Goal: Task Accomplishment & Management: Manage account settings

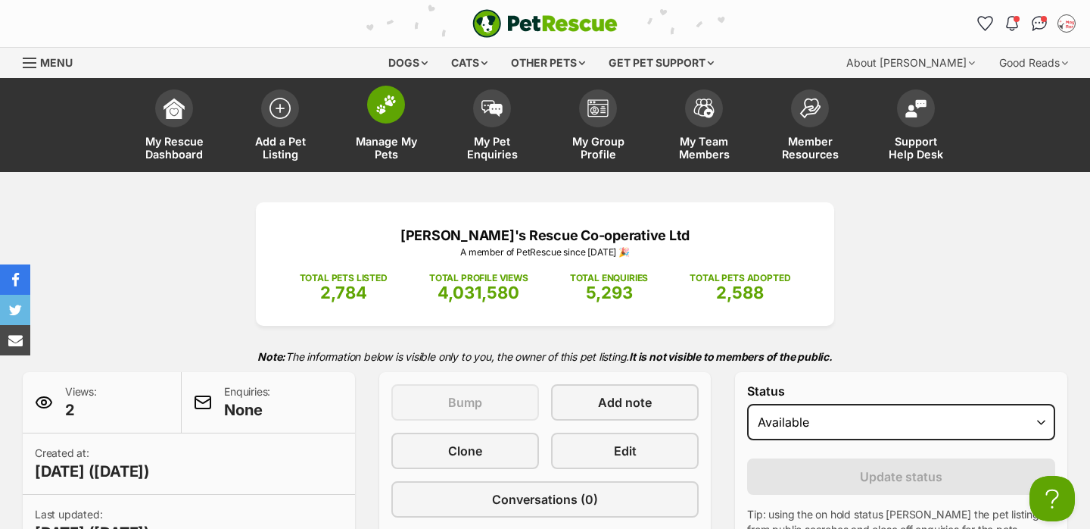
click at [403, 129] on link "Manage My Pets" at bounding box center [386, 127] width 106 height 90
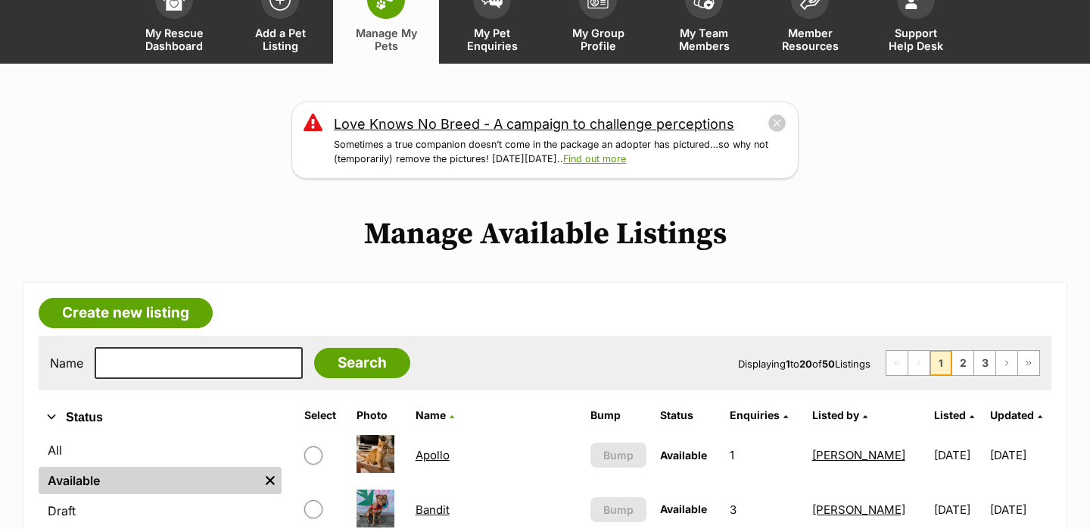
scroll to position [109, 0]
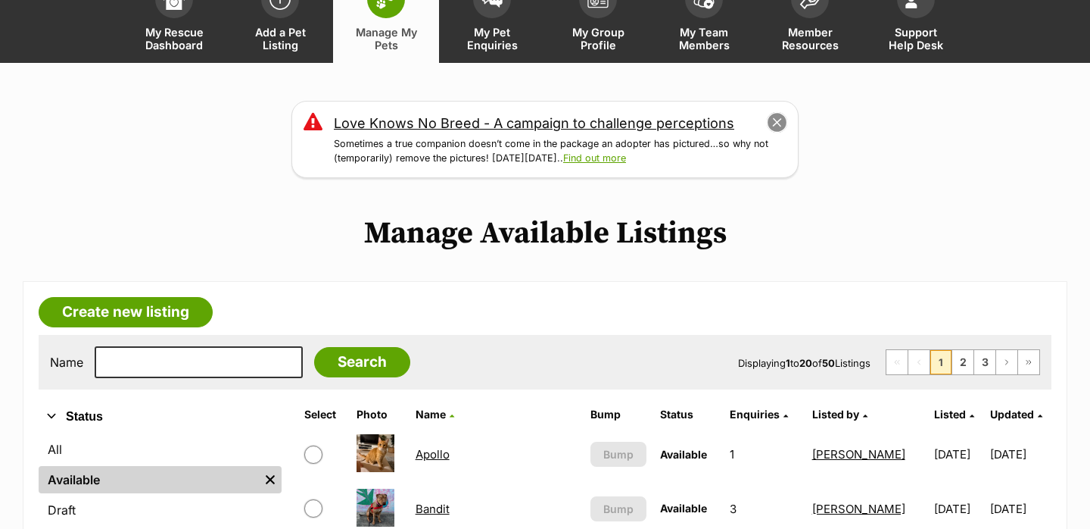
click at [775, 123] on button "close" at bounding box center [777, 122] width 21 height 21
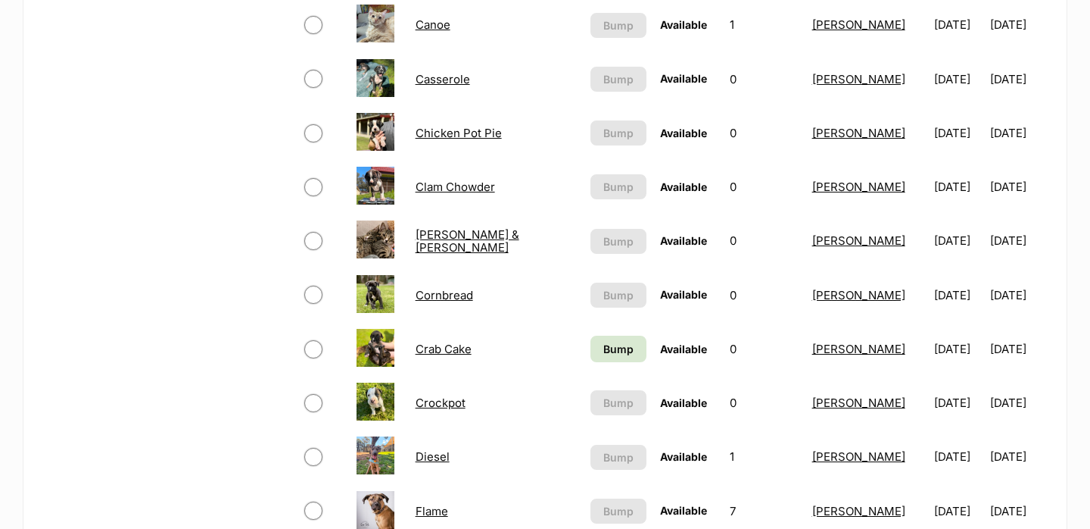
scroll to position [894, 0]
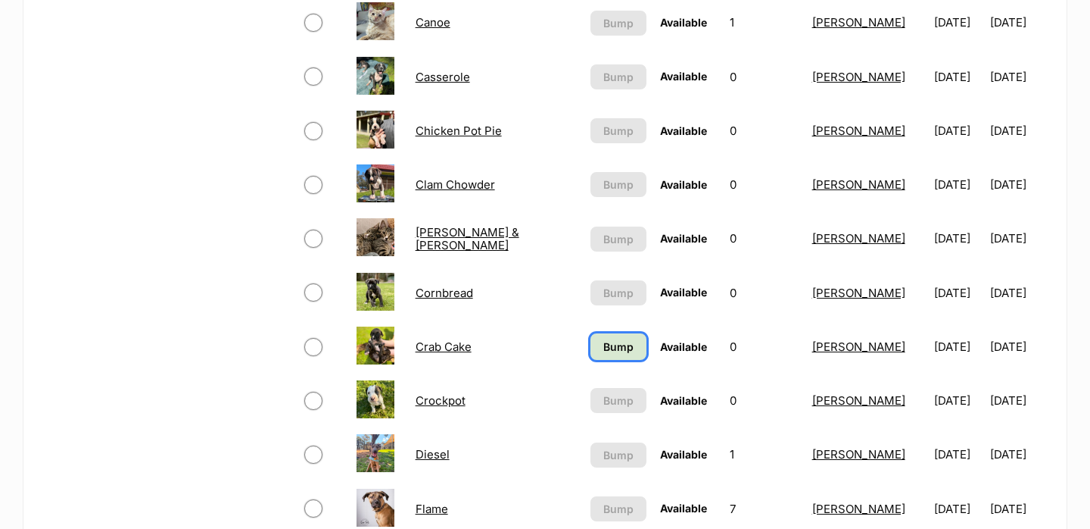
click at [604, 348] on span "Bump" at bounding box center [619, 346] width 30 height 16
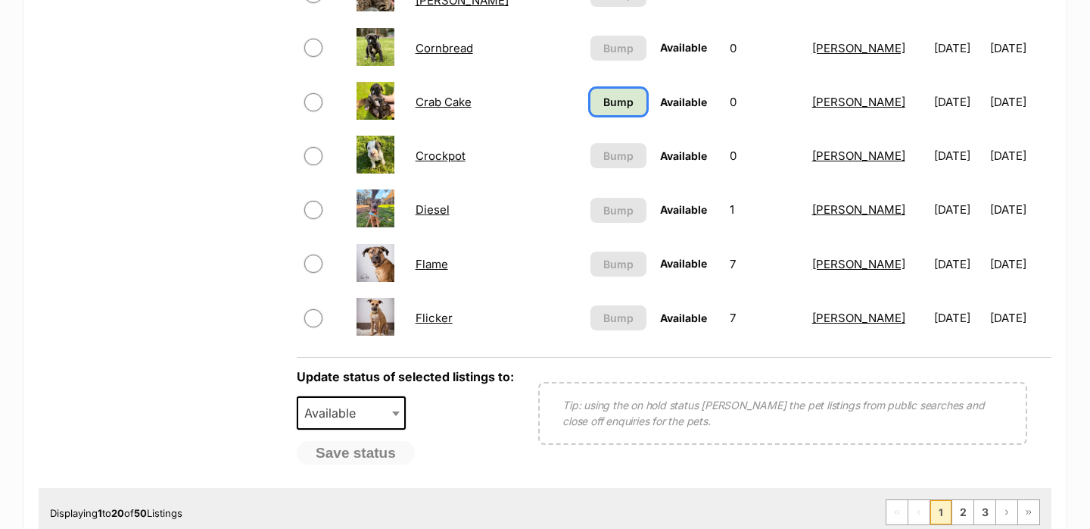
scroll to position [1135, 0]
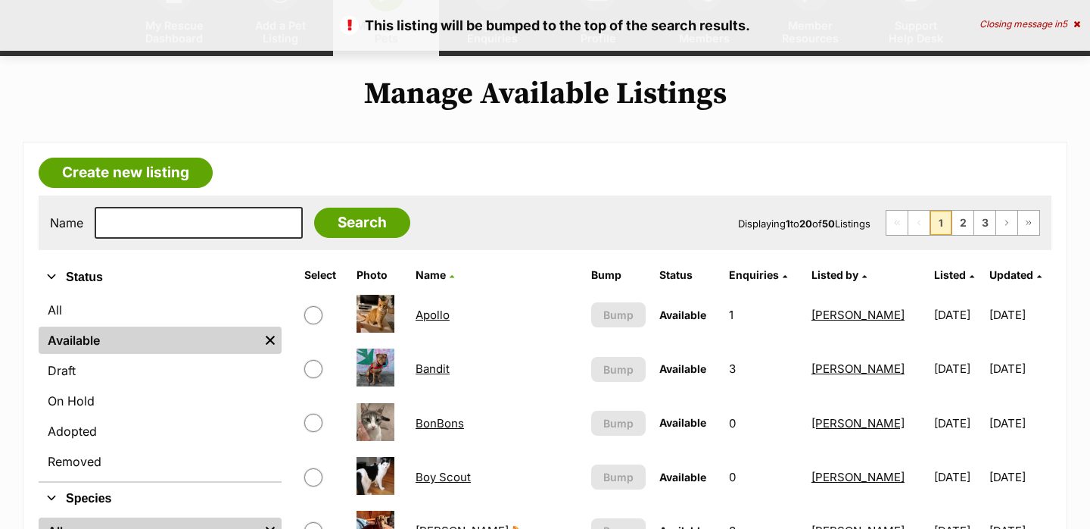
scroll to position [111, 0]
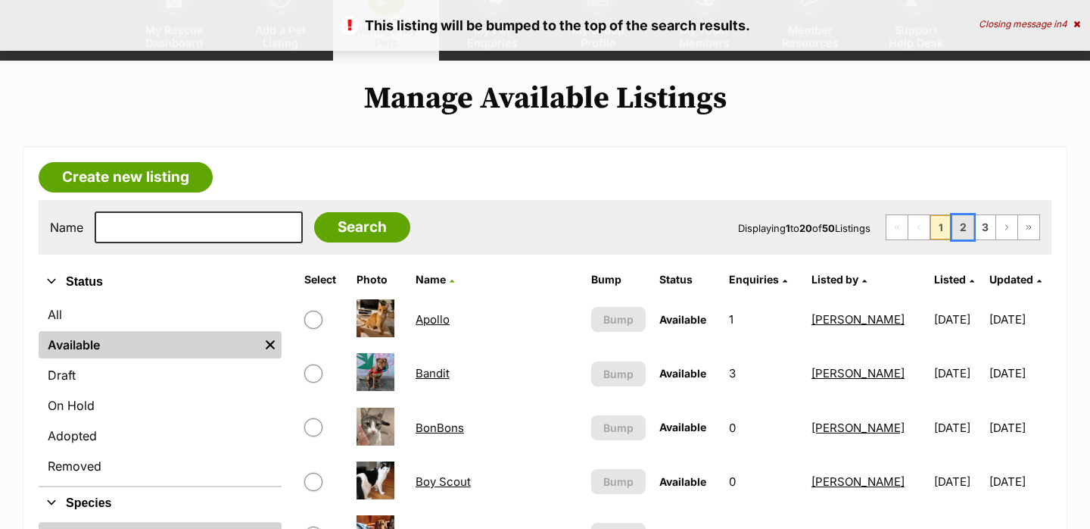
click at [969, 225] on link "2" at bounding box center [963, 227] width 21 height 24
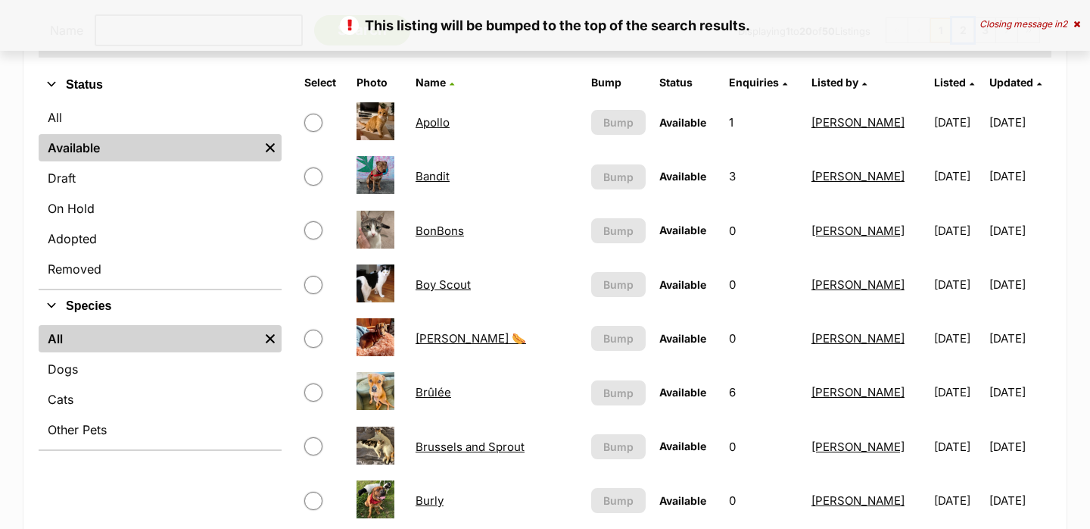
scroll to position [324, 0]
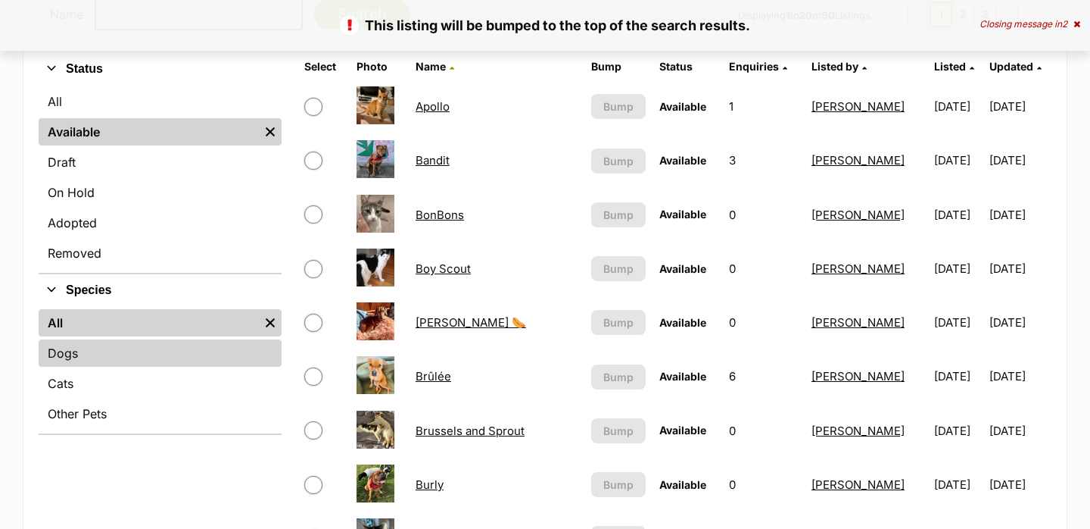
click at [116, 355] on link "Dogs" at bounding box center [160, 352] width 243 height 27
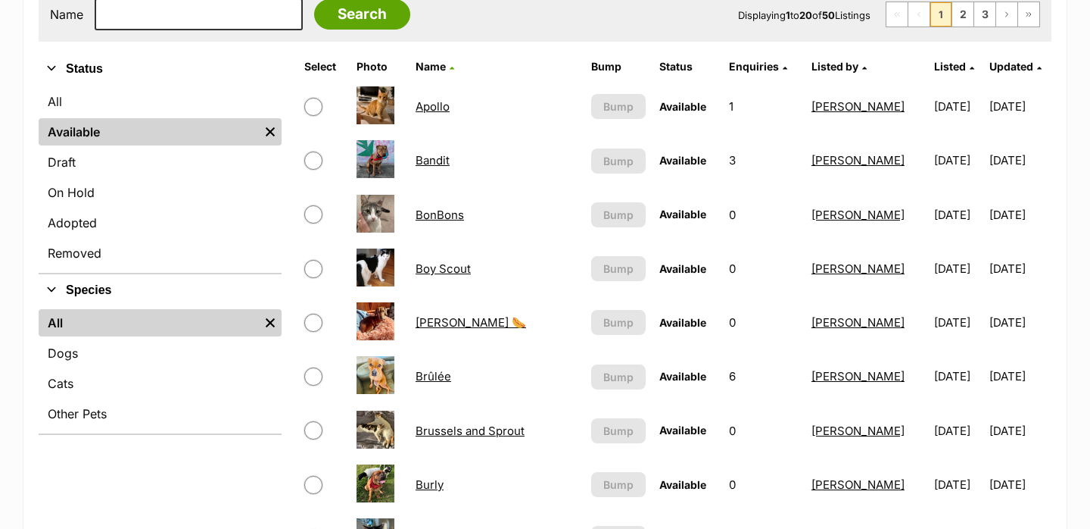
scroll to position [345, 0]
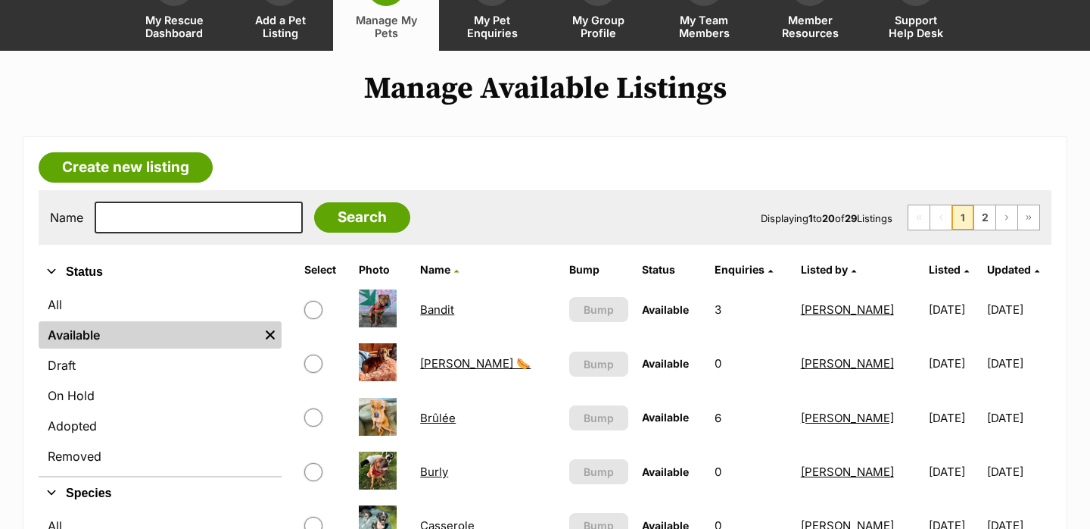
click at [436, 366] on link "[PERSON_NAME] 🌭" at bounding box center [475, 363] width 111 height 14
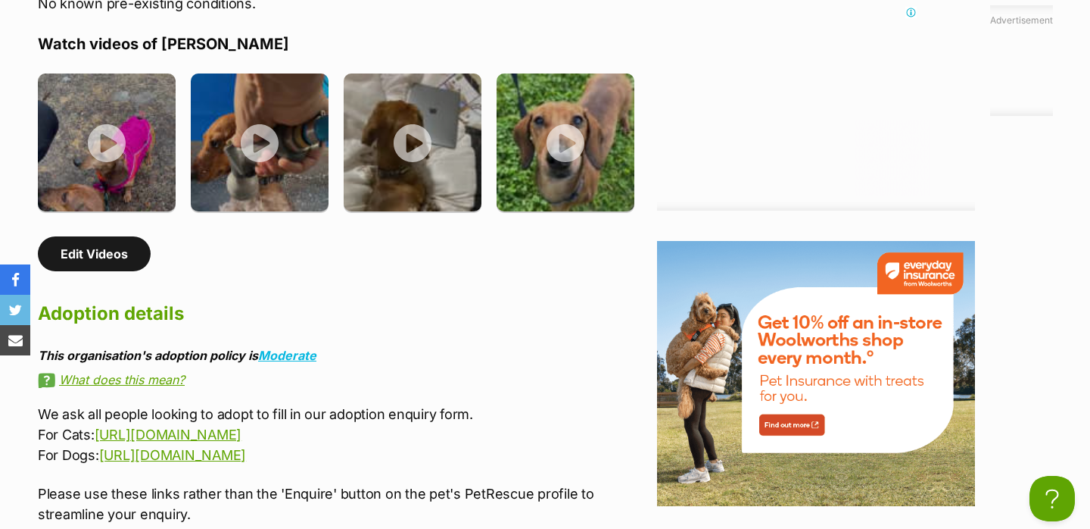
click at [125, 236] on link "Edit Videos" at bounding box center [94, 253] width 113 height 35
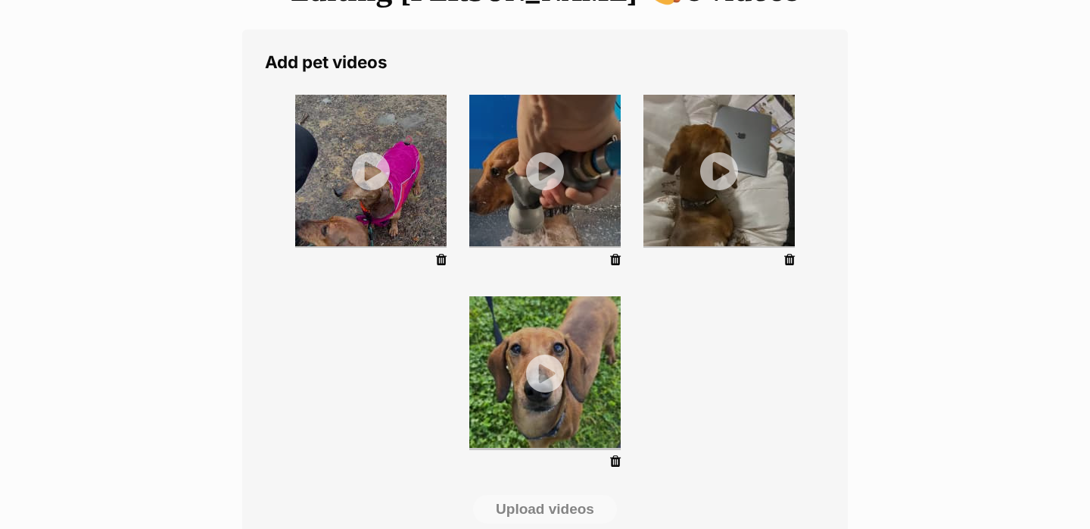
scroll to position [229, 0]
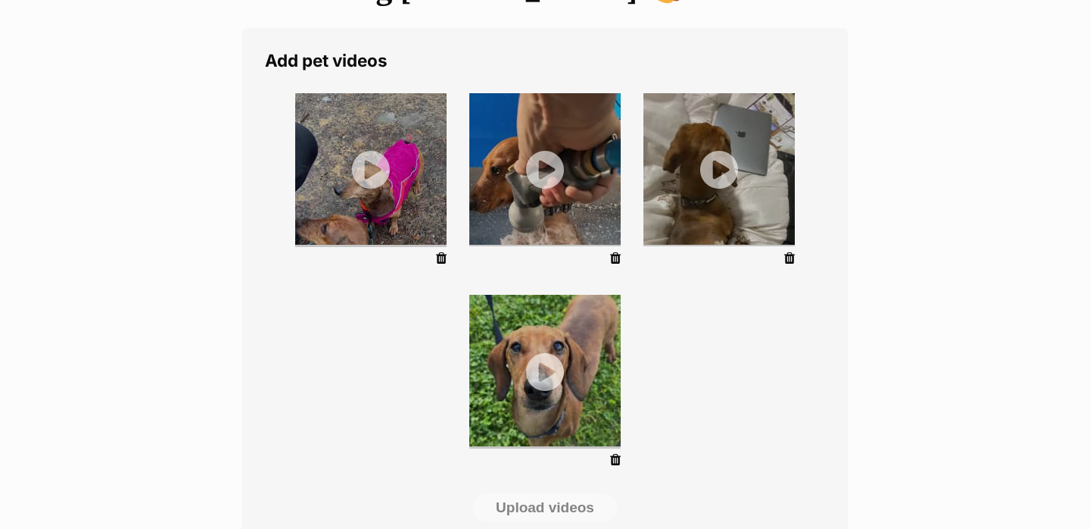
click at [442, 257] on icon at bounding box center [441, 258] width 11 height 14
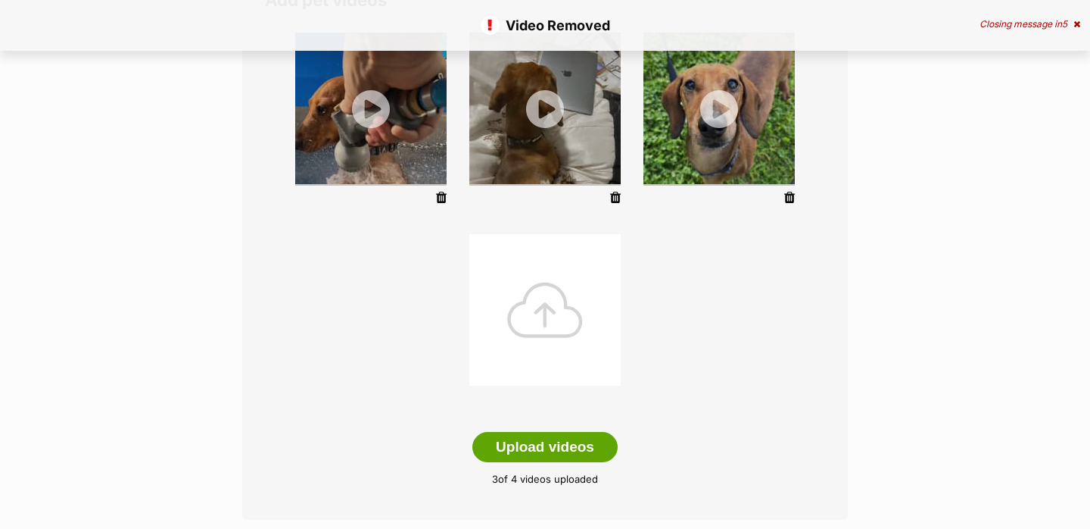
scroll to position [335, 0]
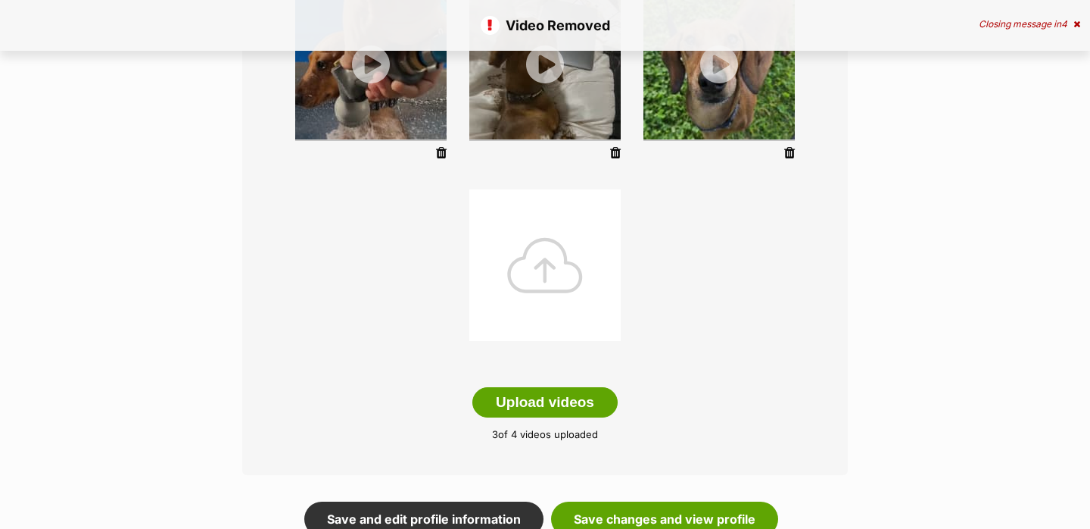
click at [552, 295] on div at bounding box center [544, 264] width 151 height 151
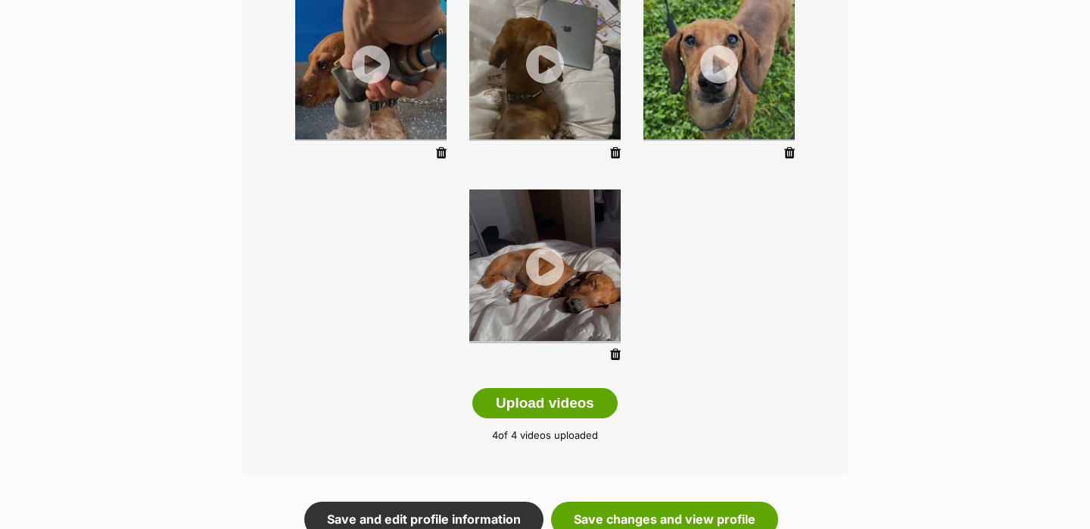
scroll to position [416, 0]
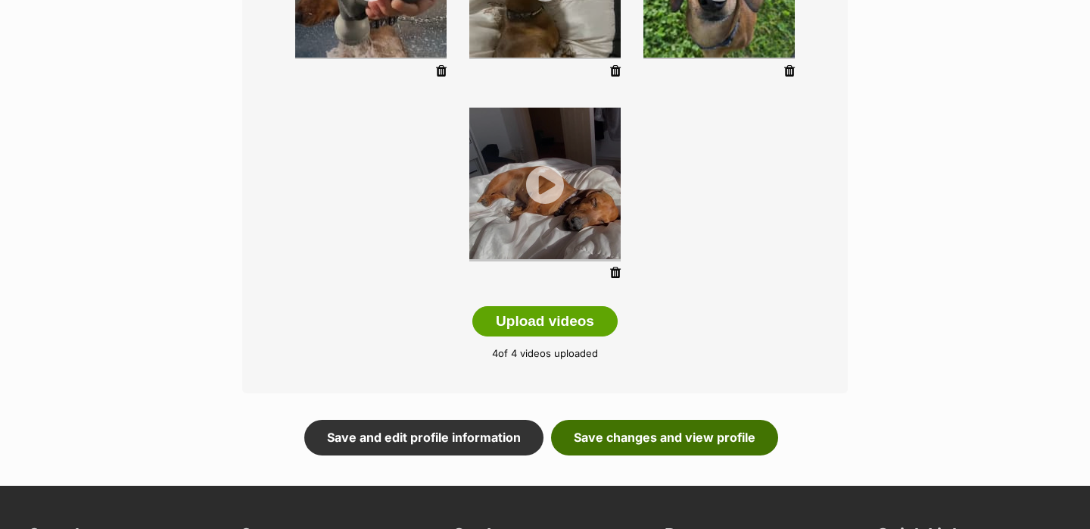
click at [598, 428] on link "Save changes and view profile" at bounding box center [664, 437] width 227 height 35
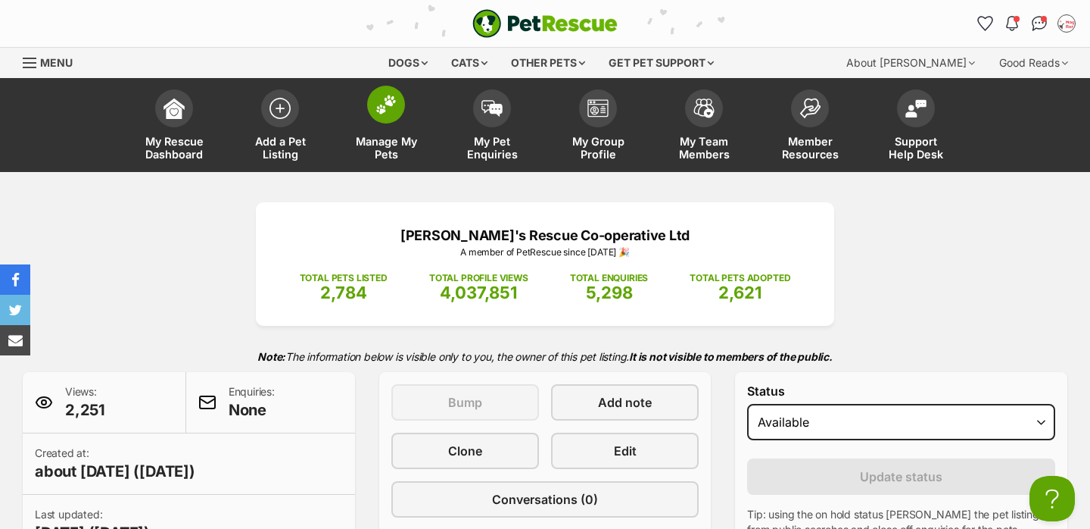
click at [402, 116] on link "Manage My Pets" at bounding box center [386, 127] width 106 height 90
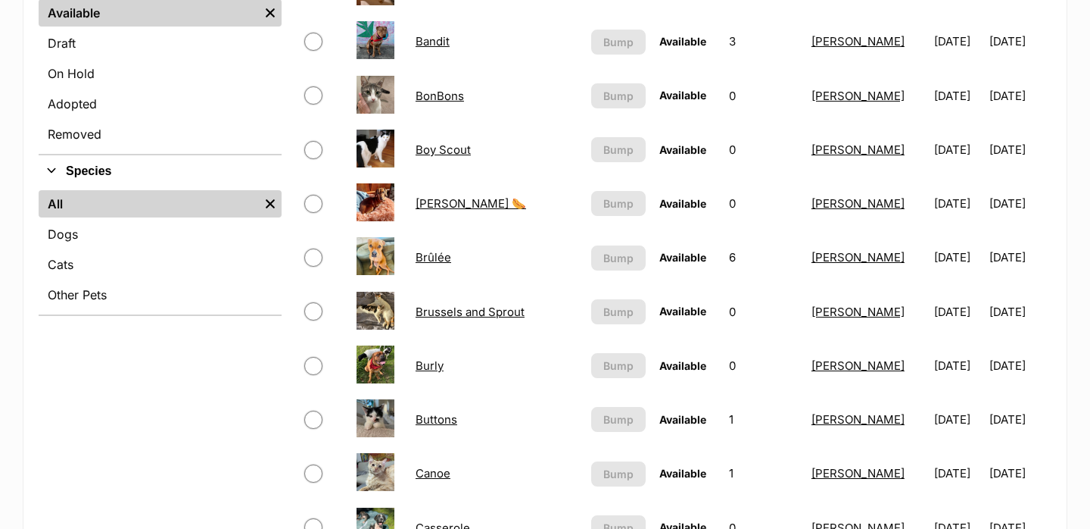
scroll to position [433, 0]
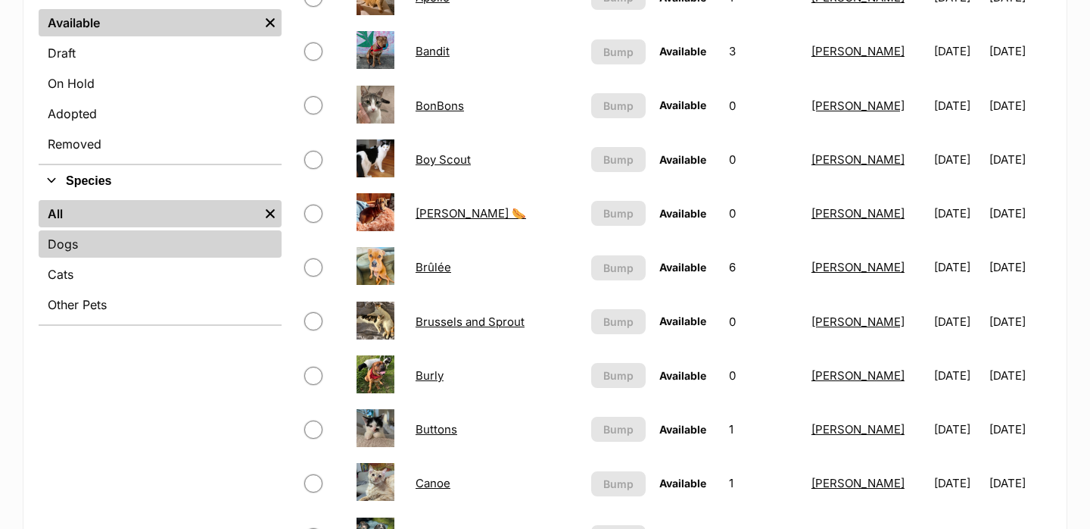
click at [120, 252] on link "Dogs" at bounding box center [160, 243] width 243 height 27
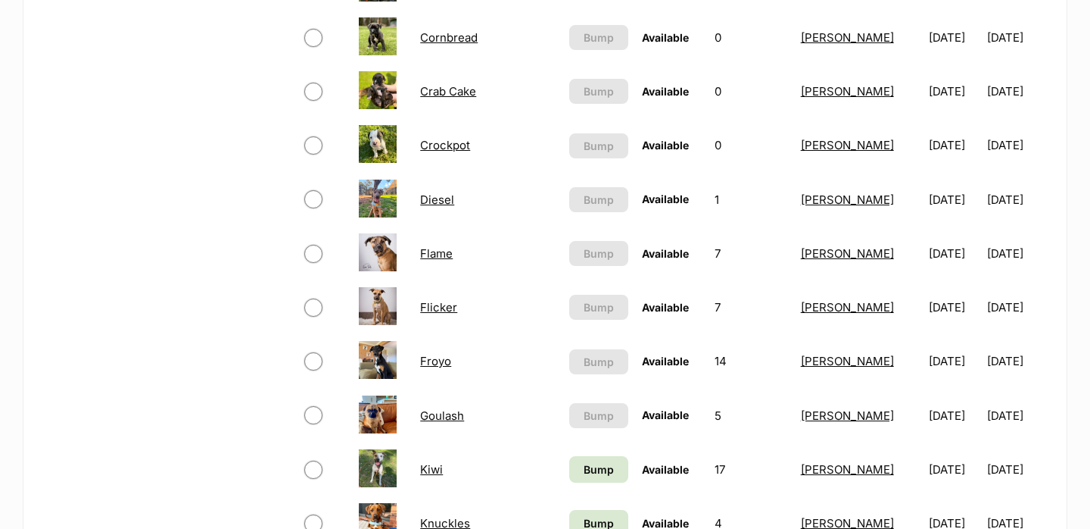
scroll to position [858, 0]
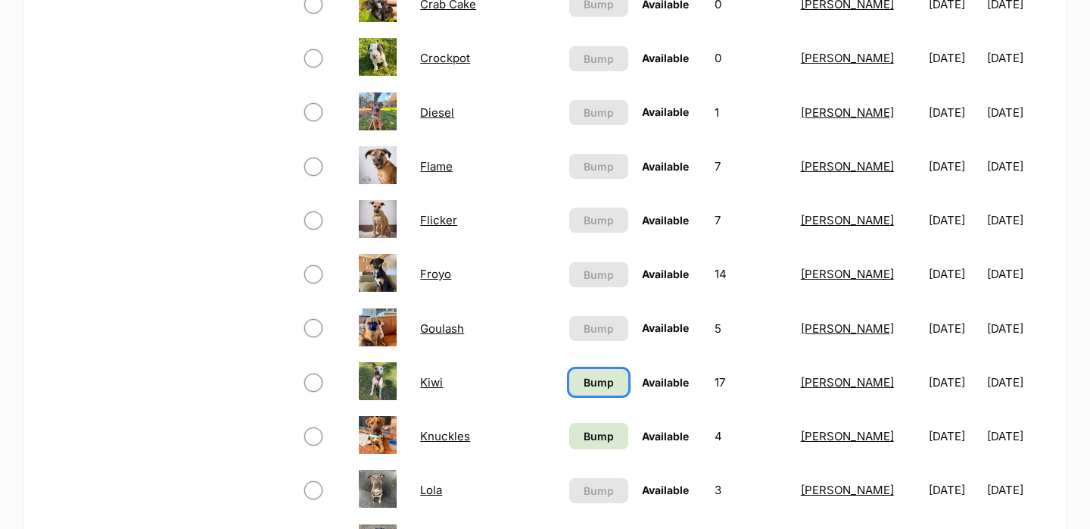
click at [584, 383] on span "Bump" at bounding box center [599, 382] width 30 height 16
click at [584, 438] on span "Bump" at bounding box center [599, 436] width 30 height 16
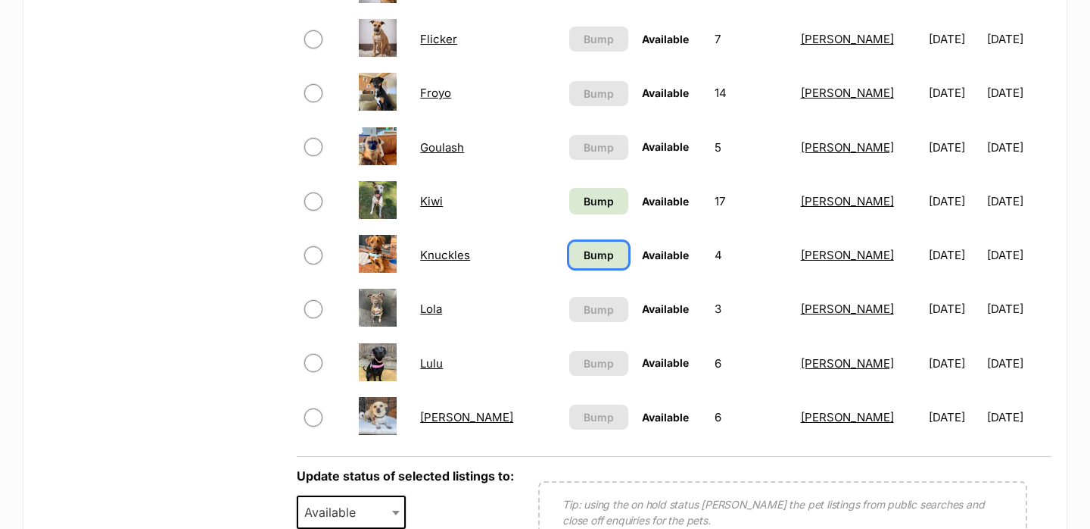
scroll to position [1044, 0]
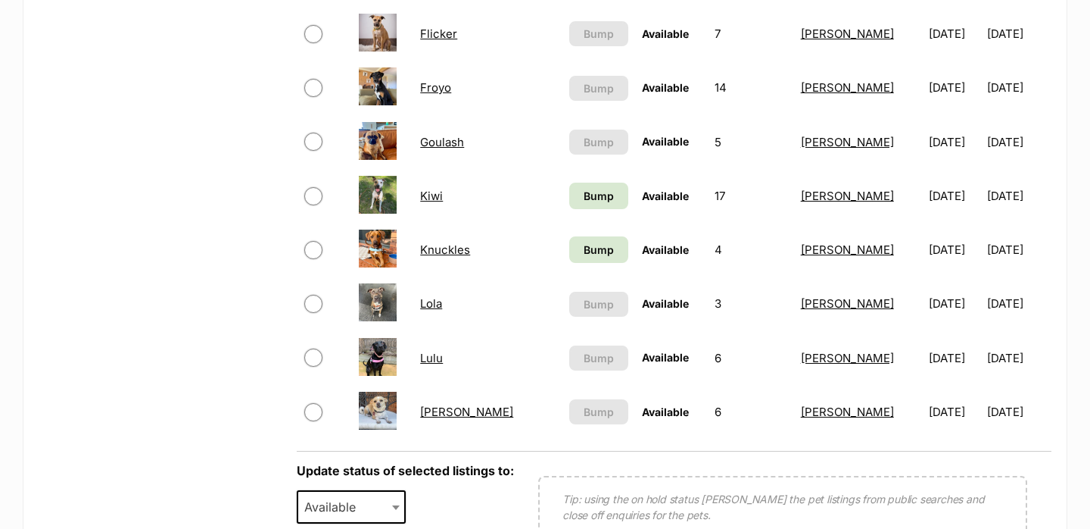
click at [438, 201] on link "Kiwi" at bounding box center [431, 196] width 23 height 14
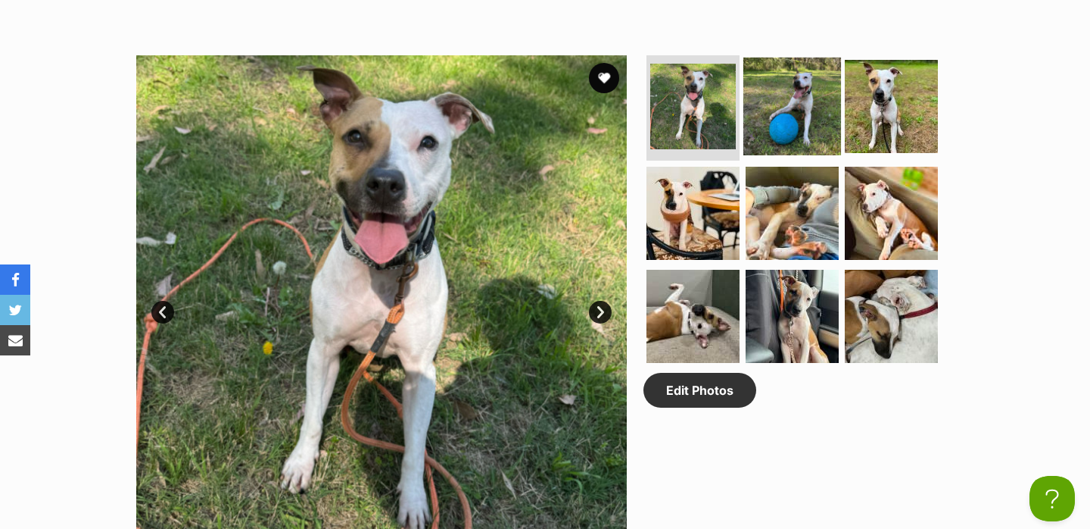
click at [791, 99] on img at bounding box center [793, 106] width 98 height 98
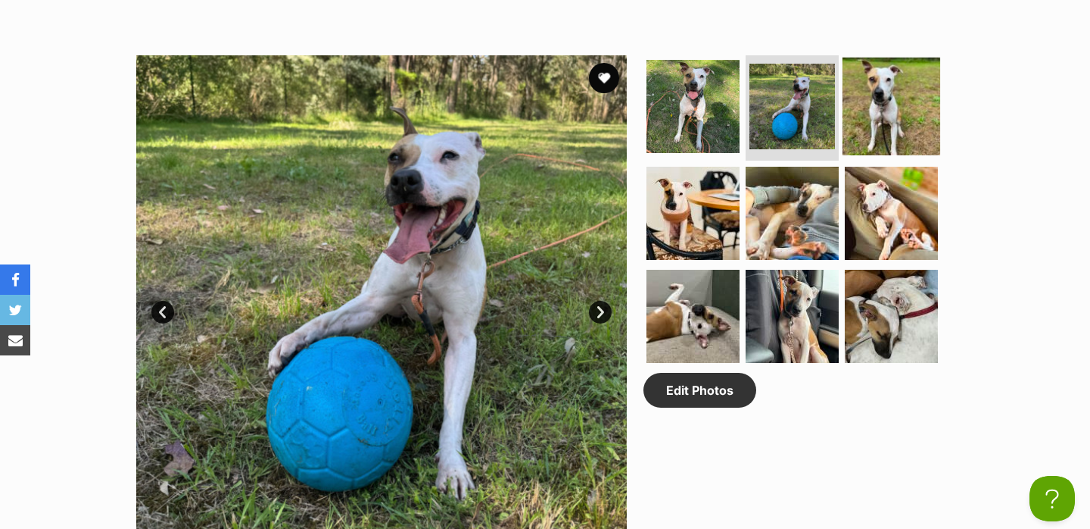
click at [879, 100] on img at bounding box center [892, 106] width 98 height 98
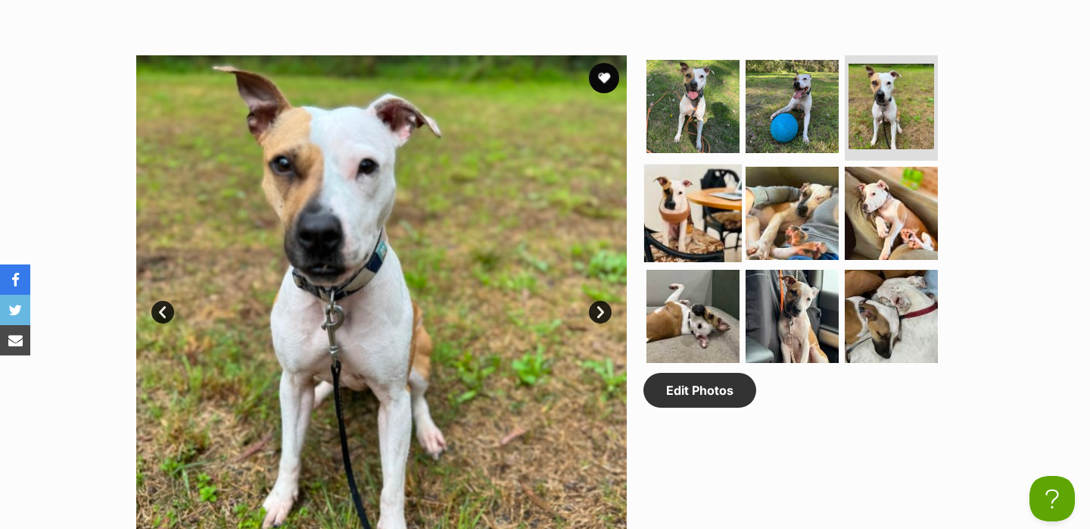
click at [692, 218] on img at bounding box center [693, 213] width 98 height 98
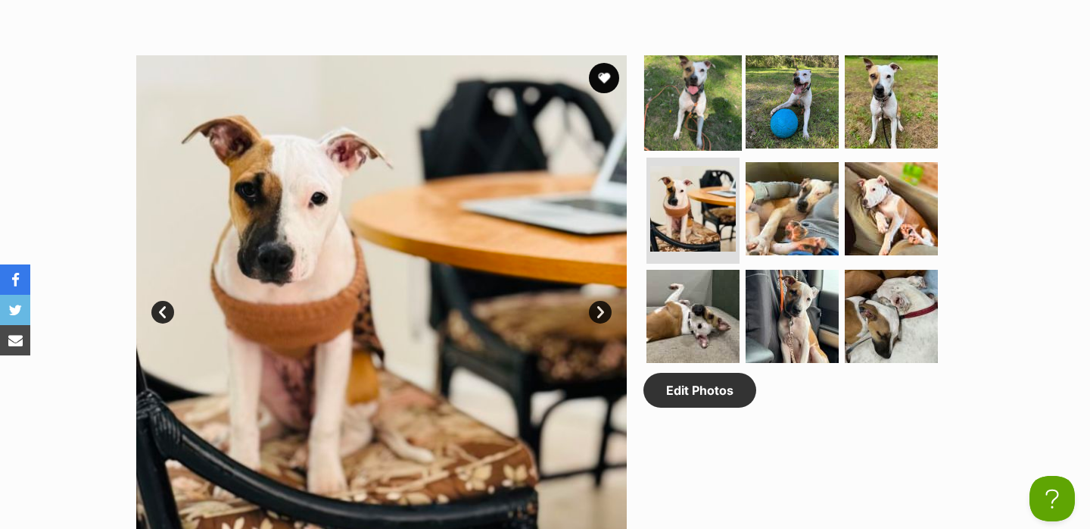
click at [723, 111] on img at bounding box center [693, 101] width 98 height 98
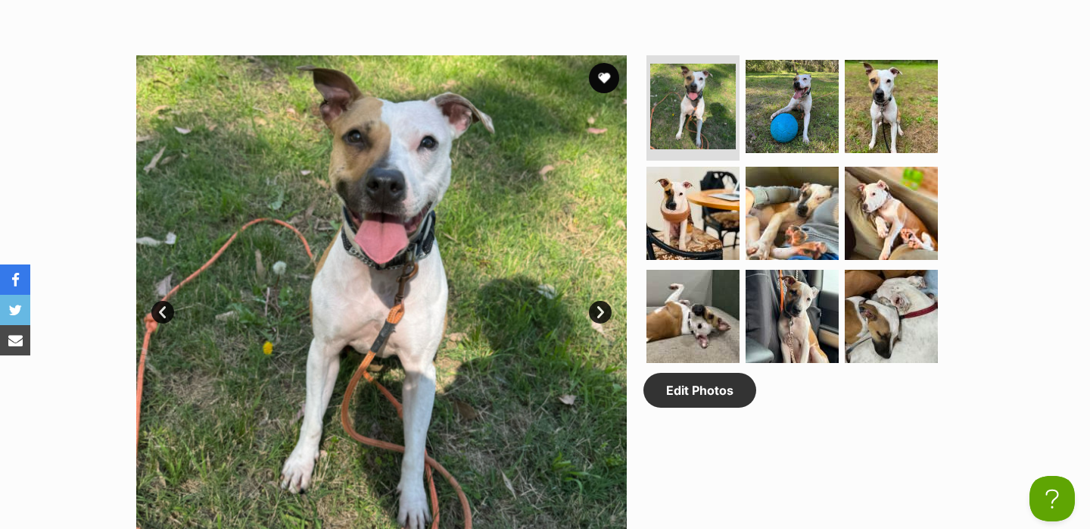
scroll to position [793, 0]
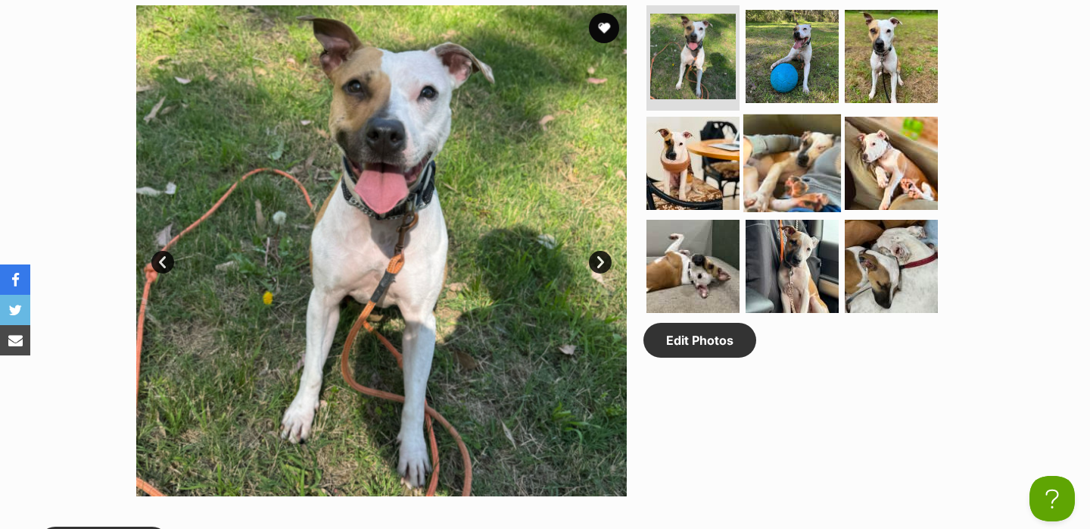
click at [775, 166] on img at bounding box center [793, 163] width 98 height 98
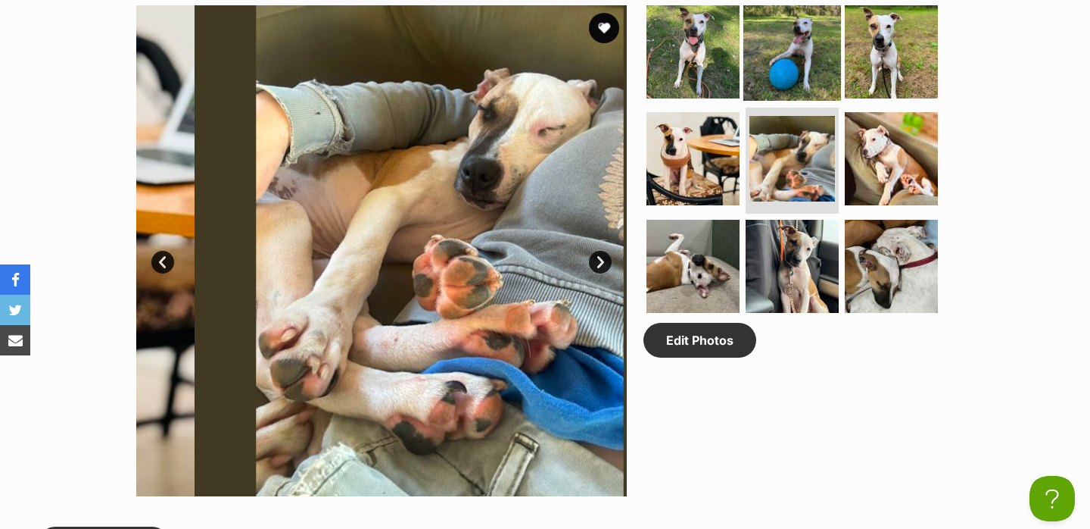
click at [770, 77] on img at bounding box center [793, 51] width 98 height 98
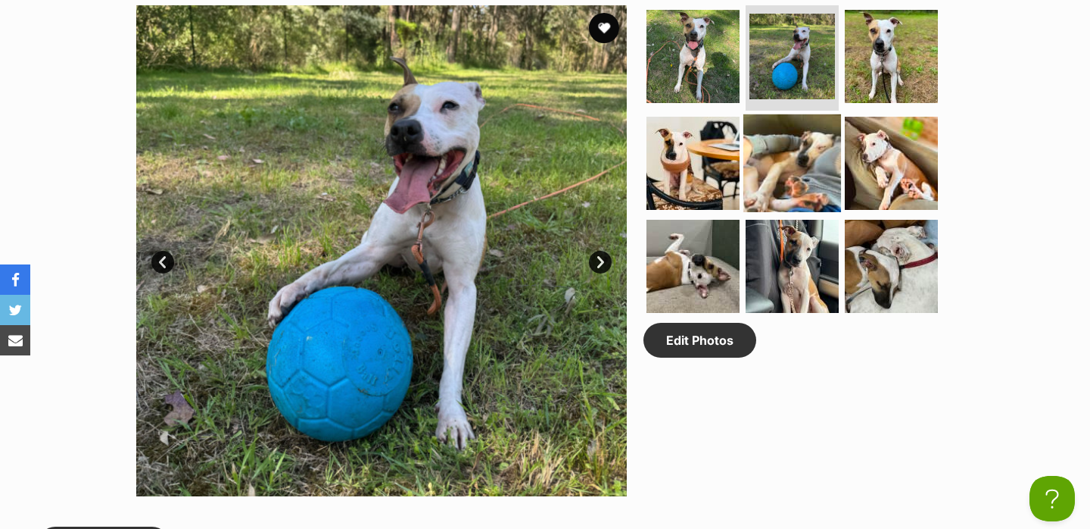
click at [794, 161] on img at bounding box center [793, 163] width 98 height 98
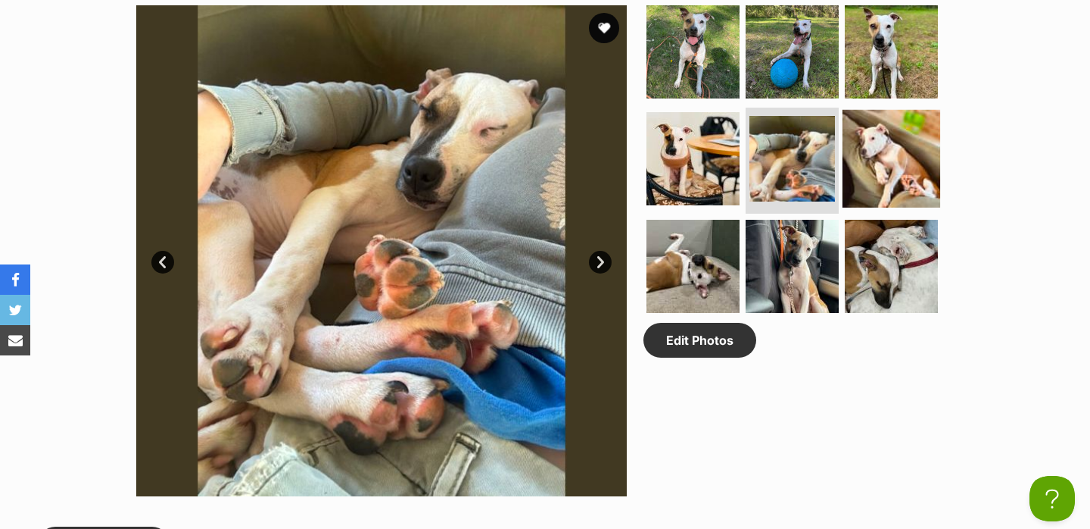
click at [868, 166] on img at bounding box center [892, 159] width 98 height 98
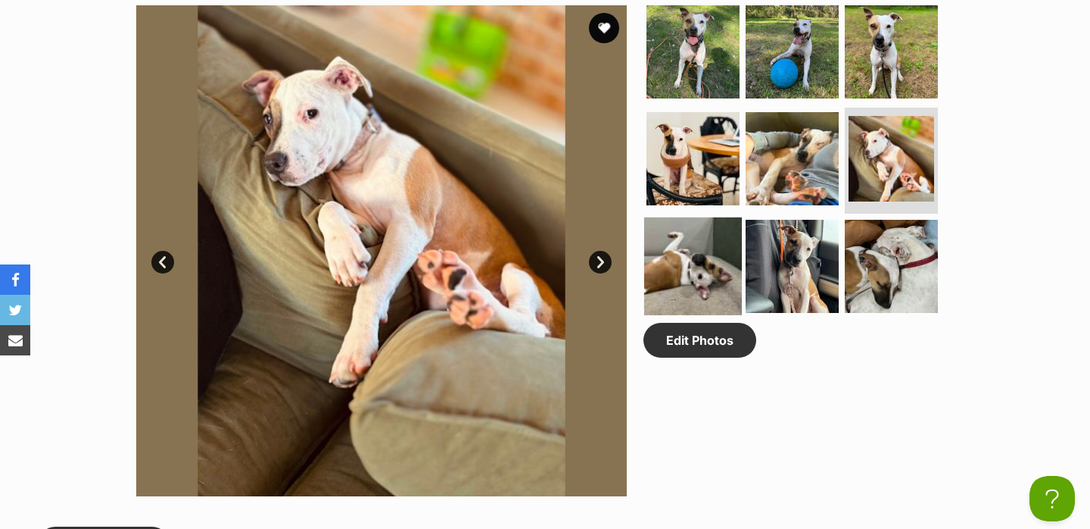
click at [706, 258] on img at bounding box center [693, 266] width 98 height 98
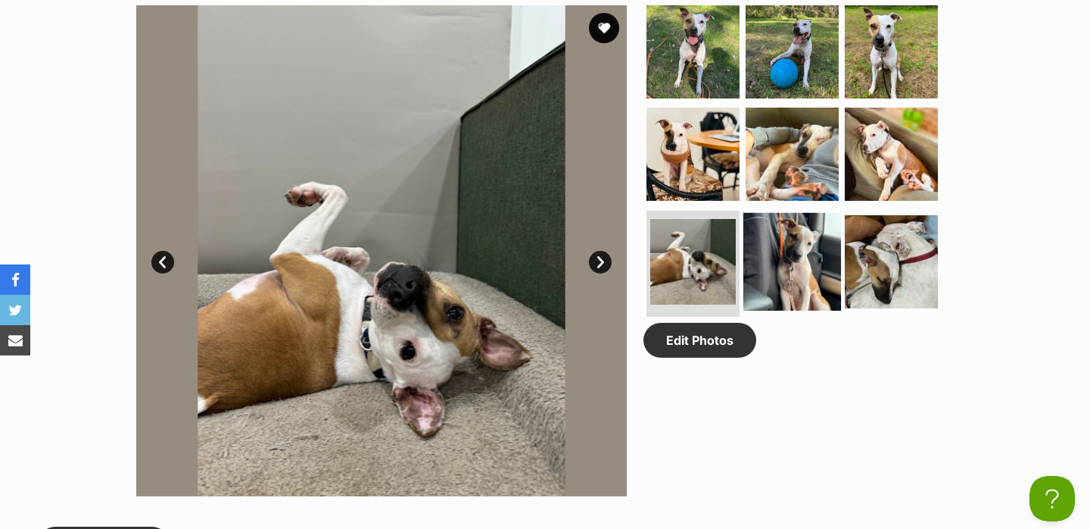
click at [790, 260] on img at bounding box center [793, 262] width 98 height 98
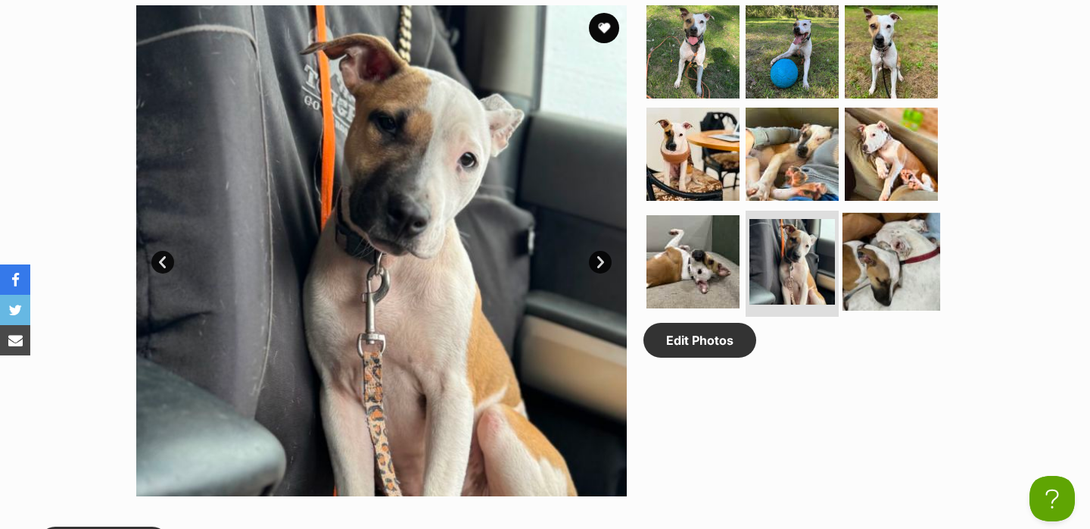
click at [881, 264] on img at bounding box center [892, 262] width 98 height 98
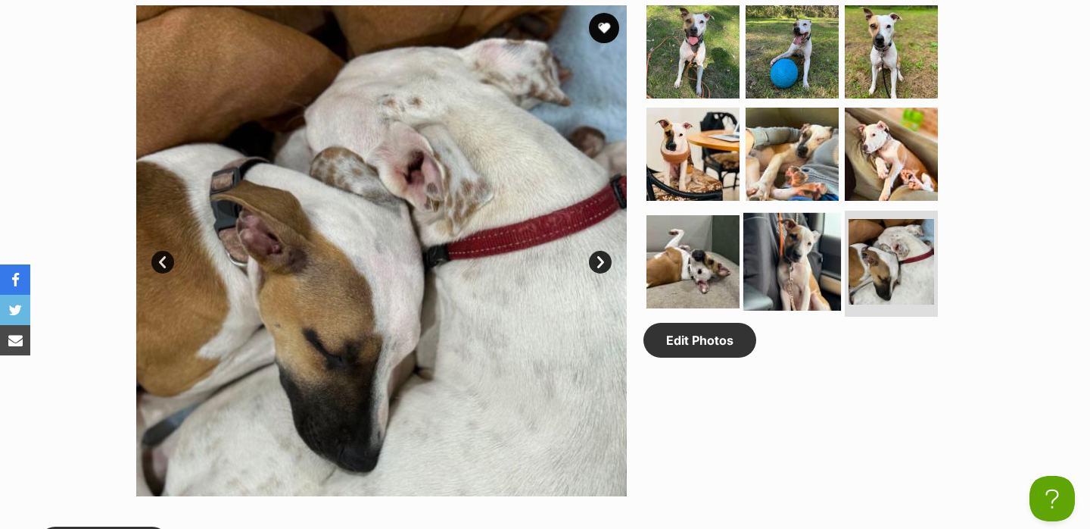
click at [797, 264] on img at bounding box center [793, 262] width 98 height 98
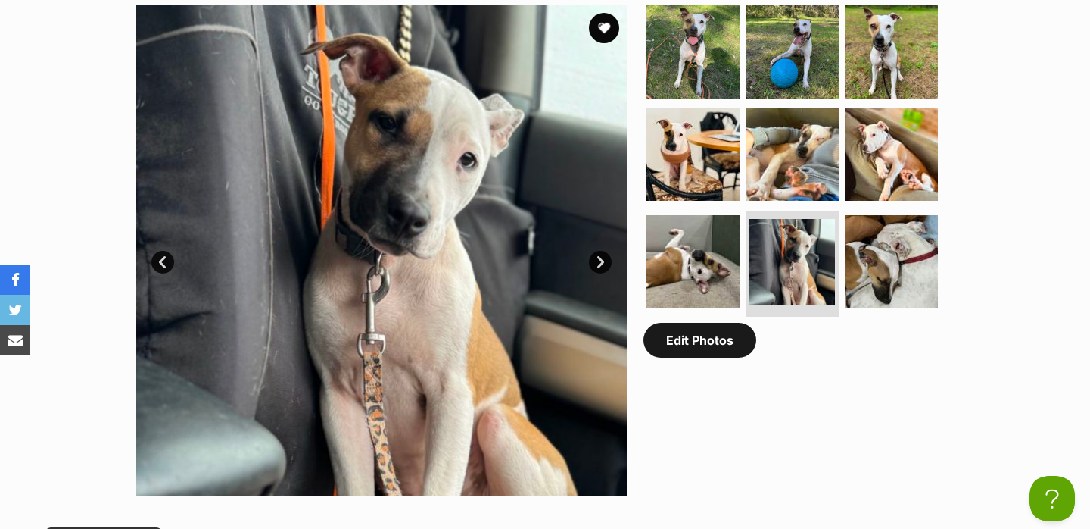
click at [706, 342] on link "Edit Photos" at bounding box center [700, 340] width 113 height 35
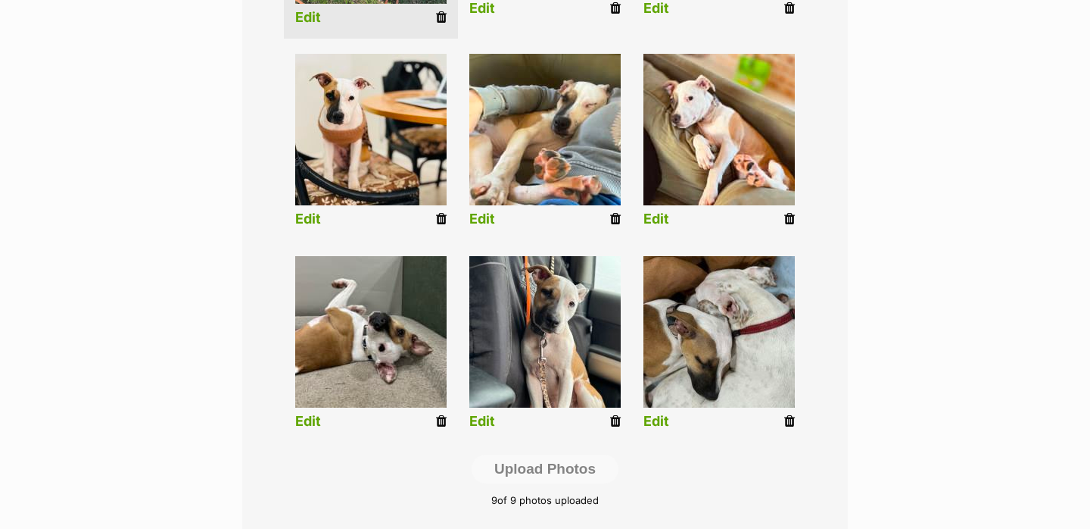
scroll to position [586, 0]
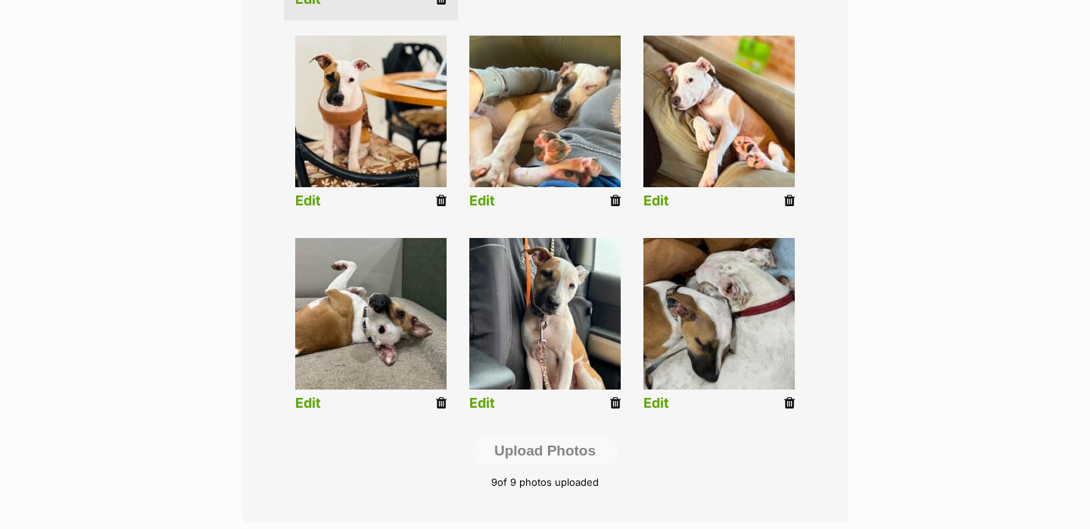
click at [613, 409] on icon at bounding box center [615, 403] width 11 height 14
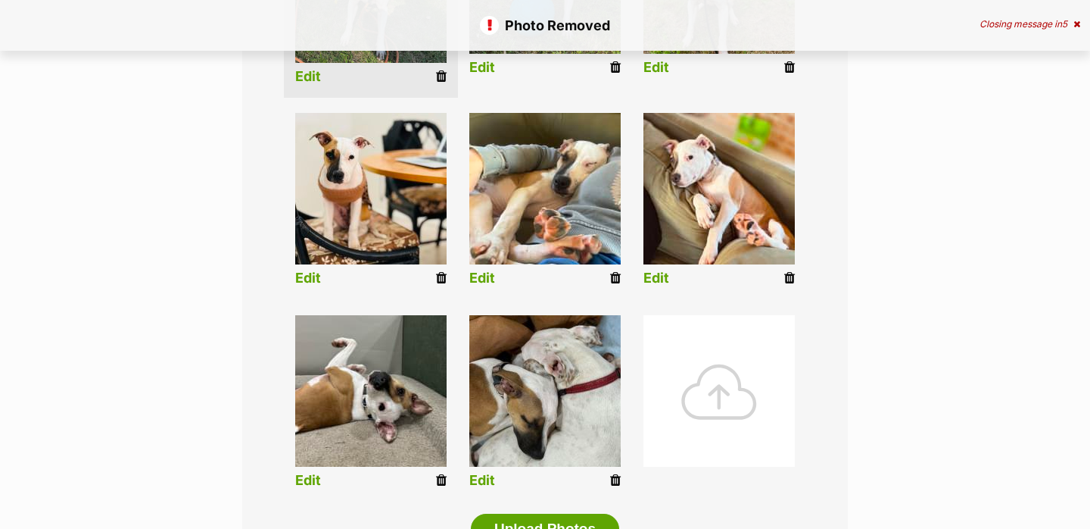
scroll to position [526, 0]
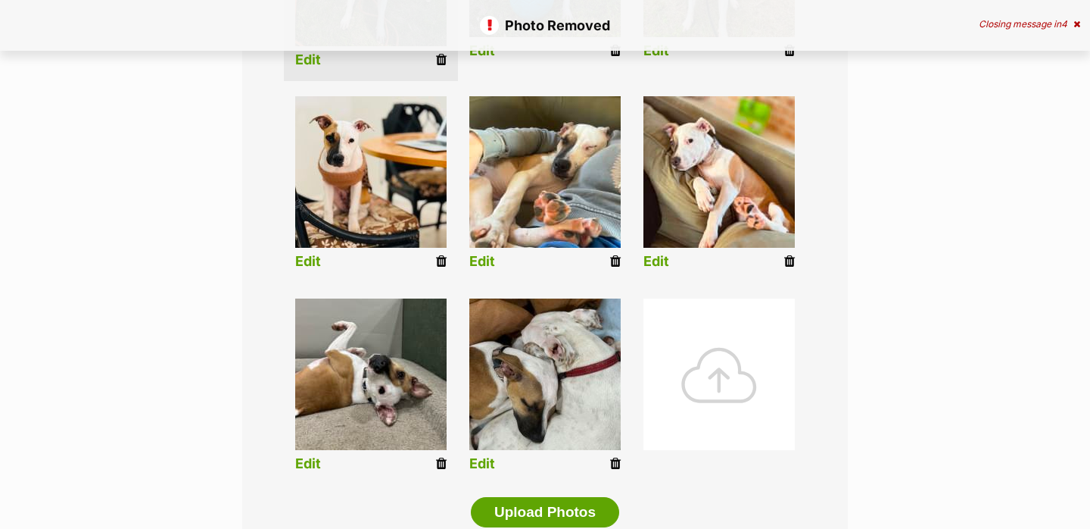
click at [684, 345] on div at bounding box center [719, 373] width 151 height 151
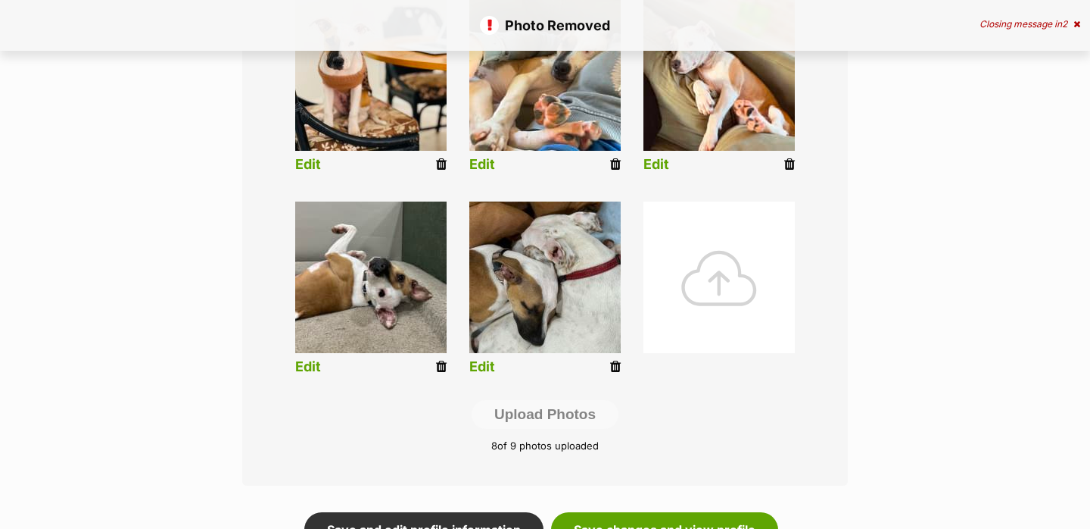
scroll to position [643, 0]
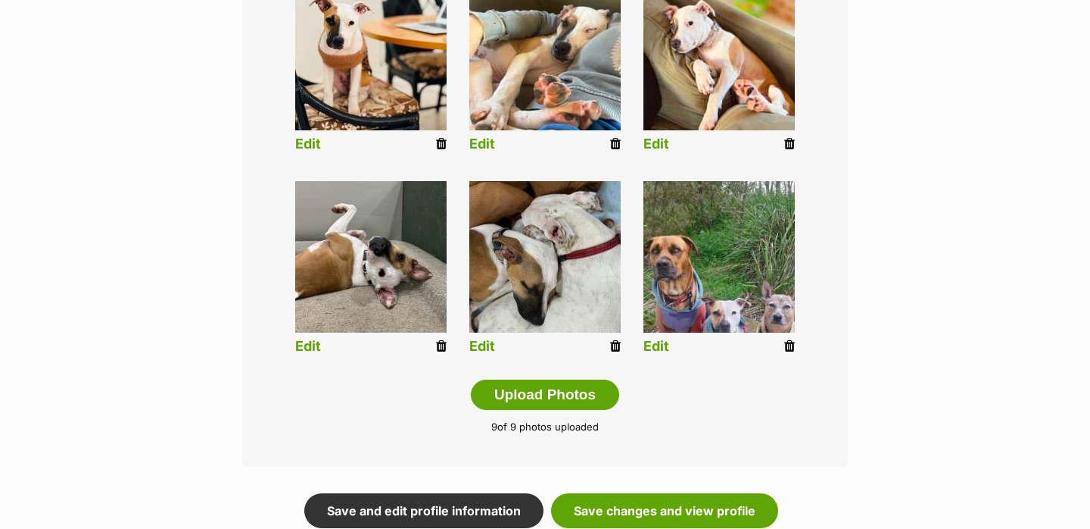
click at [658, 348] on link "Edit" at bounding box center [657, 346] width 26 height 16
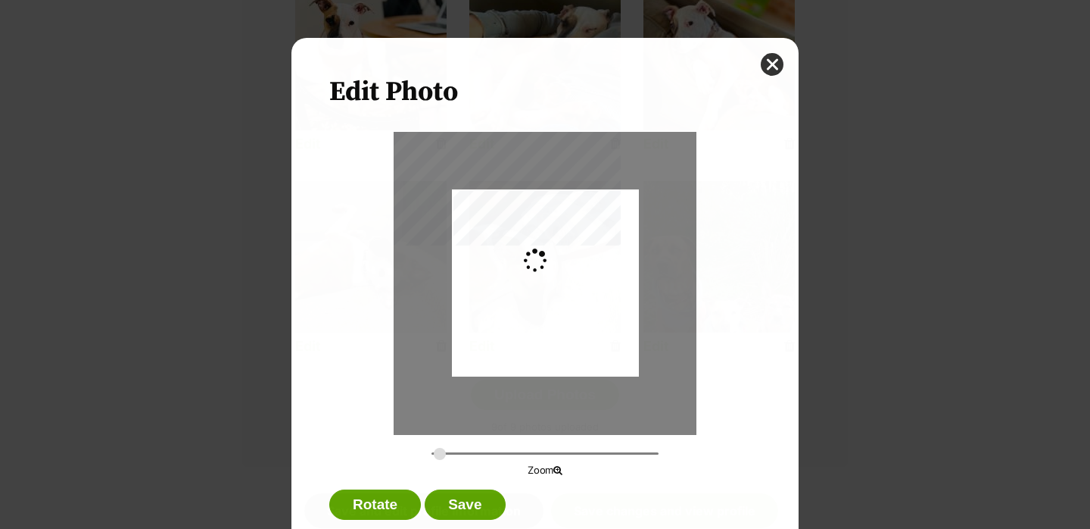
scroll to position [0, 0]
type input "0.2744"
drag, startPoint x: 577, startPoint y: 292, endPoint x: 577, endPoint y: 279, distance: 12.9
click at [577, 279] on div "Dialog Window - Close (Press escape to close)" at bounding box center [545, 270] width 187 height 405
click at [471, 497] on button "Save" at bounding box center [465, 504] width 80 height 30
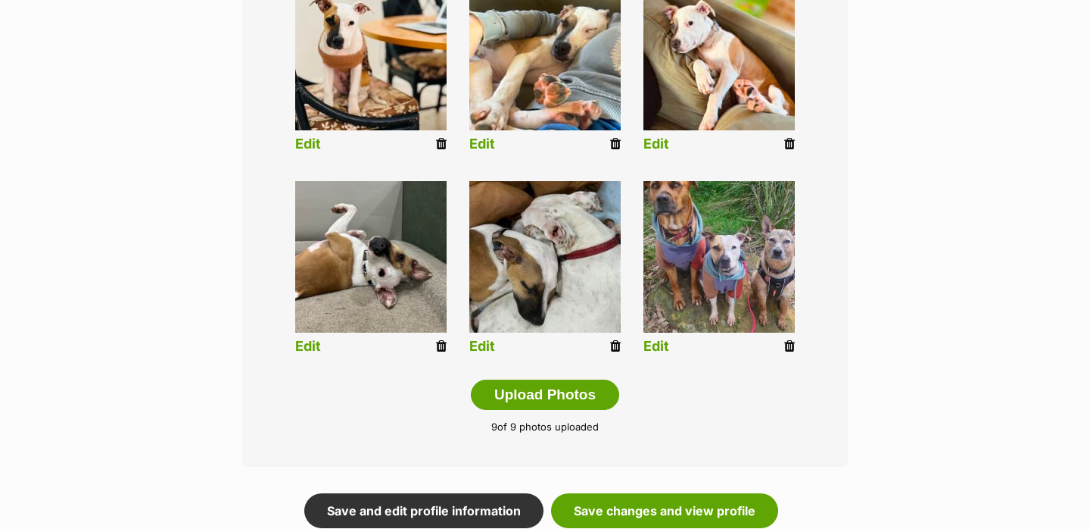
scroll to position [685, 0]
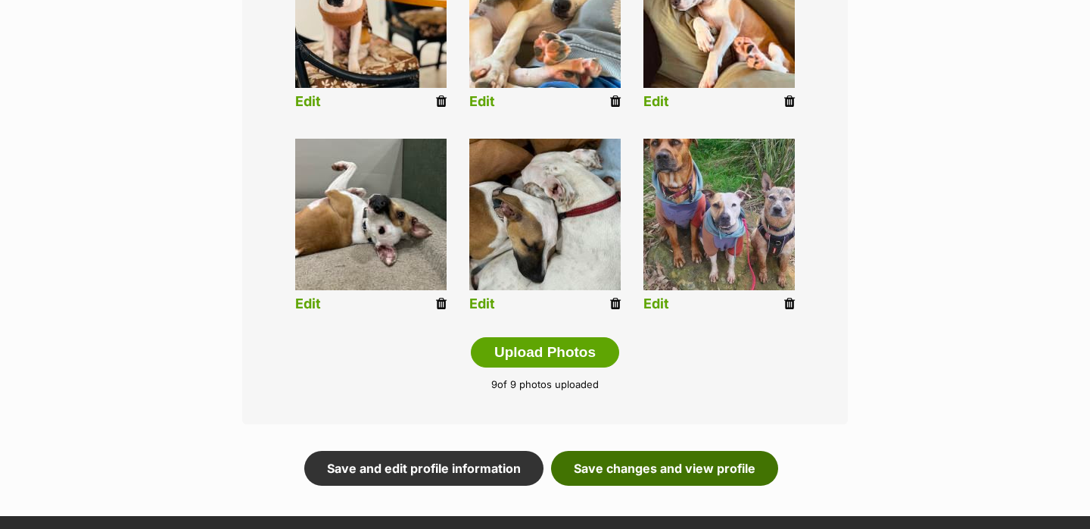
click at [711, 477] on link "Save changes and view profile" at bounding box center [664, 468] width 227 height 35
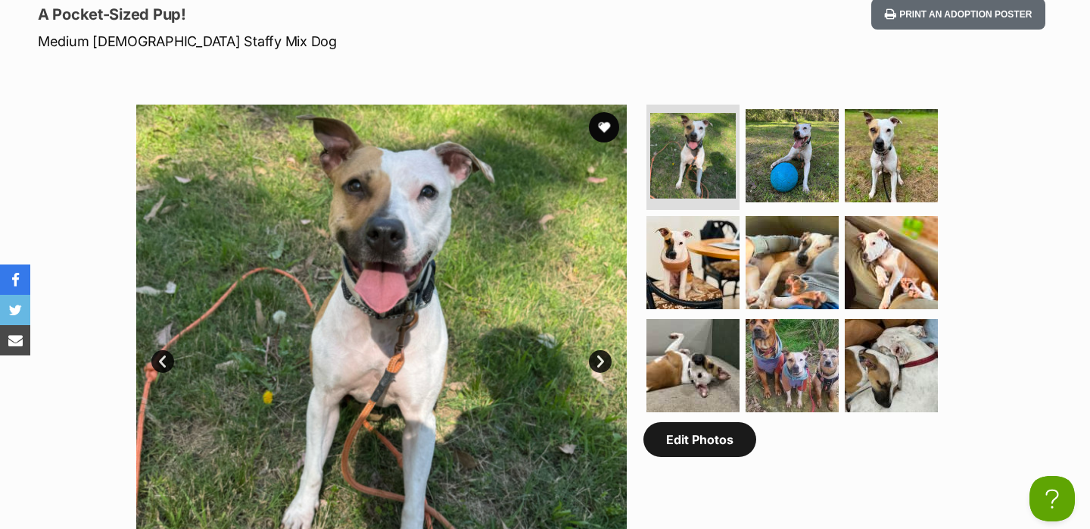
click at [682, 436] on link "Edit Photos" at bounding box center [700, 439] width 113 height 35
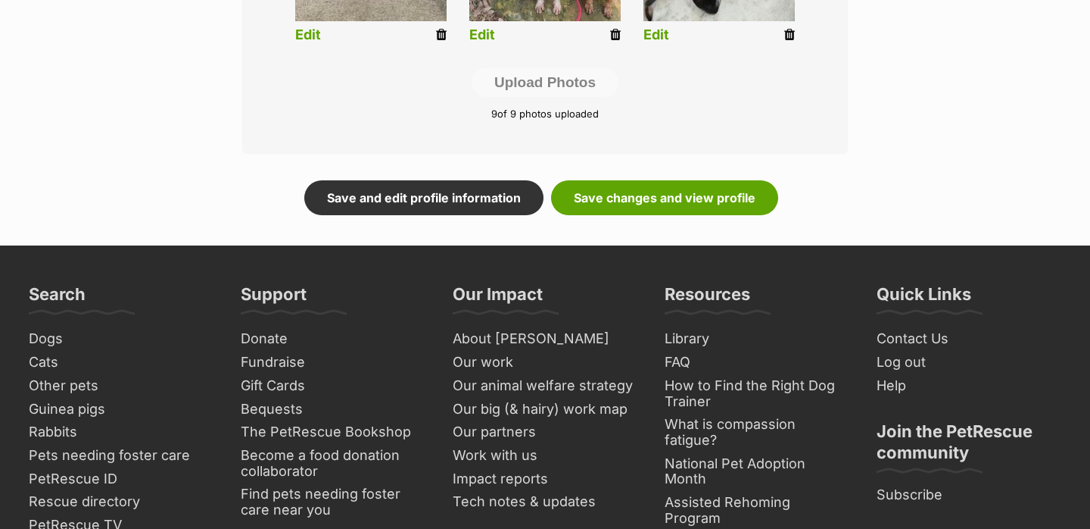
scroll to position [956, 0]
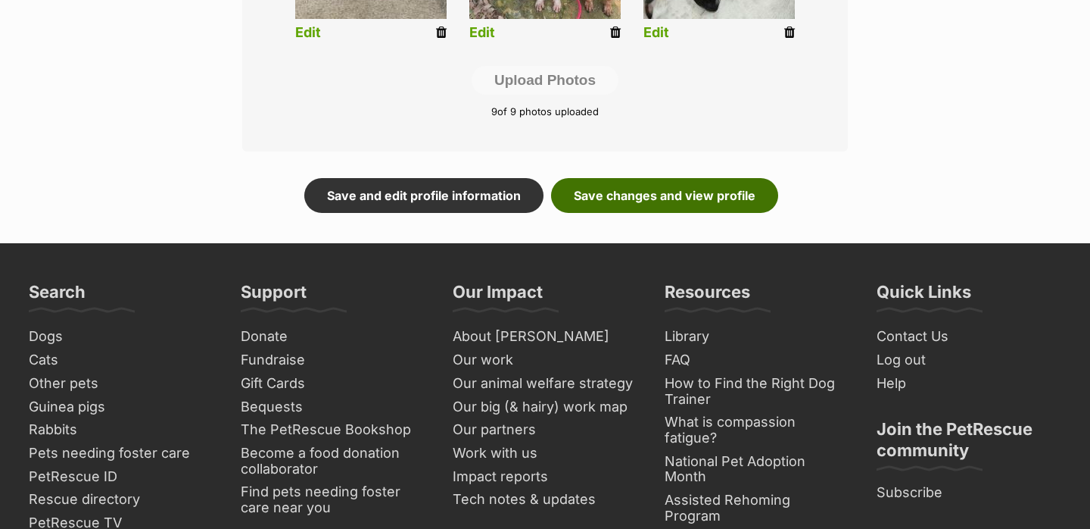
click at [702, 179] on link "Save changes and view profile" at bounding box center [664, 195] width 227 height 35
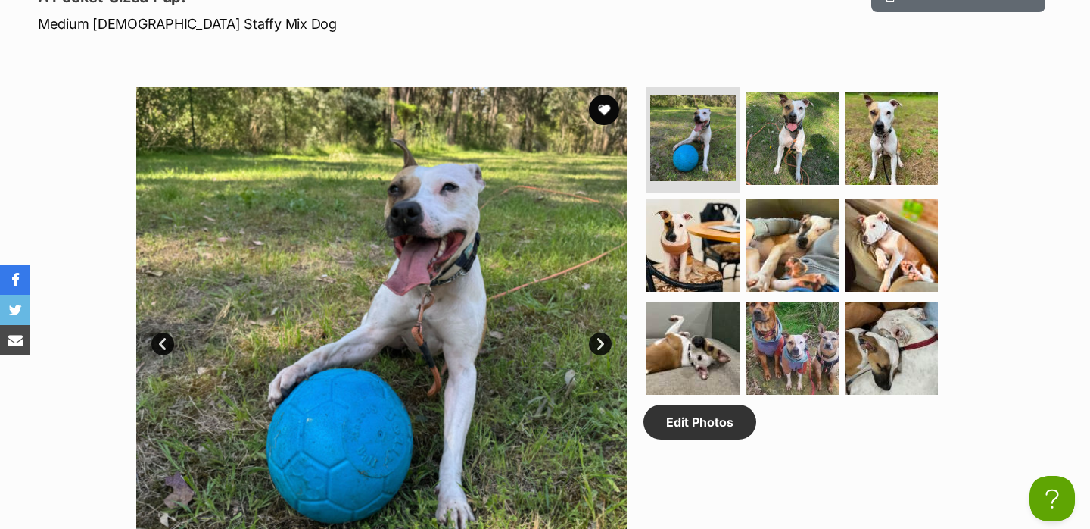
scroll to position [713, 0]
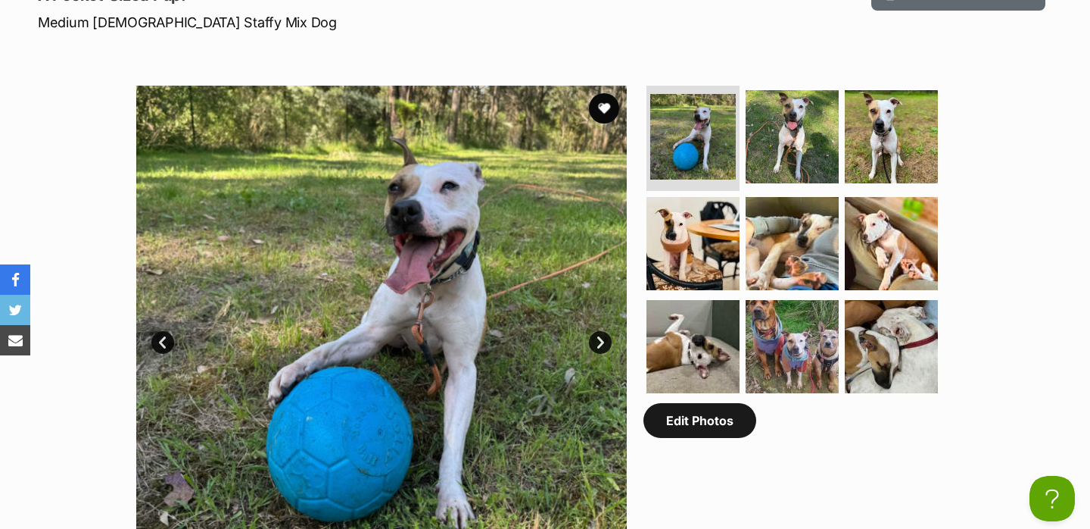
click at [702, 430] on link "Edit Photos" at bounding box center [700, 420] width 113 height 35
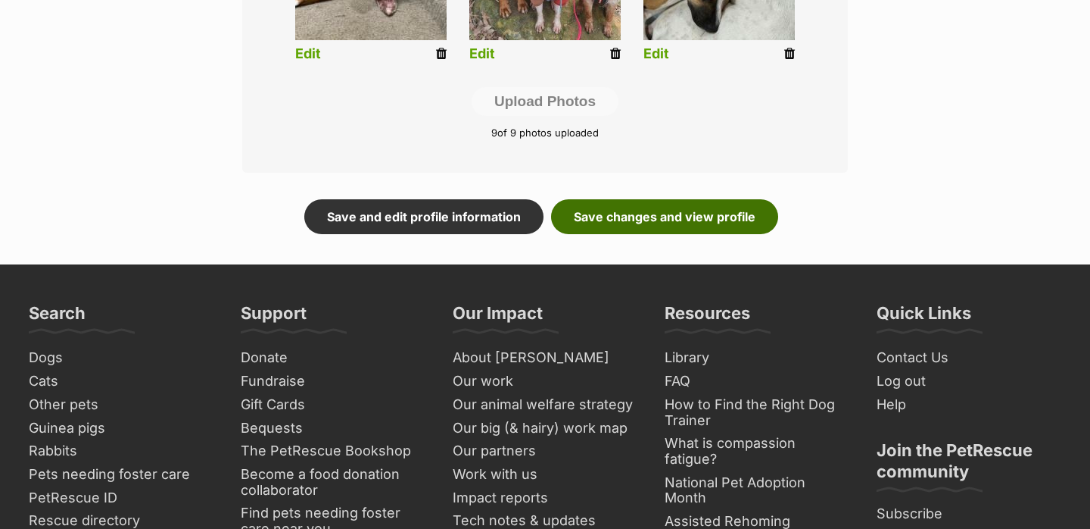
scroll to position [925, 0]
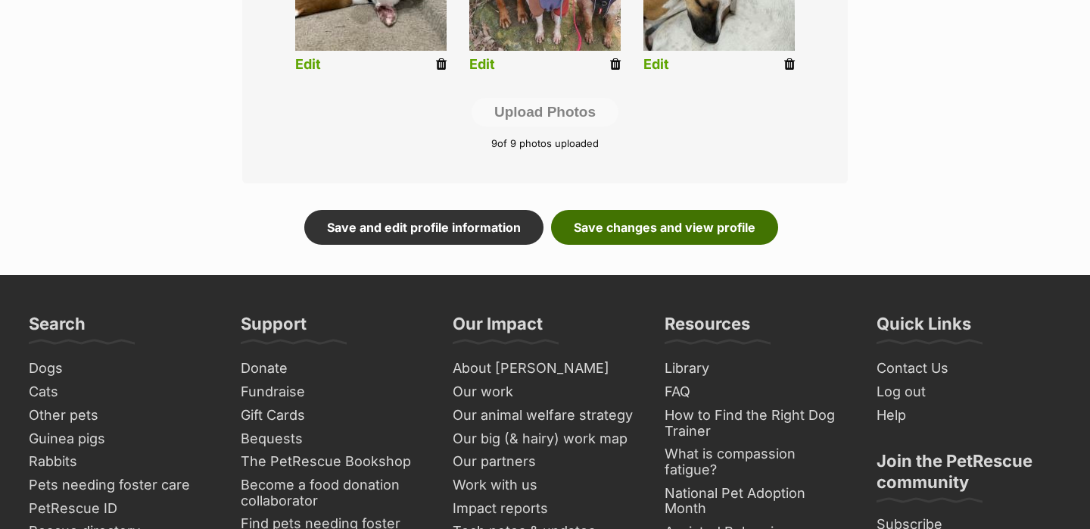
click at [668, 229] on link "Save changes and view profile" at bounding box center [664, 227] width 227 height 35
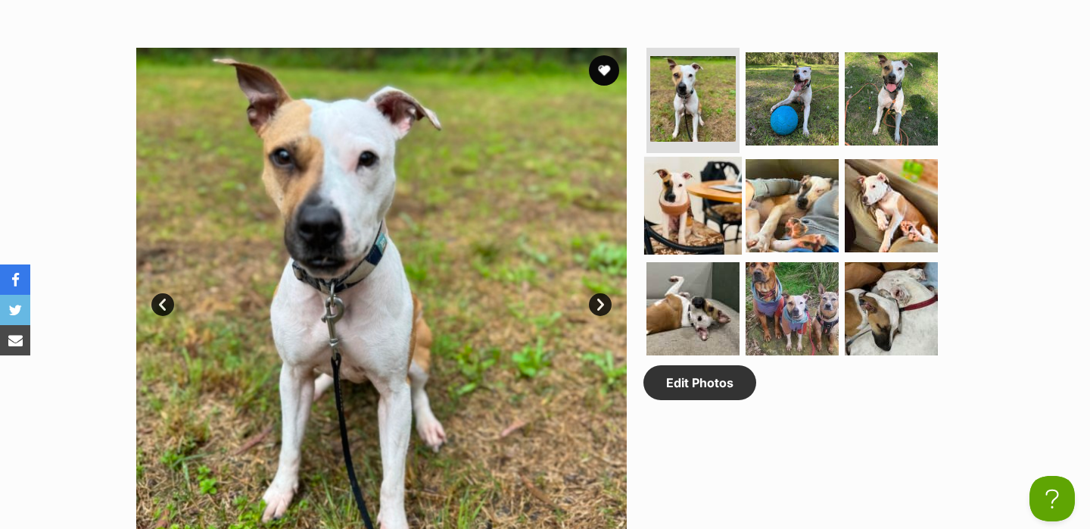
click at [678, 220] on img at bounding box center [693, 206] width 98 height 98
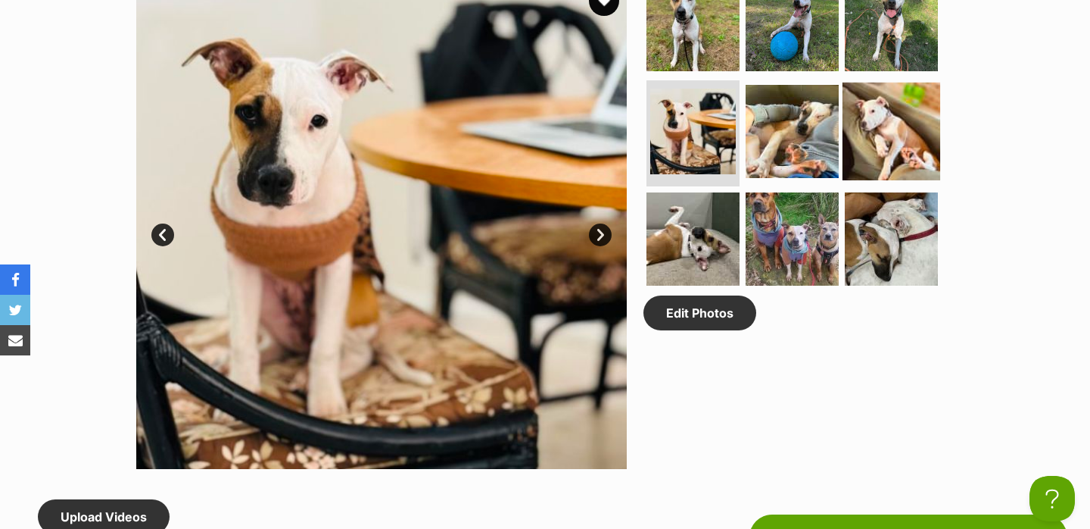
scroll to position [760, 0]
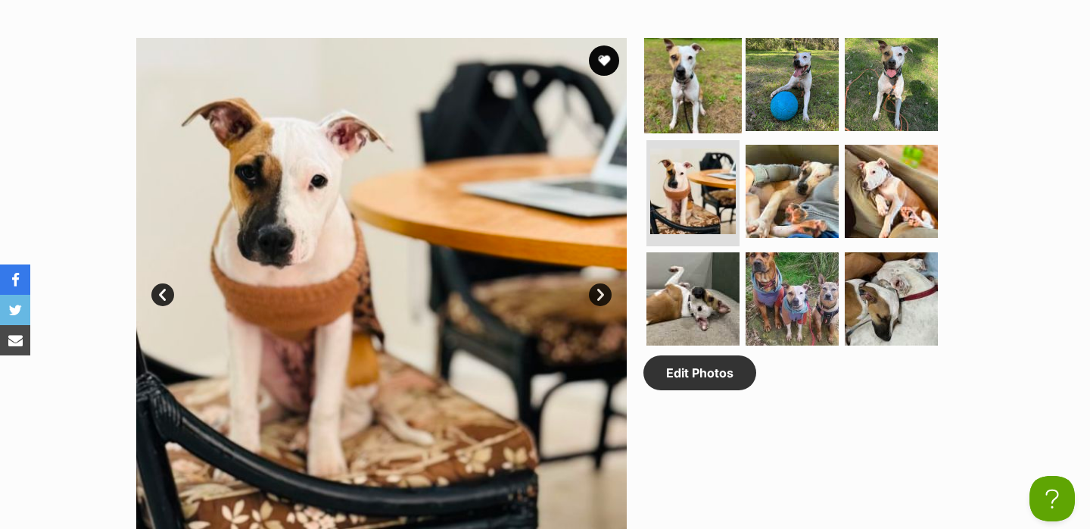
click at [694, 62] on img at bounding box center [693, 84] width 98 height 98
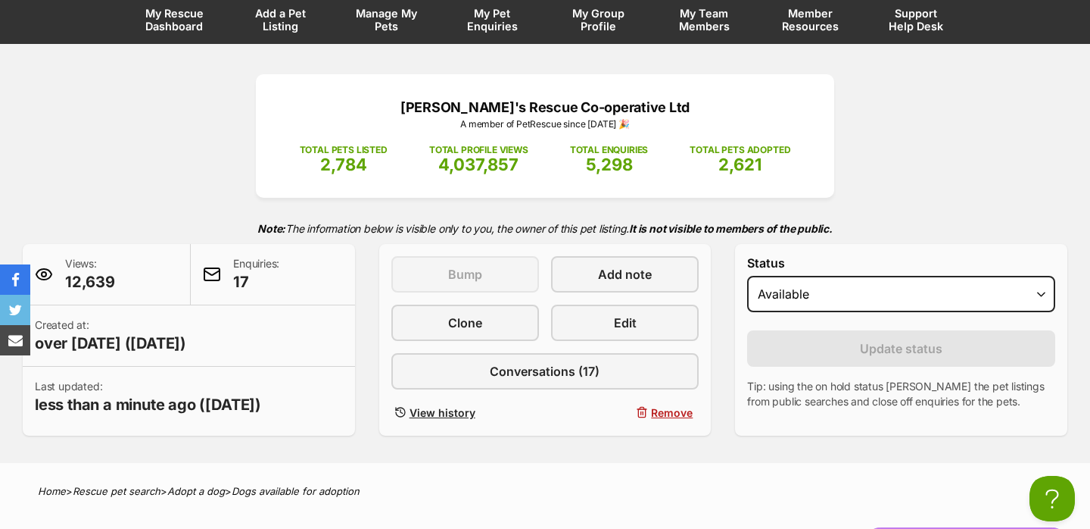
scroll to position [55, 0]
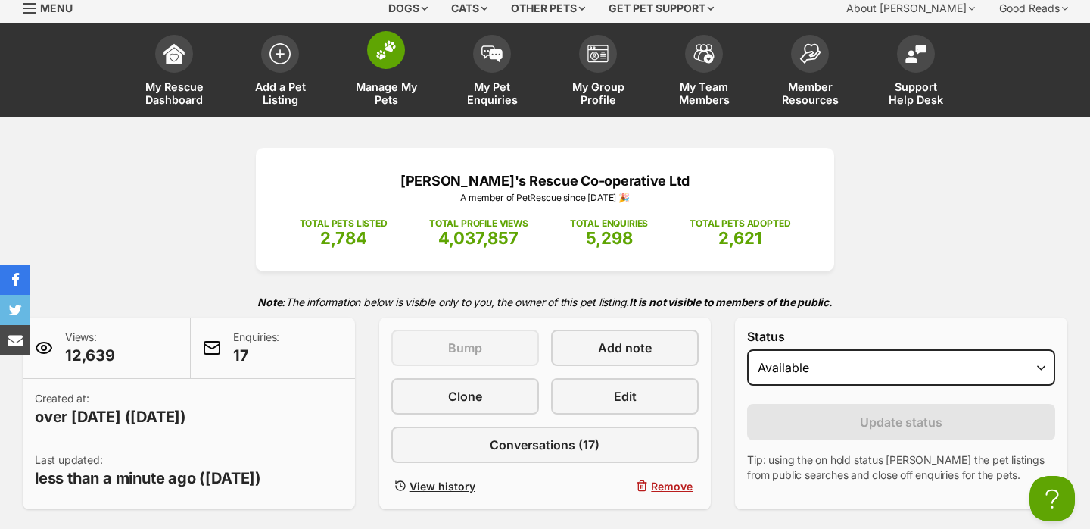
click at [377, 72] on link "Manage My Pets" at bounding box center [386, 72] width 106 height 90
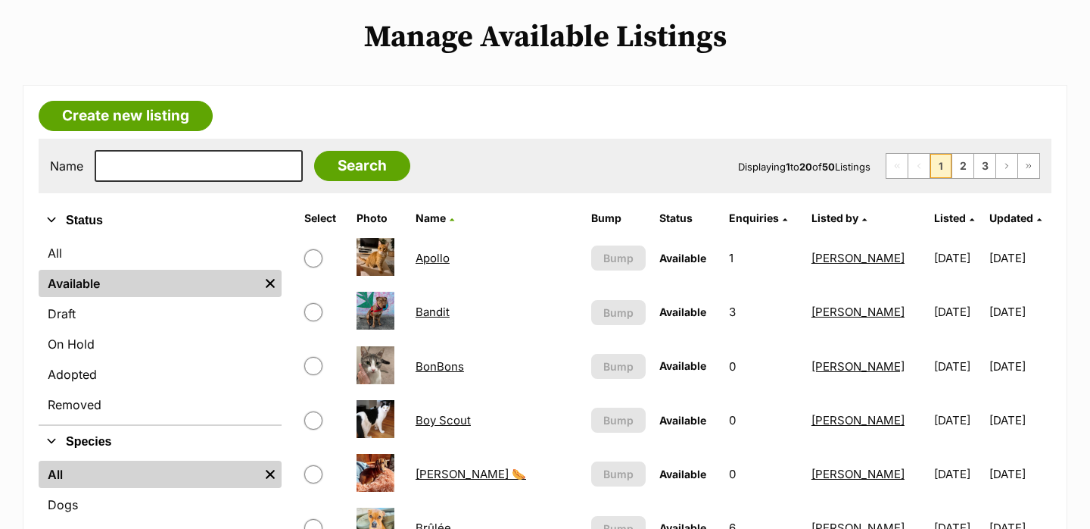
scroll to position [198, 0]
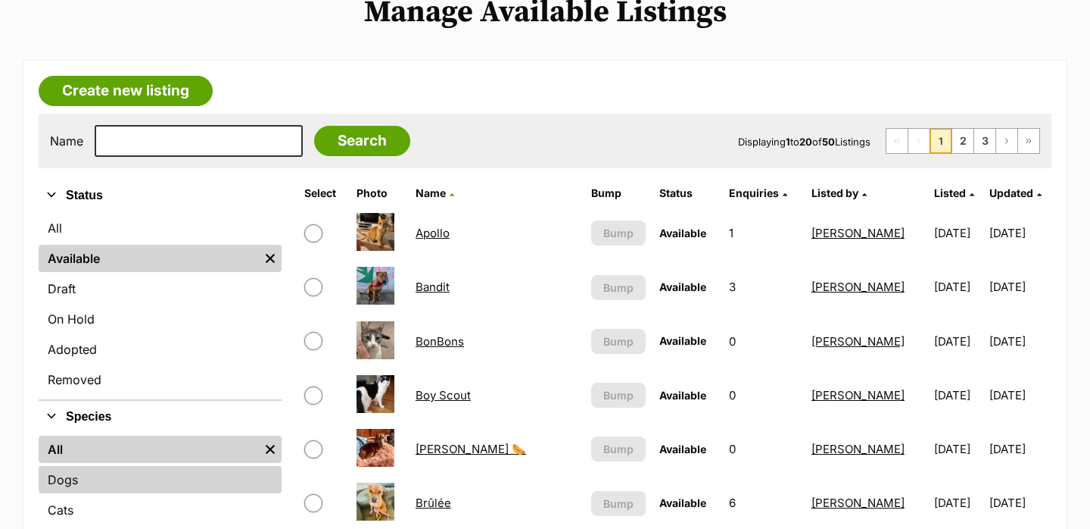
click at [148, 469] on link "Dogs" at bounding box center [160, 479] width 243 height 27
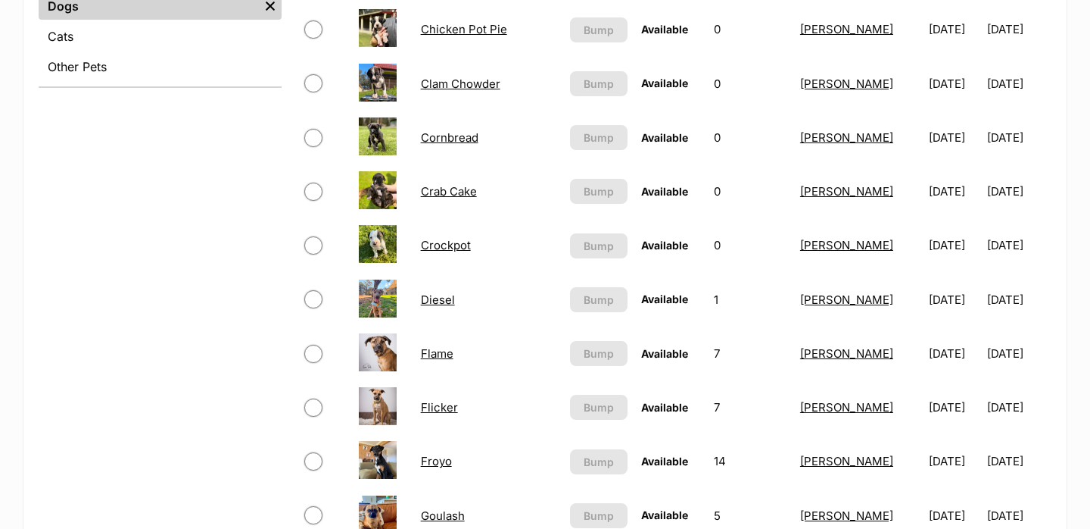
scroll to position [672, 0]
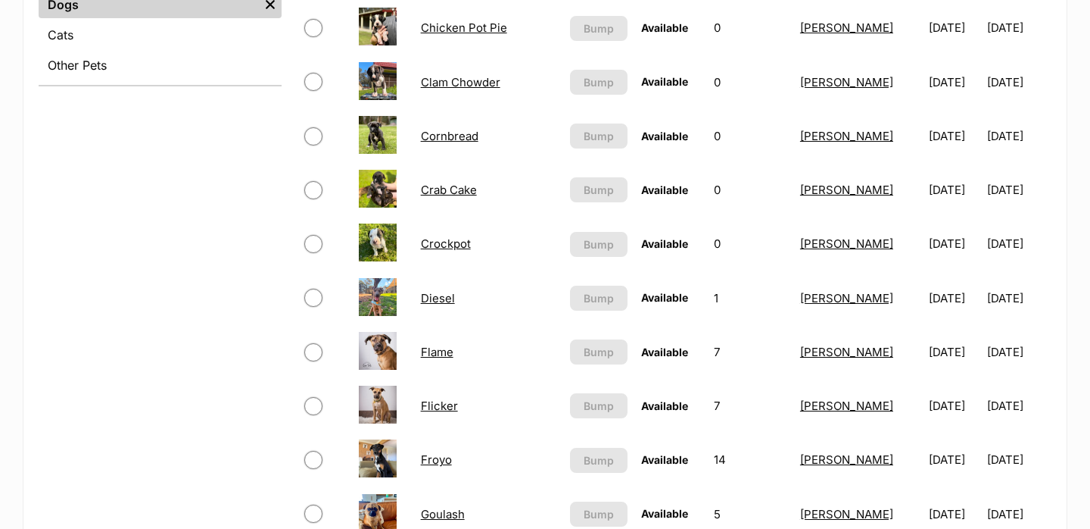
click at [430, 299] on link "Diesel" at bounding box center [438, 298] width 34 height 14
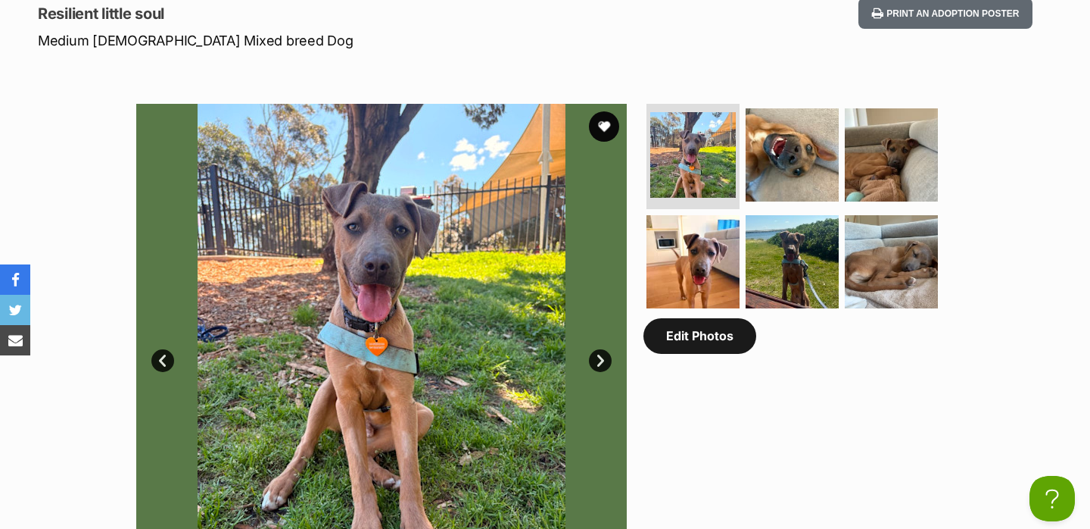
click at [716, 332] on link "Edit Photos" at bounding box center [700, 335] width 113 height 35
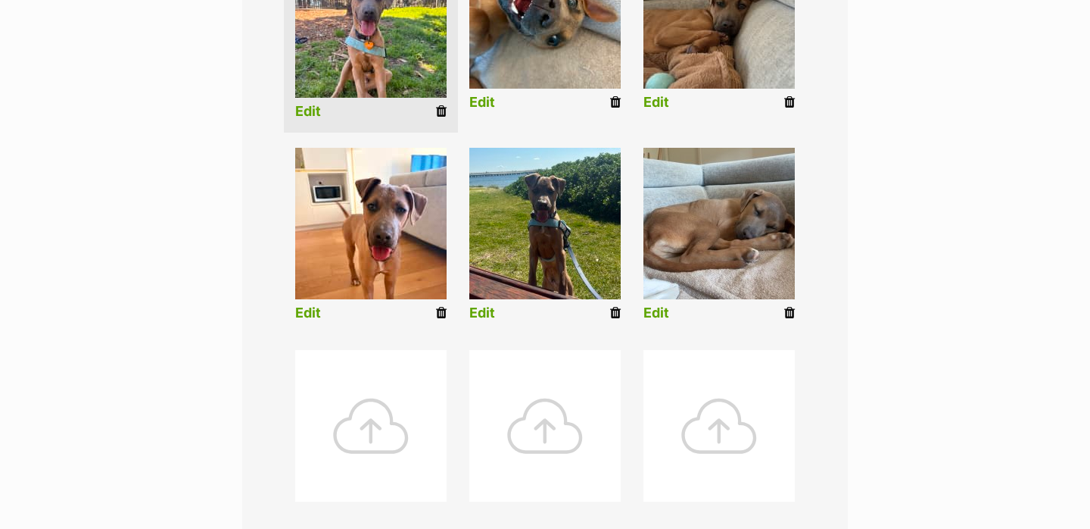
scroll to position [600, 0]
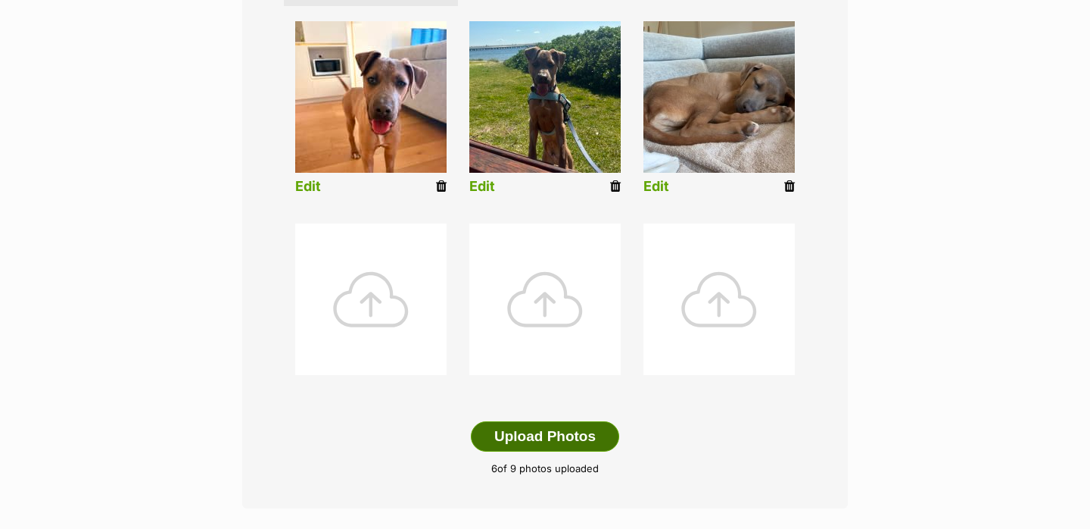
click at [506, 441] on button "Upload Photos" at bounding box center [545, 436] width 148 height 30
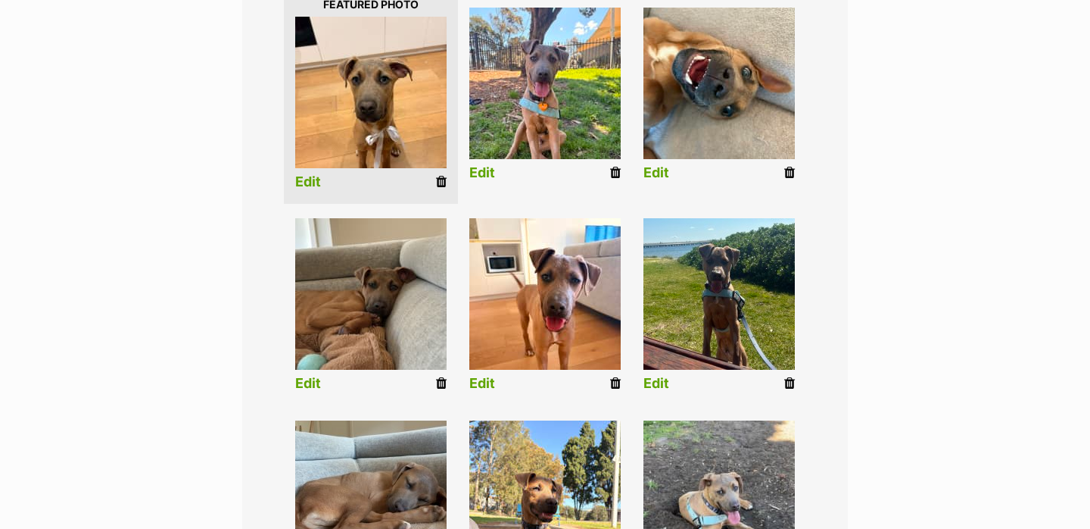
scroll to position [395, 0]
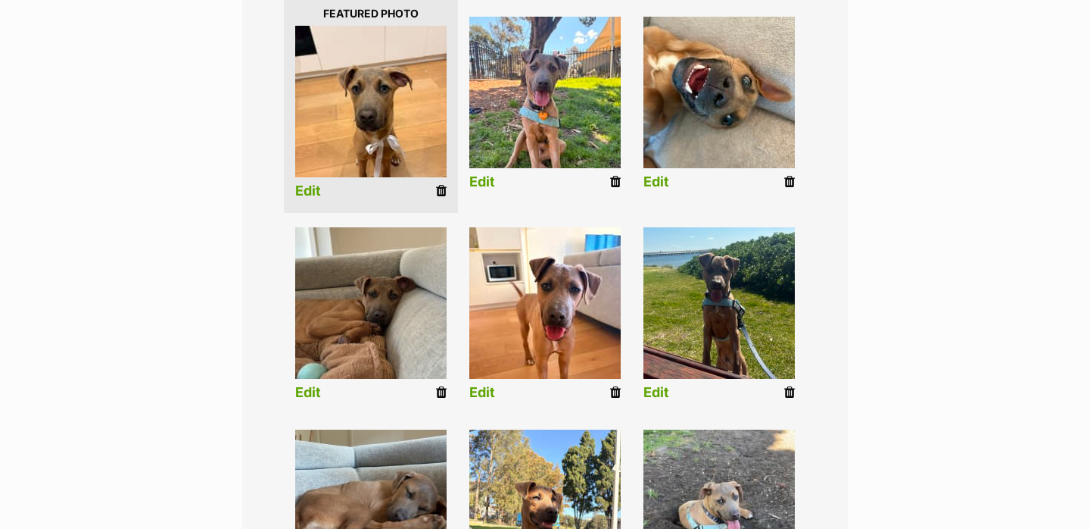
click at [317, 199] on link "Edit" at bounding box center [308, 191] width 26 height 16
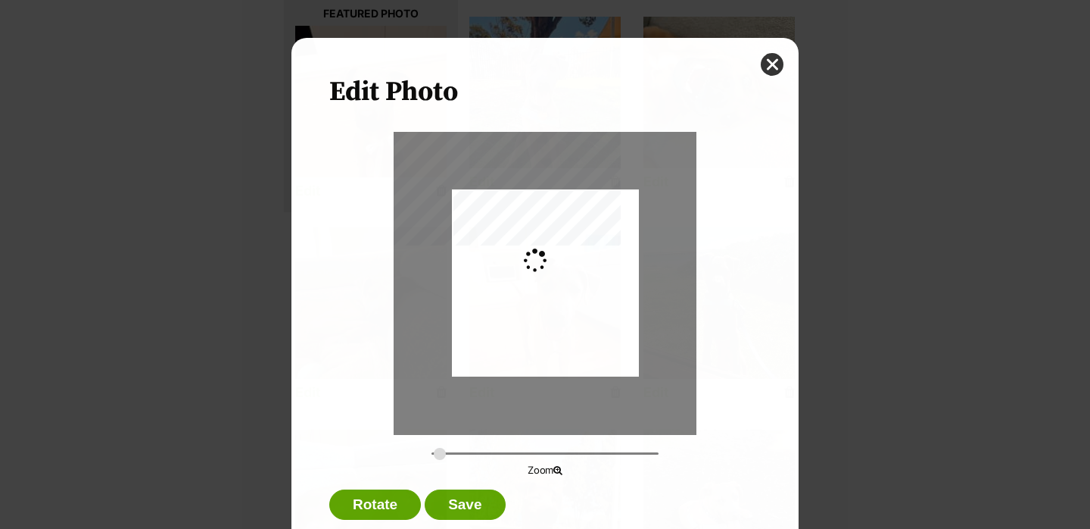
scroll to position [0, 0]
type input "0.2744"
drag, startPoint x: 531, startPoint y: 305, endPoint x: 531, endPoint y: 294, distance: 11.4
click at [531, 294] on div "Dialog Window - Close (Press escape to close)" at bounding box center [545, 271] width 187 height 249
click at [451, 507] on button "Save" at bounding box center [465, 504] width 80 height 30
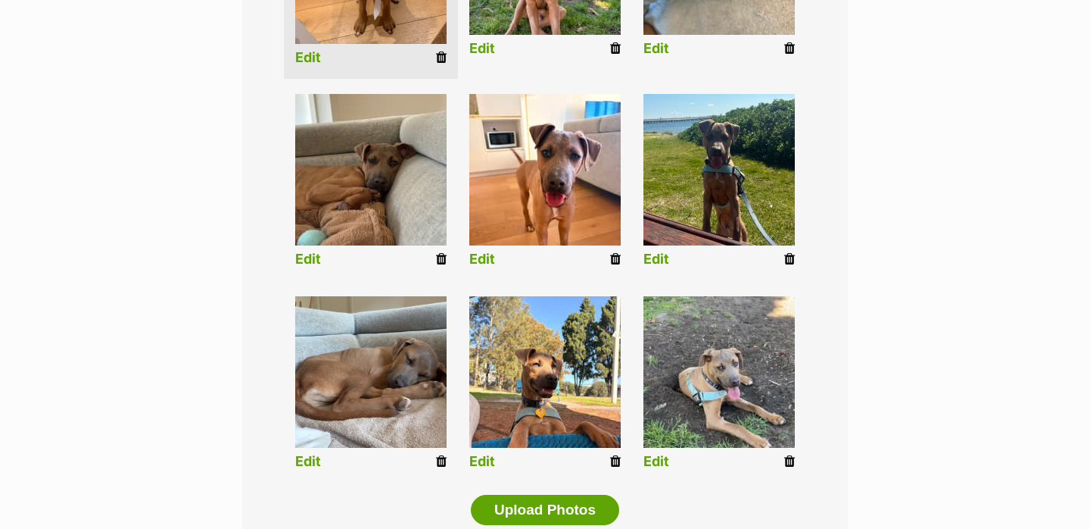
scroll to position [533, 0]
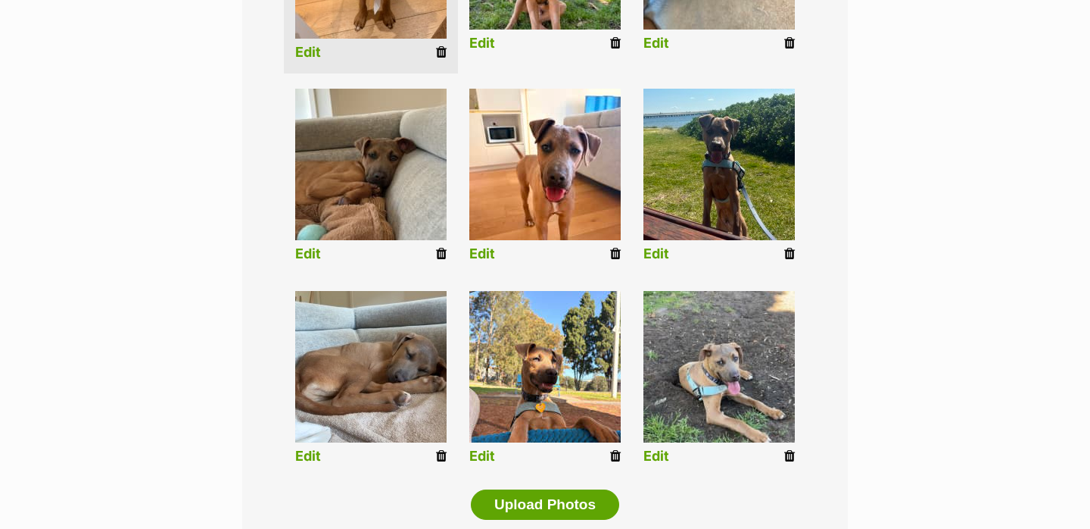
click at [489, 452] on link "Edit" at bounding box center [482, 456] width 26 height 16
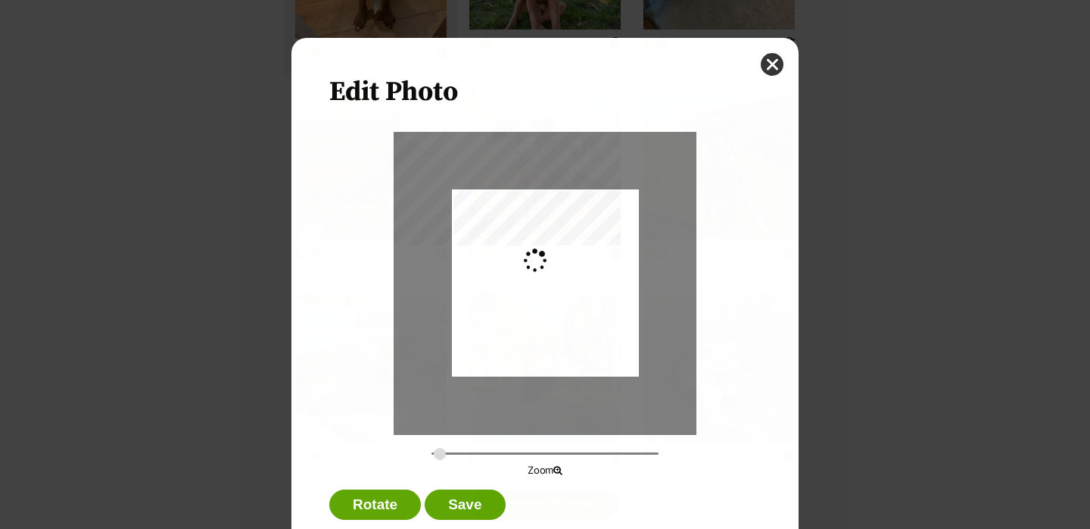
scroll to position [0, 0]
type input "0.2744"
drag, startPoint x: 546, startPoint y: 363, endPoint x: 547, endPoint y: 340, distance: 23.5
click at [547, 340] on div "Dialog Window - Close (Press escape to close)" at bounding box center [545, 259] width 187 height 249
click at [465, 505] on button "Save" at bounding box center [465, 504] width 80 height 30
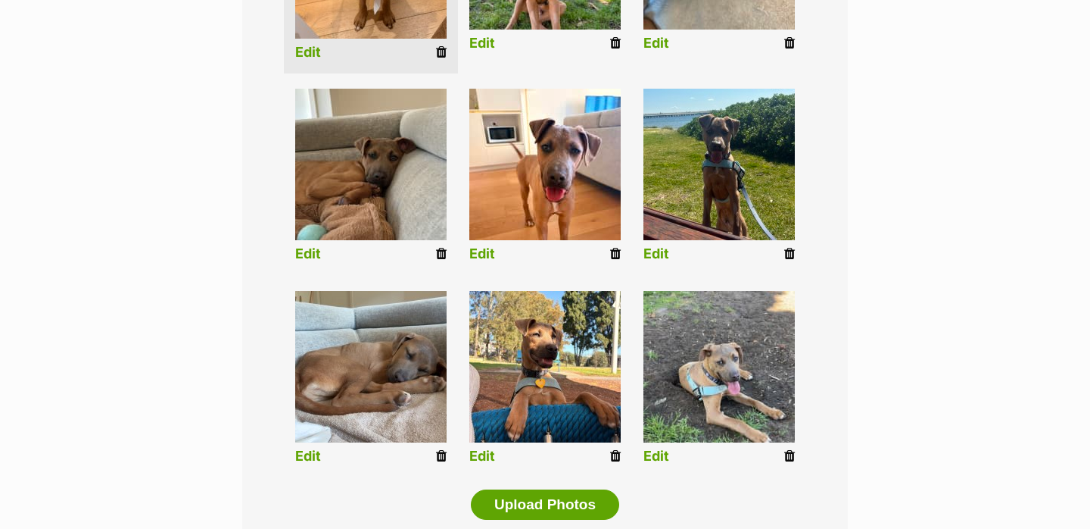
scroll to position [533, 0]
click at [674, 460] on li "Edit" at bounding box center [719, 380] width 174 height 195
click at [654, 460] on link "Edit" at bounding box center [657, 456] width 26 height 16
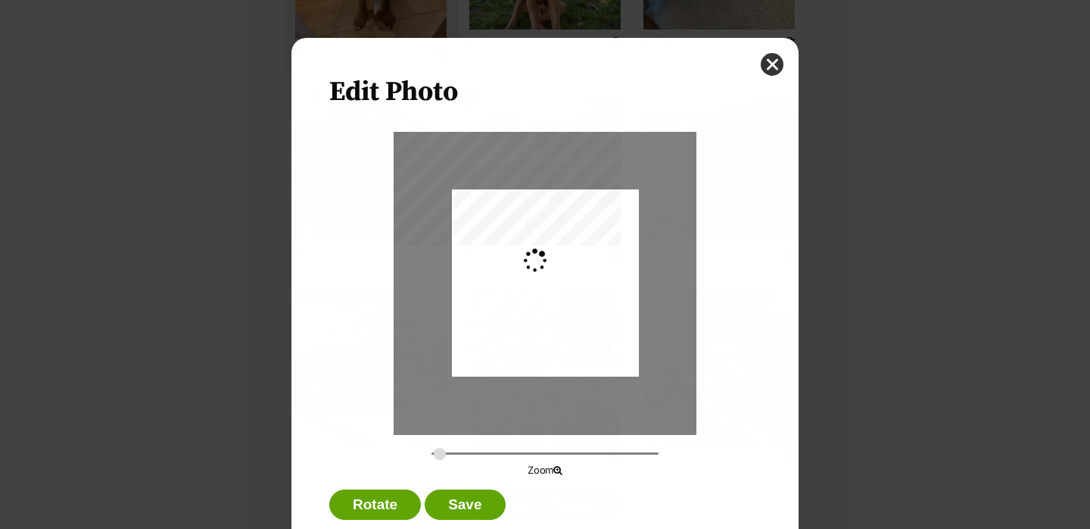
scroll to position [0, 0]
type input "0.2744"
drag, startPoint x: 615, startPoint y: 363, endPoint x: 613, endPoint y: 354, distance: 9.2
click at [613, 354] on div "Dialog Window - Close (Press escape to close)" at bounding box center [545, 274] width 187 height 332
click at [451, 503] on button "Save" at bounding box center [465, 504] width 80 height 30
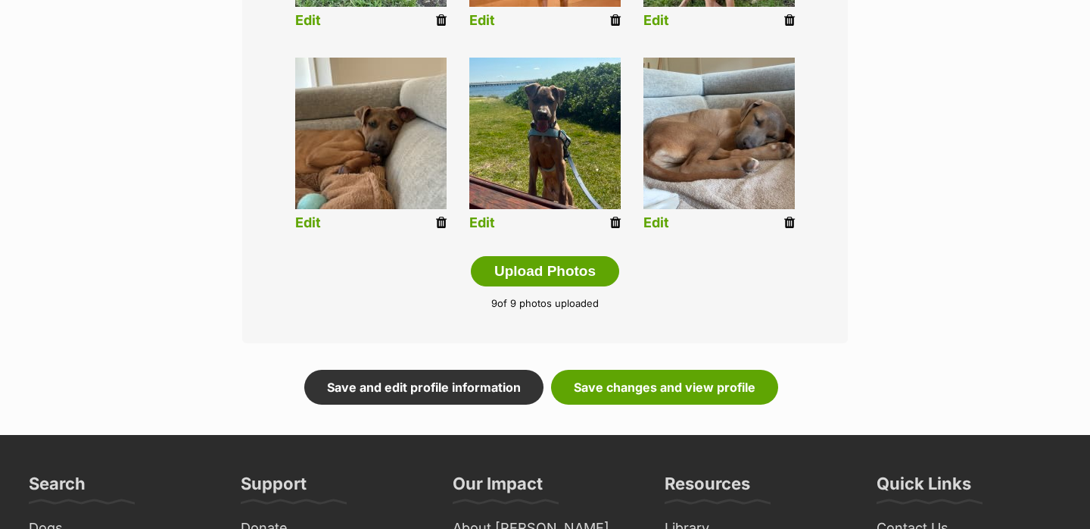
scroll to position [768, 0]
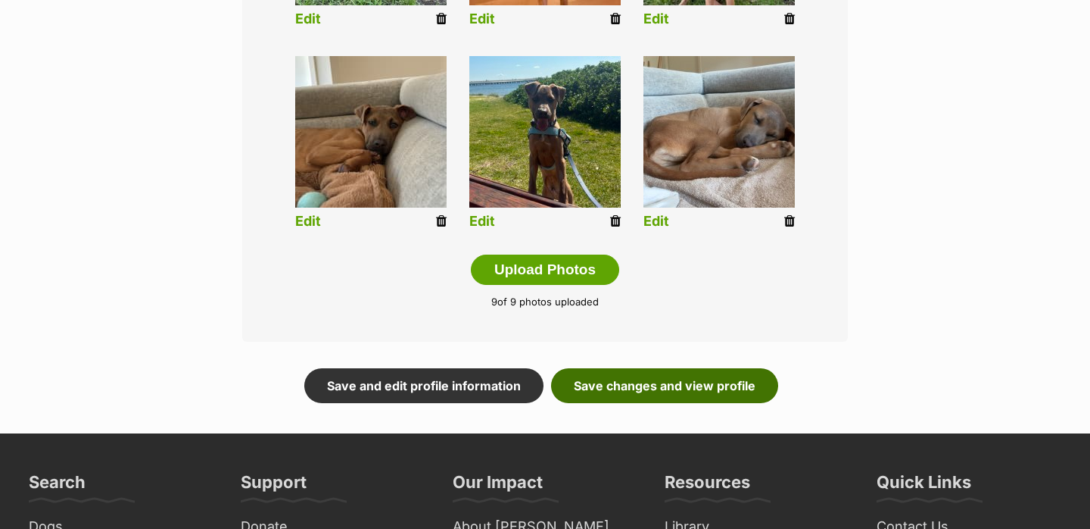
click at [664, 380] on link "Save changes and view profile" at bounding box center [664, 385] width 227 height 35
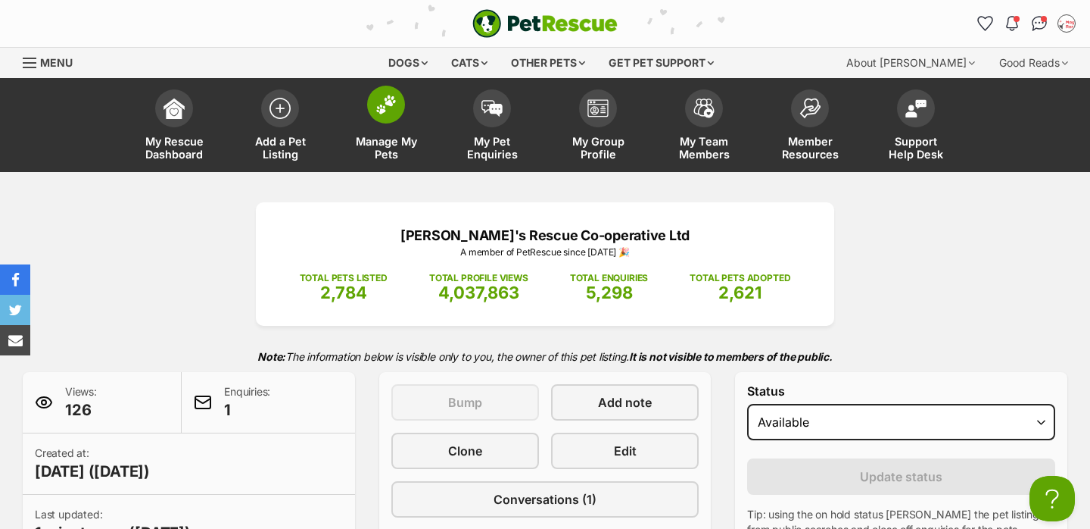
click at [374, 98] on span at bounding box center [386, 105] width 38 height 38
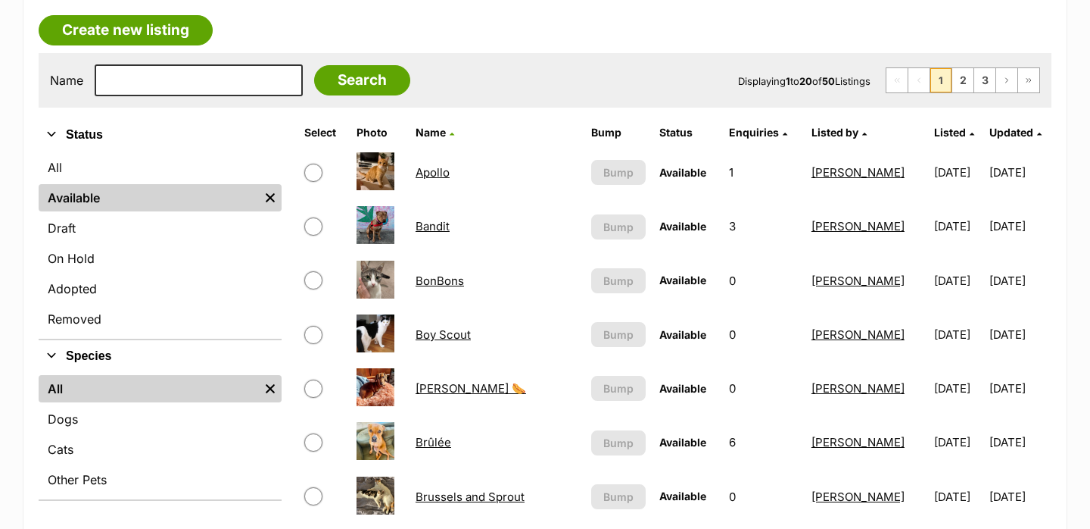
scroll to position [245, 0]
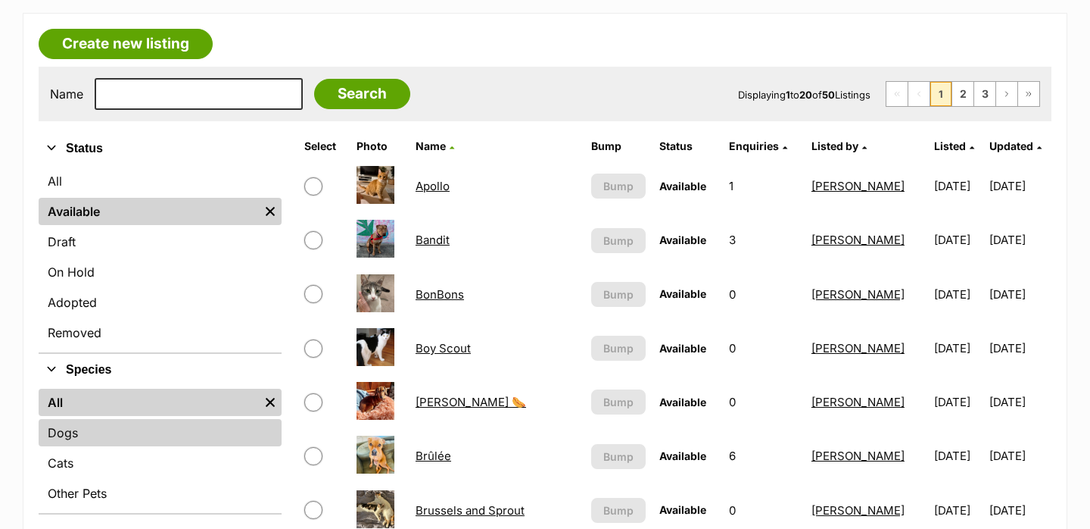
click at [117, 426] on link "Dogs" at bounding box center [160, 432] width 243 height 27
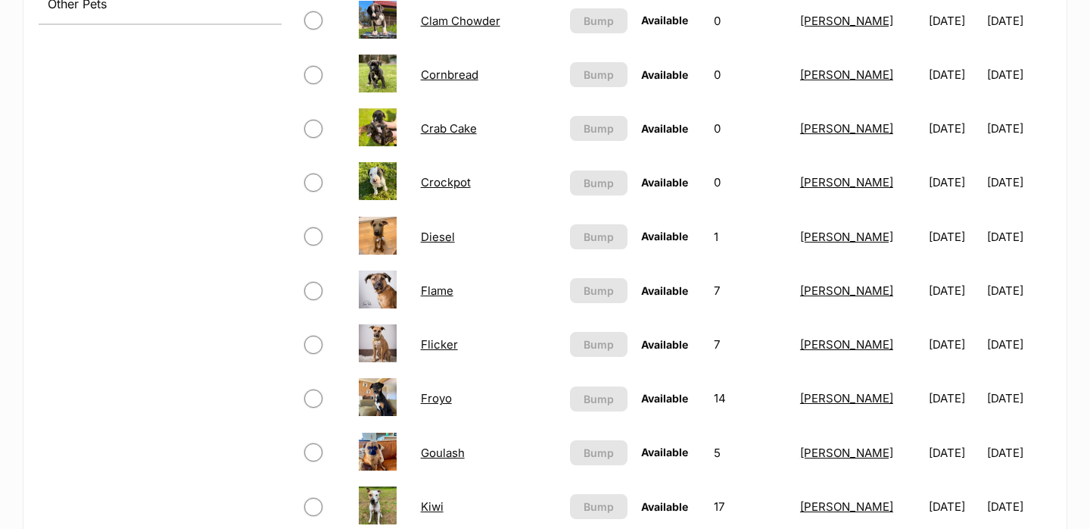
scroll to position [816, 0]
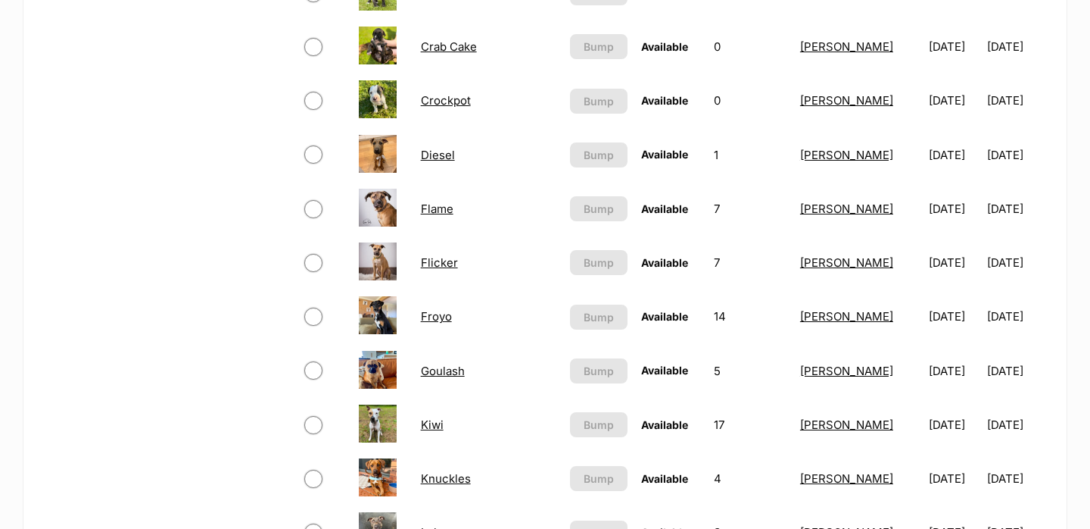
click at [434, 313] on link "Froyo" at bounding box center [436, 316] width 31 height 14
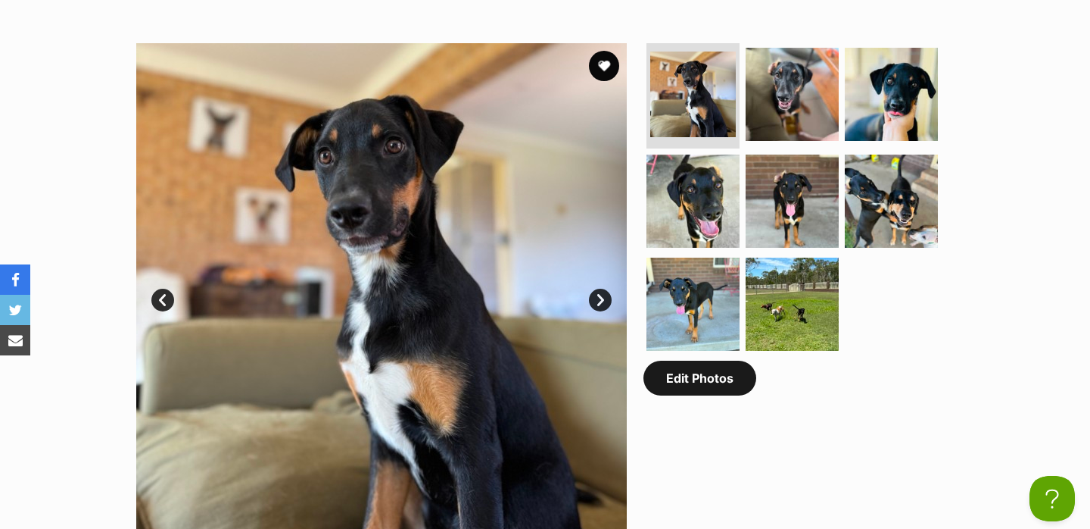
click at [696, 385] on link "Edit Photos" at bounding box center [700, 377] width 113 height 35
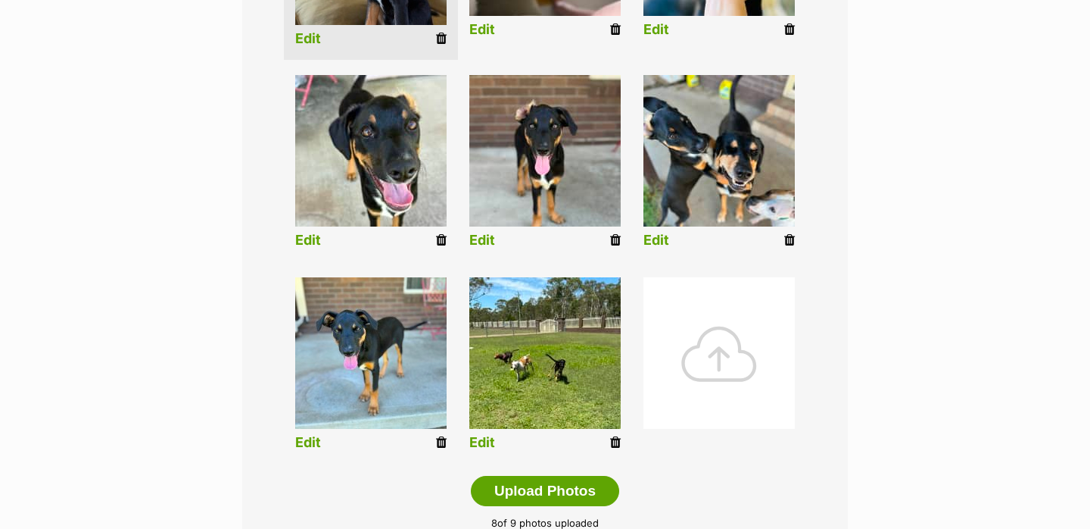
scroll to position [560, 0]
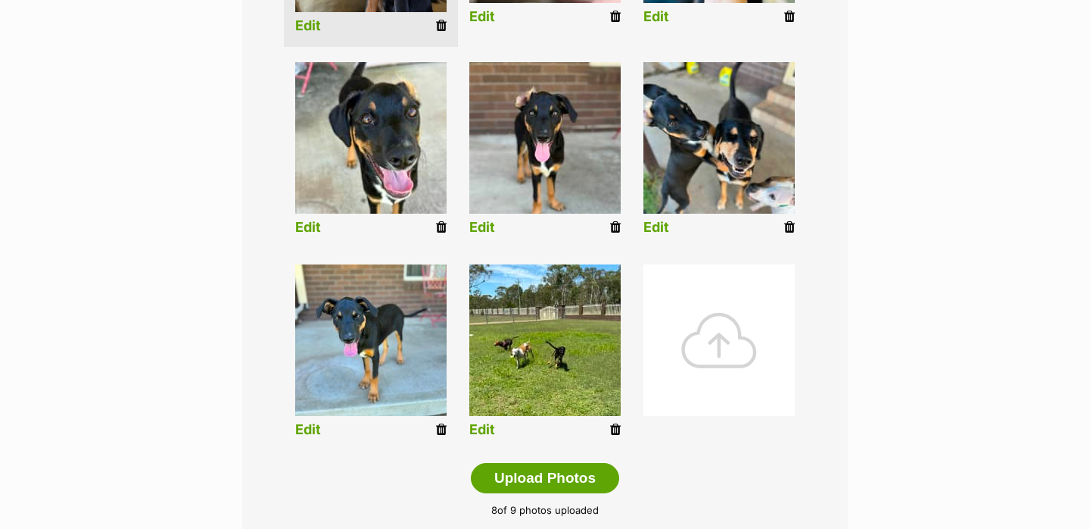
click at [671, 401] on div at bounding box center [719, 339] width 151 height 151
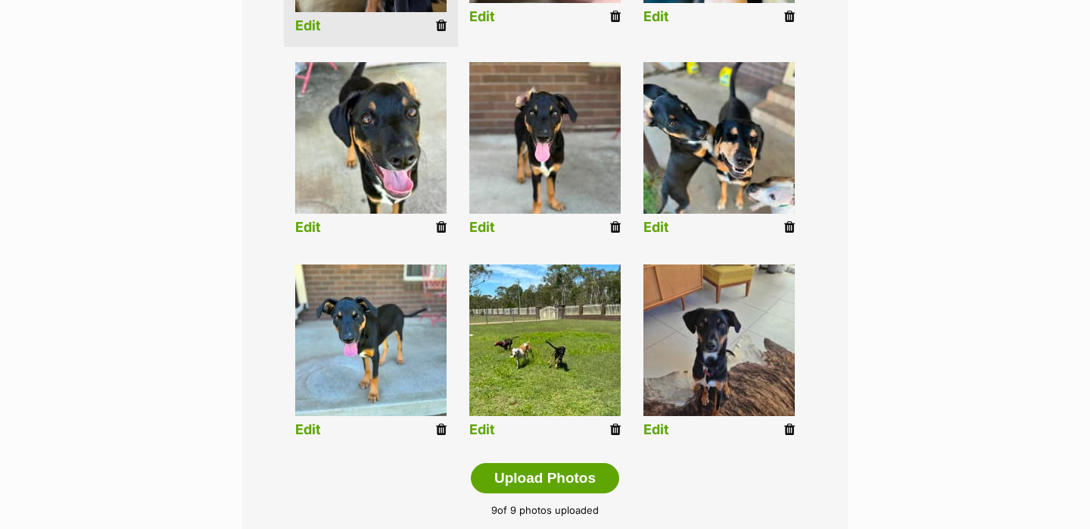
click at [664, 427] on link "Edit" at bounding box center [657, 430] width 26 height 16
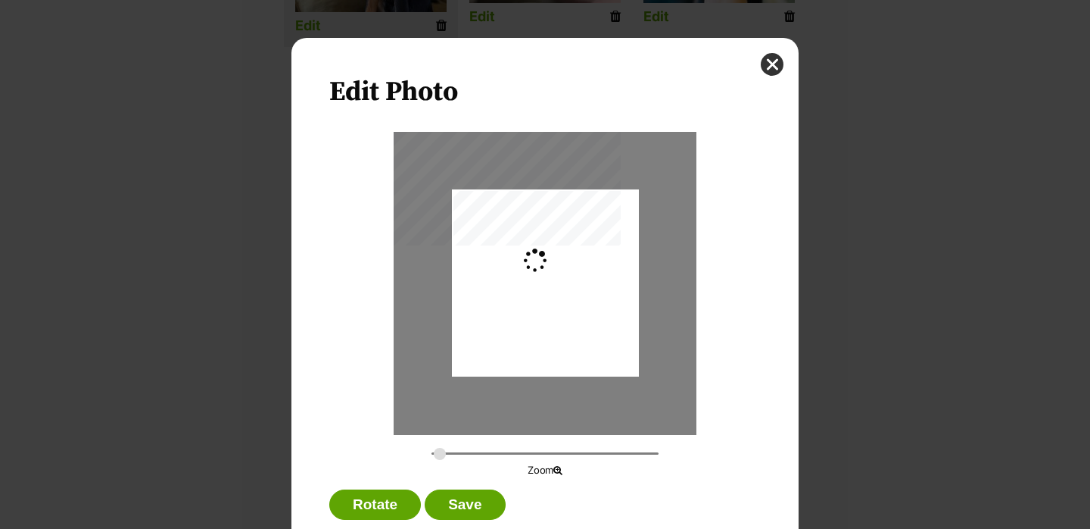
scroll to position [0, 0]
type input "0.3111"
click at [444, 448] on input "Dialog Window - Close (Press escape to close)" at bounding box center [545, 453] width 227 height 14
drag, startPoint x: 518, startPoint y: 407, endPoint x: 526, endPoint y: 387, distance: 21.8
click at [526, 387] on div "Dialog Window - Close (Press escape to close)" at bounding box center [553, 262] width 212 height 282
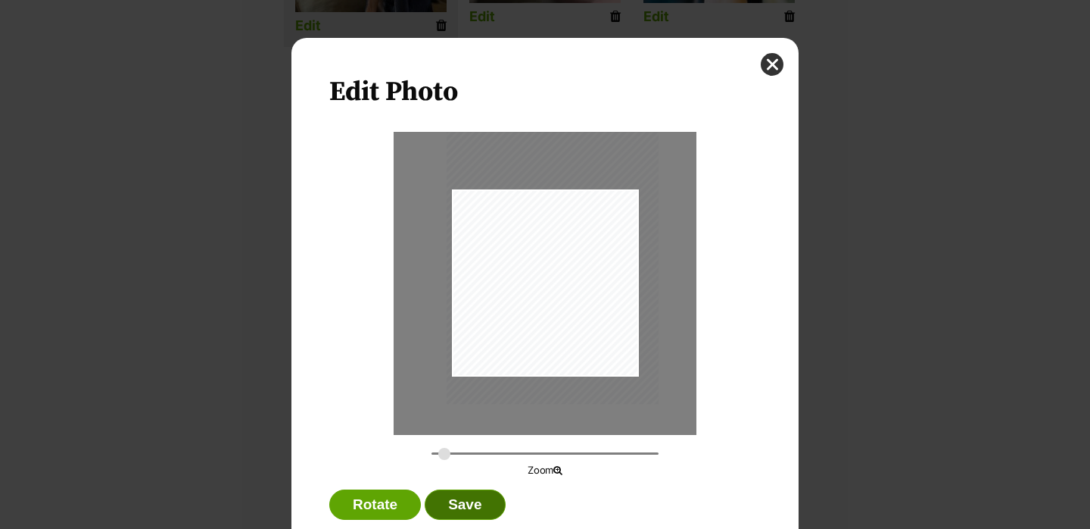
click at [454, 501] on button "Save" at bounding box center [465, 504] width 80 height 30
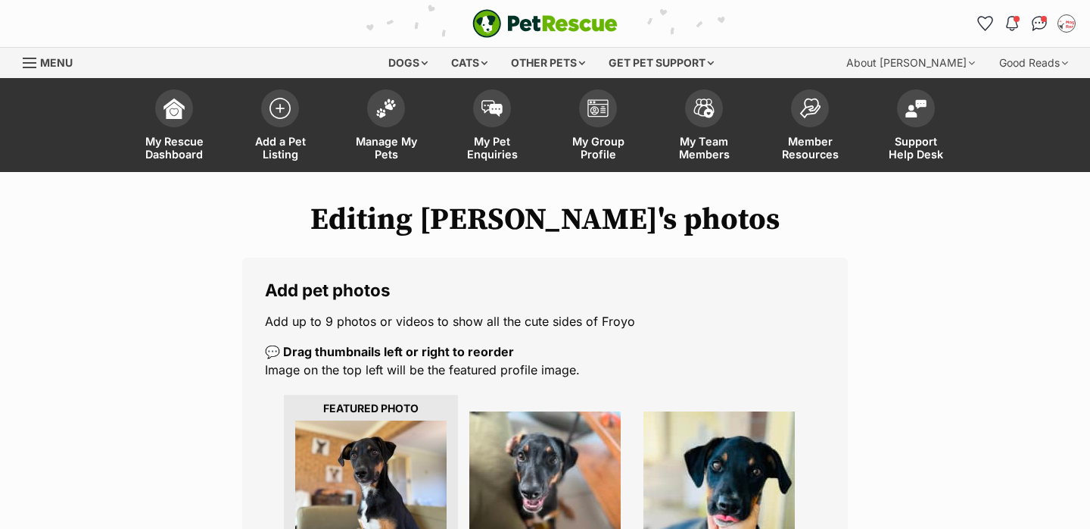
scroll to position [560, 0]
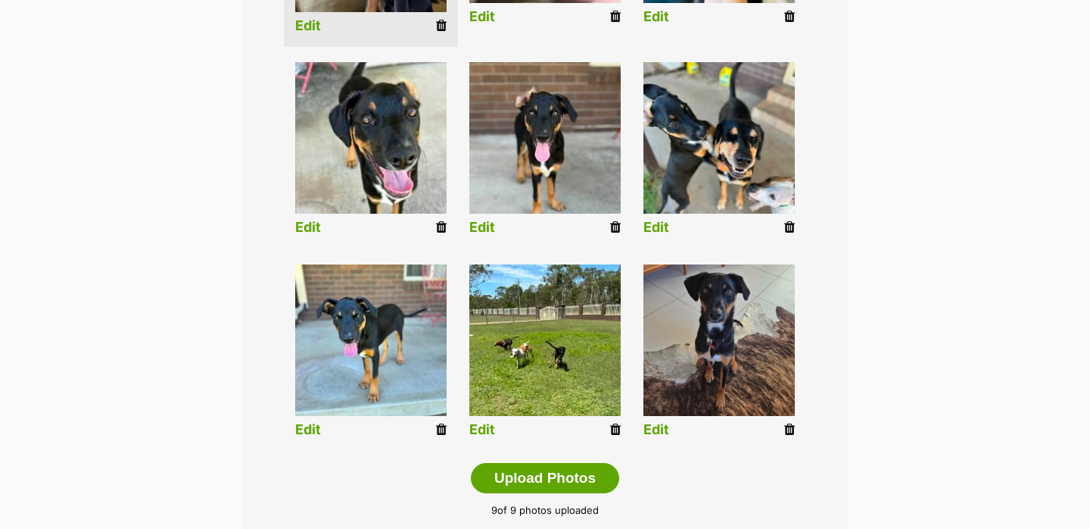
drag, startPoint x: 730, startPoint y: 401, endPoint x: 584, endPoint y: 217, distance: 235.0
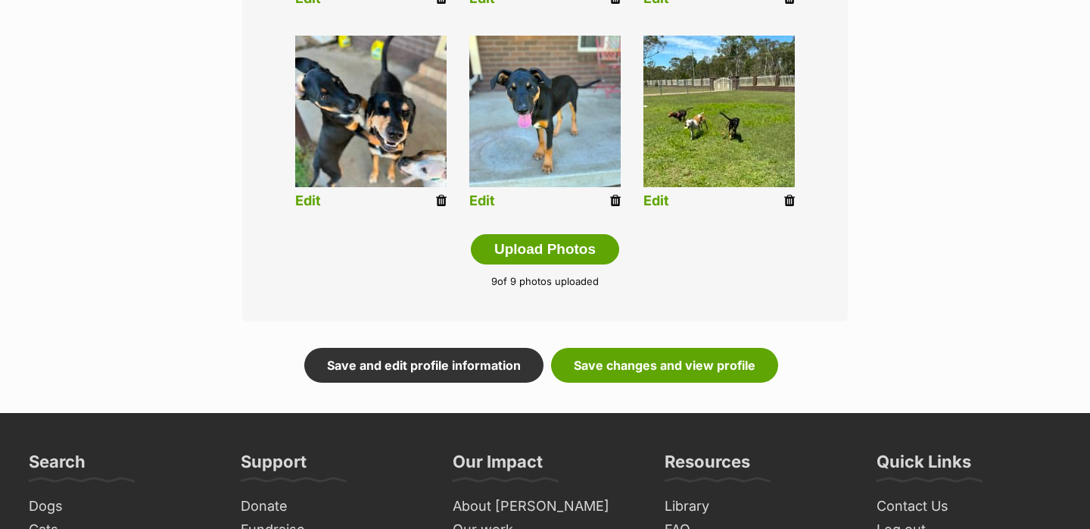
scroll to position [811, 0]
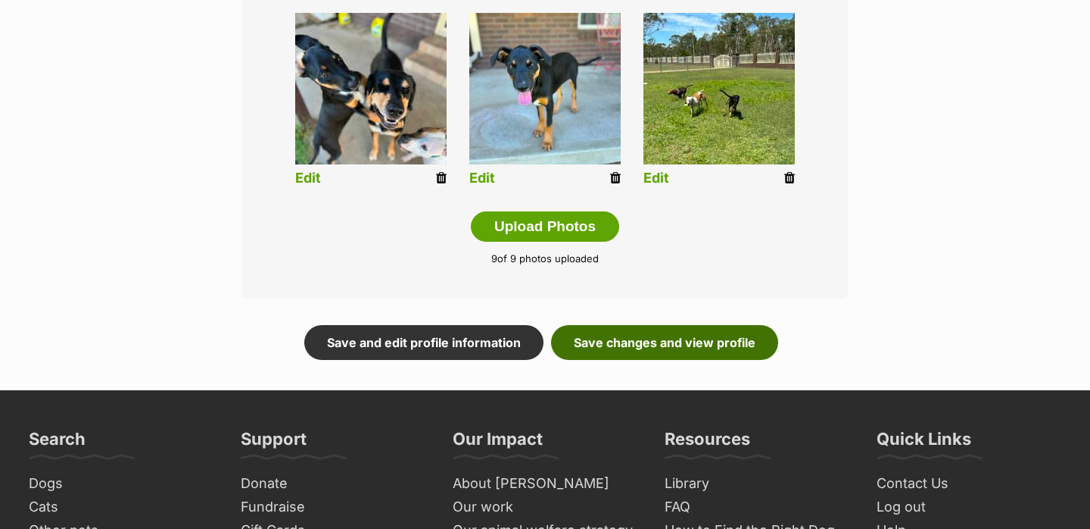
click at [642, 338] on link "Save changes and view profile" at bounding box center [664, 342] width 227 height 35
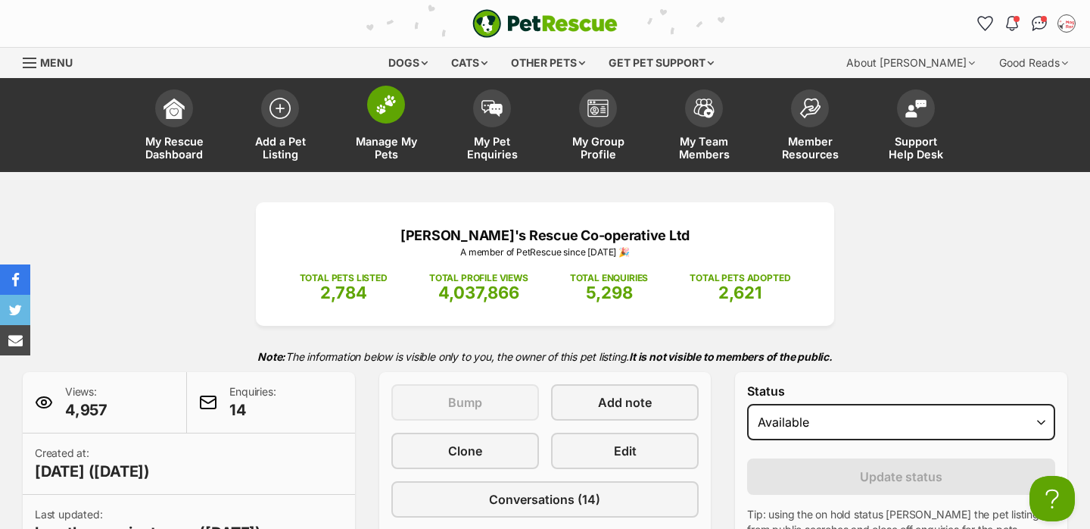
click at [363, 117] on link "Manage My Pets" at bounding box center [386, 127] width 106 height 90
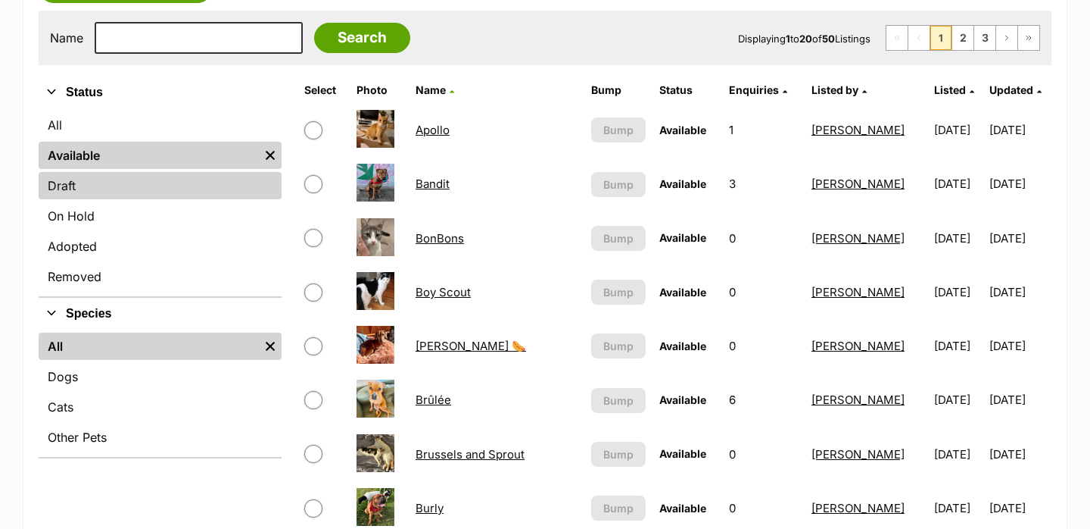
scroll to position [321, 0]
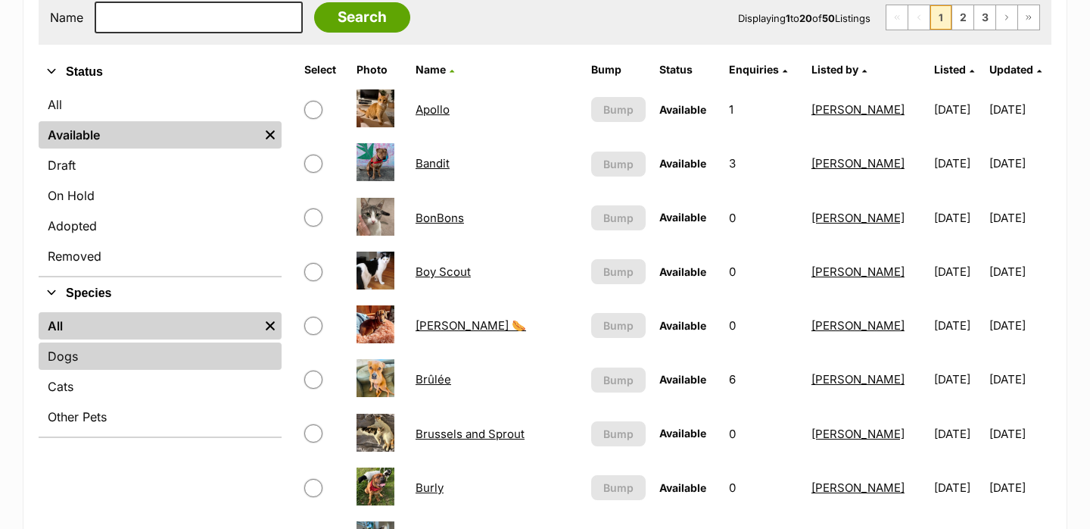
click at [162, 369] on link "Dogs" at bounding box center [160, 355] width 243 height 27
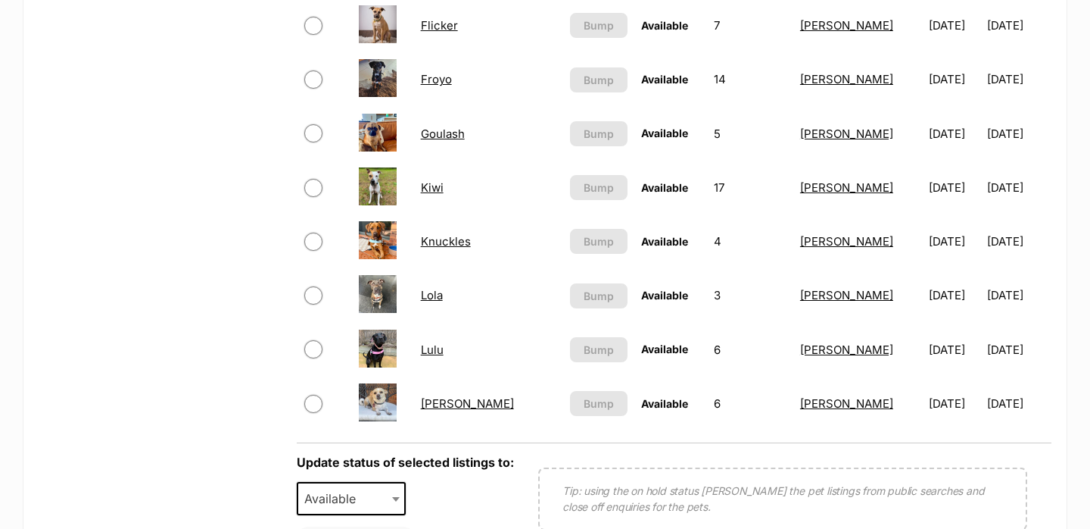
scroll to position [1063, 0]
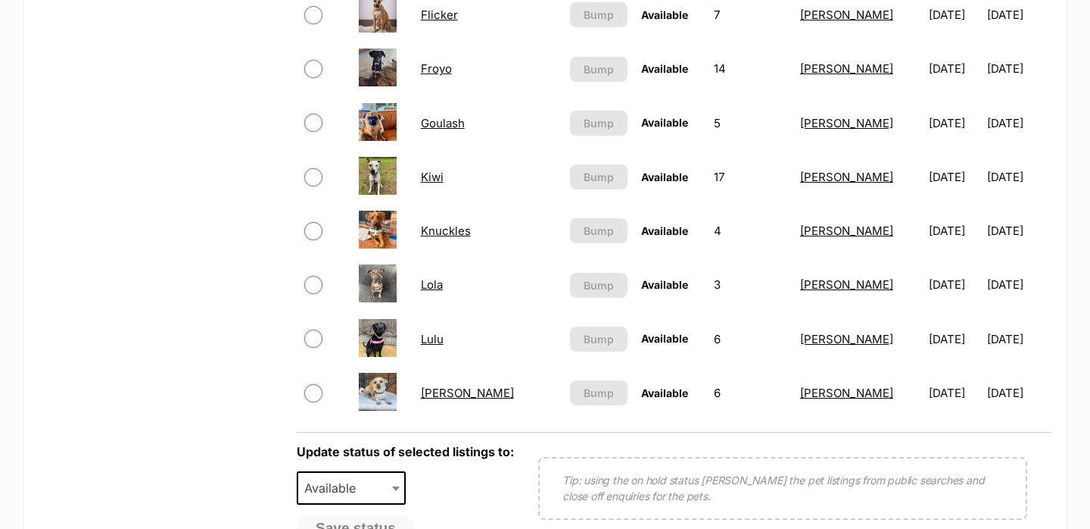
click at [420, 132] on td "Goulash" at bounding box center [489, 123] width 148 height 52
click at [424, 130] on td "Goulash" at bounding box center [489, 123] width 148 height 52
click at [425, 129] on link "Goulash" at bounding box center [443, 123] width 44 height 14
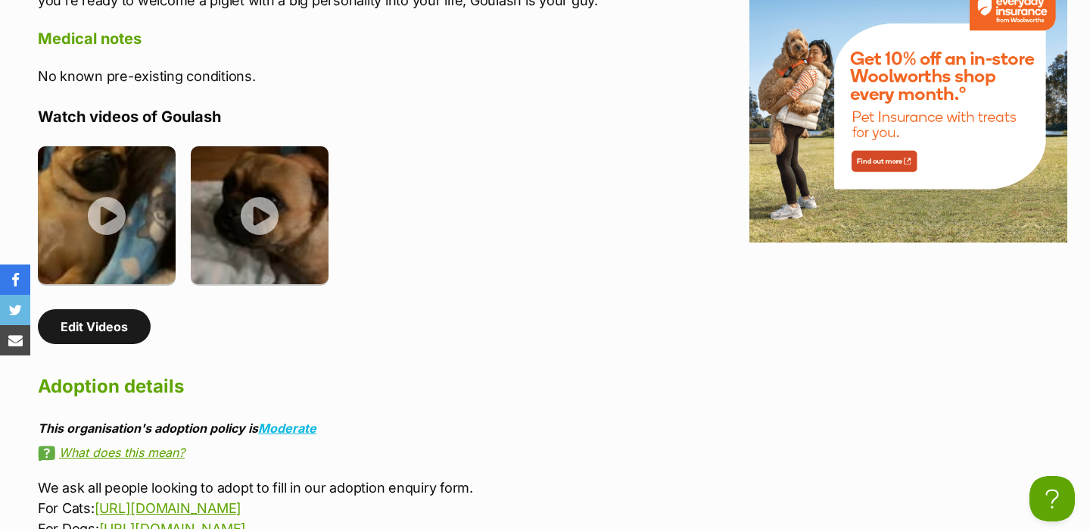
click at [130, 326] on link "Edit Videos" at bounding box center [94, 326] width 113 height 35
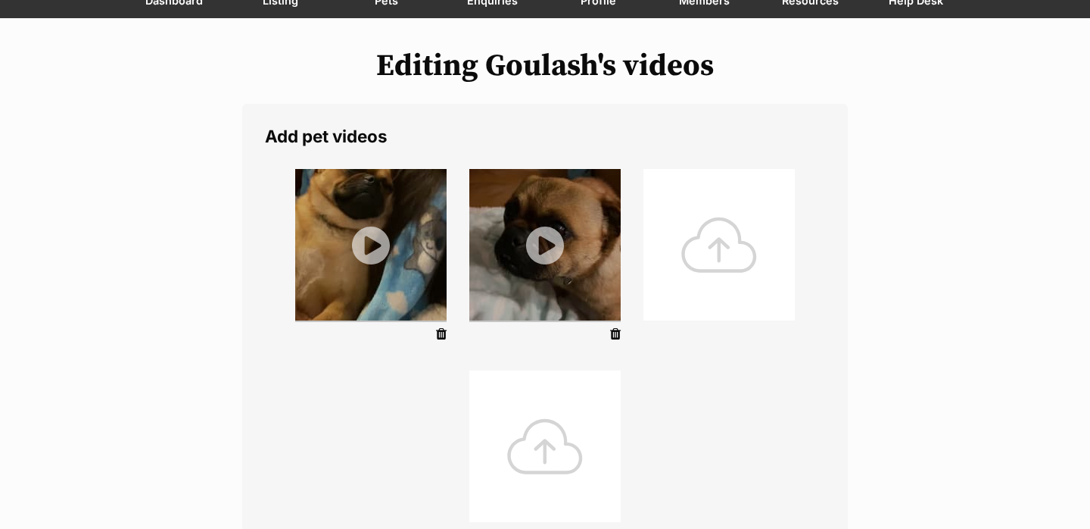
scroll to position [196, 0]
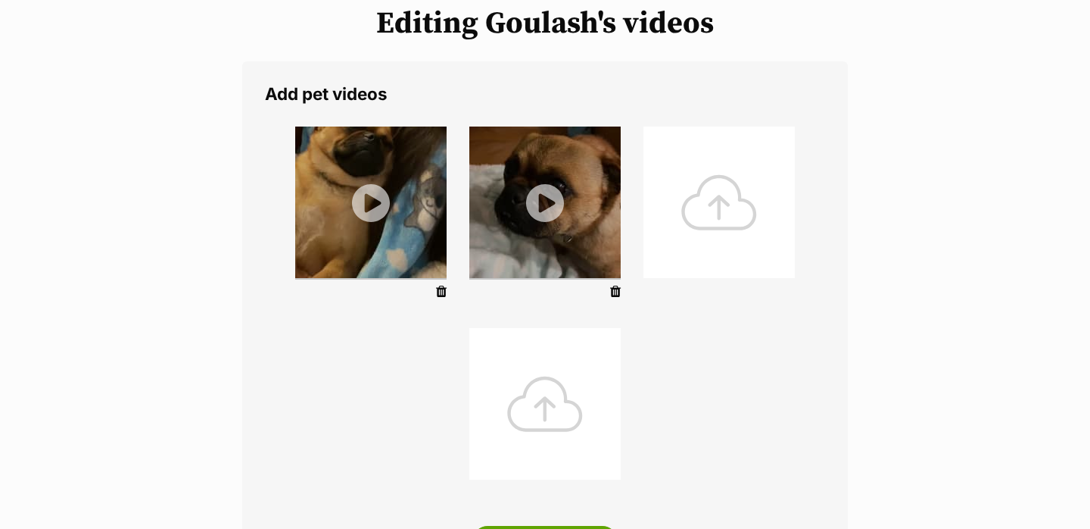
click at [709, 252] on div at bounding box center [719, 201] width 151 height 151
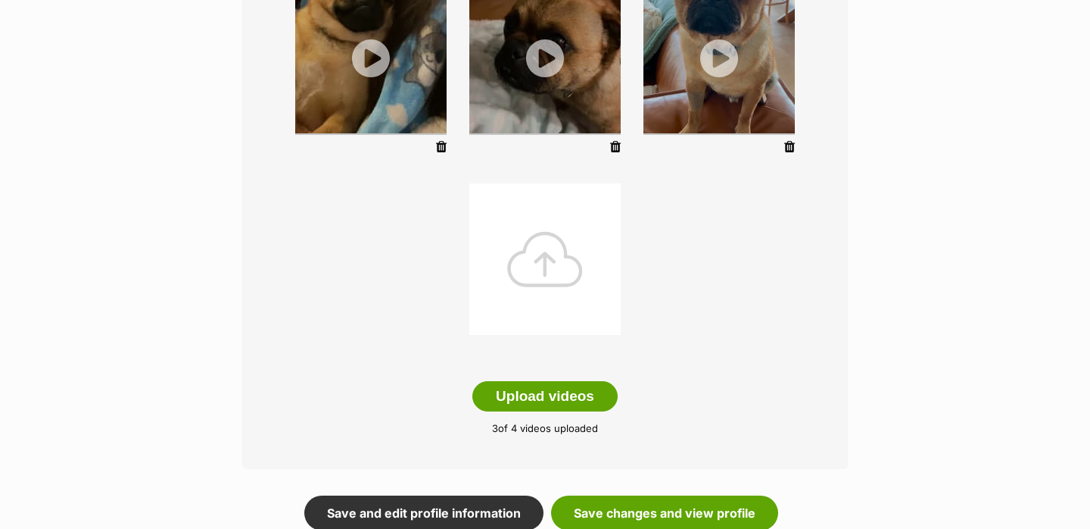
scroll to position [363, 0]
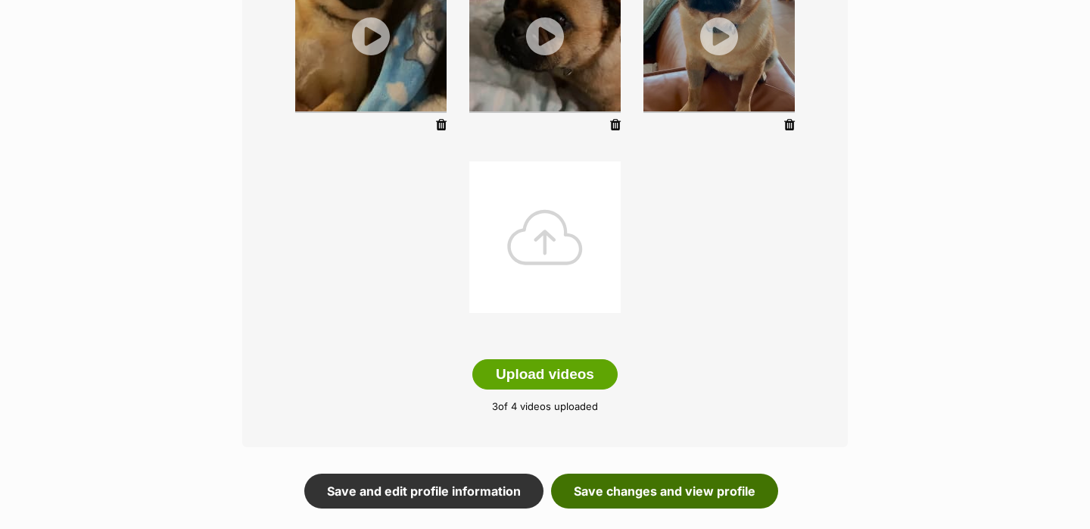
click at [699, 489] on link "Save changes and view profile" at bounding box center [664, 490] width 227 height 35
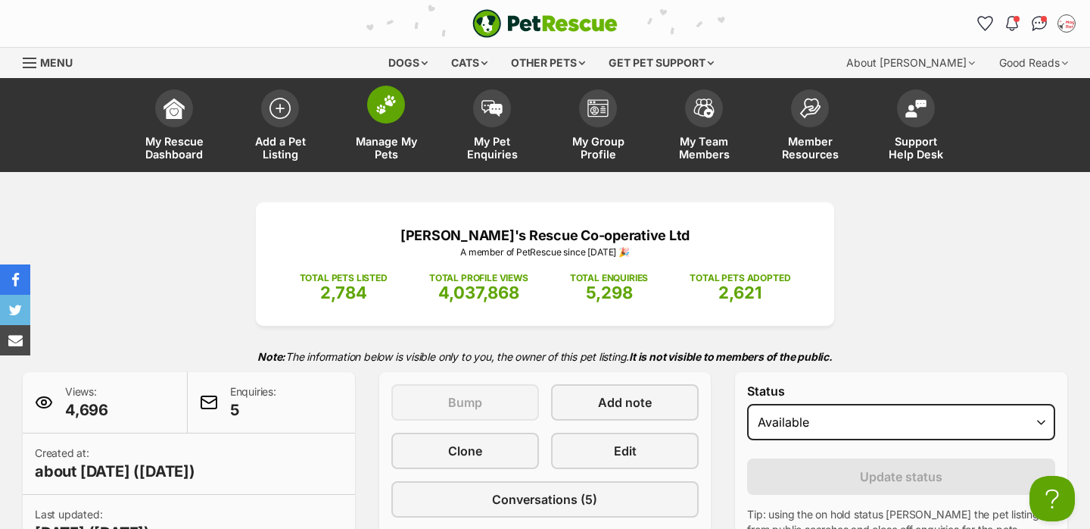
click at [402, 120] on link "Manage My Pets" at bounding box center [386, 127] width 106 height 90
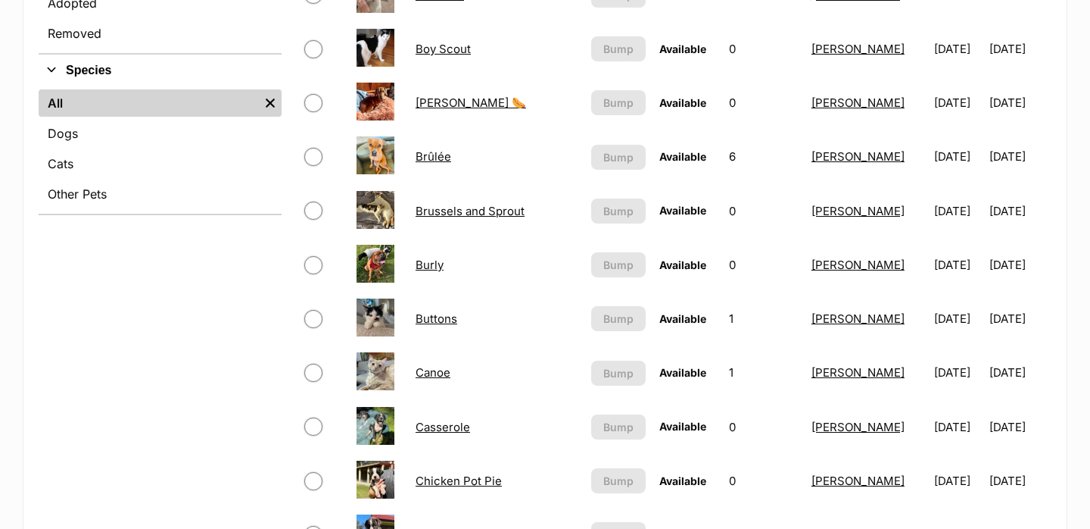
scroll to position [540, 0]
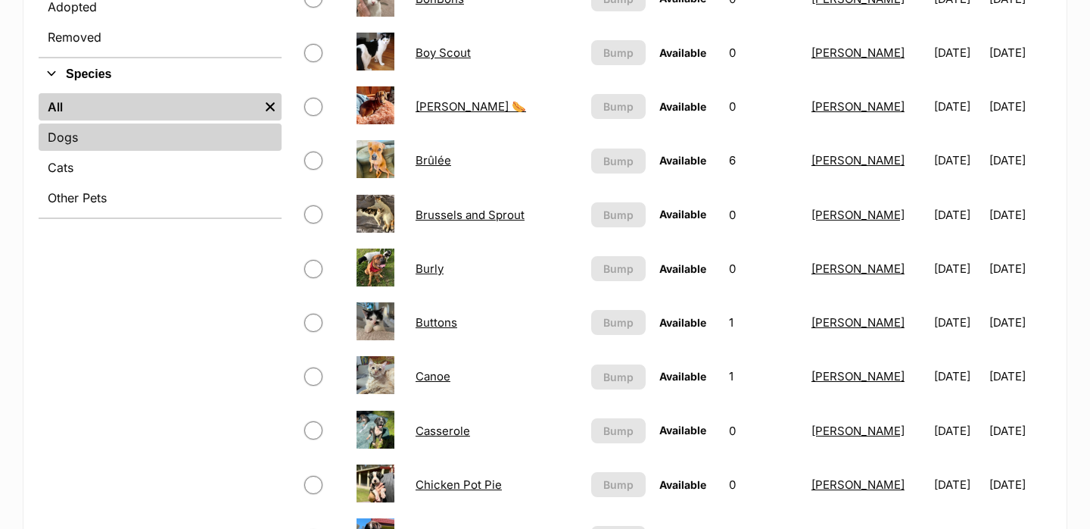
click at [194, 146] on link "Dogs" at bounding box center [160, 136] width 243 height 27
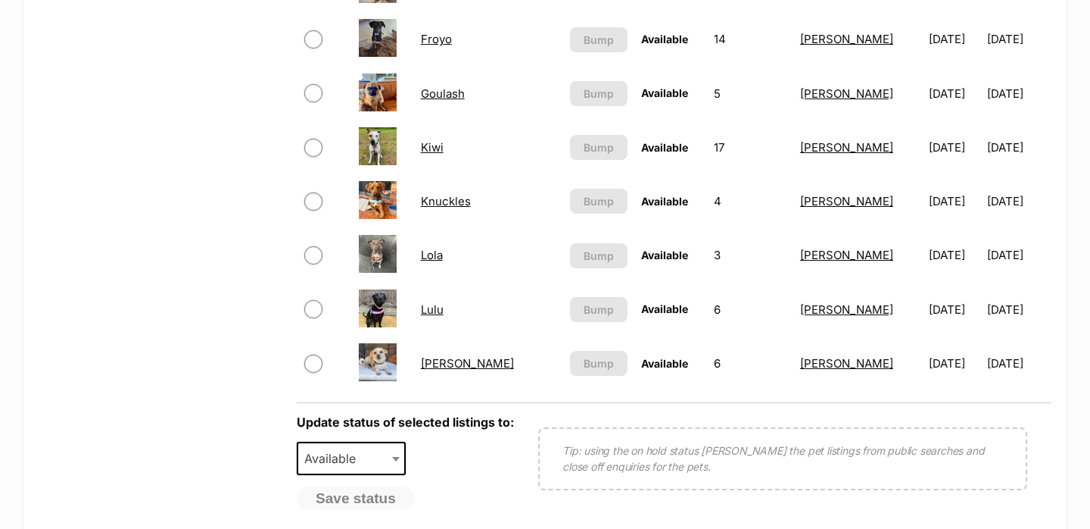
scroll to position [1143, 0]
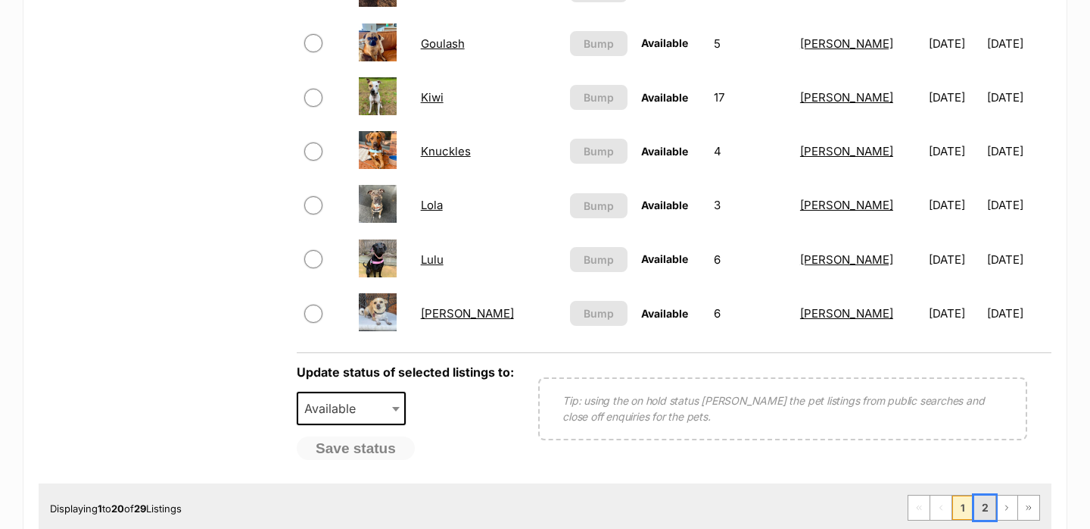
click at [983, 513] on link "2" at bounding box center [985, 507] width 21 height 24
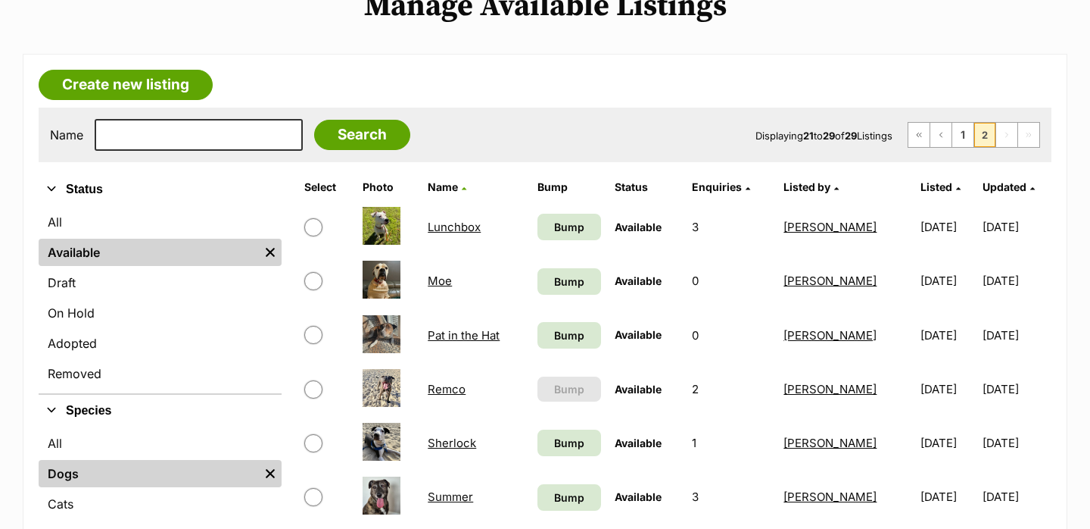
scroll to position [246, 0]
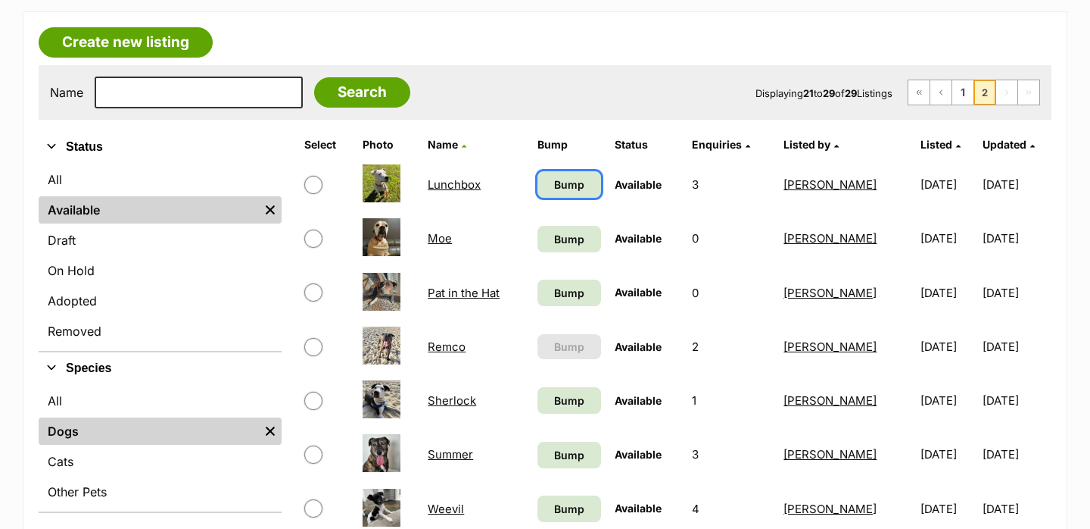
click at [565, 192] on span "Bump" at bounding box center [569, 184] width 30 height 16
click at [560, 396] on span "Bump" at bounding box center [569, 400] width 30 height 16
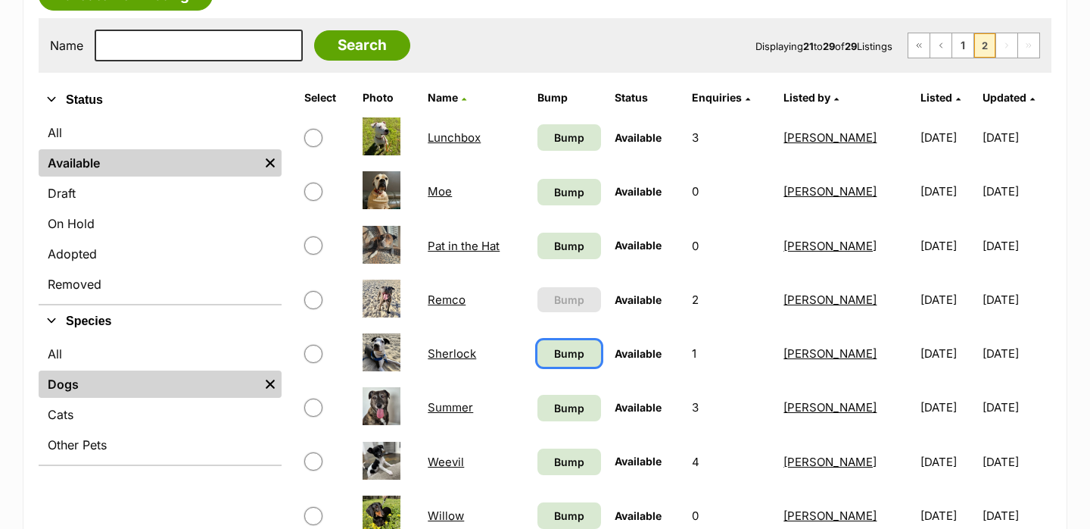
scroll to position [304, 0]
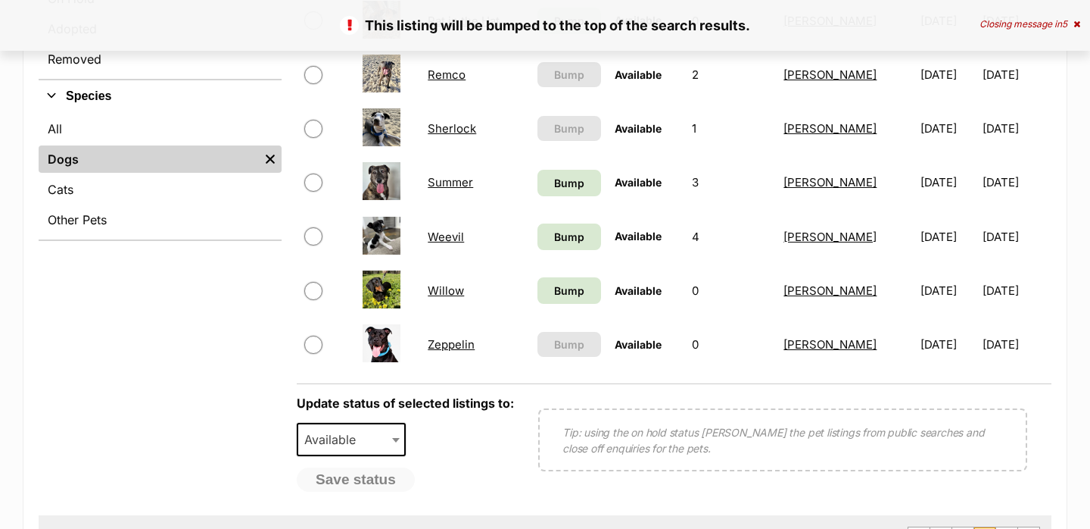
scroll to position [519, 0]
click at [560, 299] on link "Bump" at bounding box center [570, 289] width 64 height 27
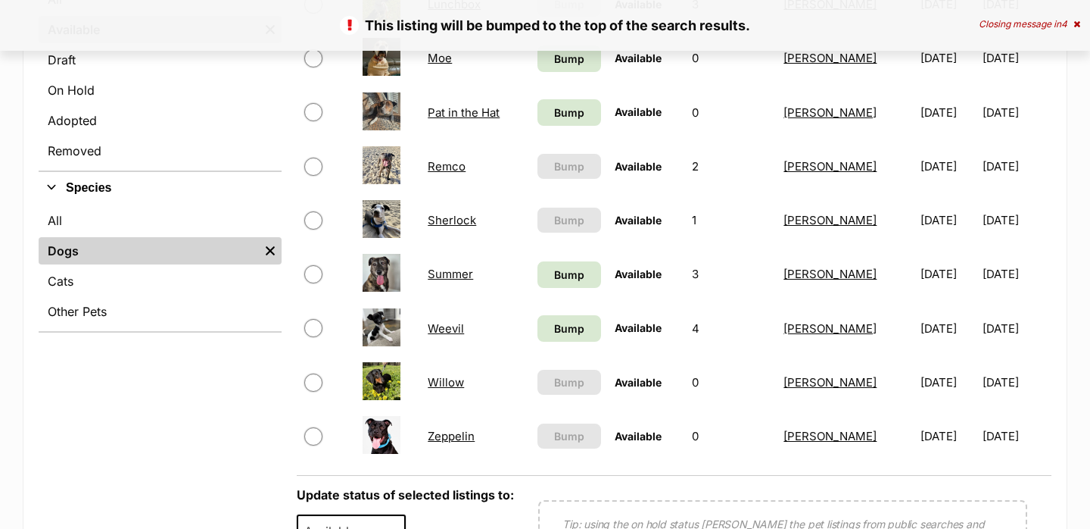
scroll to position [441, 0]
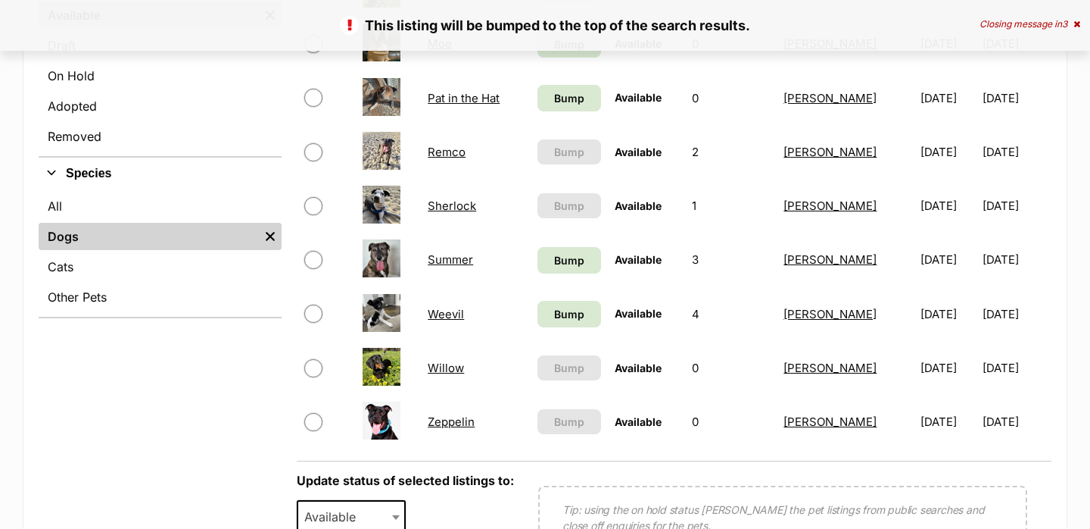
click at [451, 313] on link "Weevil" at bounding box center [446, 314] width 36 height 14
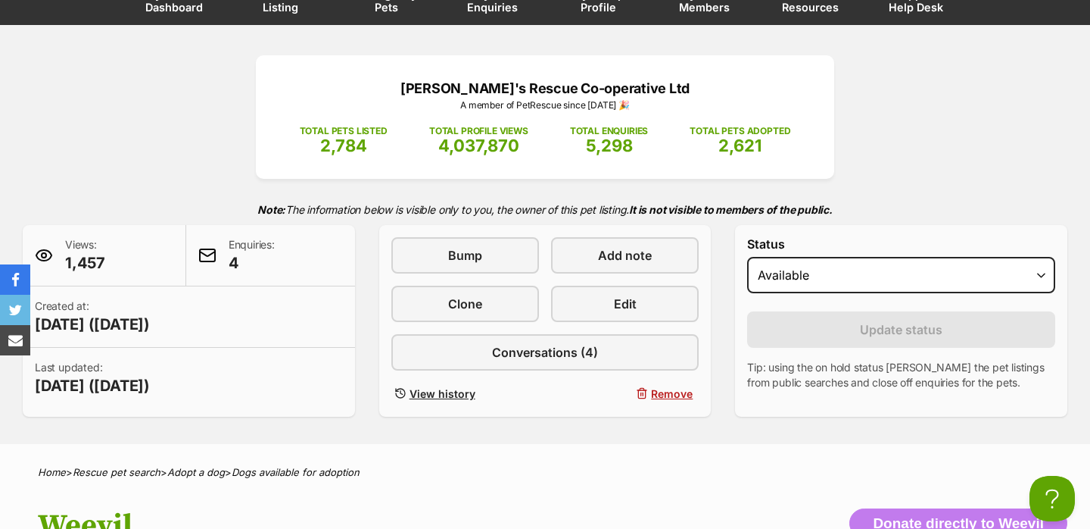
scroll to position [148, 0]
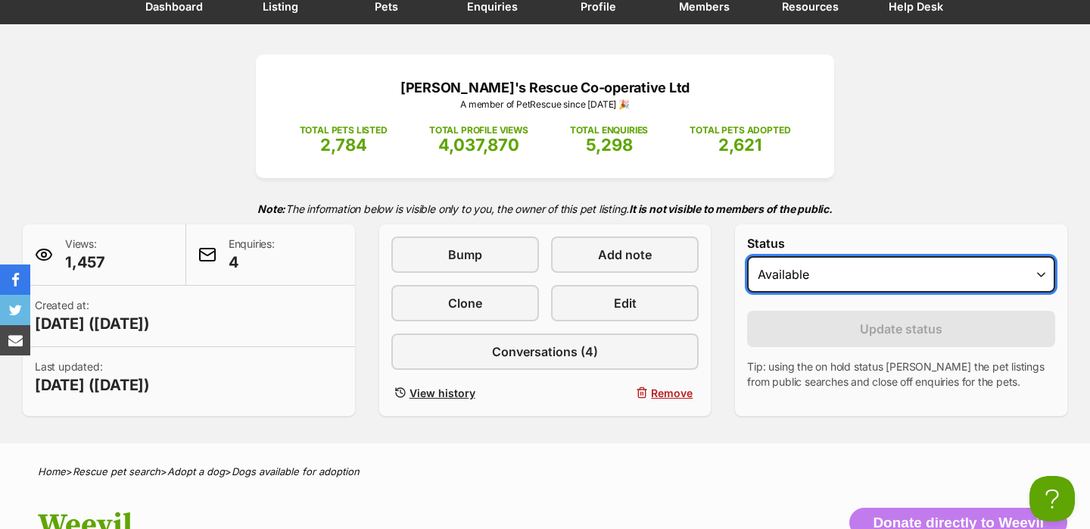
click at [790, 265] on select "Draft - not available as listing has enquires Available On hold Adopted" at bounding box center [901, 274] width 308 height 36
select select "on_hold"
click at [747, 257] on select "Draft - not available as listing has enquires Available On hold Adopted" at bounding box center [901, 274] width 308 height 36
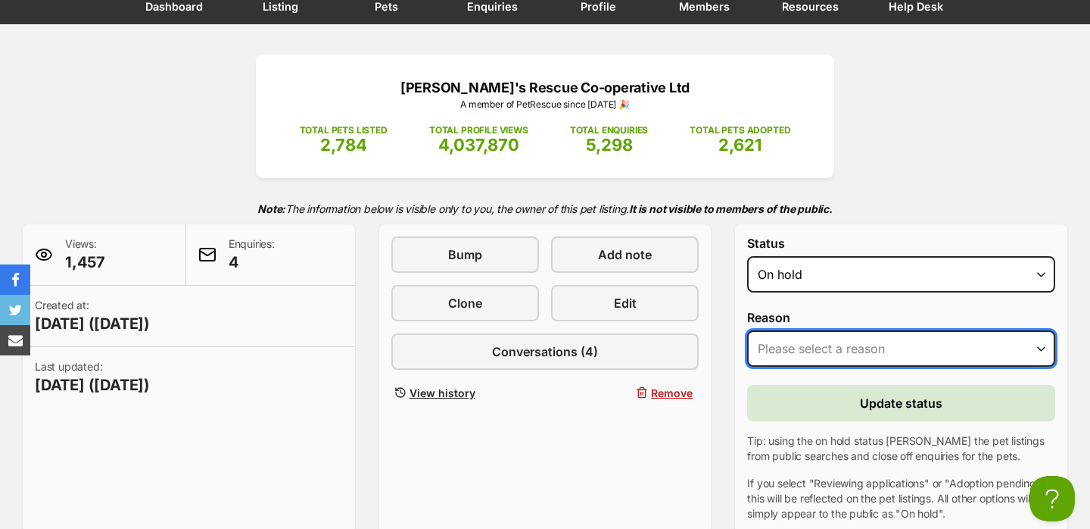
click at [824, 353] on select "Please select a reason Medical reasons Reviewing applications Adoption pending …" at bounding box center [901, 348] width 308 height 36
click at [747, 331] on select "Please select a reason Medical reasons Reviewing applications Adoption pending …" at bounding box center [901, 348] width 308 height 36
click at [827, 360] on select "Please select a reason Medical reasons Reviewing applications Adoption pending …" at bounding box center [901, 348] width 308 height 36
select select "reviewing_applications"
click at [747, 331] on select "Please select a reason Medical reasons Reviewing applications Adoption pending …" at bounding box center [901, 348] width 308 height 36
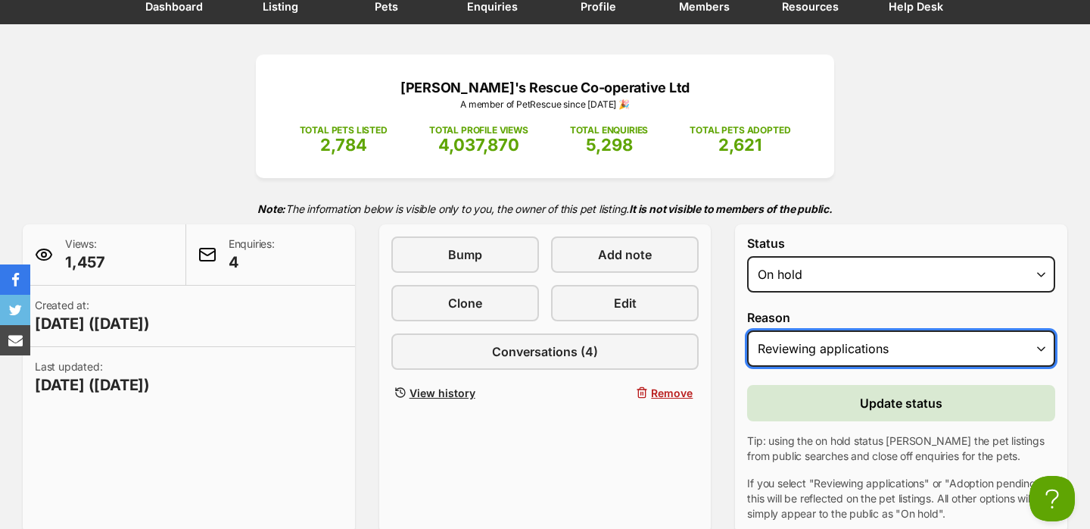
click at [824, 350] on select "Please select a reason Medical reasons Reviewing applications Adoption pending …" at bounding box center [901, 348] width 308 height 36
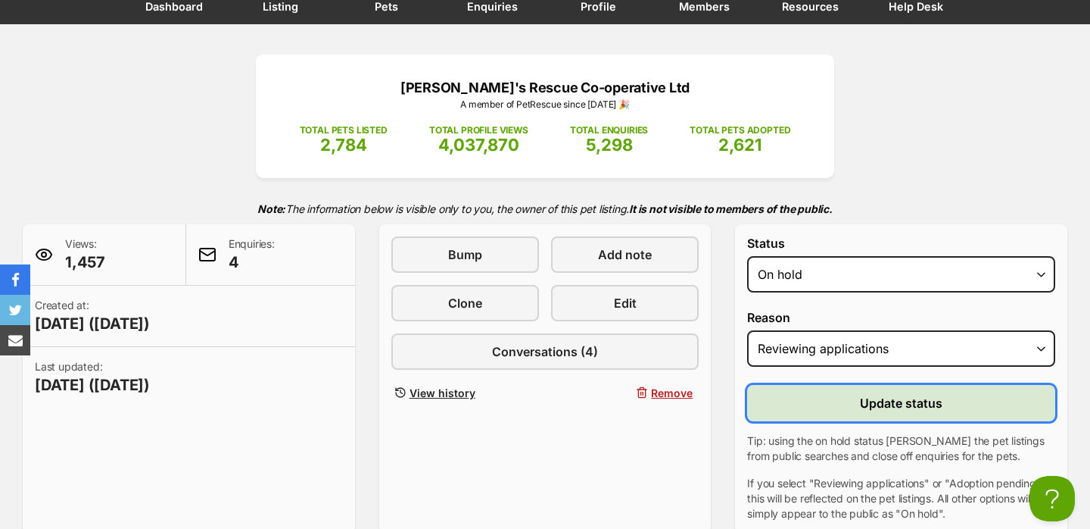
click at [864, 398] on span "Update status" at bounding box center [901, 403] width 83 height 18
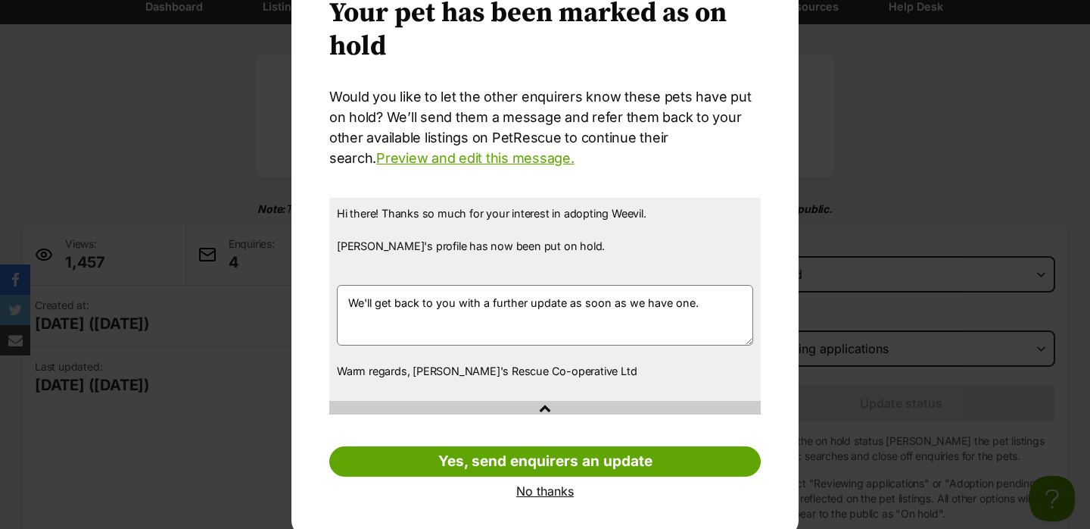
scroll to position [86, 0]
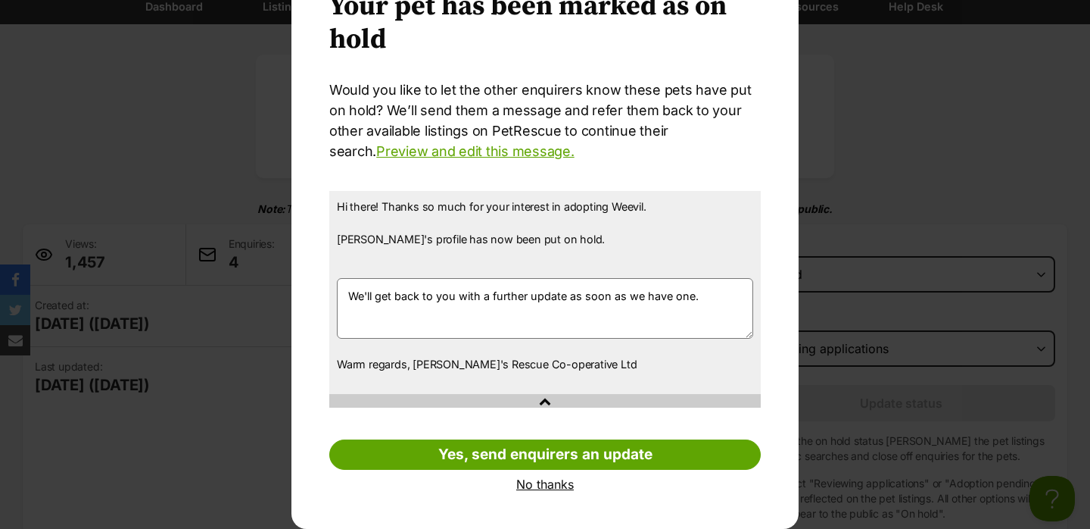
click at [554, 486] on link "No thanks" at bounding box center [545, 484] width 432 height 14
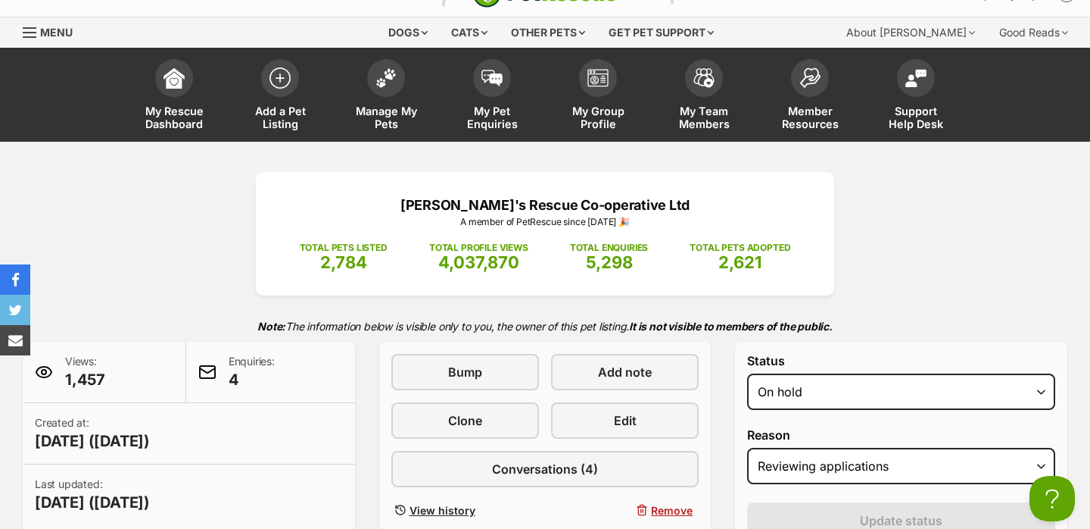
scroll to position [17, 0]
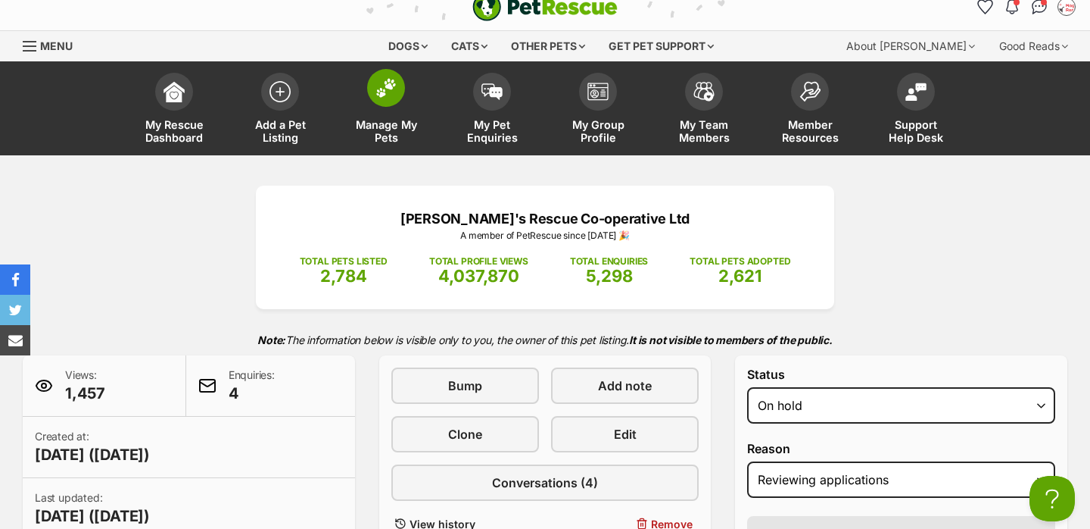
click at [407, 93] on link "Manage My Pets" at bounding box center [386, 110] width 106 height 90
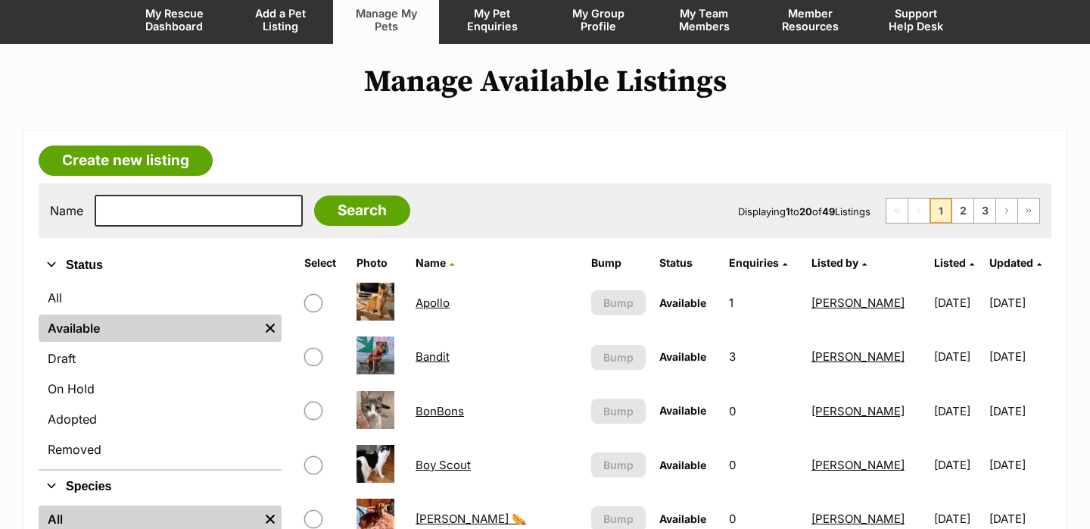
scroll to position [235, 0]
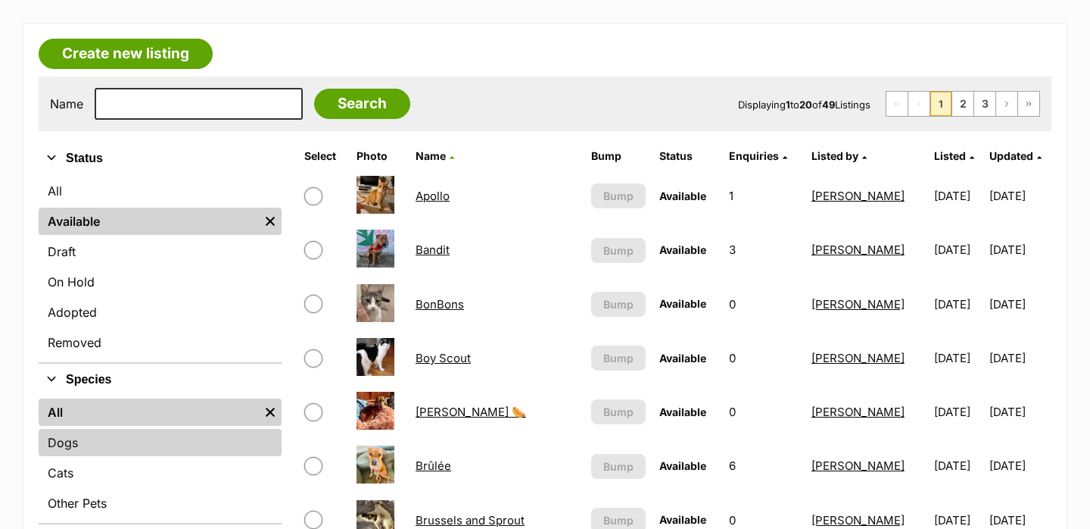
click at [129, 438] on link "Dogs" at bounding box center [160, 442] width 243 height 27
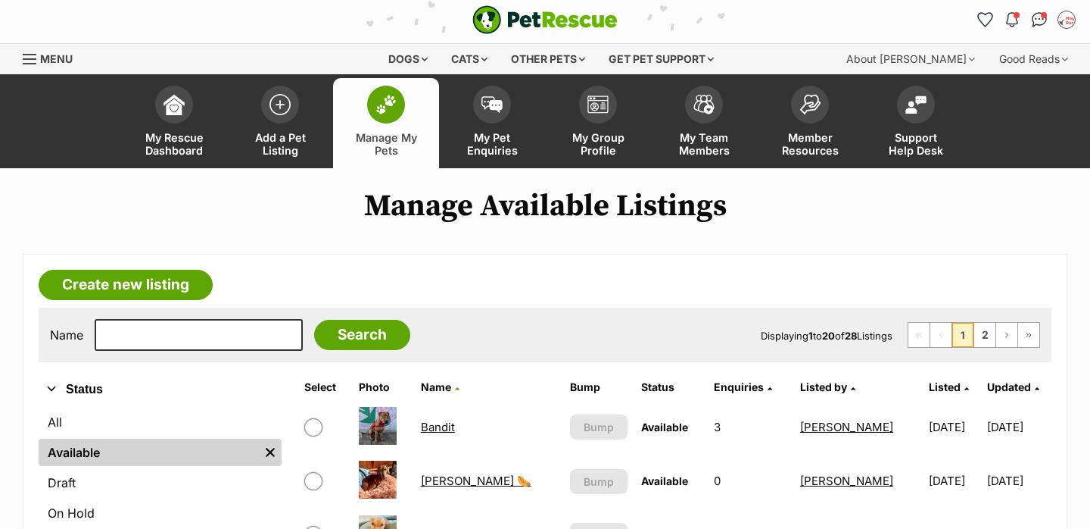
scroll to position [5, 0]
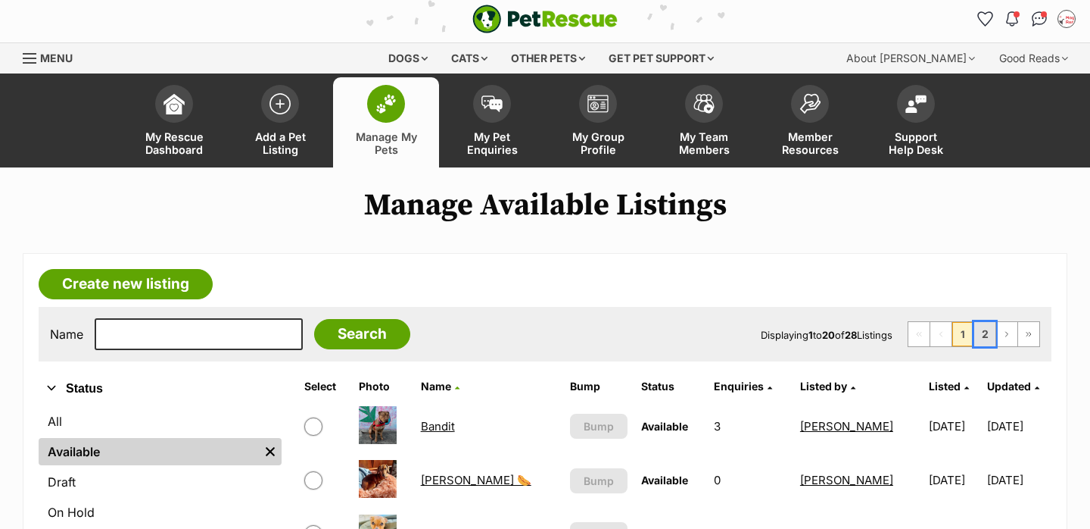
click at [979, 341] on link "2" at bounding box center [985, 334] width 21 height 24
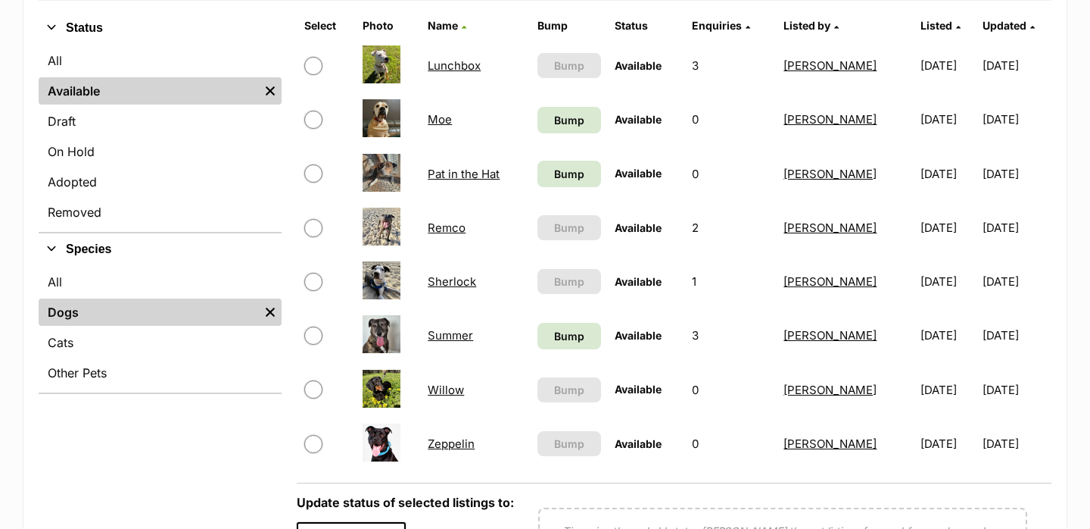
scroll to position [366, 0]
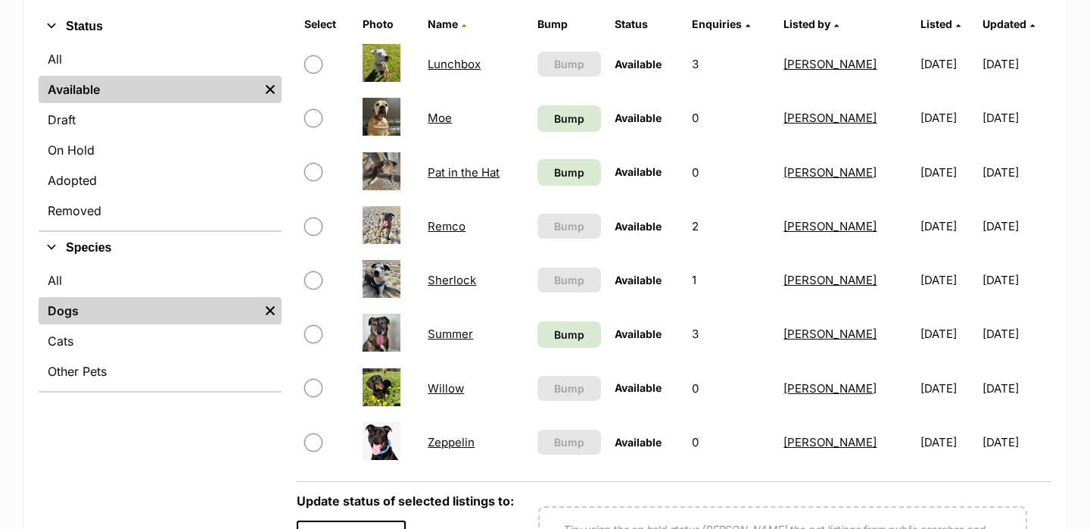
drag, startPoint x: 435, startPoint y: 122, endPoint x: 436, endPoint y: 114, distance: 7.6
click at [436, 114] on link "Moe" at bounding box center [440, 118] width 24 height 14
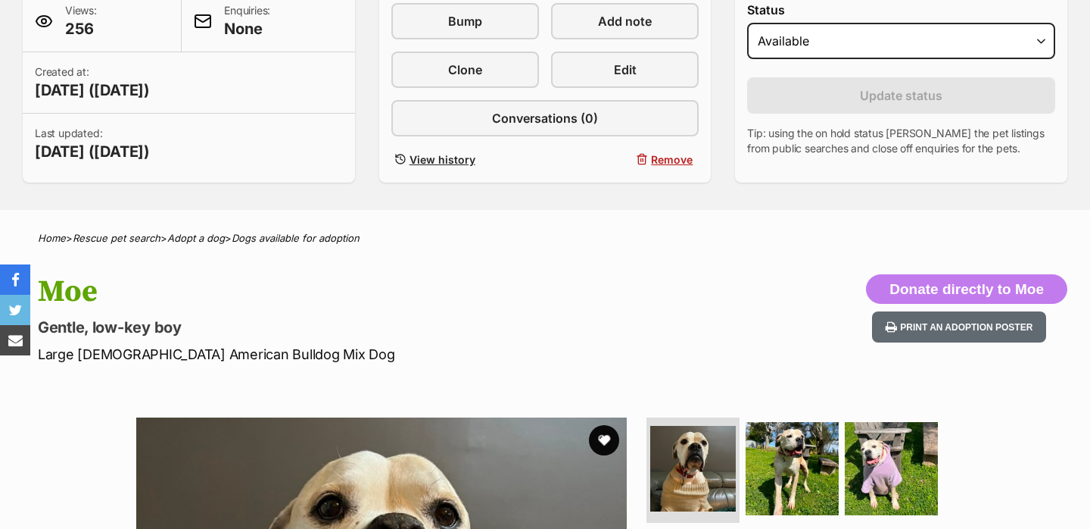
scroll to position [335, 0]
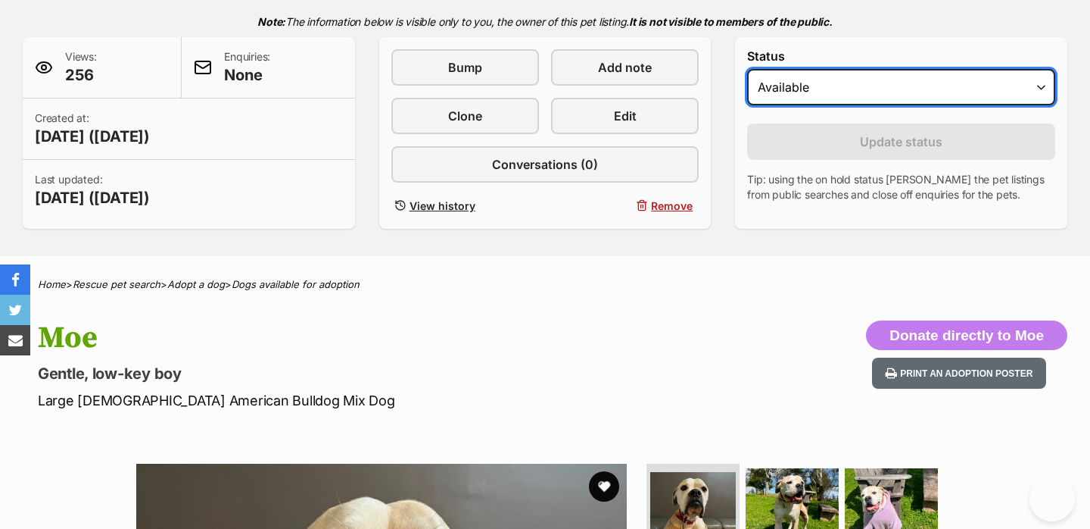
click at [809, 93] on select "Draft Available On hold Adopted" at bounding box center [901, 87] width 308 height 36
select select "on_hold"
click at [747, 70] on select "Draft Available On hold Adopted" at bounding box center [901, 87] width 308 height 36
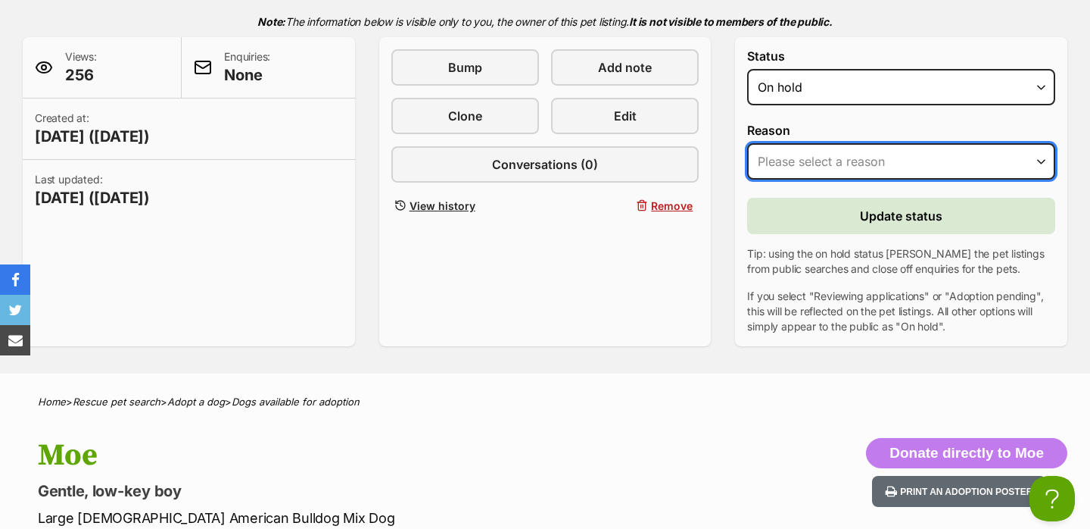
click at [813, 148] on select "Please select a reason Medical reasons Reviewing applications Adoption pending …" at bounding box center [901, 161] width 308 height 36
select select "reviewing_applications"
click at [747, 144] on select "Please select a reason Medical reasons Reviewing applications Adoption pending …" at bounding box center [901, 161] width 308 height 36
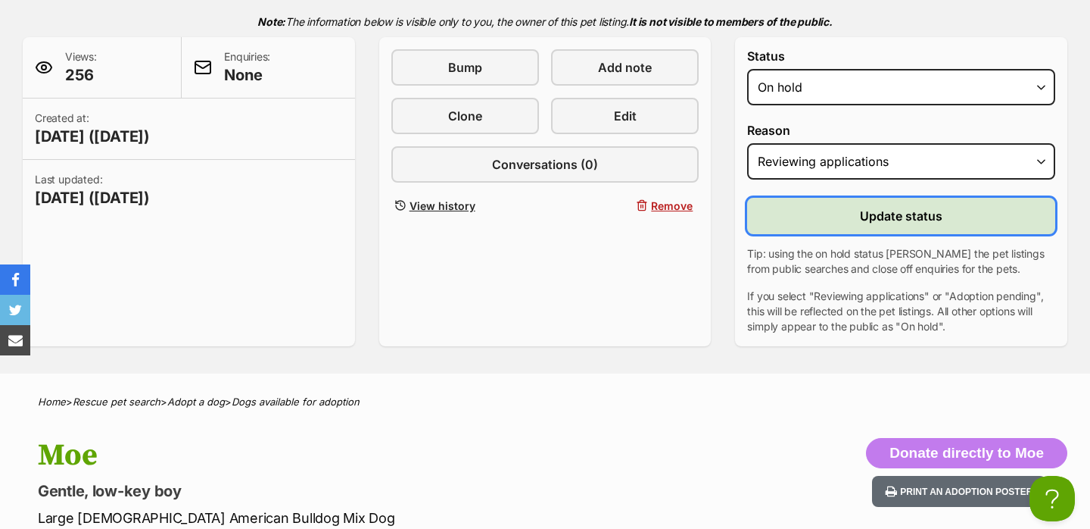
click at [837, 212] on button "Update status" at bounding box center [901, 216] width 308 height 36
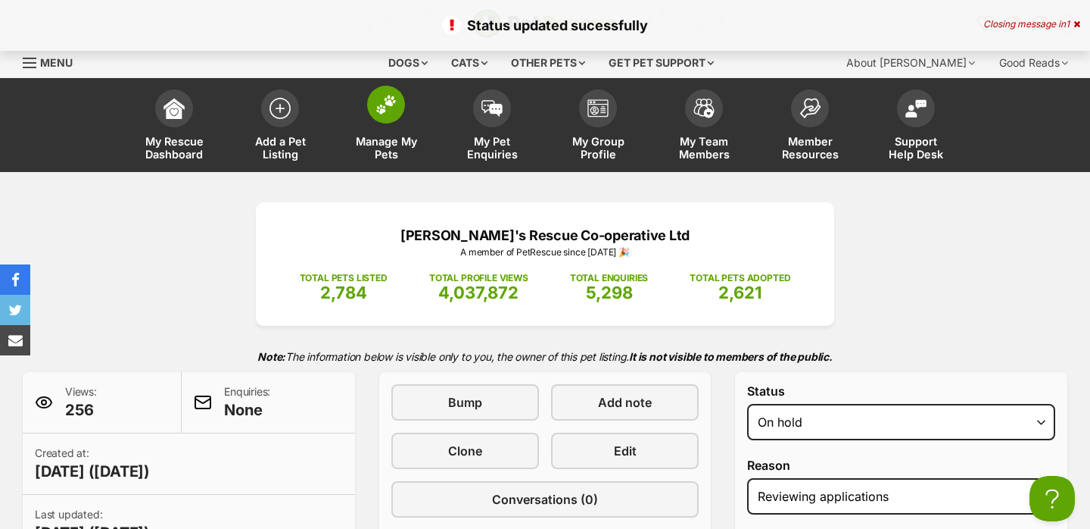
click at [395, 98] on img at bounding box center [386, 105] width 21 height 20
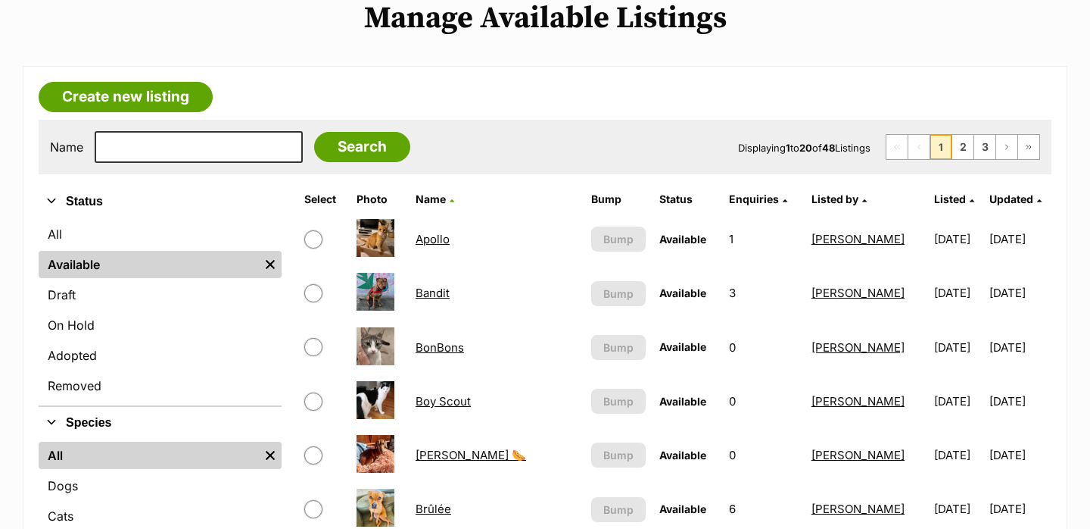
scroll to position [229, 0]
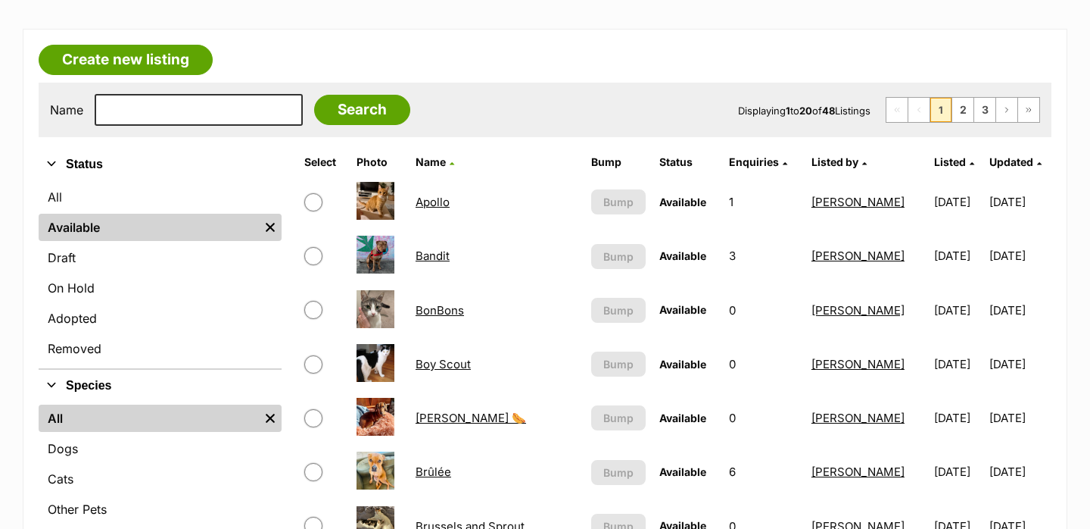
click at [178, 463] on ul "All Remove filter Dogs Cats Other Pets" at bounding box center [160, 464] width 243 height 127
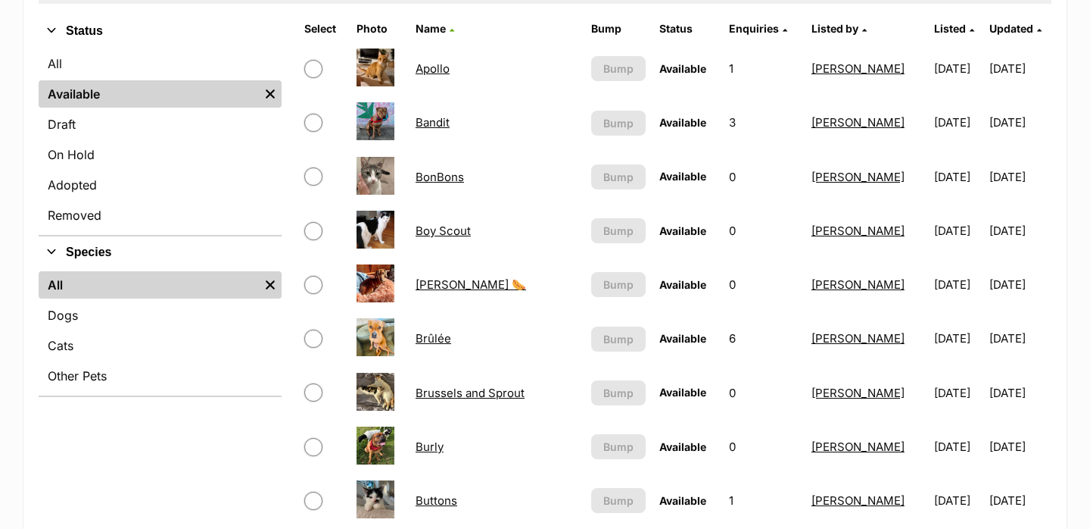
scroll to position [405, 0]
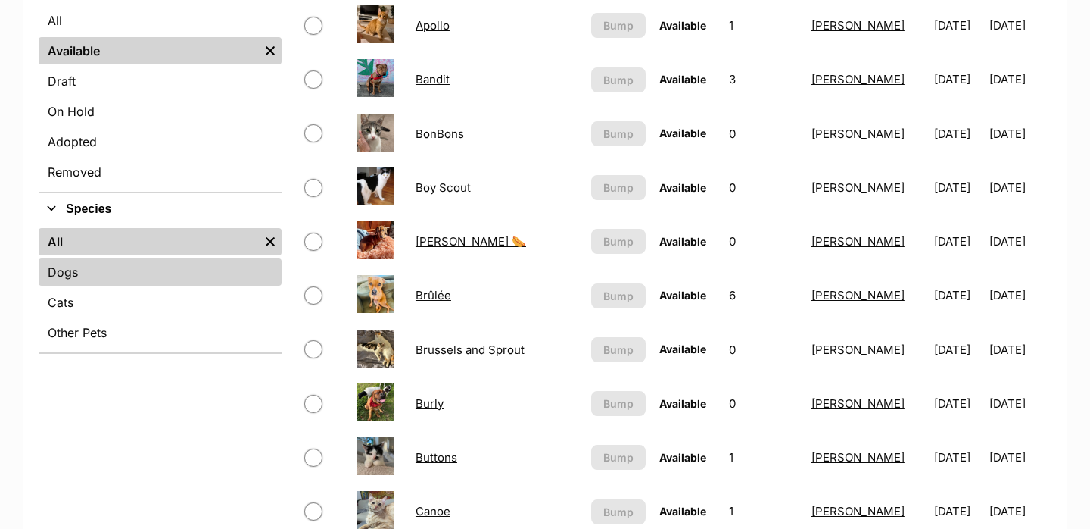
click at [182, 270] on link "Dogs" at bounding box center [160, 271] width 243 height 27
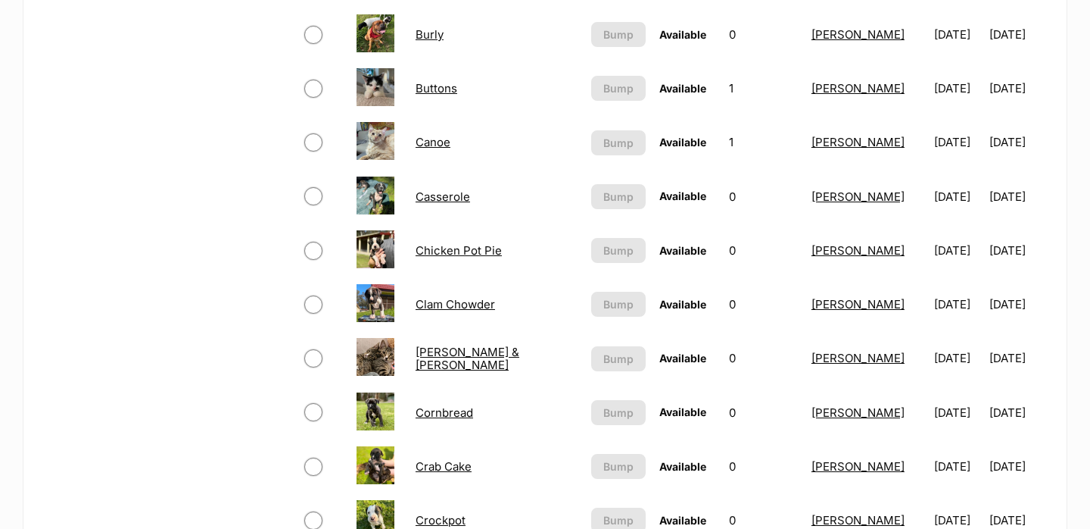
scroll to position [780, 0]
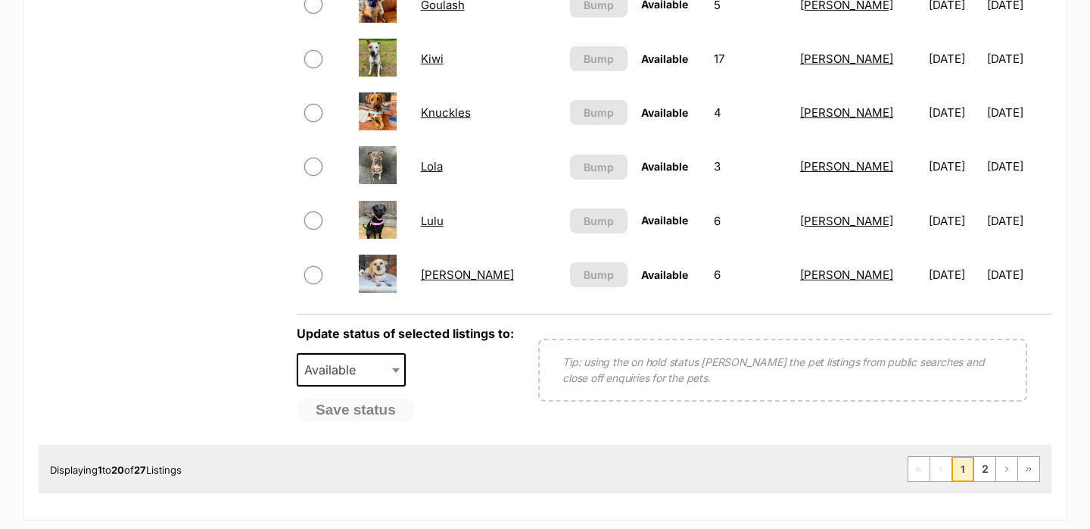
scroll to position [1190, 0]
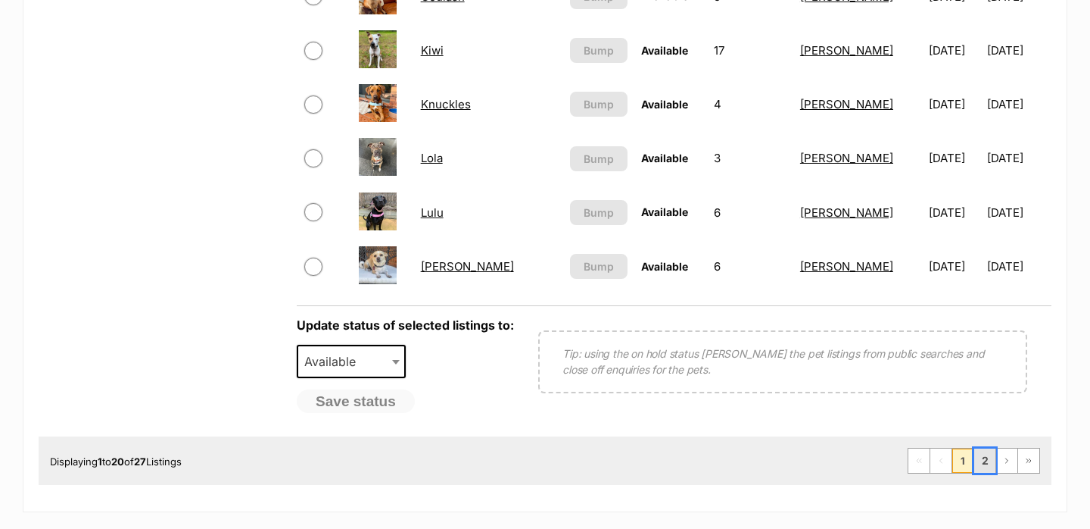
click at [987, 460] on link "2" at bounding box center [985, 460] width 21 height 24
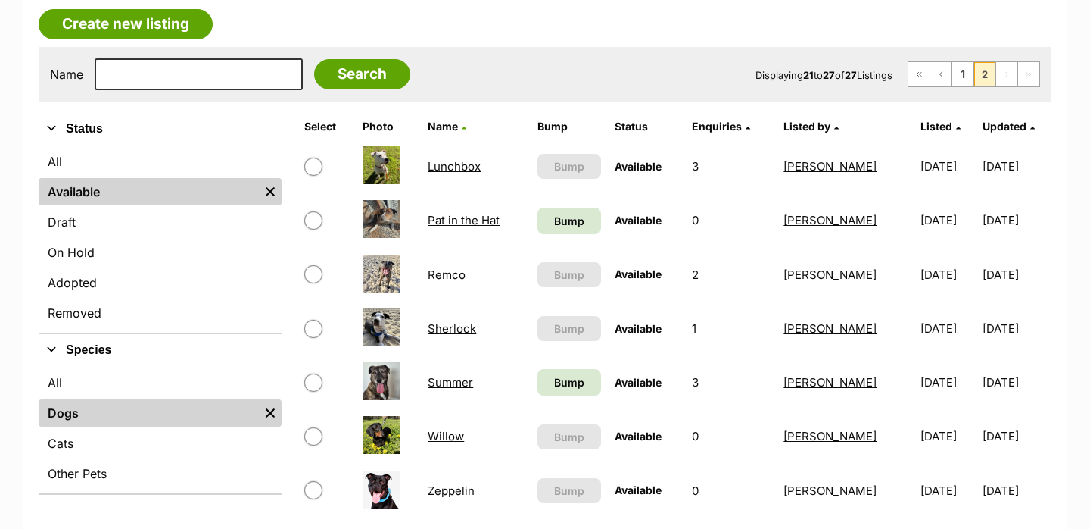
scroll to position [282, 0]
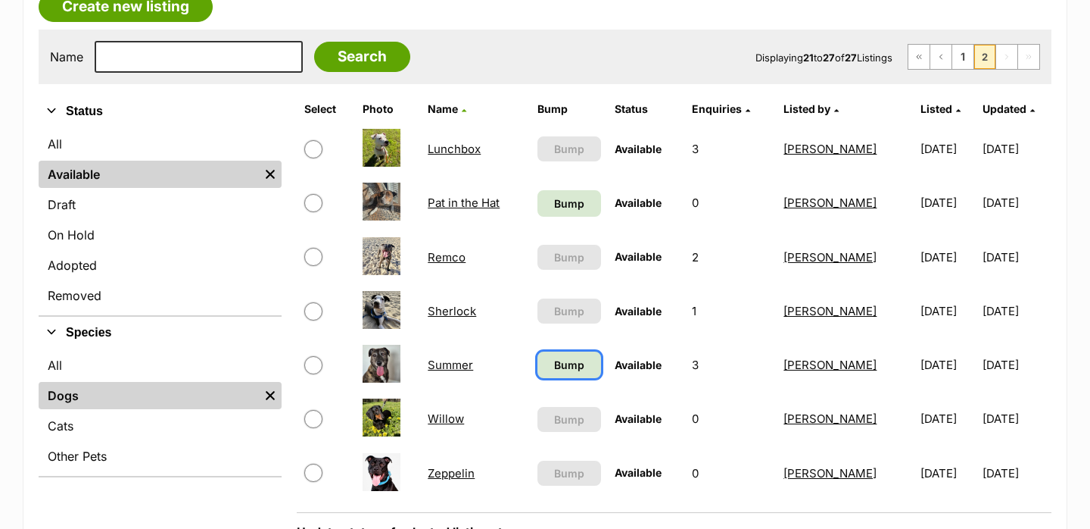
click at [568, 361] on span "Bump" at bounding box center [569, 365] width 30 height 16
click at [570, 211] on span "Bump" at bounding box center [569, 203] width 30 height 16
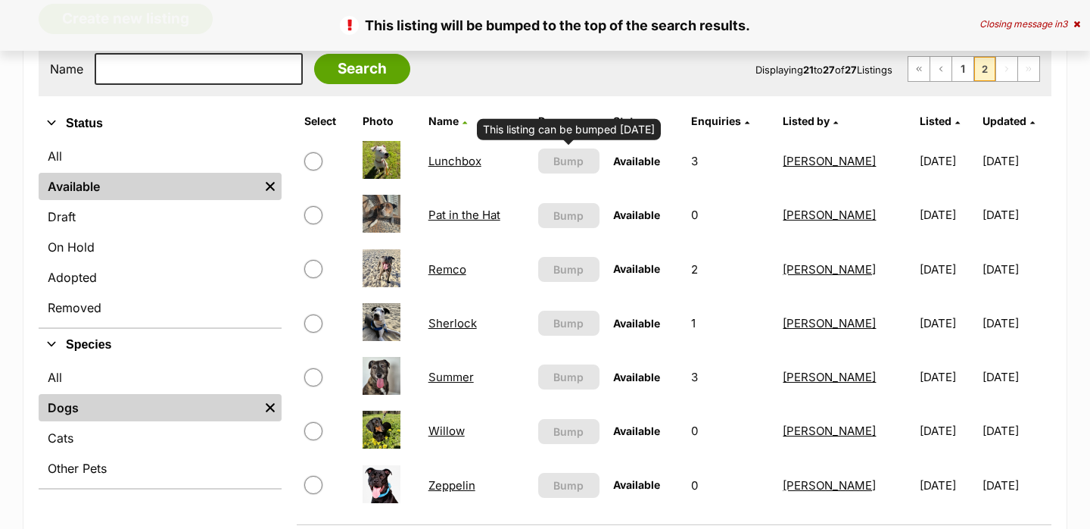
scroll to position [290, 0]
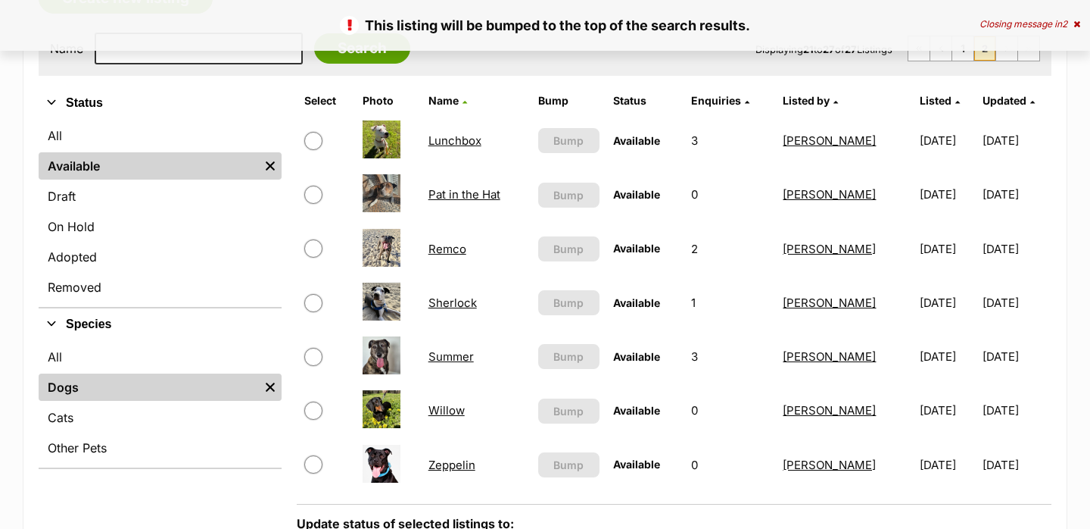
click at [479, 195] on link "Pat in the Hat" at bounding box center [465, 194] width 72 height 14
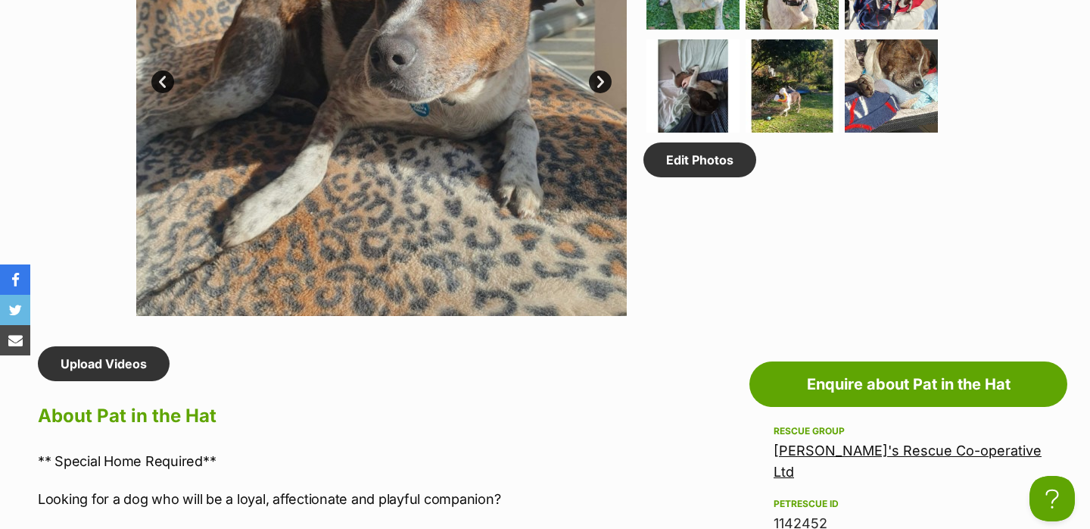
scroll to position [971, 0]
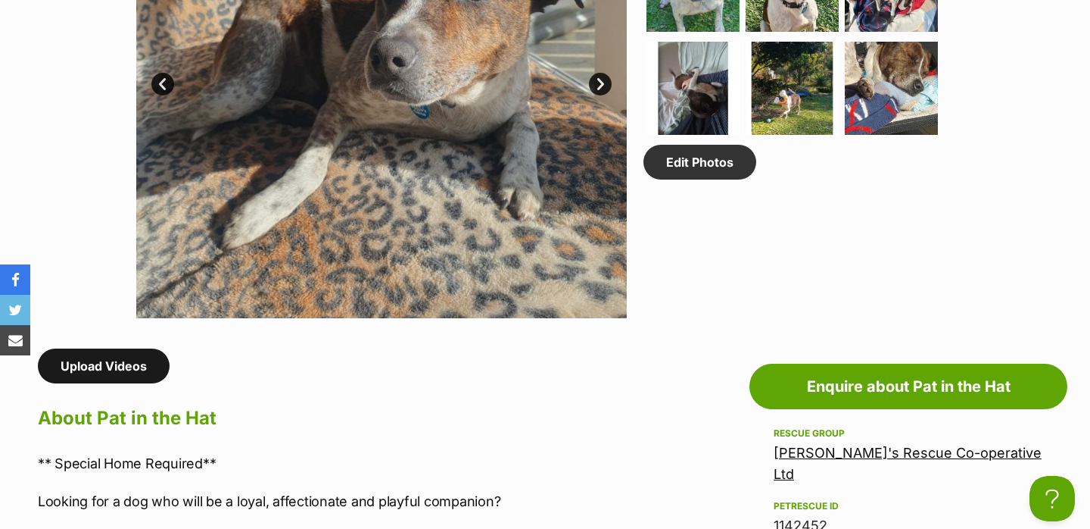
click at [133, 353] on link "Upload Videos" at bounding box center [104, 365] width 132 height 35
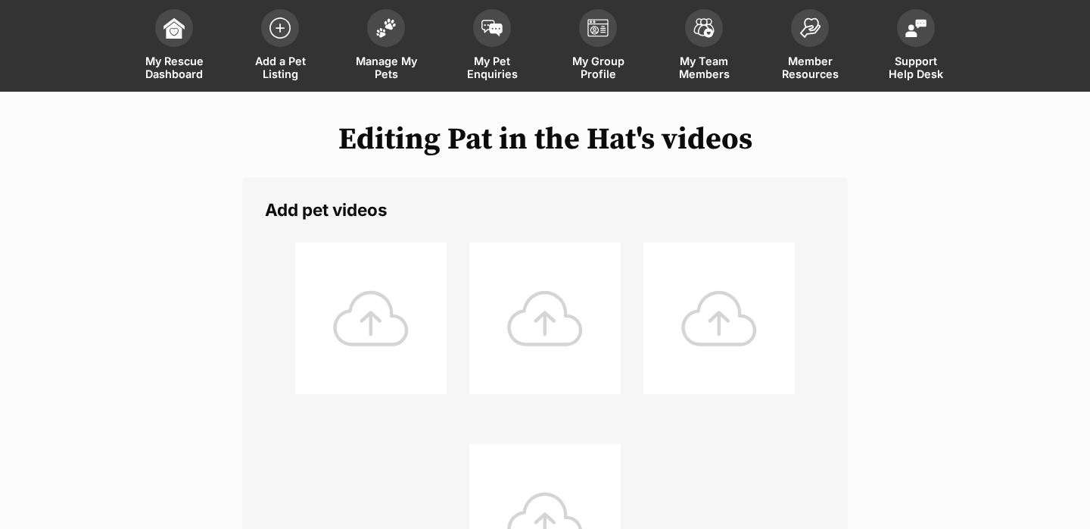
scroll to position [96, 0]
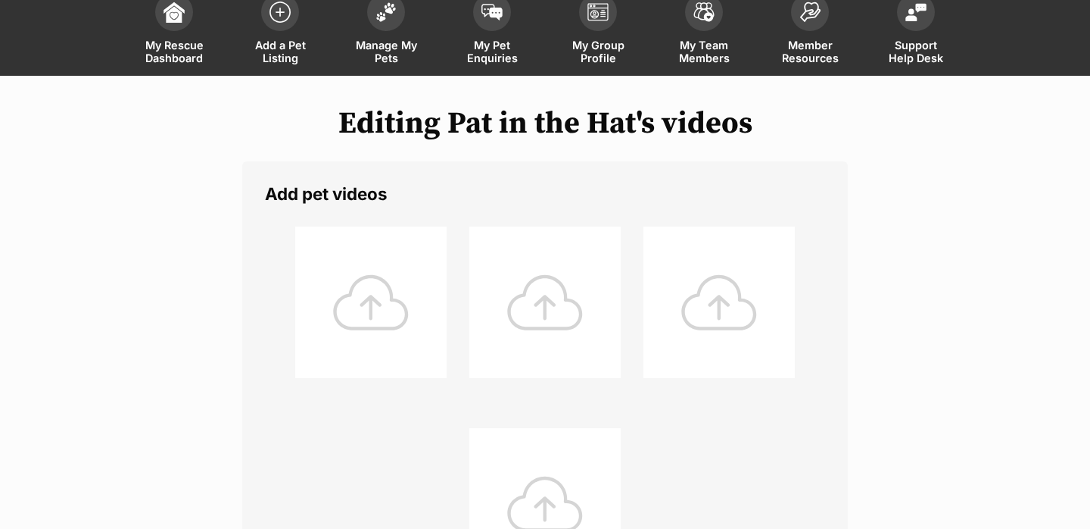
click at [299, 301] on div at bounding box center [370, 301] width 151 height 151
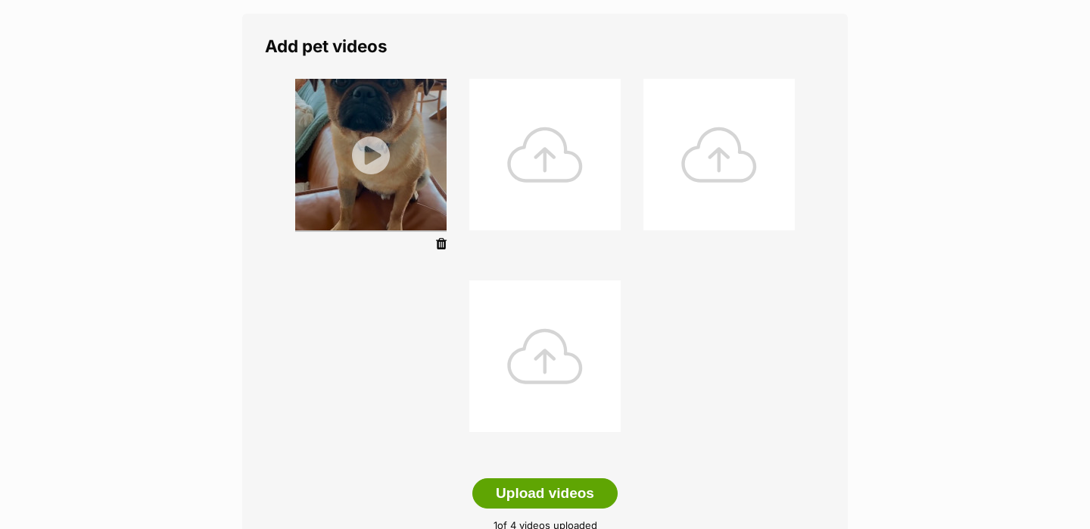
scroll to position [292, 0]
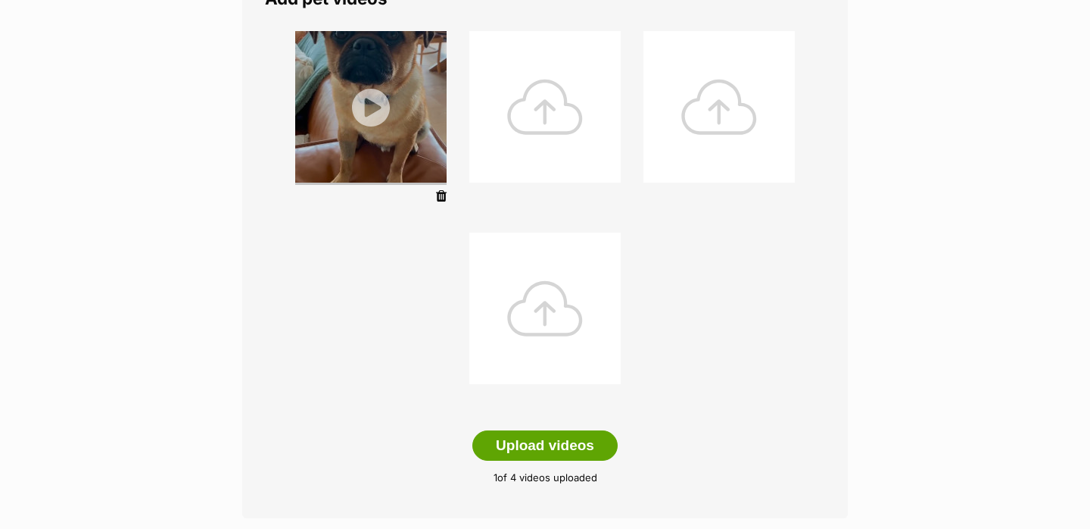
click at [434, 198] on li at bounding box center [371, 120] width 174 height 195
click at [446, 195] on icon at bounding box center [441, 196] width 11 height 14
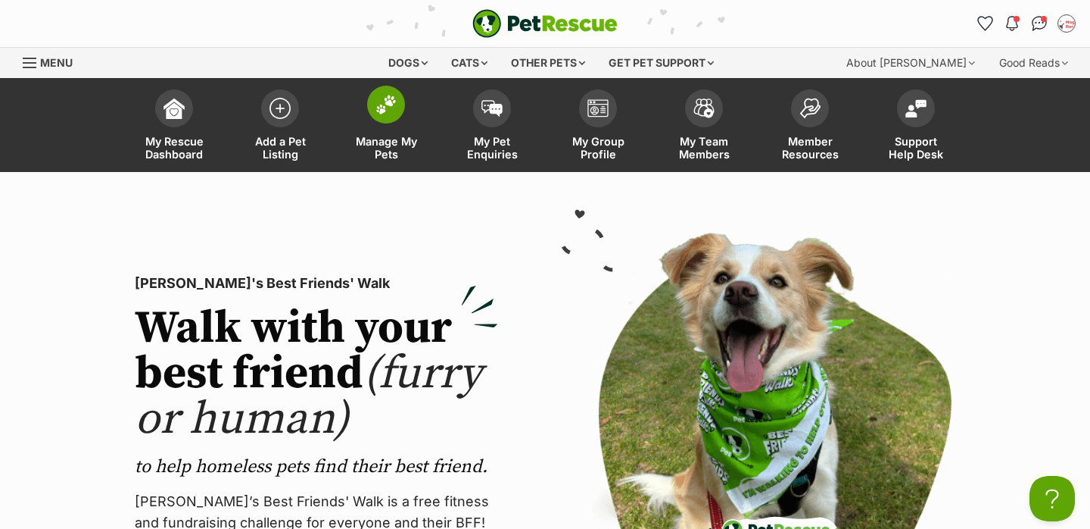
click at [392, 116] on span at bounding box center [386, 105] width 38 height 38
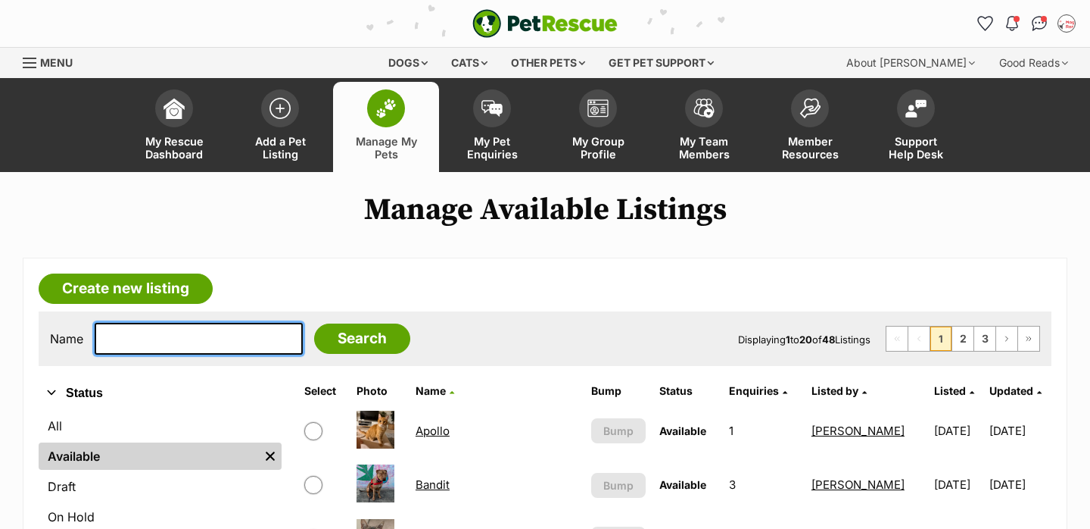
click at [186, 346] on input "text" at bounding box center [199, 339] width 208 height 32
type input "pat"
click at [314, 323] on input "Search" at bounding box center [362, 338] width 96 height 30
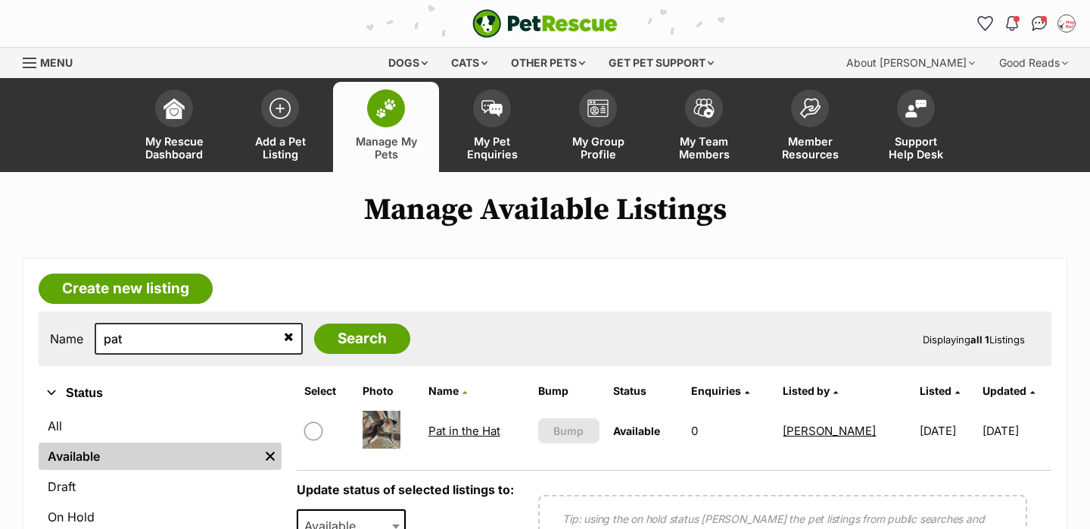
click at [426, 438] on td "Pat in the Hat" at bounding box center [477, 430] width 108 height 52
click at [430, 432] on link "Pat in the Hat" at bounding box center [465, 430] width 72 height 14
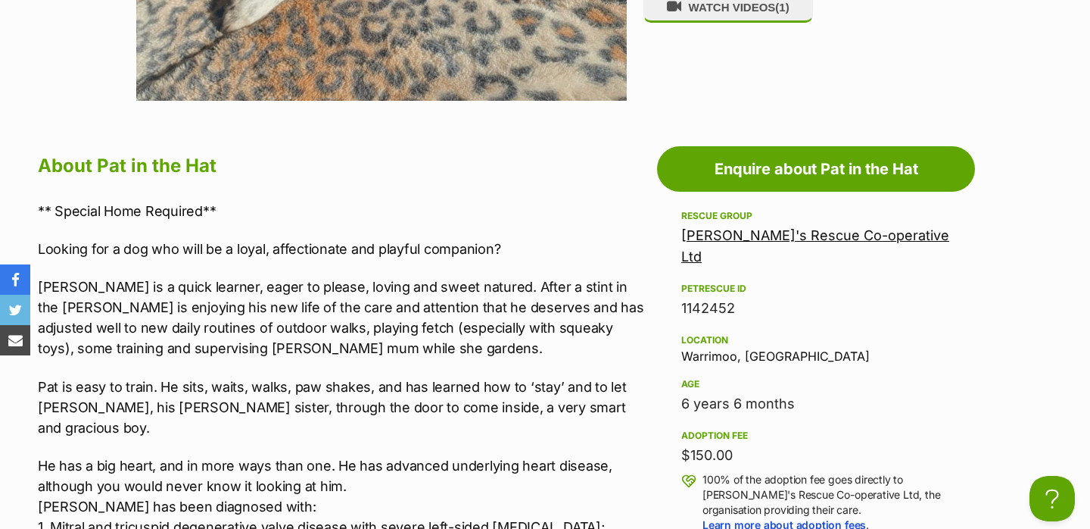
scroll to position [1134, 0]
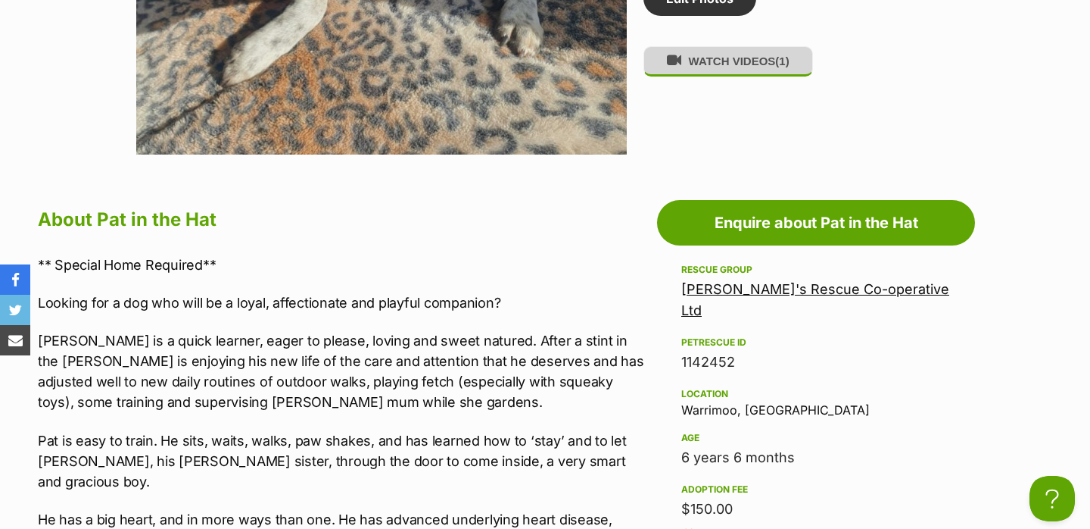
click at [719, 65] on button "WATCH VIDEOS (1)" at bounding box center [729, 61] width 170 height 30
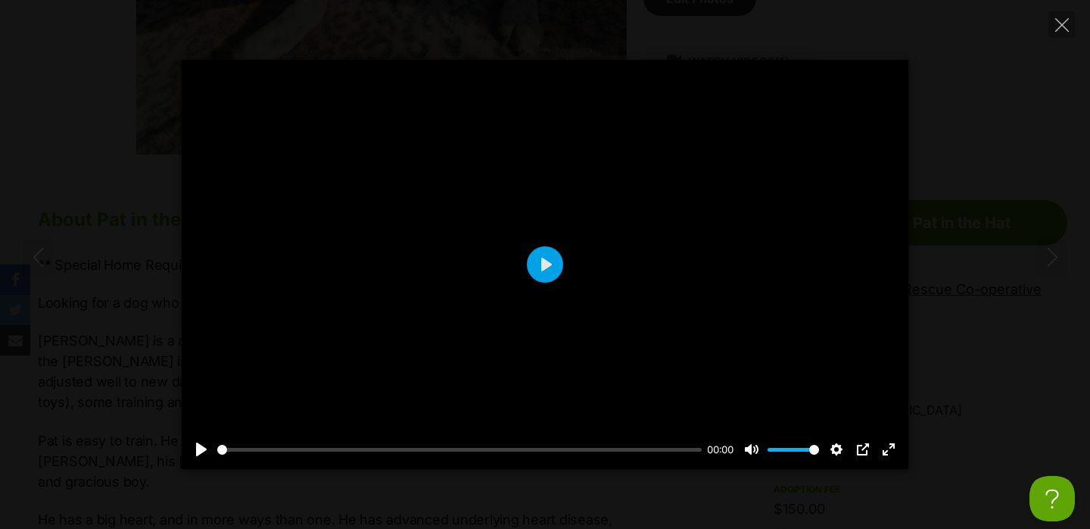
scroll to position [0, 0]
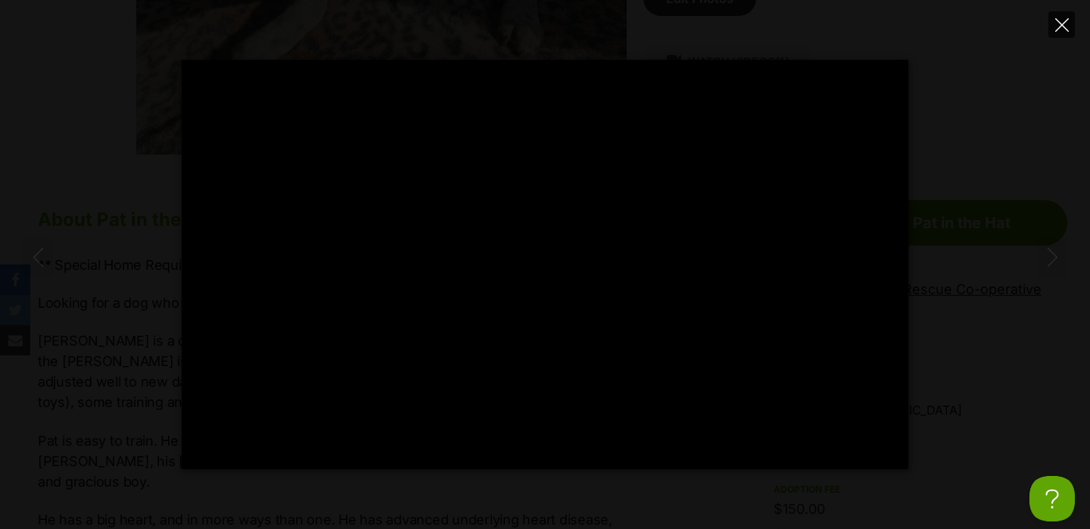
click at [1068, 13] on button "Close" at bounding box center [1062, 24] width 27 height 27
type input "29.04"
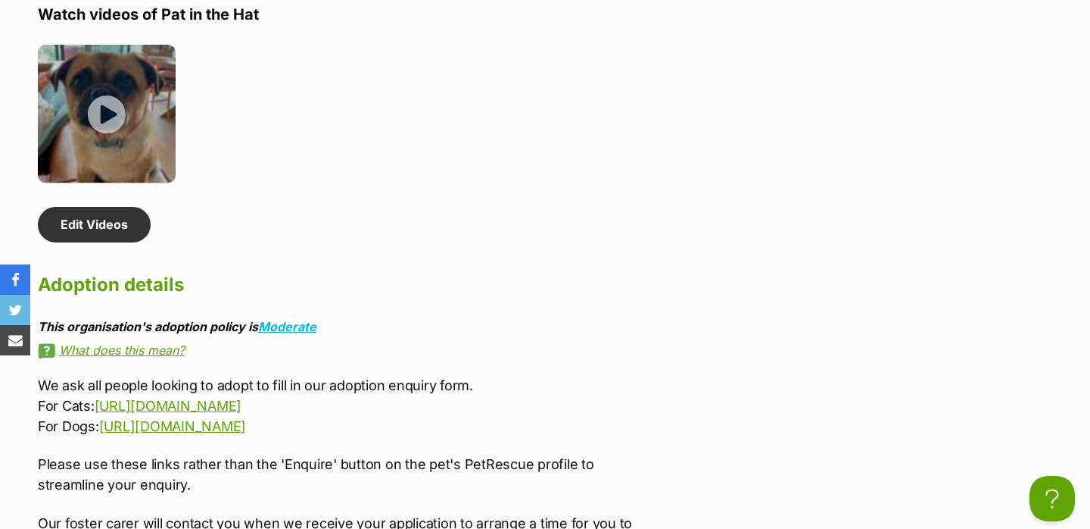
scroll to position [2889, 0]
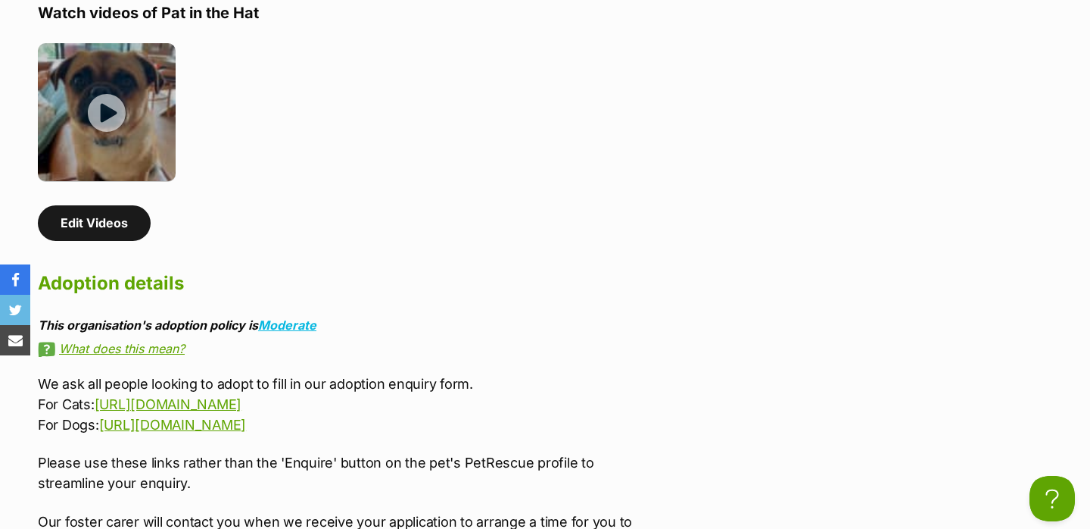
click at [100, 205] on link "Edit Videos" at bounding box center [94, 222] width 113 height 35
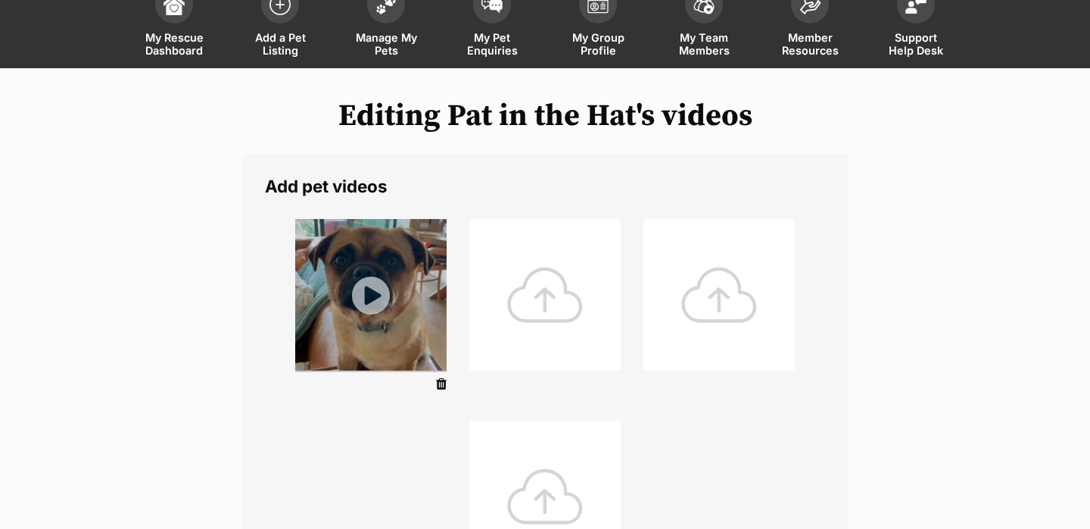
scroll to position [116, 0]
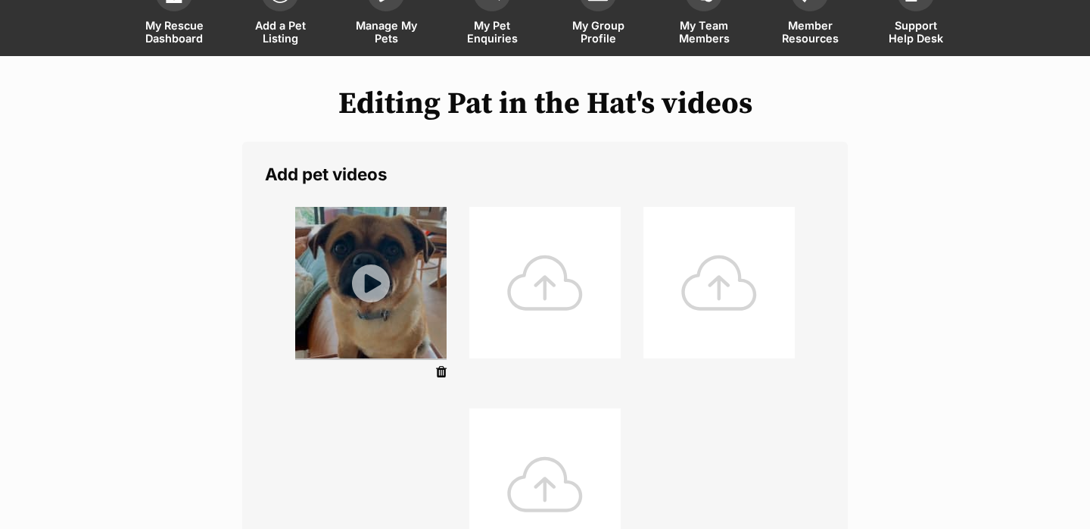
click at [446, 370] on icon at bounding box center [441, 372] width 11 height 14
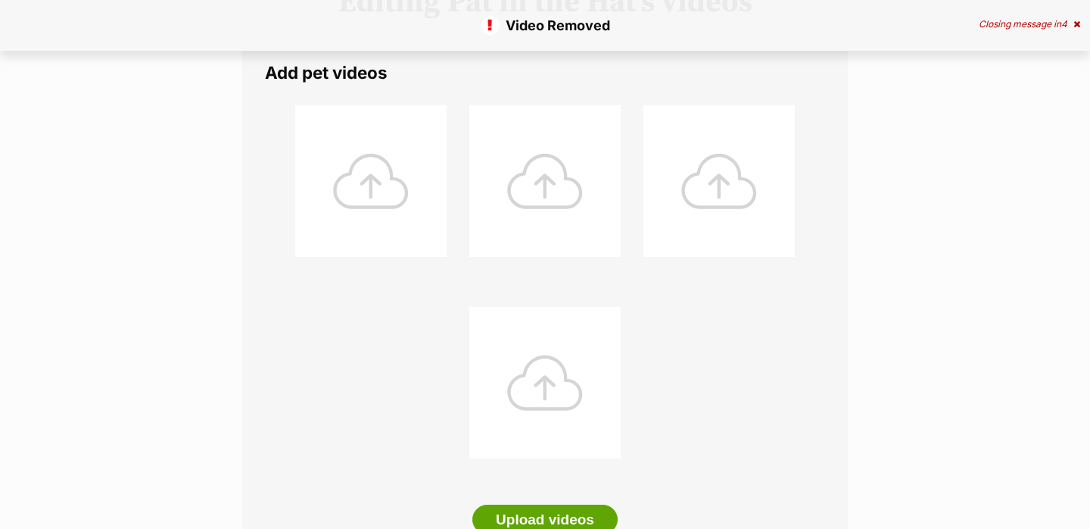
scroll to position [226, 0]
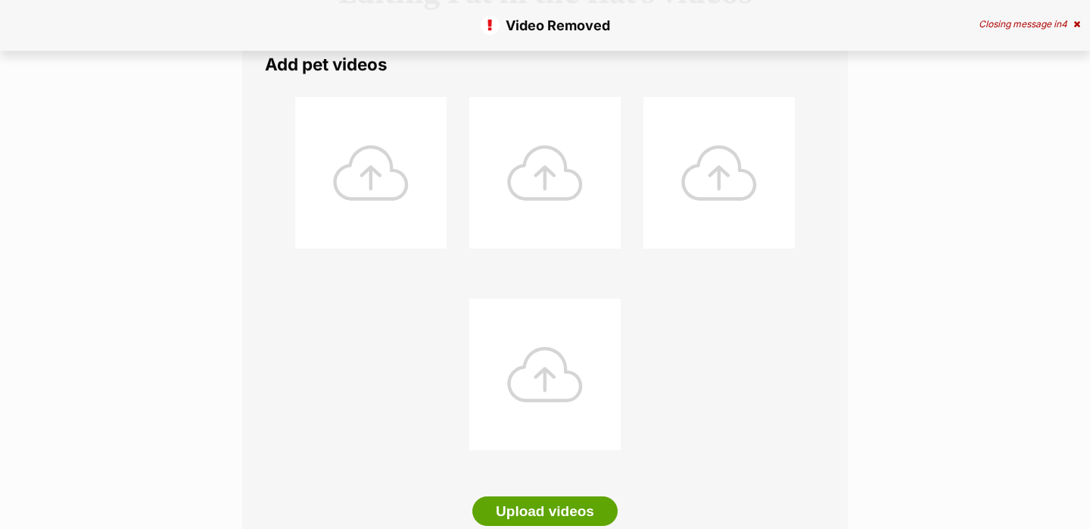
click at [535, 395] on div at bounding box center [544, 373] width 151 height 151
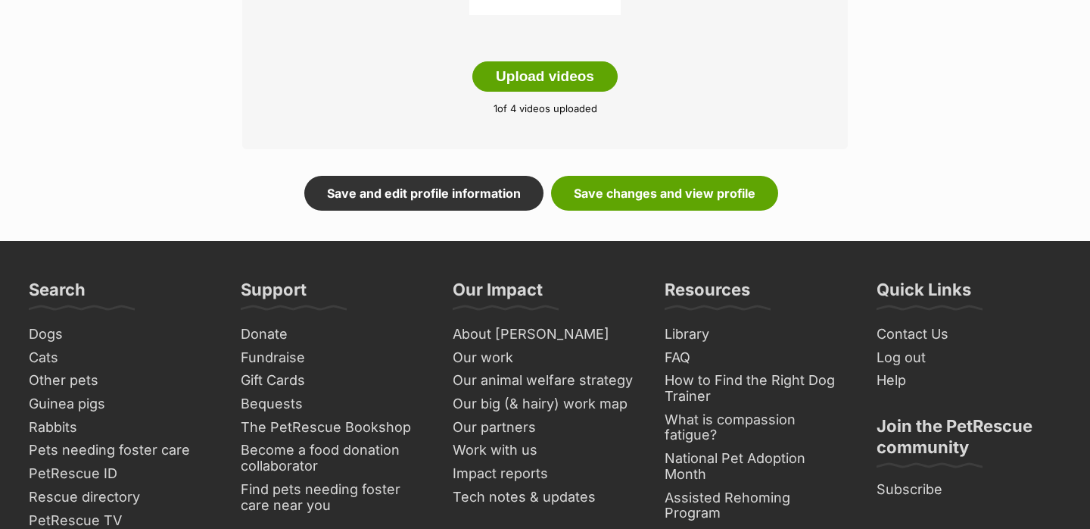
scroll to position [739, 0]
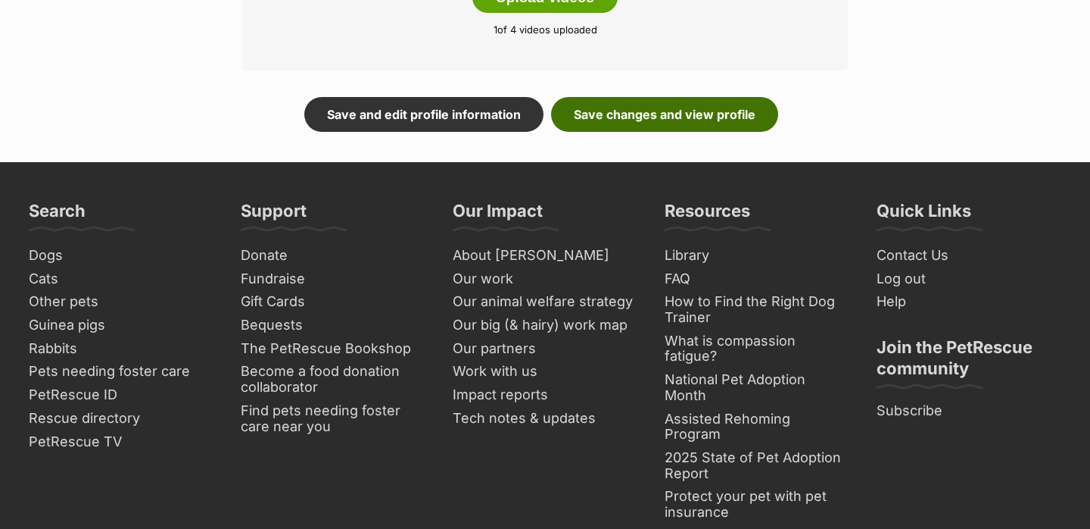
click at [675, 112] on link "Save changes and view profile" at bounding box center [664, 114] width 227 height 35
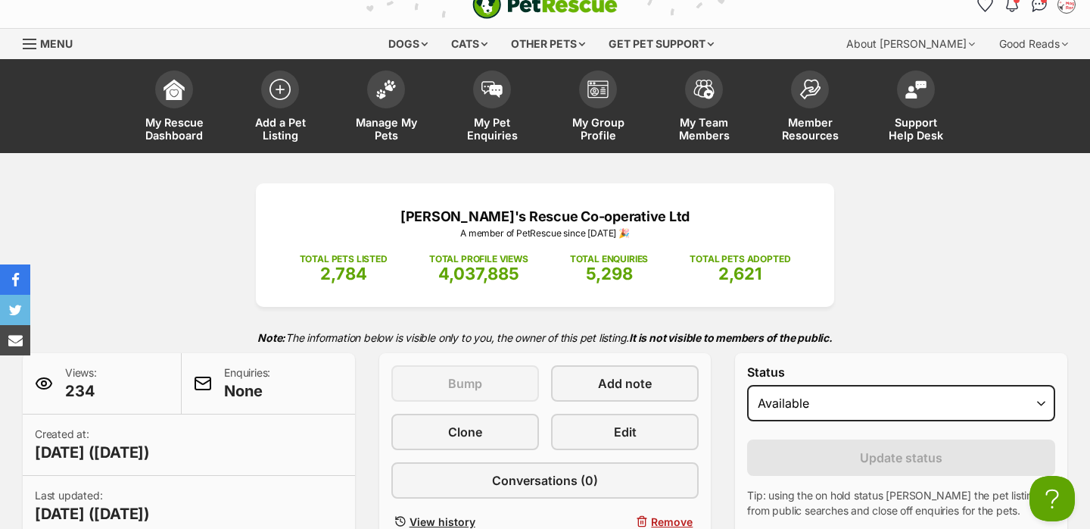
scroll to position [18, 0]
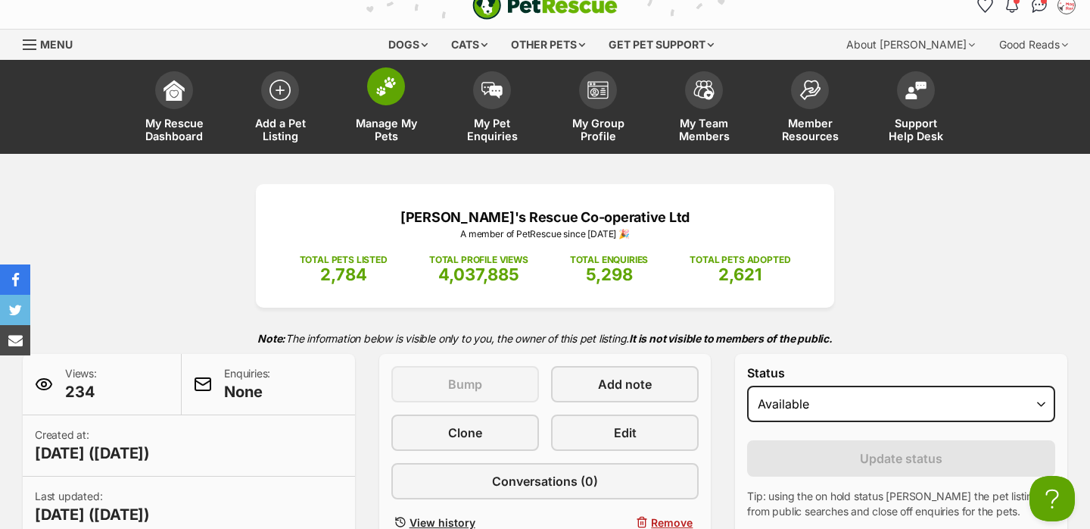
click at [378, 86] on img at bounding box center [386, 86] width 21 height 20
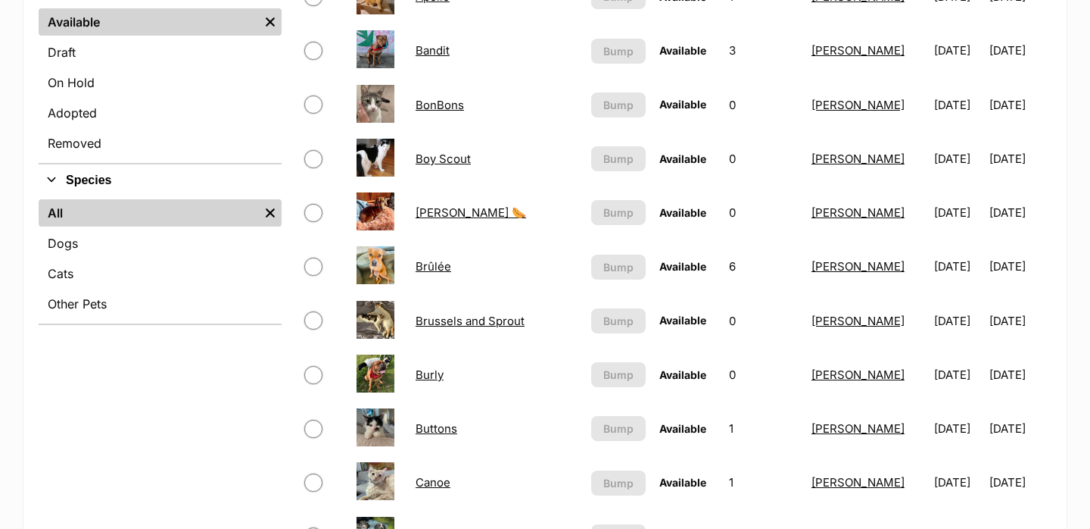
scroll to position [435, 0]
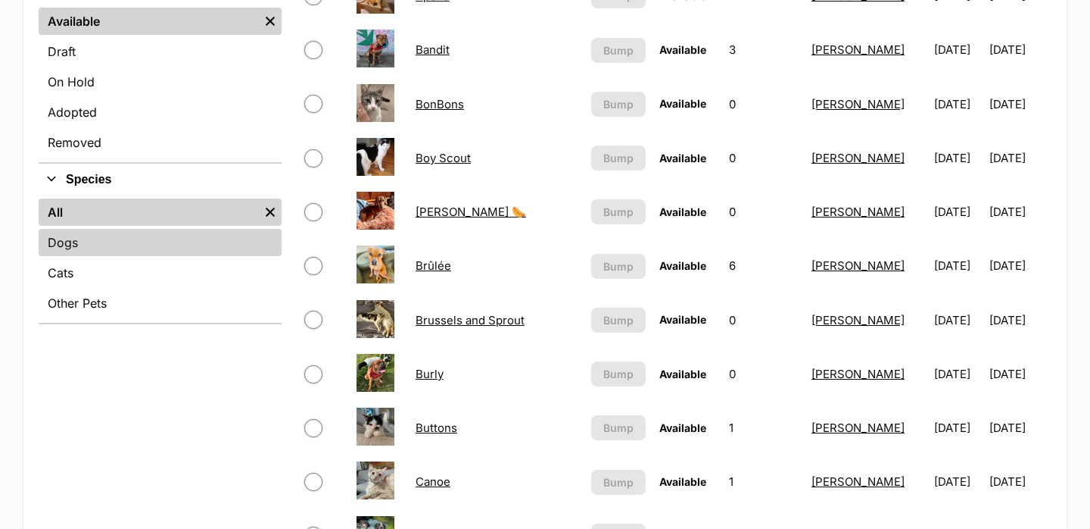
click at [151, 248] on link "Dogs" at bounding box center [160, 242] width 243 height 27
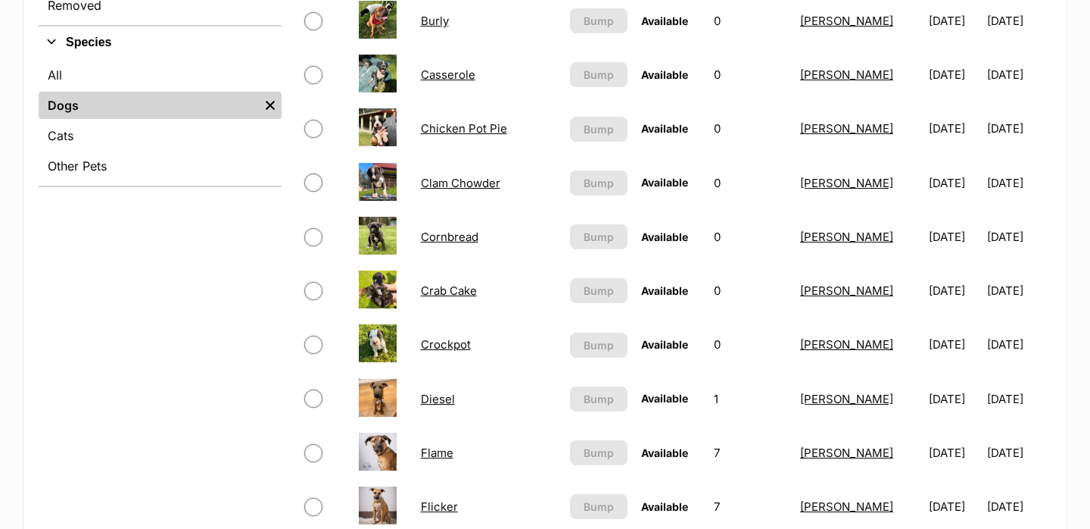
scroll to position [573, 0]
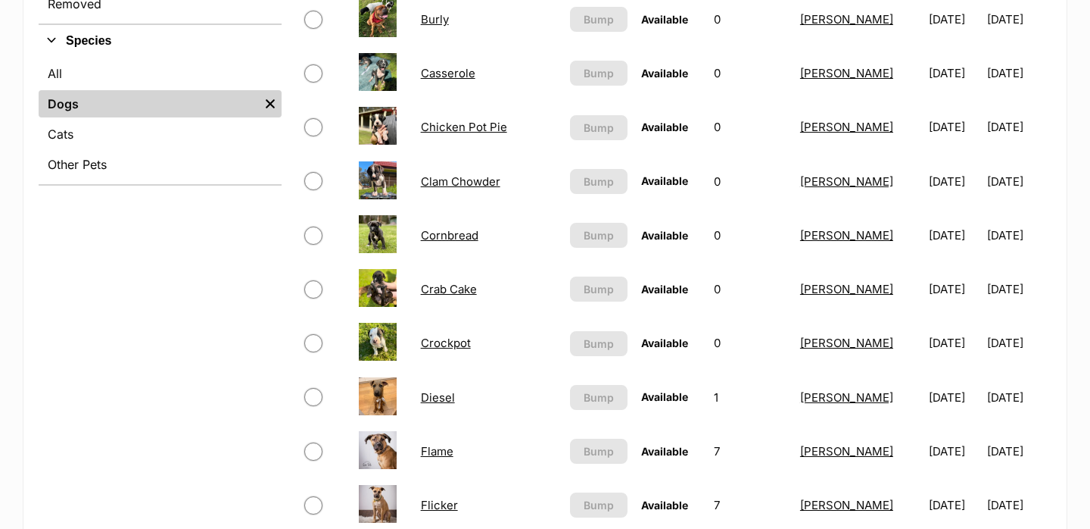
click at [459, 346] on link "Crockpot" at bounding box center [446, 342] width 50 height 14
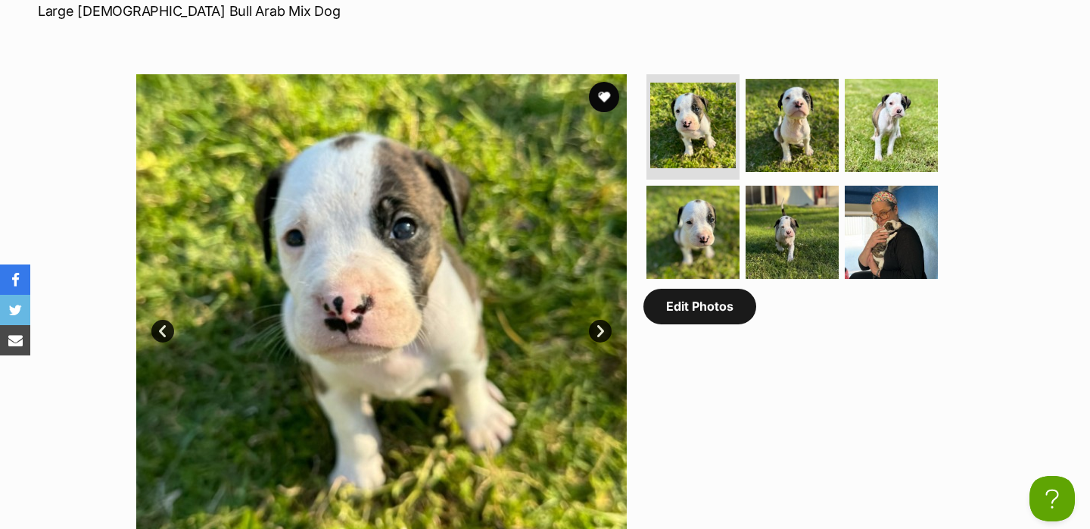
click at [674, 320] on link "Edit Photos" at bounding box center [700, 306] width 113 height 35
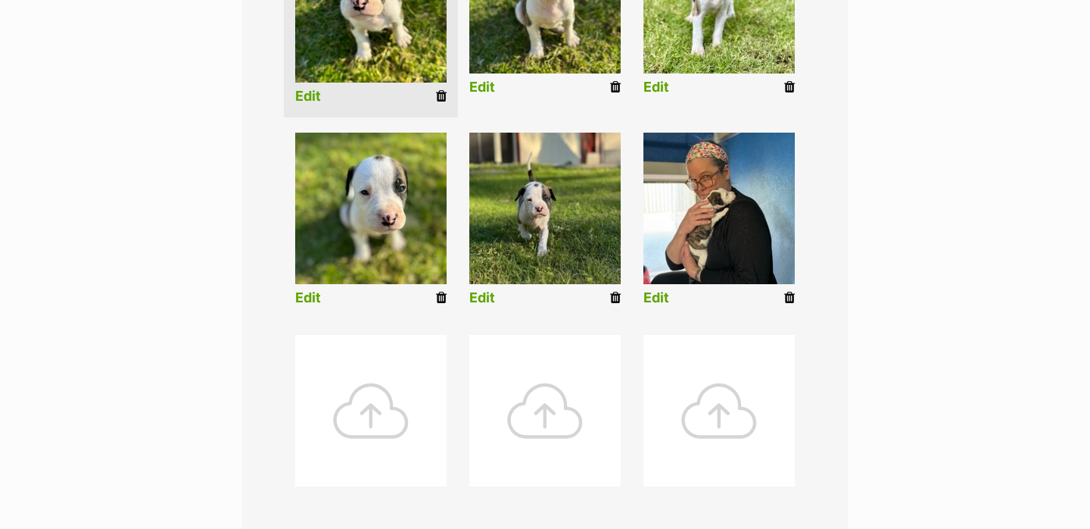
scroll to position [624, 0]
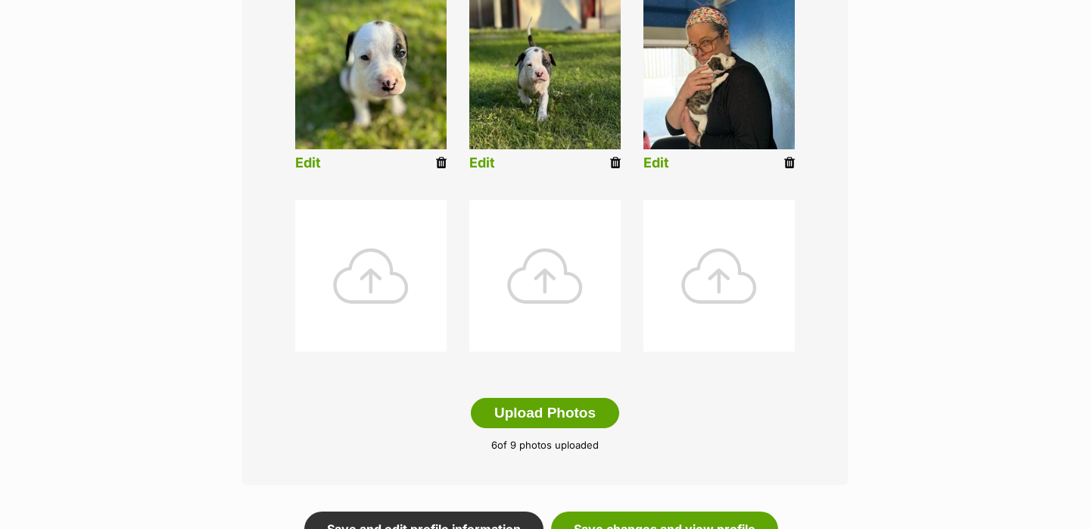
click at [554, 296] on div at bounding box center [544, 275] width 151 height 151
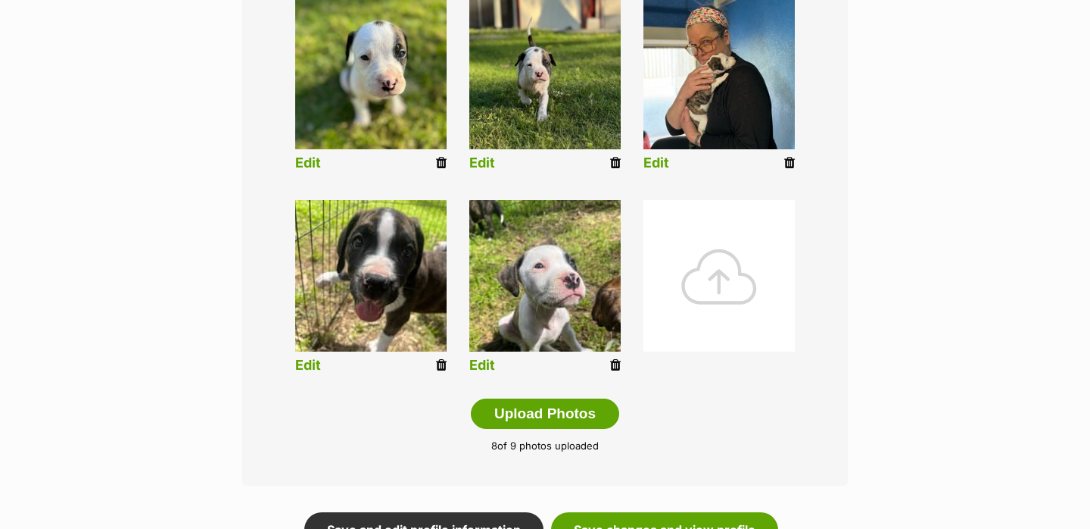
click at [435, 362] on li "Edit" at bounding box center [371, 289] width 174 height 195
click at [440, 364] on icon at bounding box center [441, 365] width 11 height 14
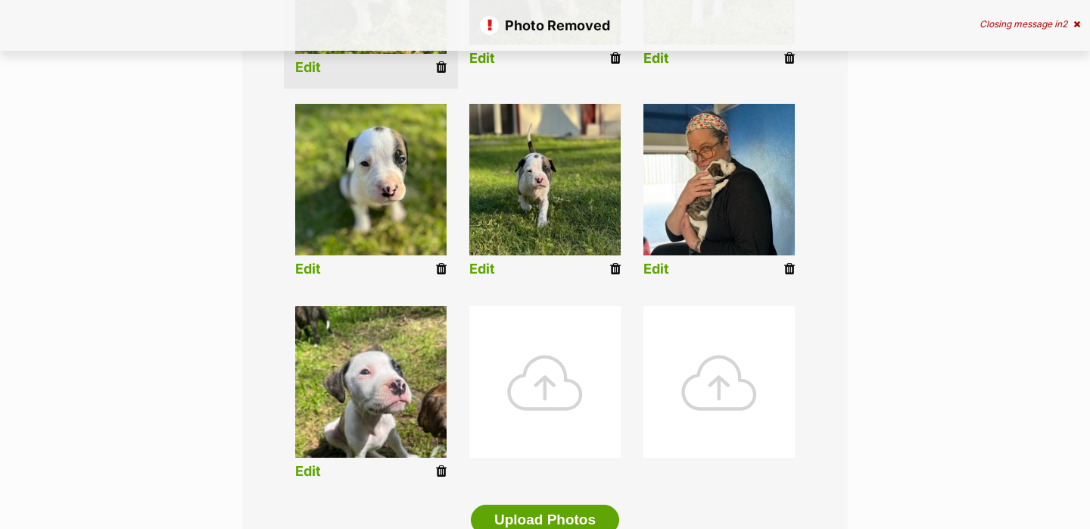
scroll to position [543, 0]
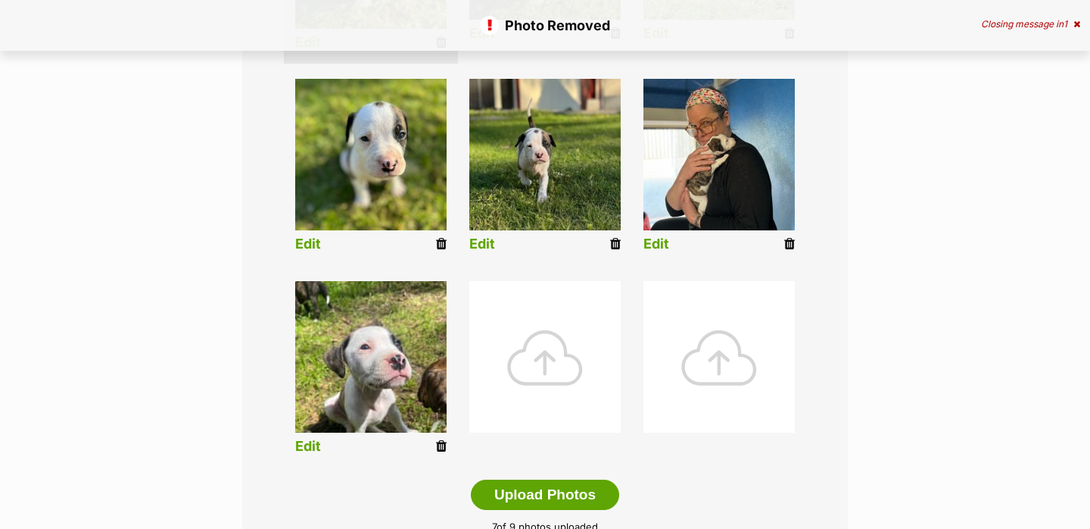
click at [313, 442] on link "Edit" at bounding box center [308, 446] width 26 height 16
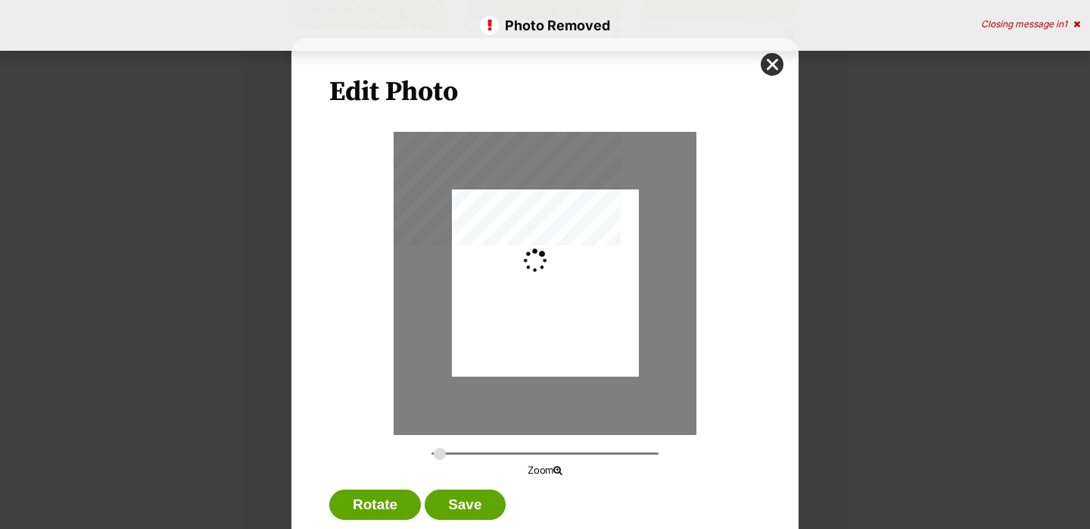
scroll to position [0, 0]
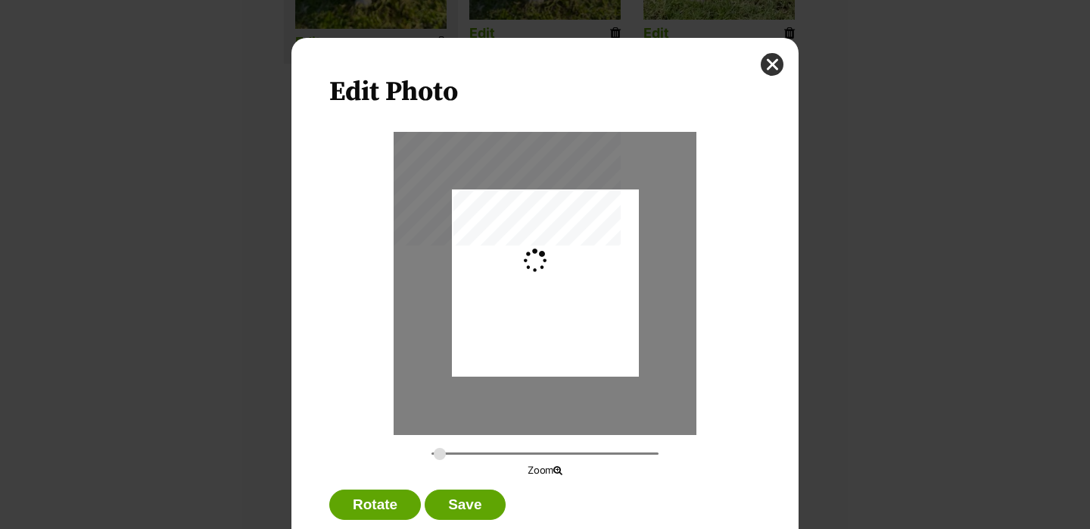
type input "0.2744"
drag, startPoint x: 529, startPoint y: 329, endPoint x: 526, endPoint y: 310, distance: 18.6
click at [526, 310] on div "Dialog Window - Close (Press escape to close)" at bounding box center [545, 264] width 187 height 249
click at [468, 508] on button "Save" at bounding box center [465, 504] width 80 height 30
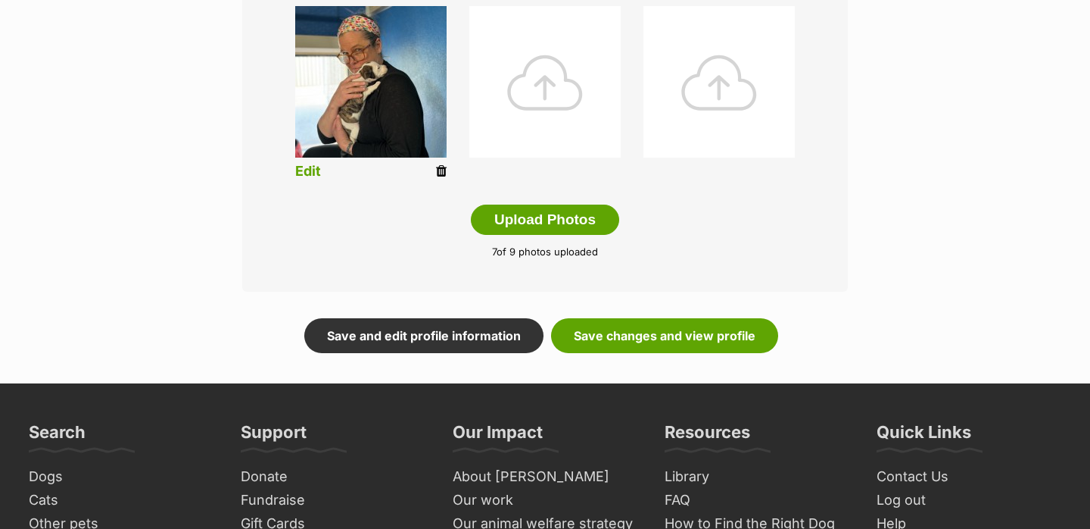
scroll to position [858, 0]
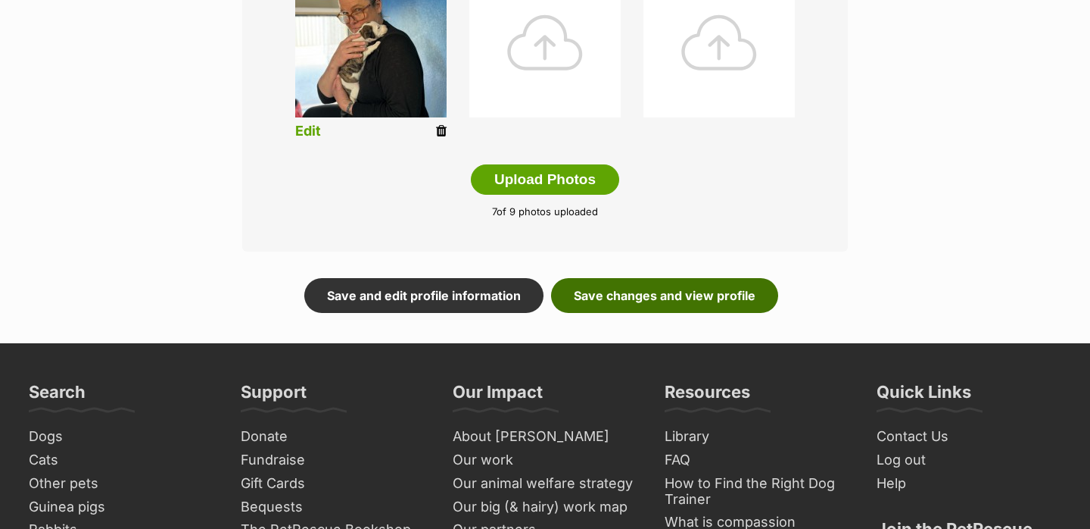
click at [685, 287] on link "Save changes and view profile" at bounding box center [664, 295] width 227 height 35
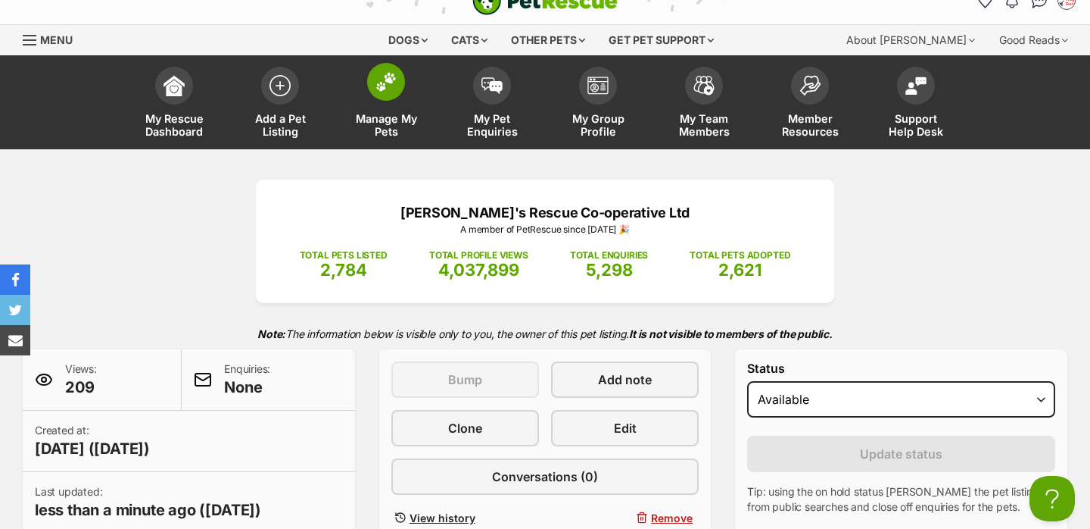
click at [388, 99] on span at bounding box center [386, 82] width 38 height 38
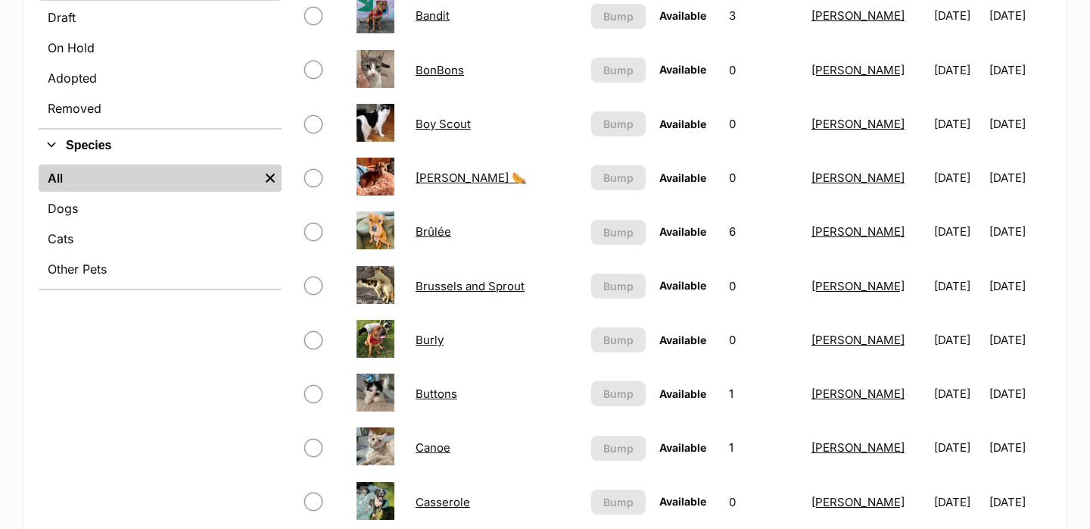
scroll to position [469, 0]
click at [210, 192] on ul "All Remove filter Dogs Cats Other Pets" at bounding box center [160, 224] width 243 height 127
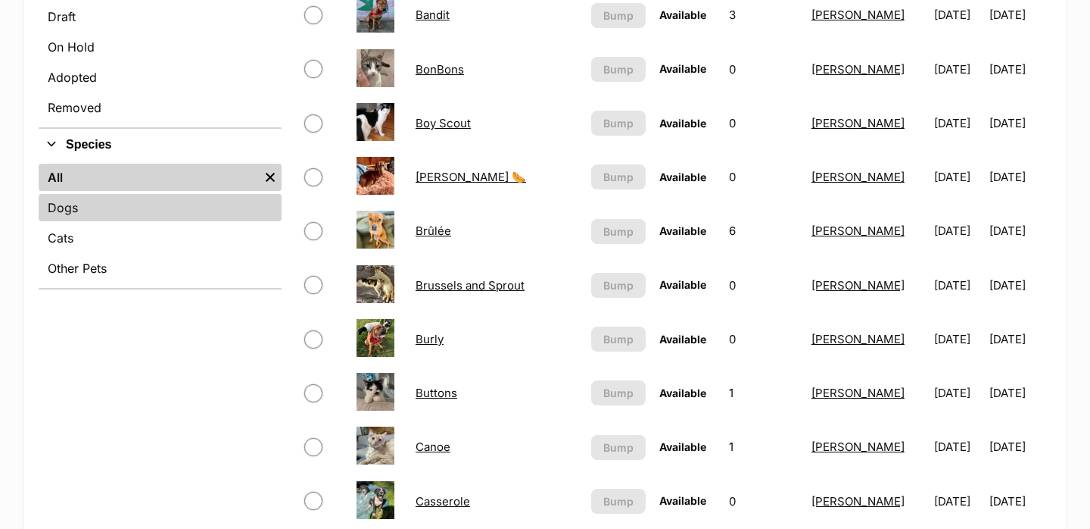
click at [209, 201] on link "Dogs" at bounding box center [160, 207] width 243 height 27
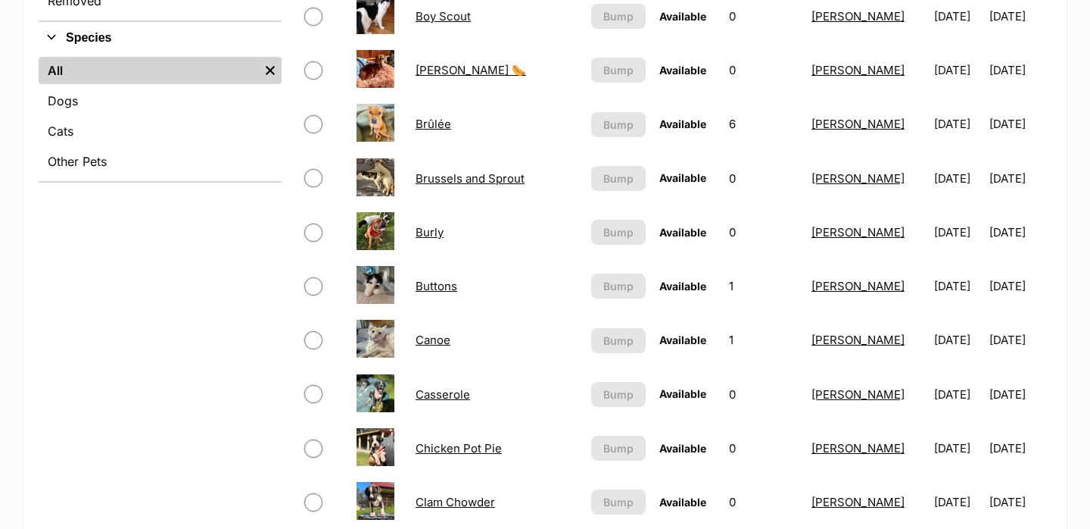
scroll to position [579, 0]
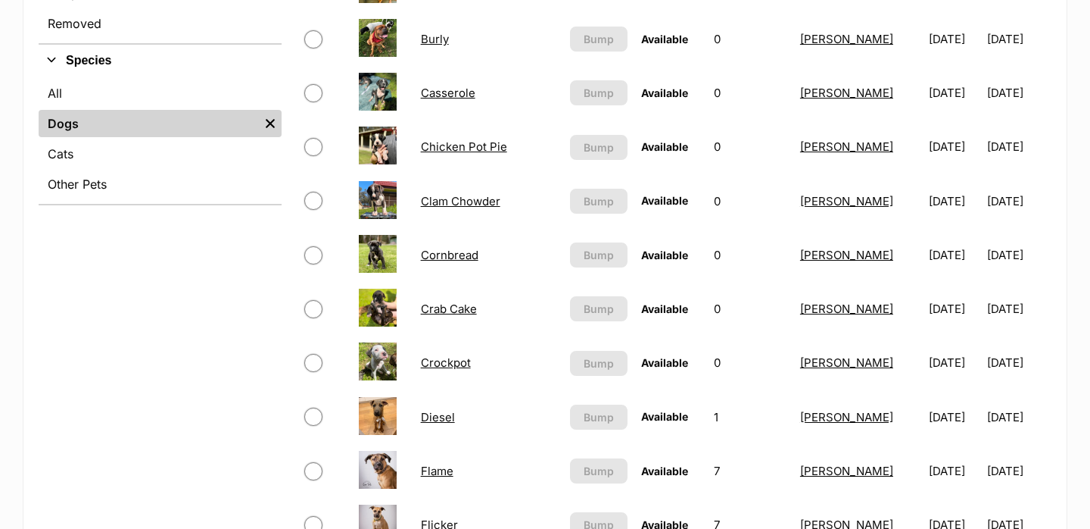
scroll to position [451, 0]
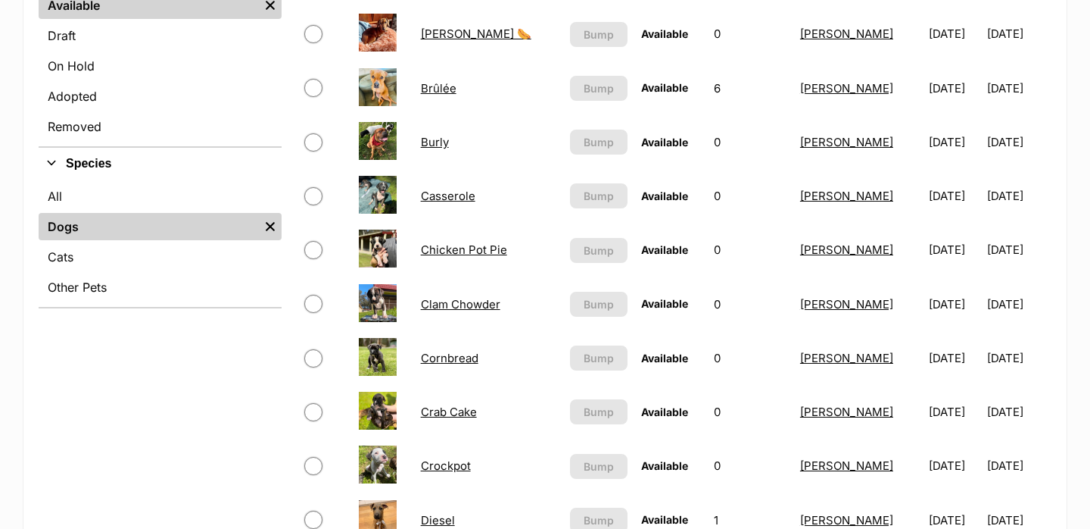
click at [453, 200] on link "Casserole" at bounding box center [448, 196] width 55 height 14
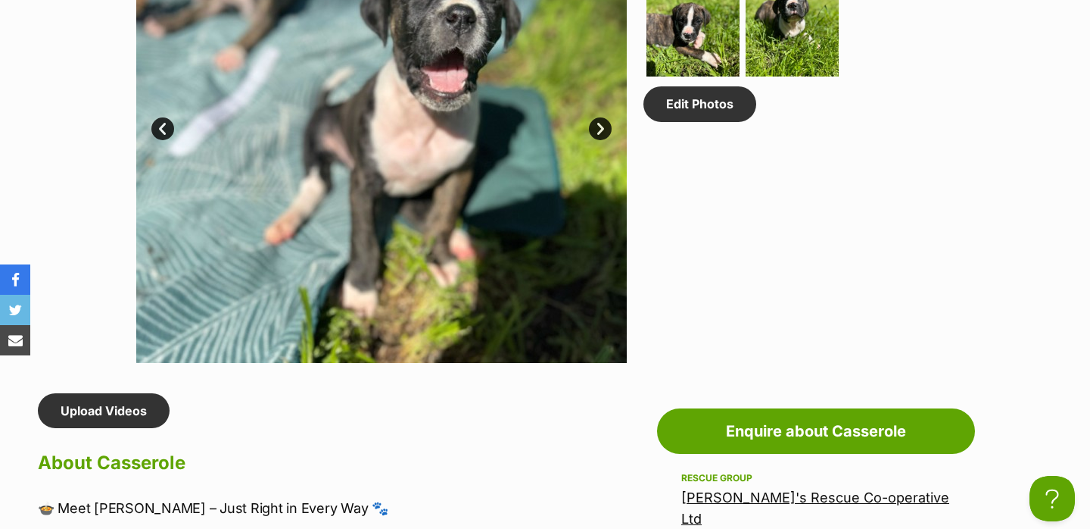
scroll to position [828, 0]
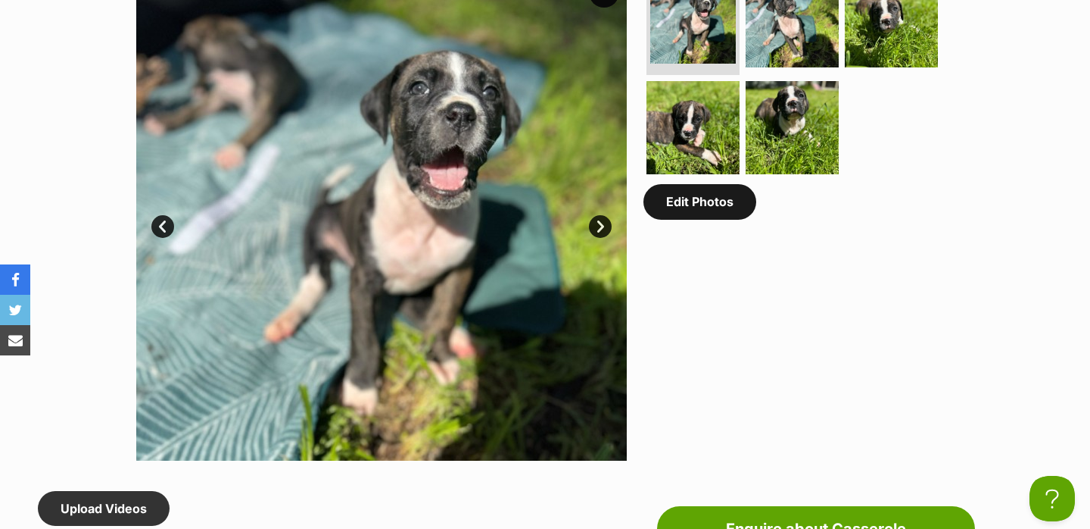
click at [702, 201] on link "Edit Photos" at bounding box center [700, 201] width 113 height 35
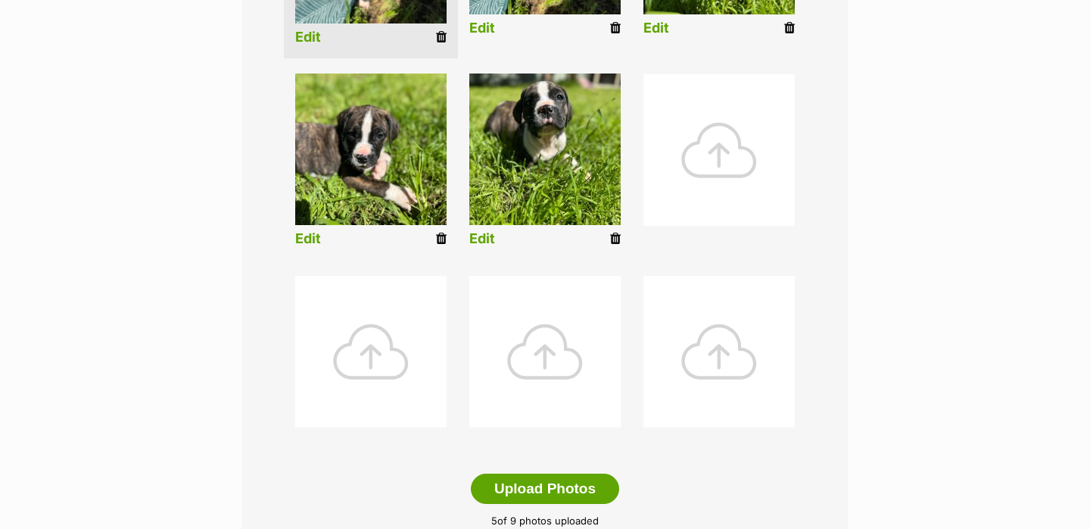
scroll to position [571, 0]
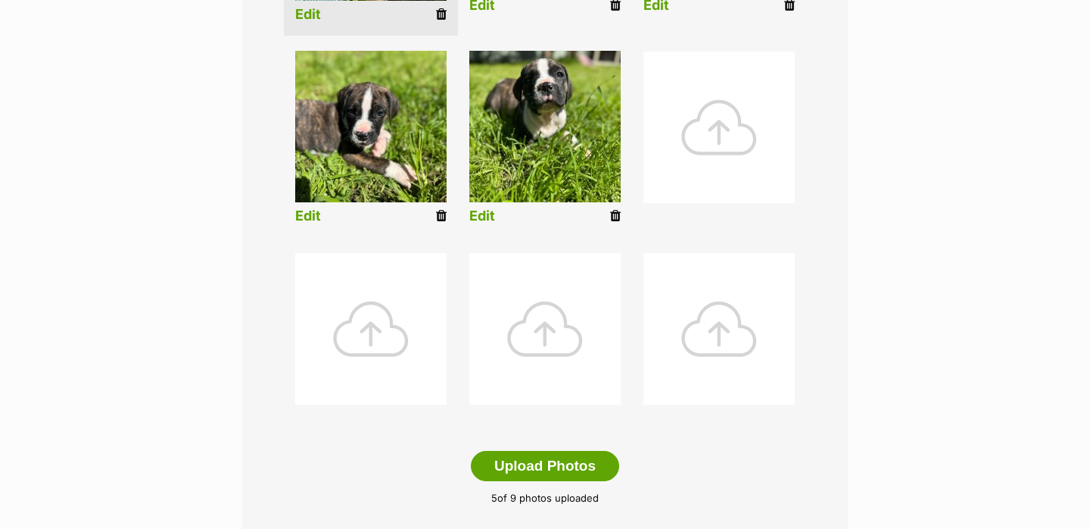
click at [676, 169] on div at bounding box center [719, 126] width 151 height 151
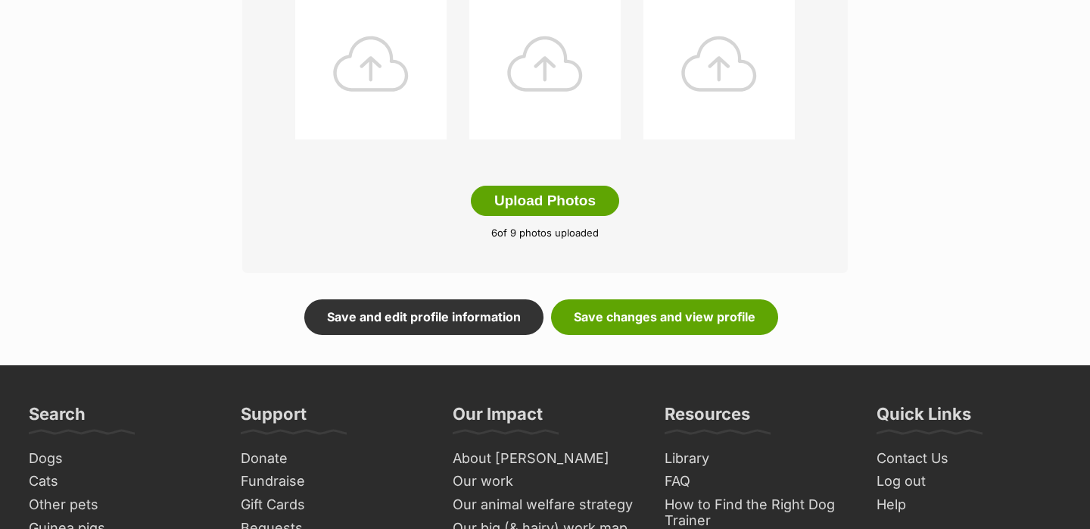
scroll to position [824, 0]
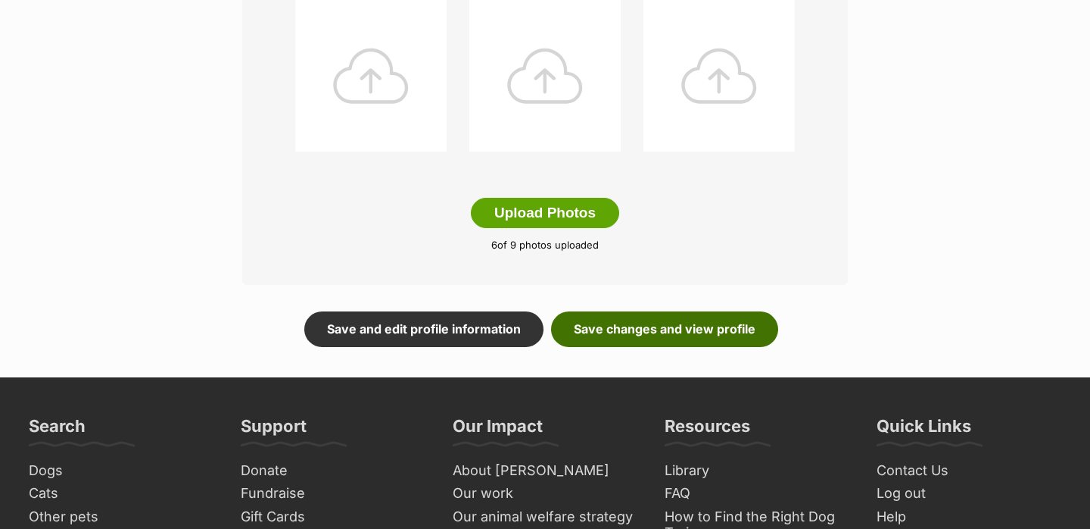
click at [702, 312] on link "Save changes and view profile" at bounding box center [664, 328] width 227 height 35
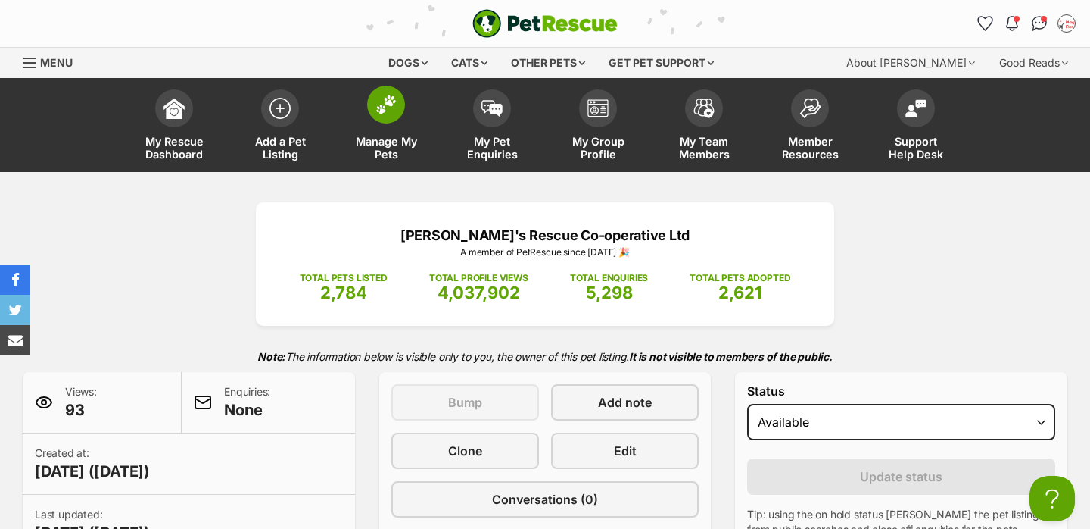
click at [380, 104] on img at bounding box center [386, 105] width 21 height 20
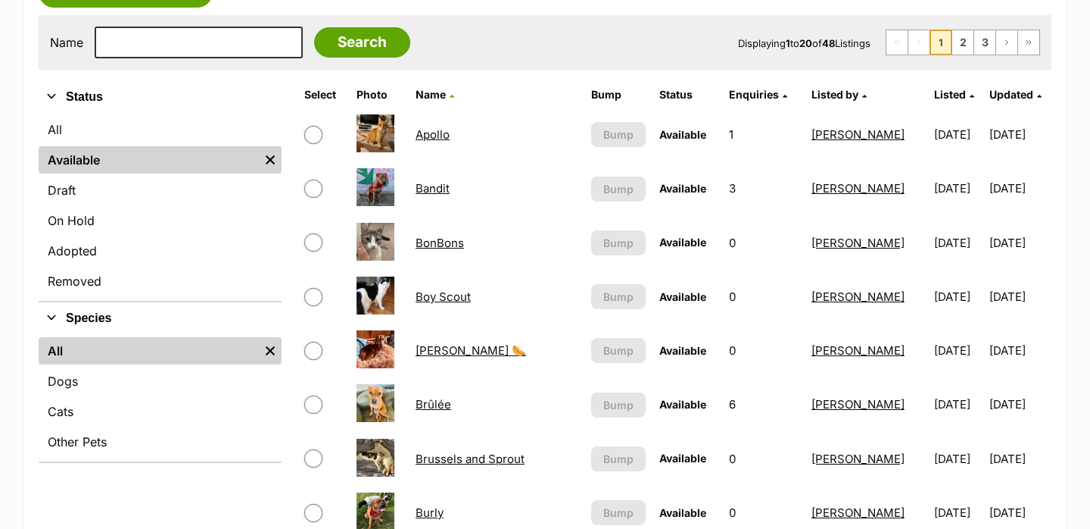
scroll to position [251, 0]
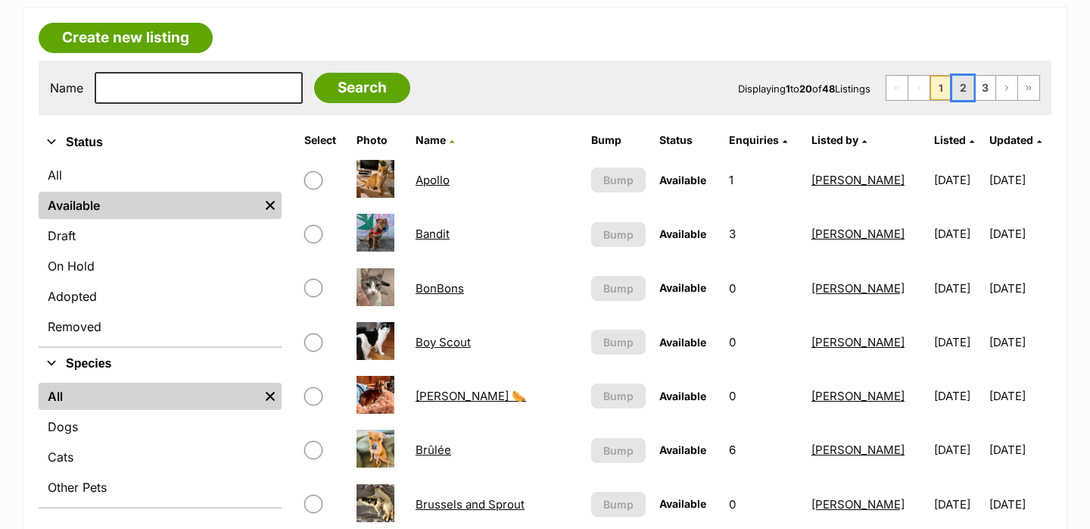
click at [960, 86] on link "2" at bounding box center [963, 88] width 21 height 24
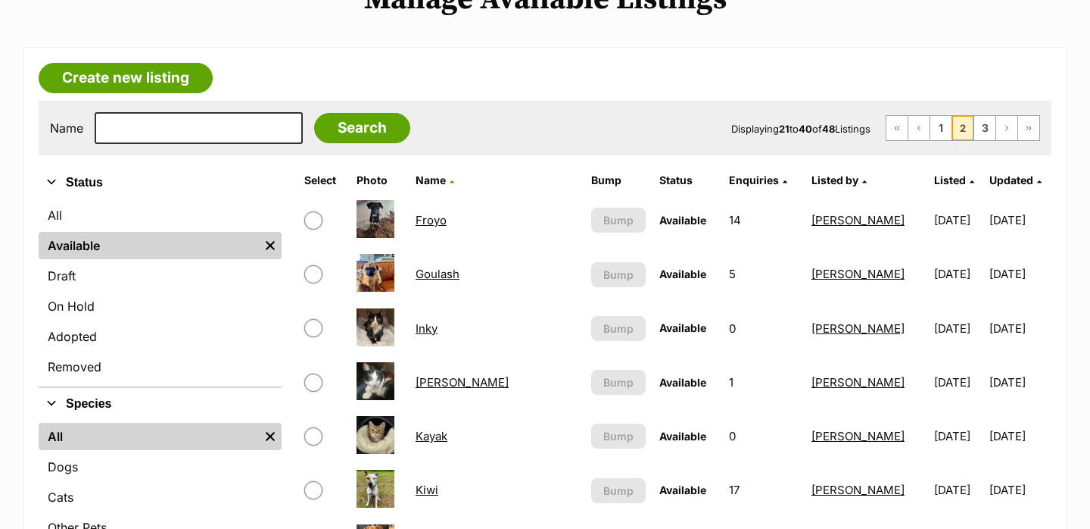
scroll to position [232, 0]
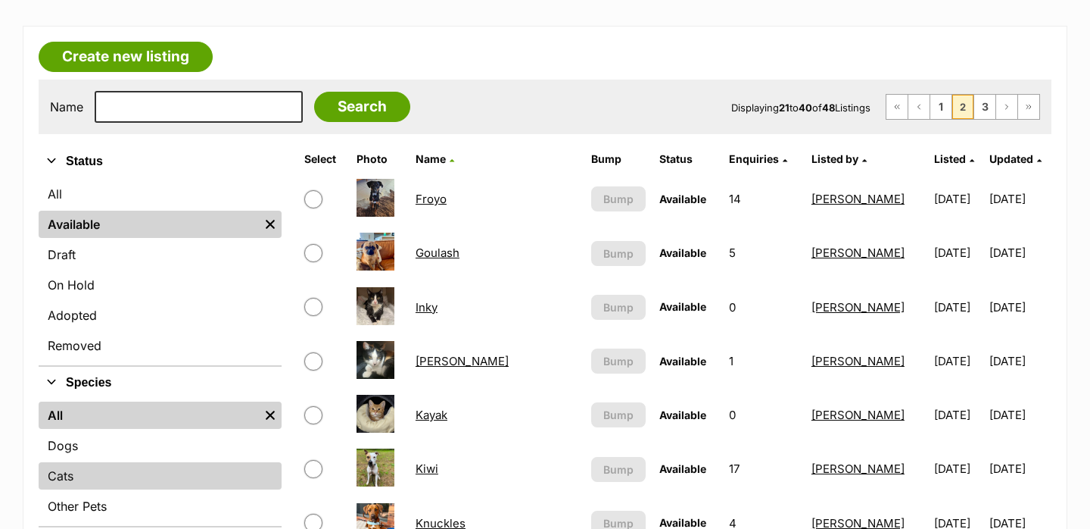
click at [123, 470] on link "Cats" at bounding box center [160, 475] width 243 height 27
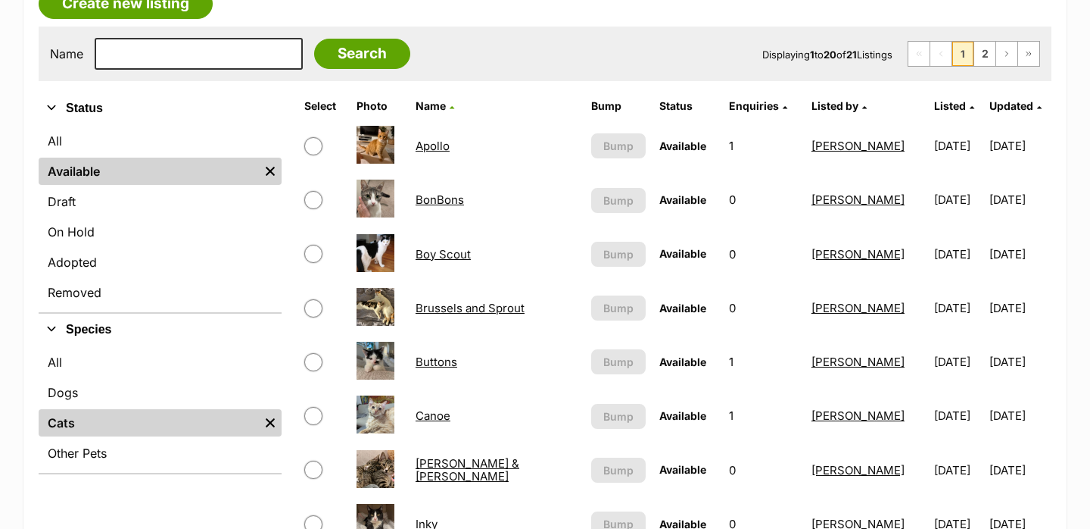
scroll to position [278, 0]
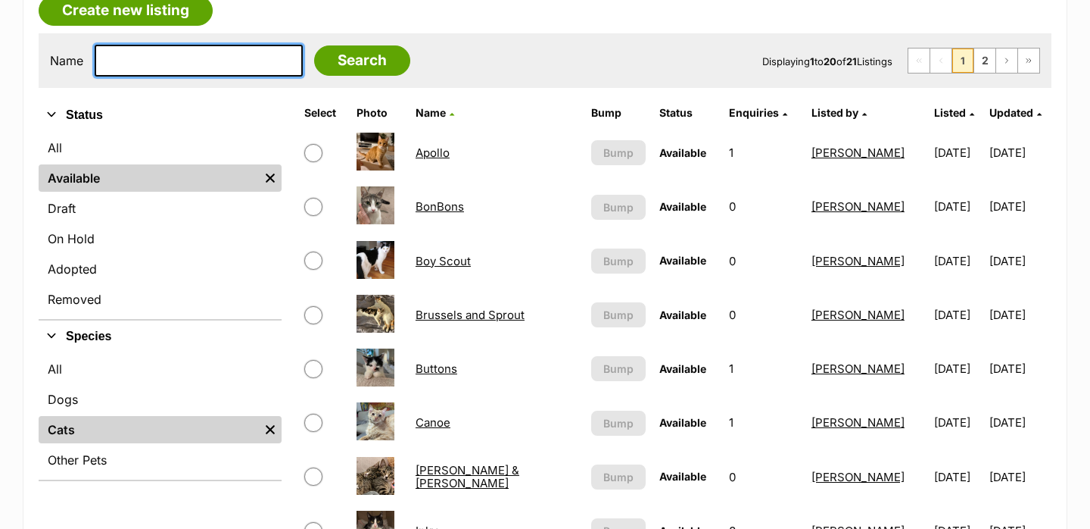
click at [155, 64] on input "text" at bounding box center [199, 61] width 208 height 32
paste input "Bingsu"
type input "Bingsu"
click at [314, 45] on input "Search" at bounding box center [362, 60] width 96 height 30
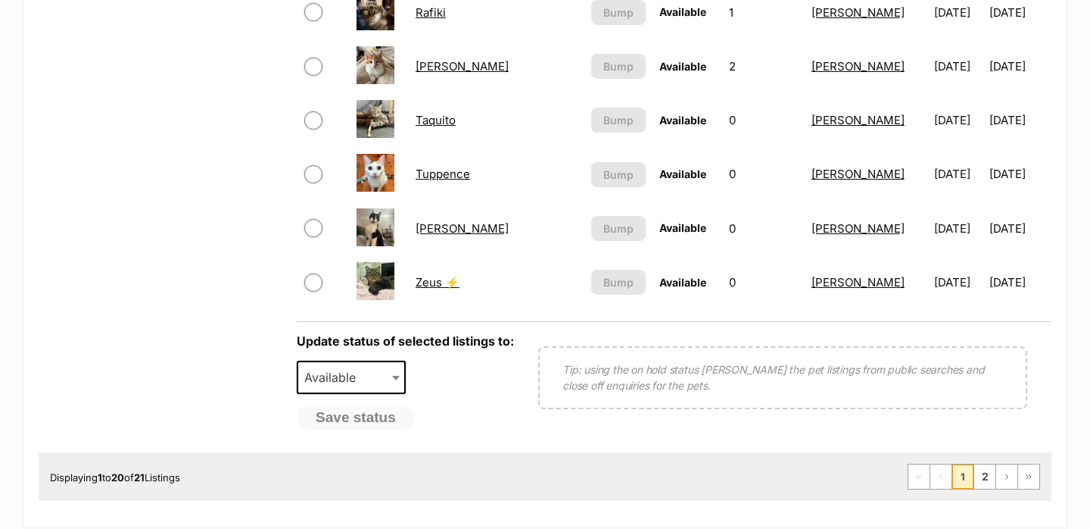
scroll to position [1179, 0]
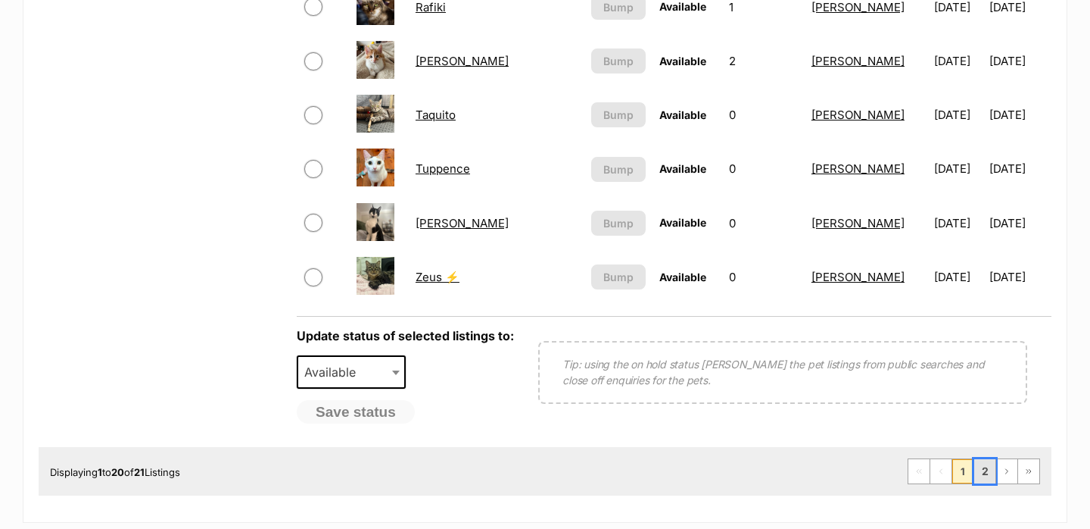
click at [981, 476] on link "2" at bounding box center [985, 471] width 21 height 24
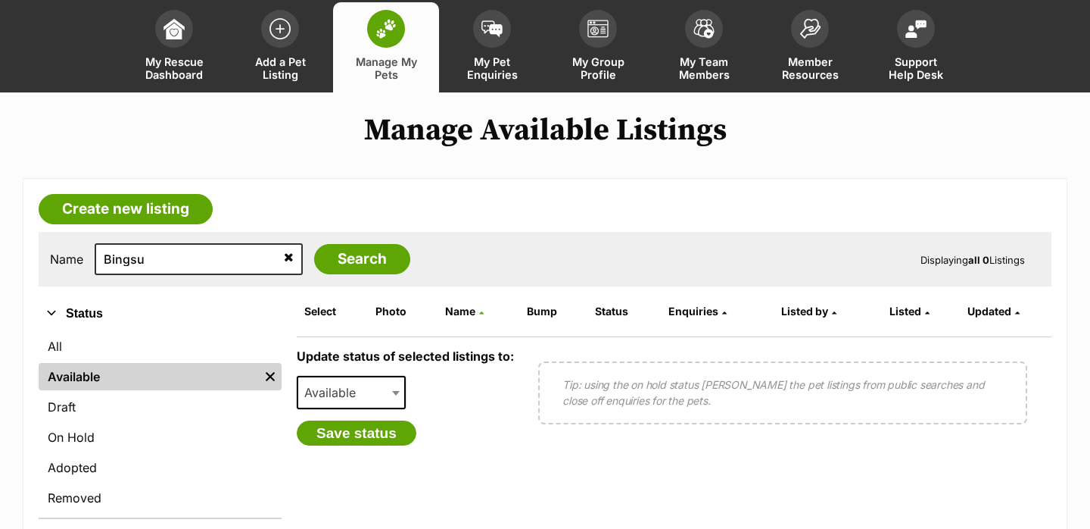
scroll to position [124, 0]
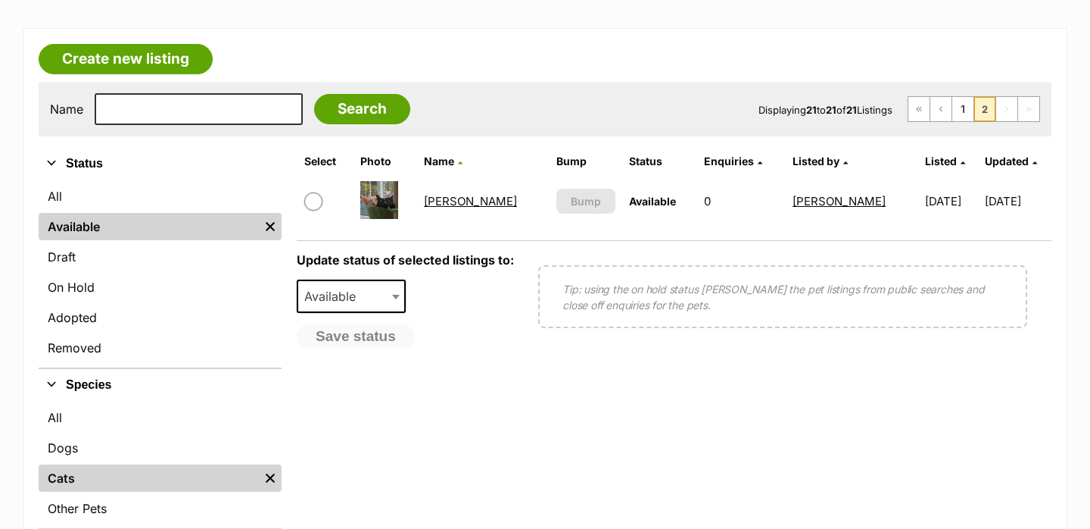
scroll to position [210, 0]
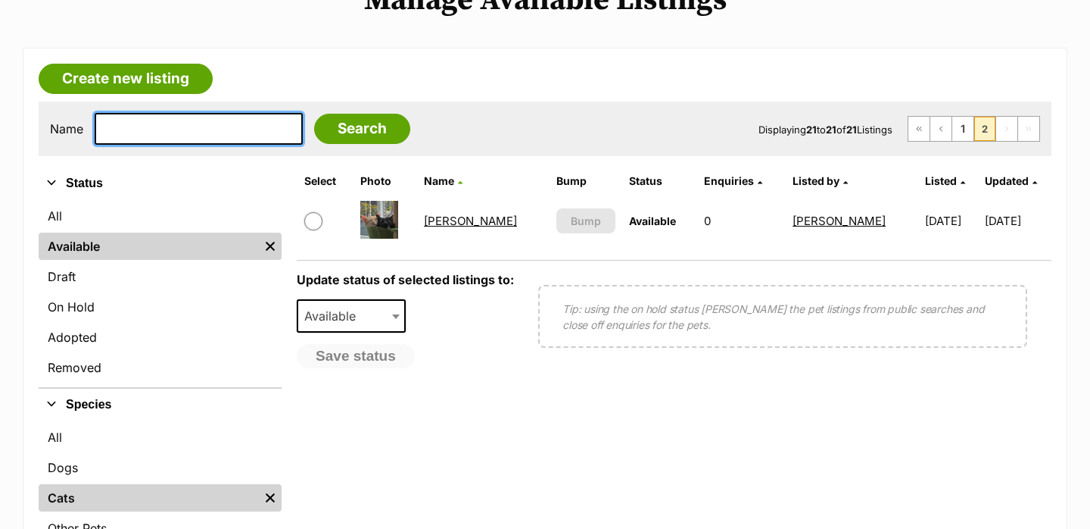
click at [170, 119] on input "text" at bounding box center [199, 129] width 208 height 32
paste input "Taquito"
type input "Taquito"
click at [314, 114] on input "Search" at bounding box center [362, 129] width 96 height 30
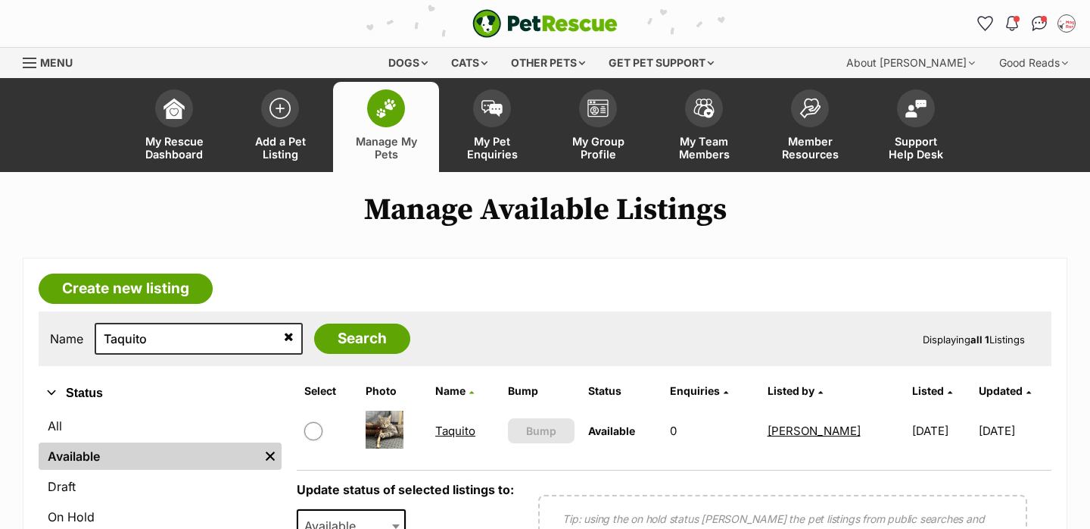
click at [455, 427] on link "Taquito" at bounding box center [455, 430] width 40 height 14
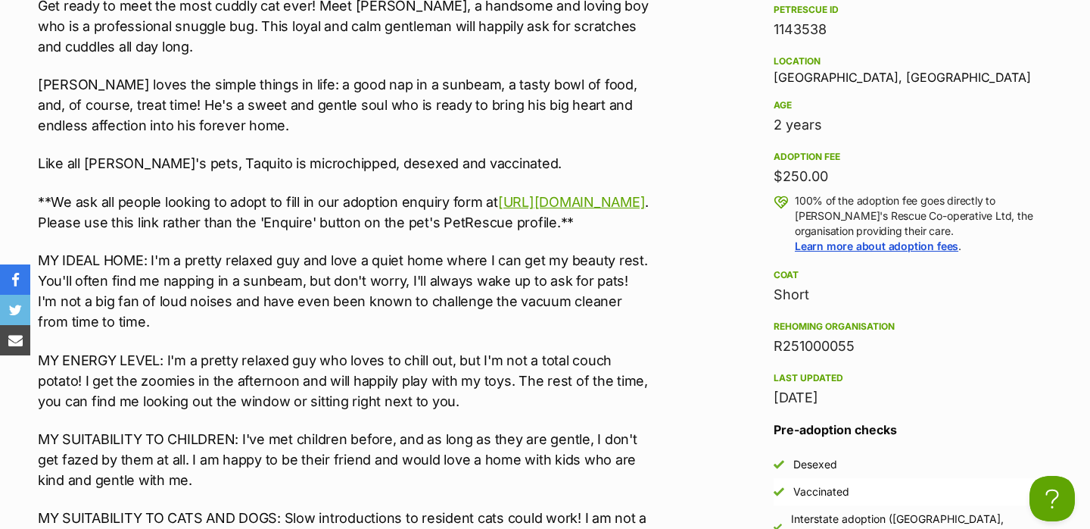
scroll to position [1096, 0]
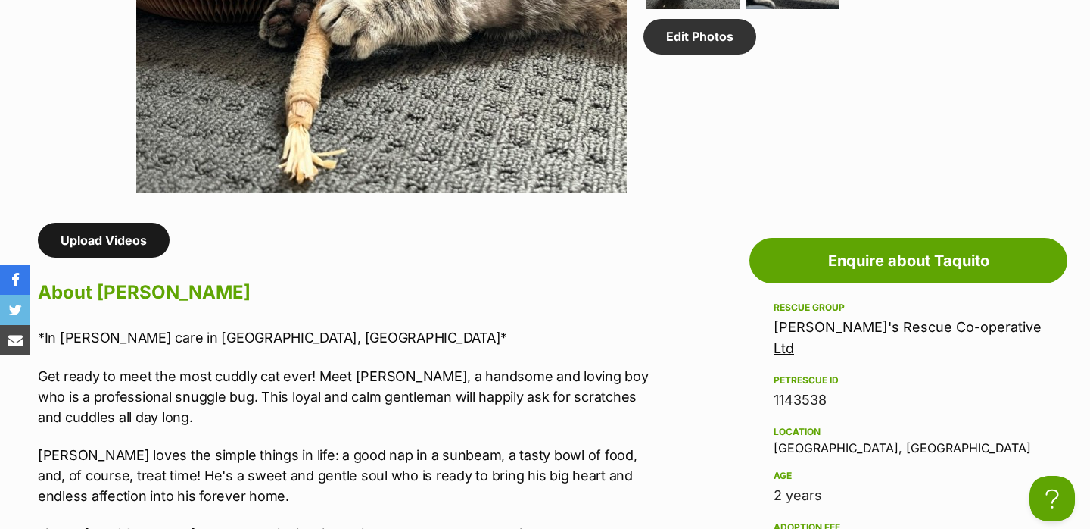
click at [143, 231] on link "Upload Videos" at bounding box center [104, 240] width 132 height 35
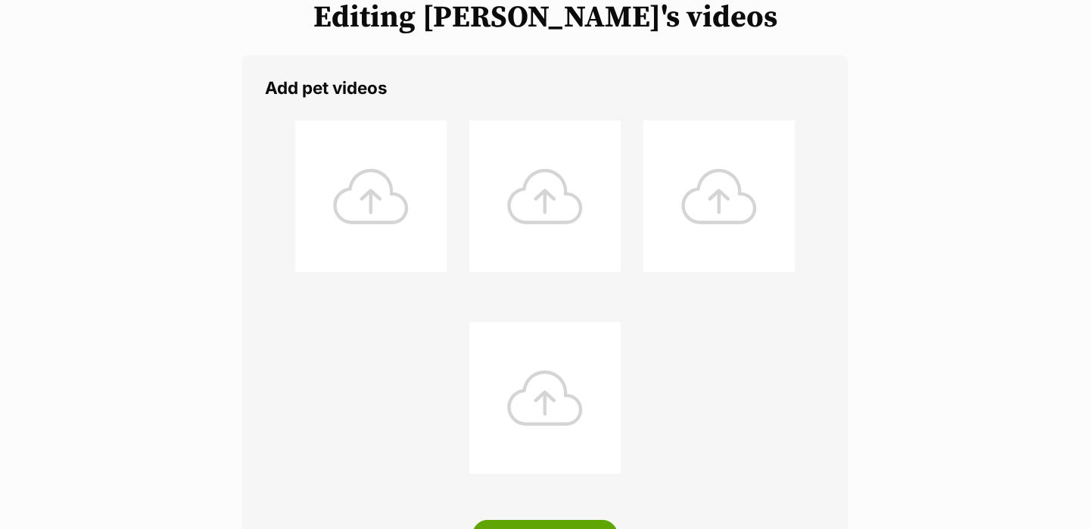
scroll to position [223, 0]
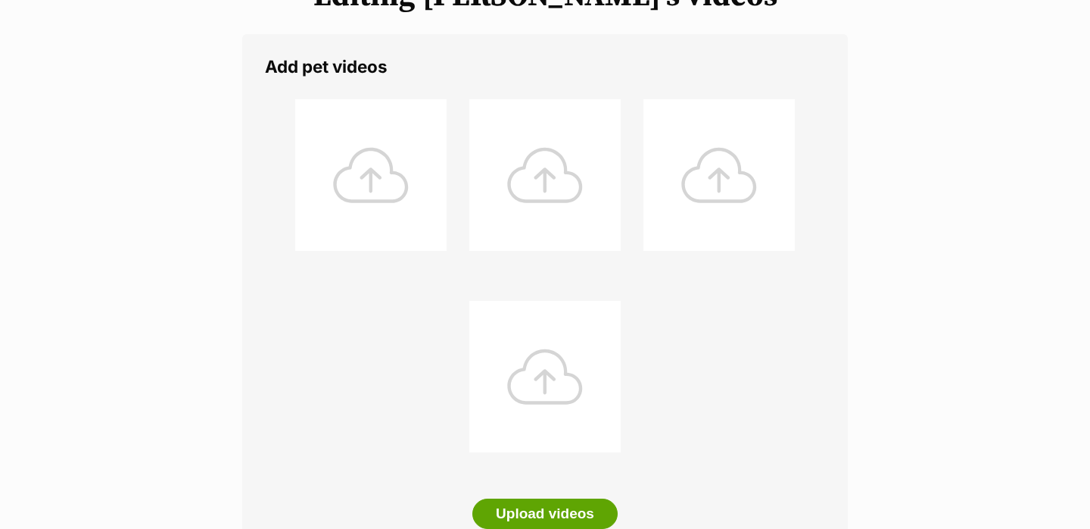
click at [402, 185] on div at bounding box center [370, 174] width 151 height 151
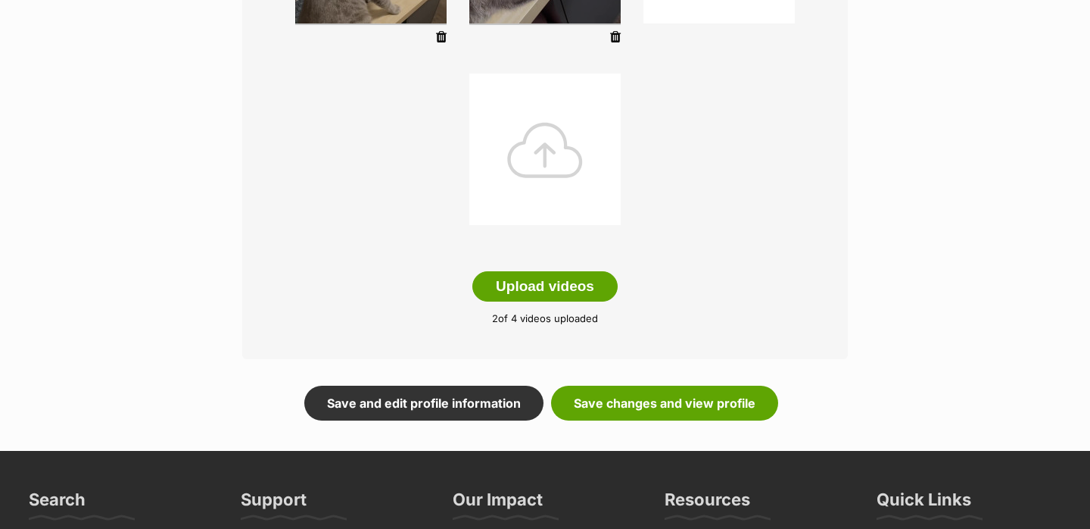
scroll to position [455, 0]
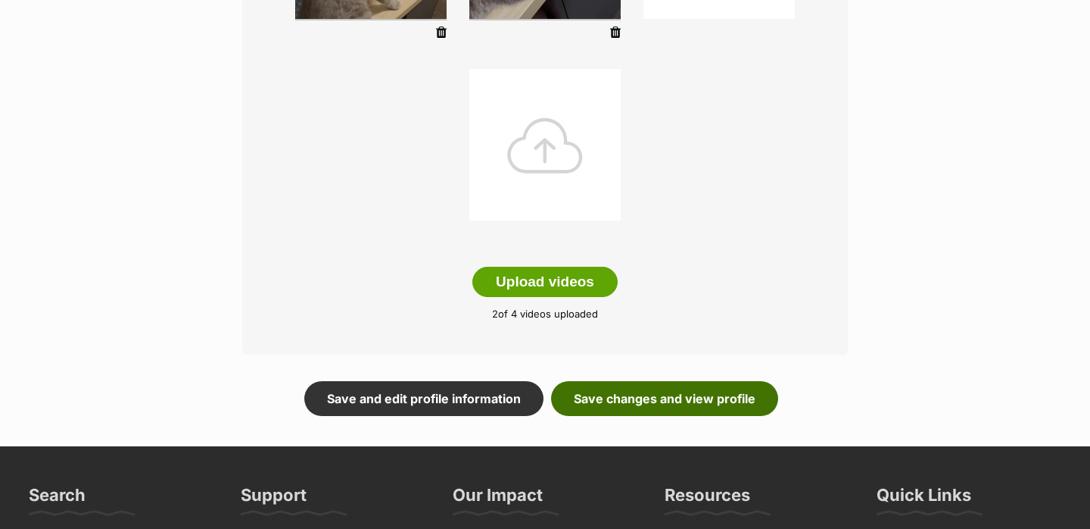
click at [704, 389] on link "Save changes and view profile" at bounding box center [664, 398] width 227 height 35
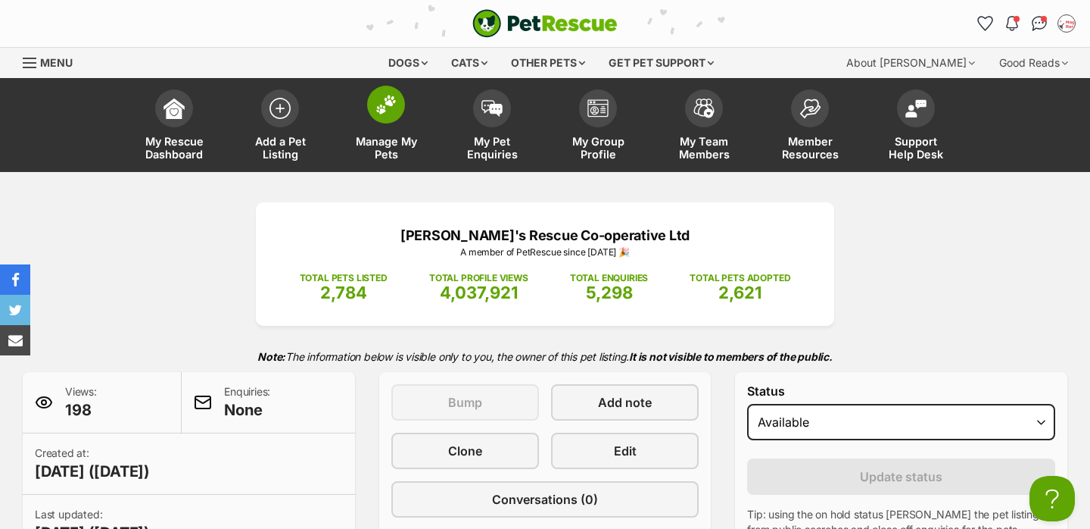
click at [391, 121] on span at bounding box center [386, 105] width 38 height 38
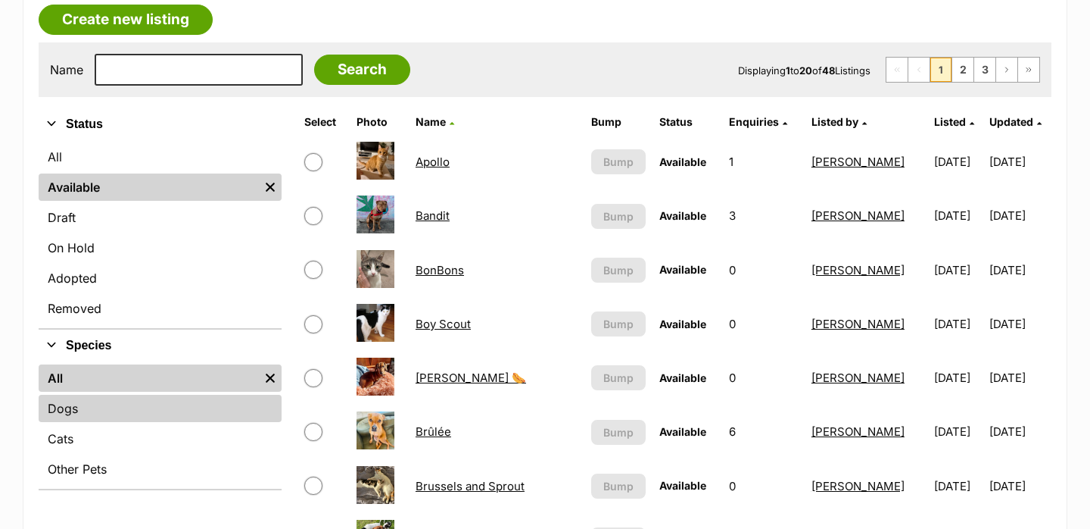
scroll to position [278, 0]
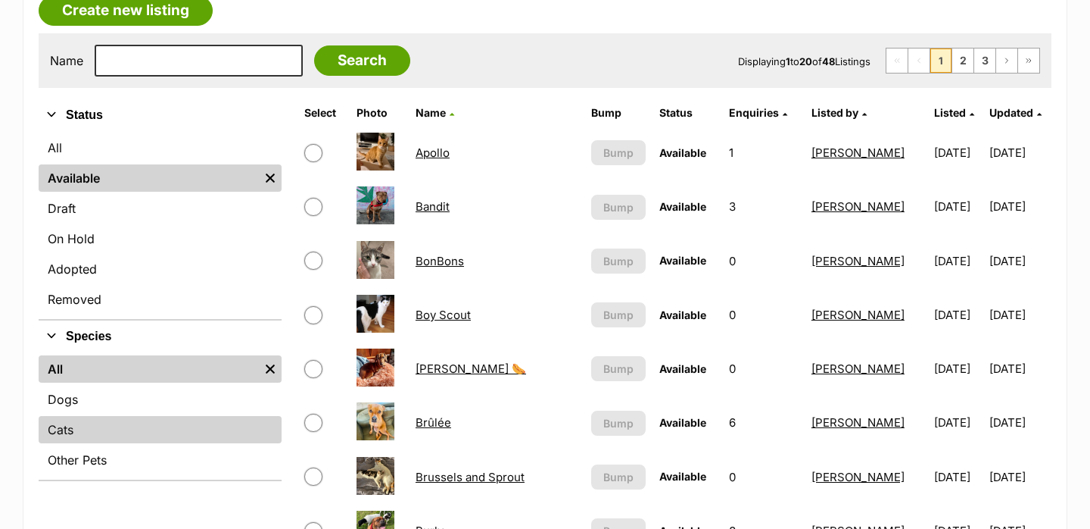
click at [154, 424] on link "Cats" at bounding box center [160, 429] width 243 height 27
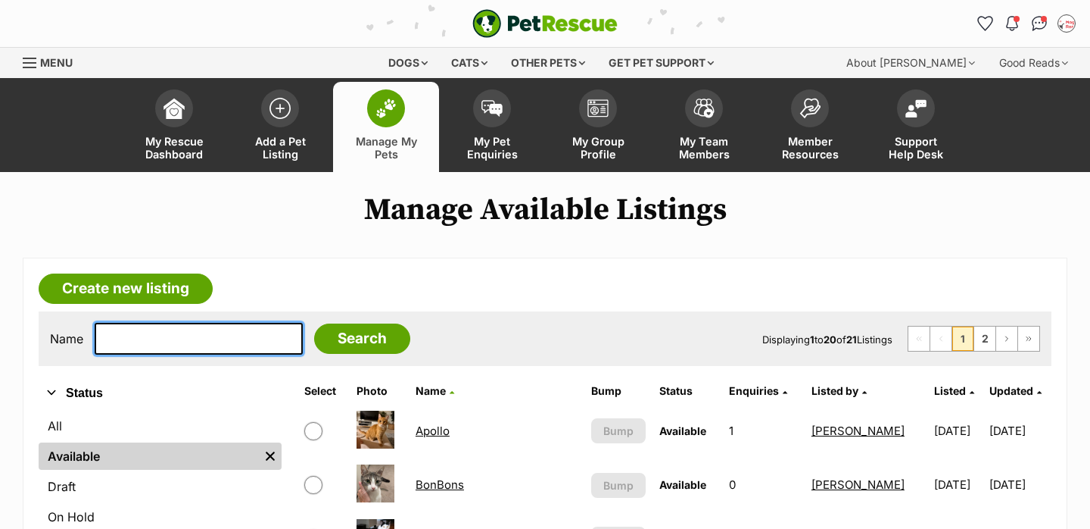
click at [165, 336] on input "text" at bounding box center [199, 339] width 208 height 32
paste input "Sunshine"
type input "Sunshine"
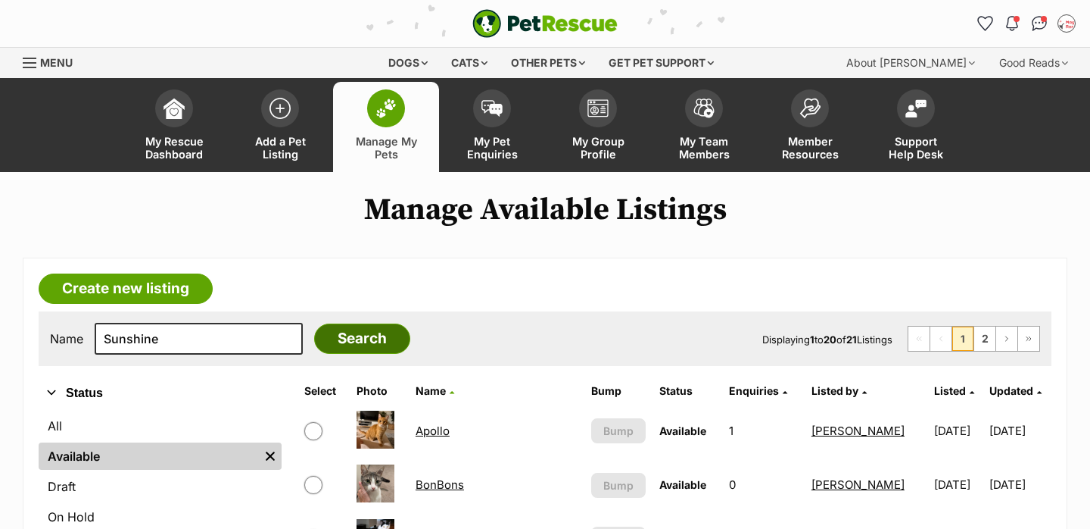
click at [314, 336] on input "Search" at bounding box center [362, 338] width 96 height 30
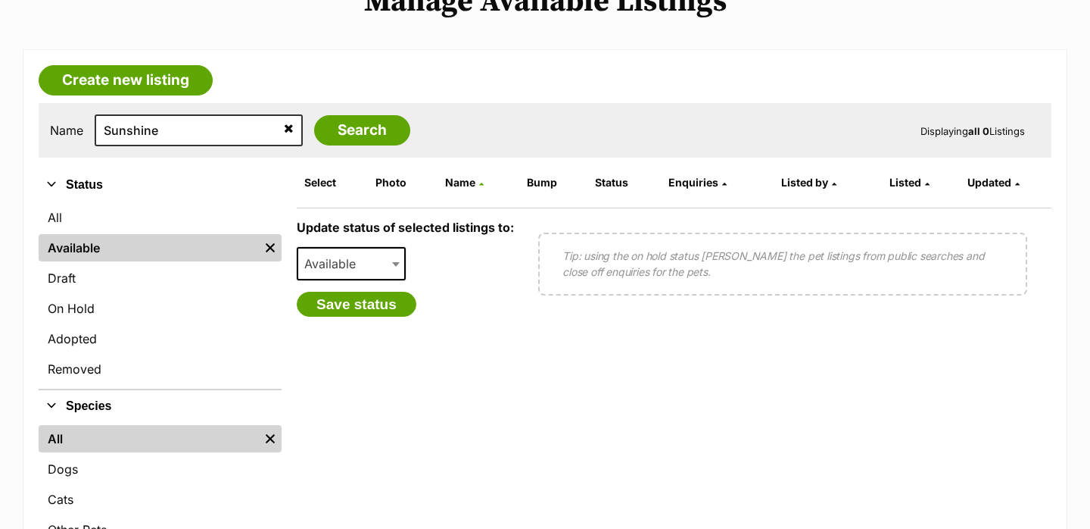
scroll to position [206, 0]
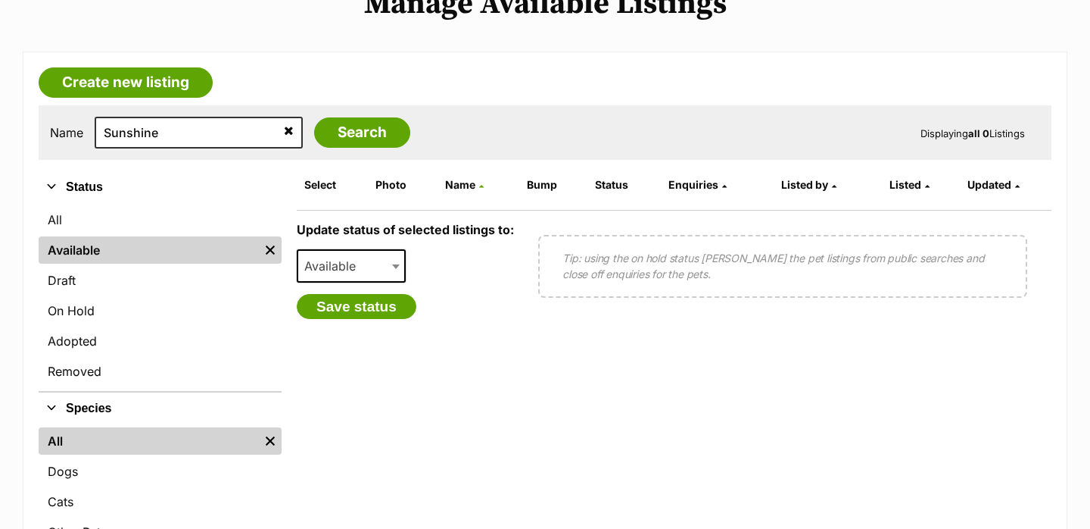
click at [284, 135] on icon at bounding box center [289, 130] width 10 height 12
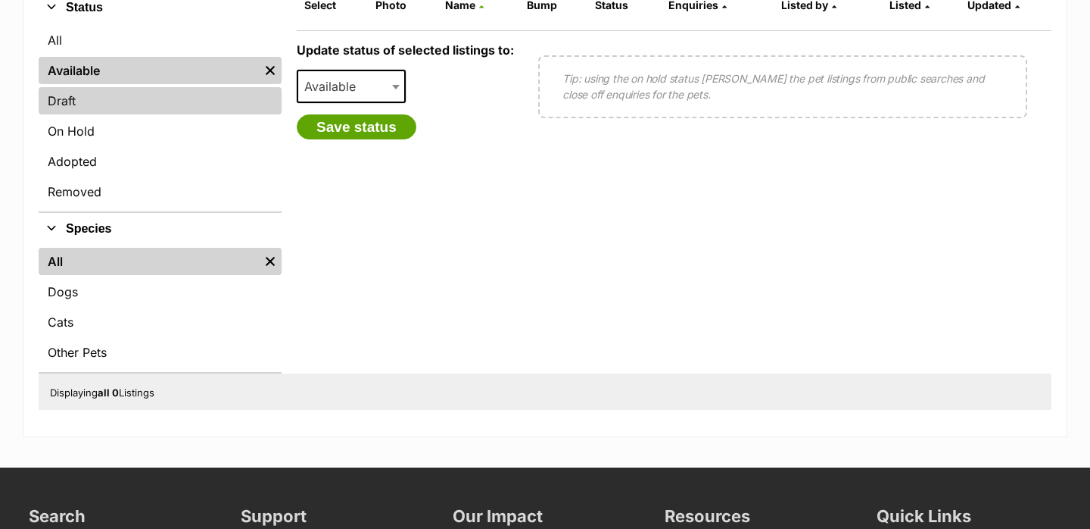
scroll to position [401, 0]
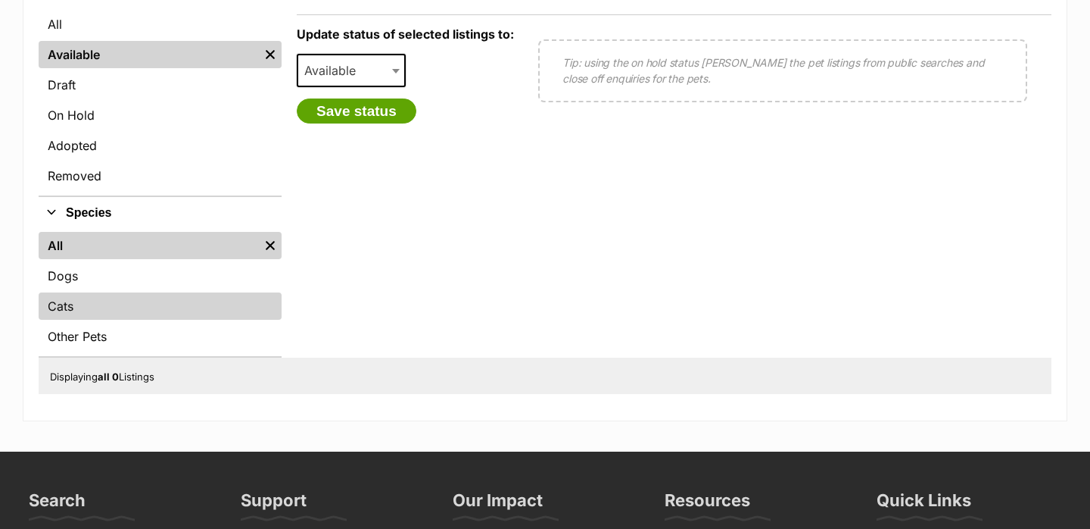
click at [178, 316] on link "Cats" at bounding box center [160, 305] width 243 height 27
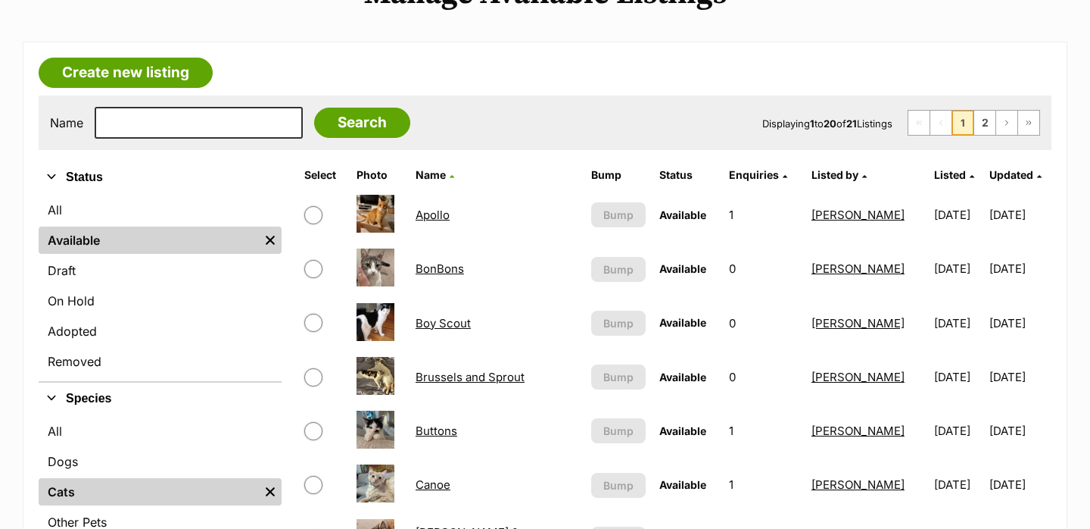
scroll to position [267, 0]
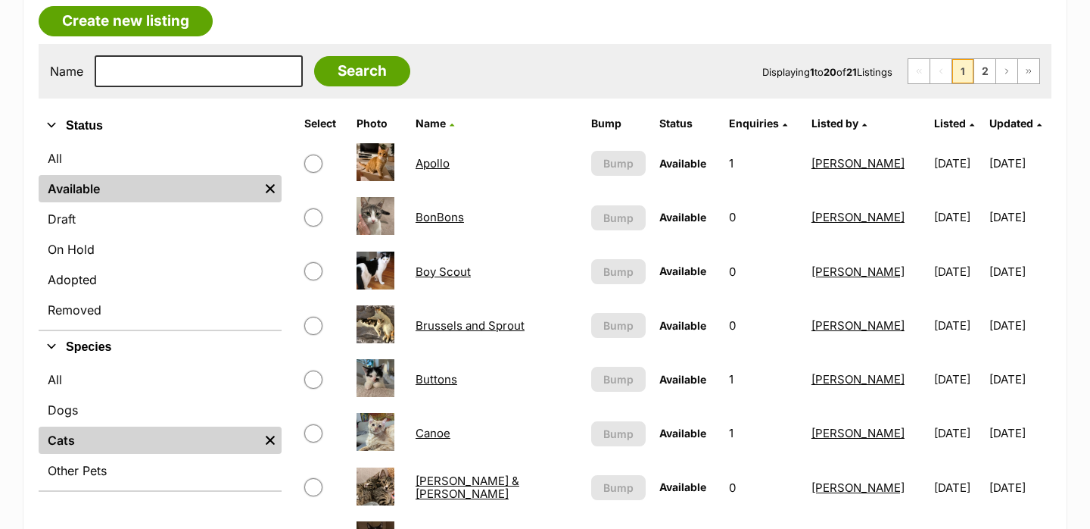
click at [425, 276] on link "Boy Scout" at bounding box center [443, 271] width 55 height 14
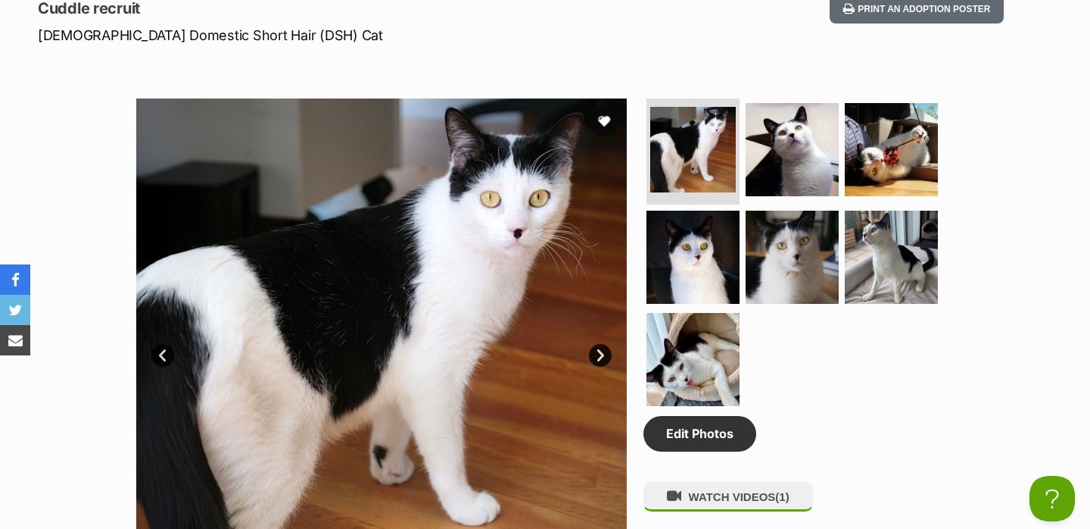
scroll to position [719, 0]
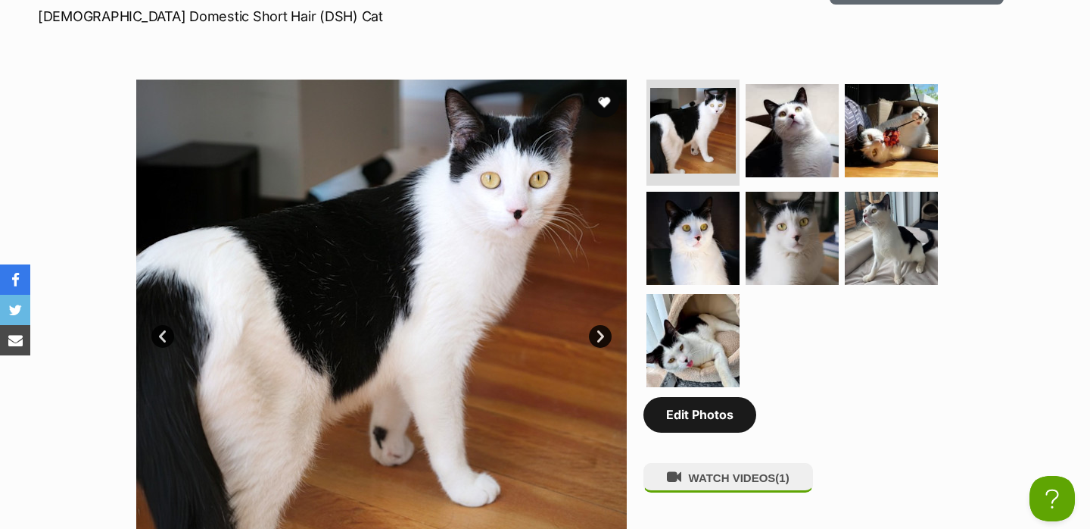
click at [690, 432] on link "Edit Photos" at bounding box center [700, 414] width 113 height 35
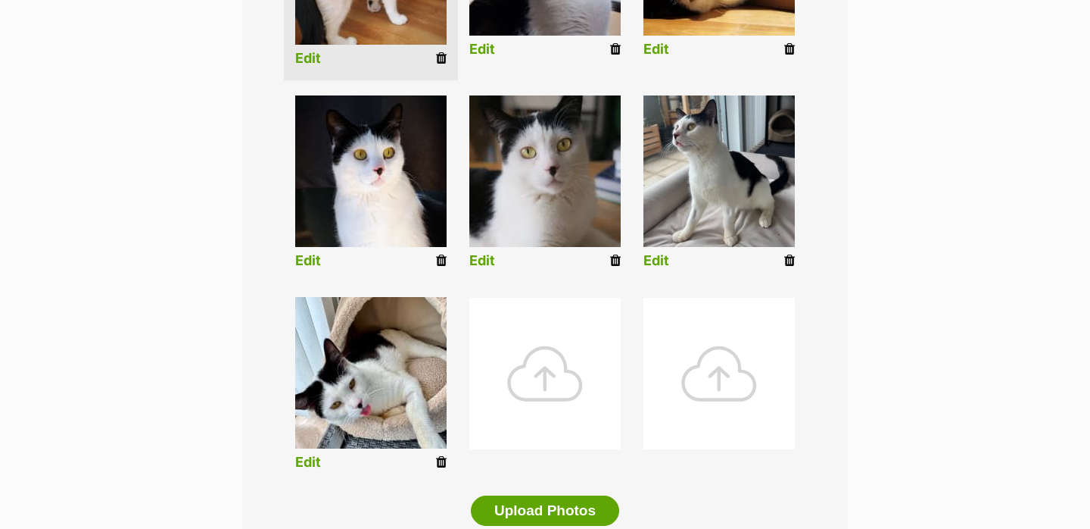
scroll to position [535, 0]
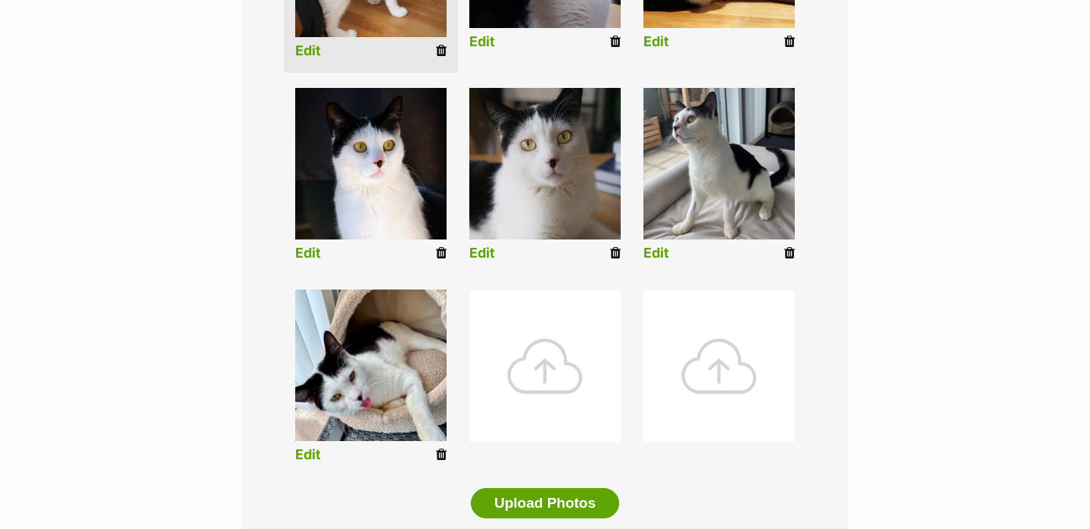
click at [571, 388] on div at bounding box center [544, 365] width 151 height 151
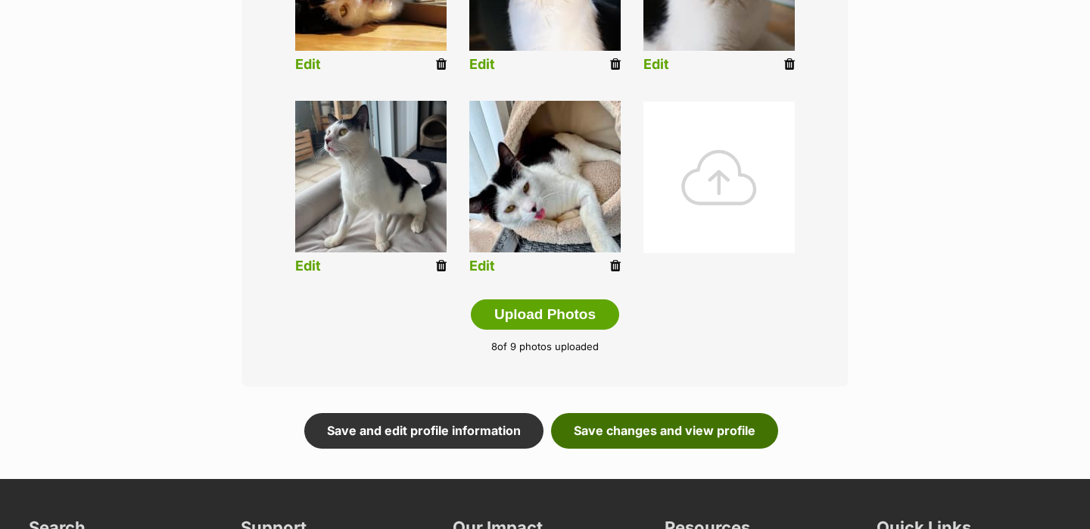
scroll to position [727, 0]
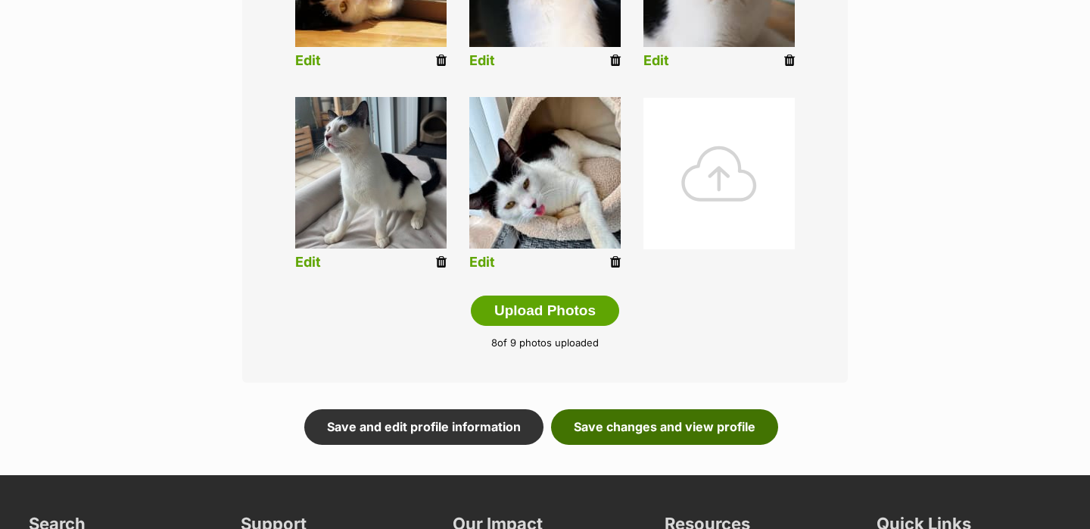
click at [613, 431] on link "Save changes and view profile" at bounding box center [664, 426] width 227 height 35
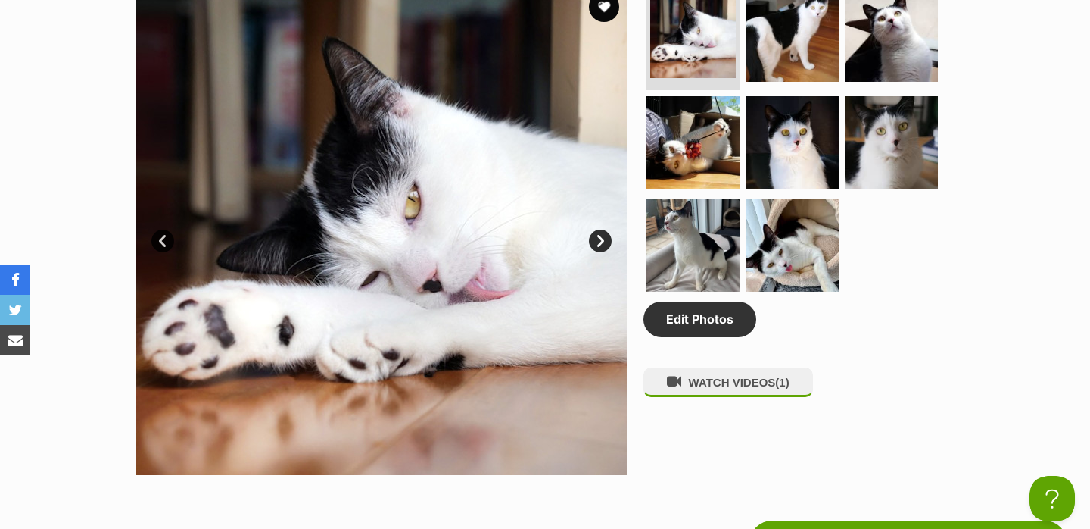
scroll to position [813, 0]
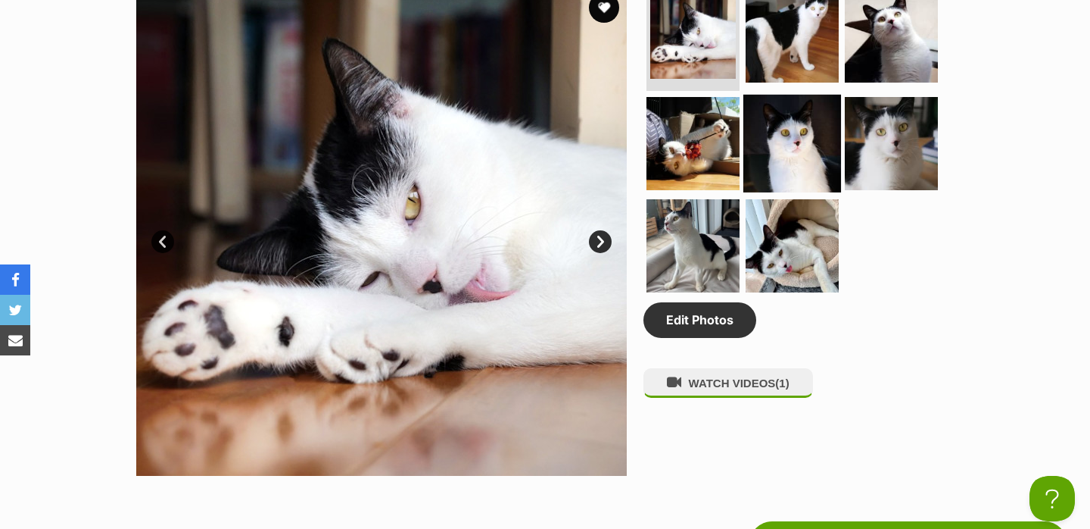
click at [794, 140] on img at bounding box center [793, 143] width 98 height 98
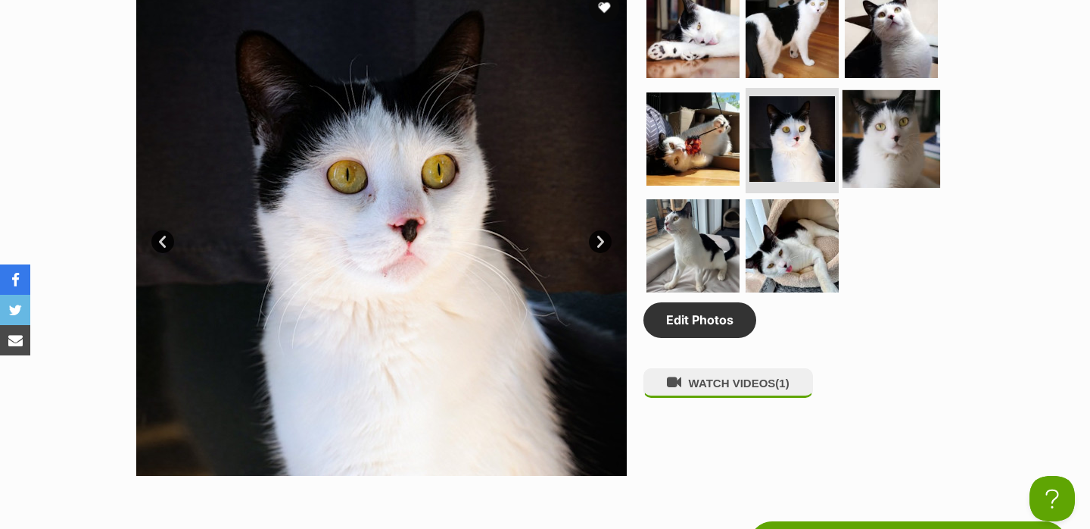
click at [885, 142] on img at bounding box center [892, 138] width 98 height 98
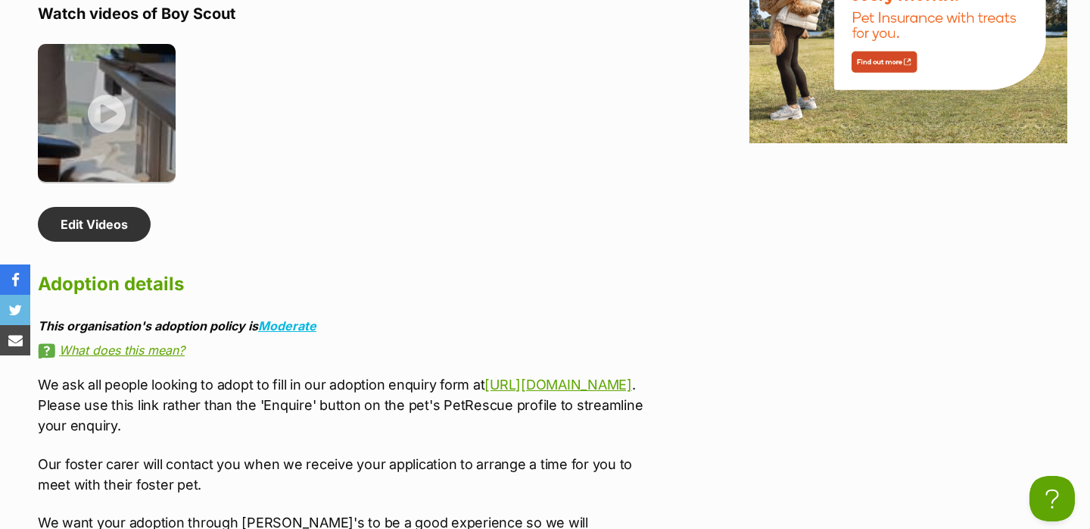
scroll to position [2551, 0]
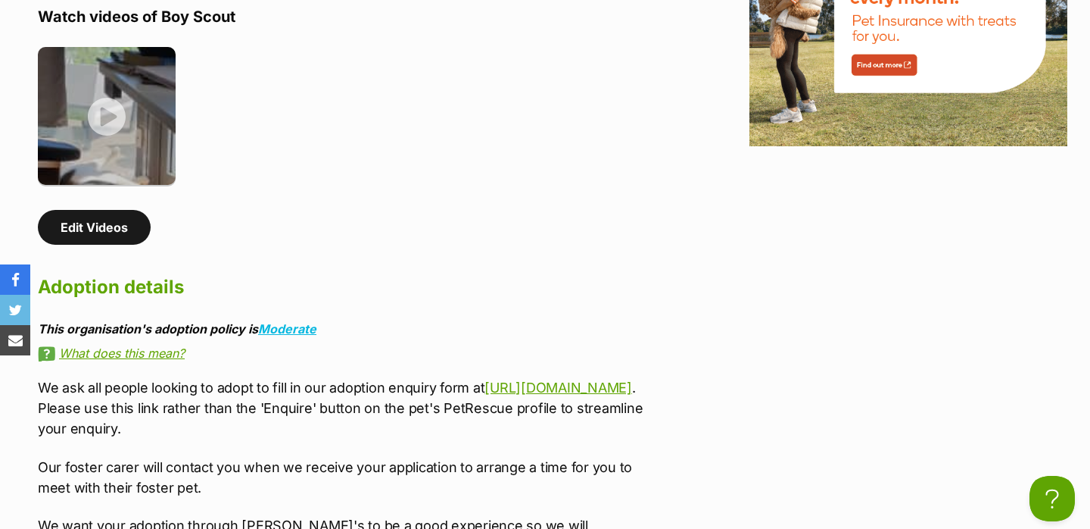
click at [100, 245] on link "Edit Videos" at bounding box center [94, 227] width 113 height 35
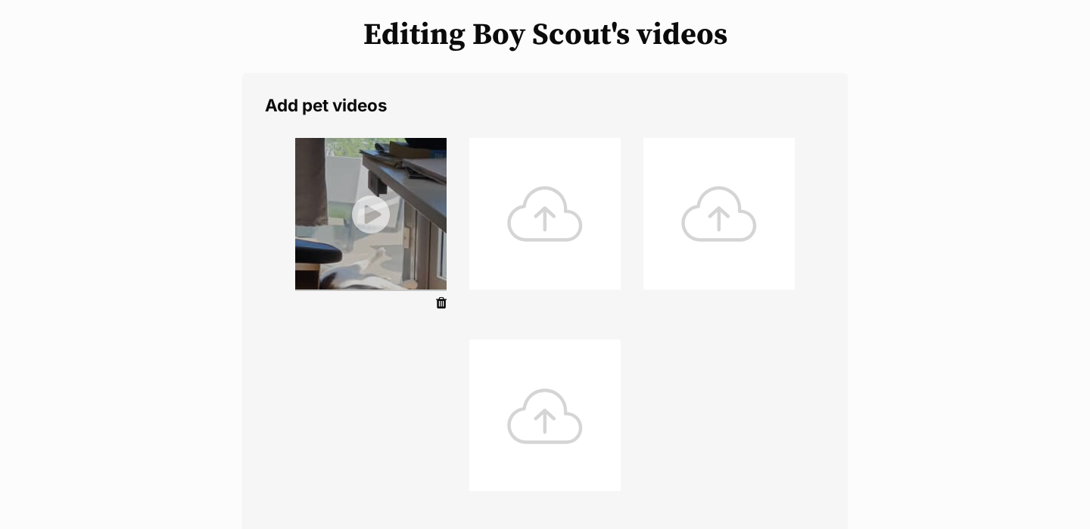
scroll to position [187, 0]
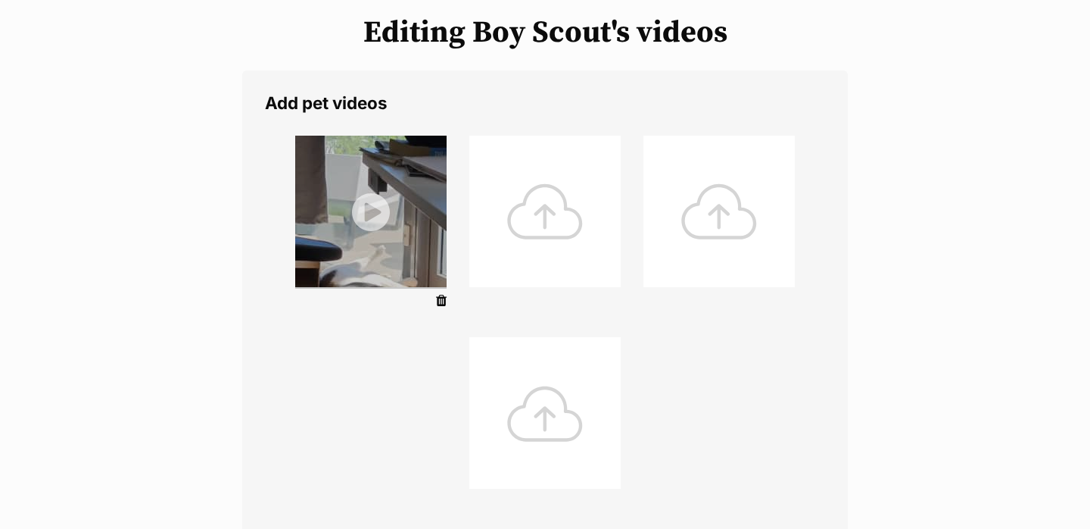
click at [542, 229] on div at bounding box center [544, 211] width 151 height 151
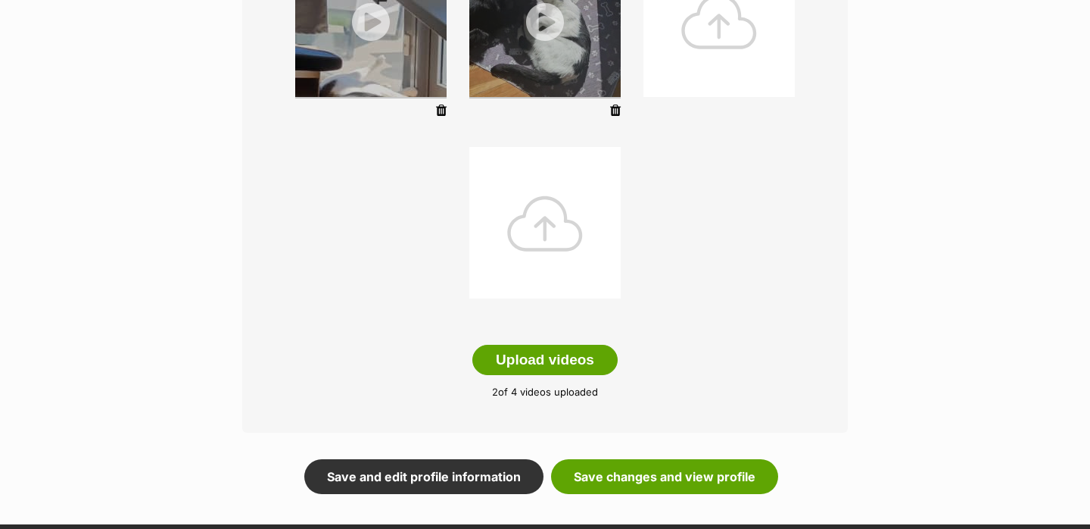
scroll to position [381, 0]
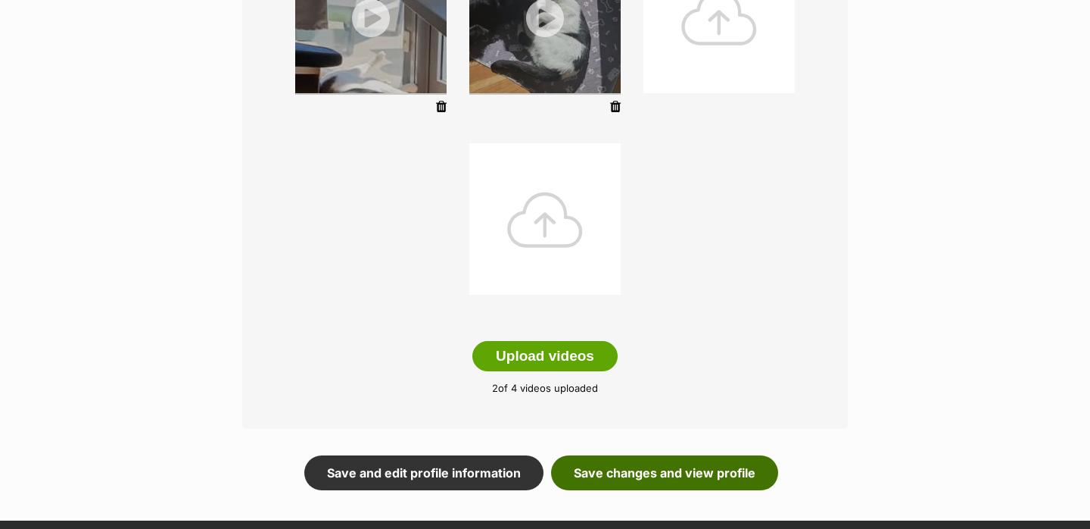
click at [694, 469] on link "Save changes and view profile" at bounding box center [664, 472] width 227 height 35
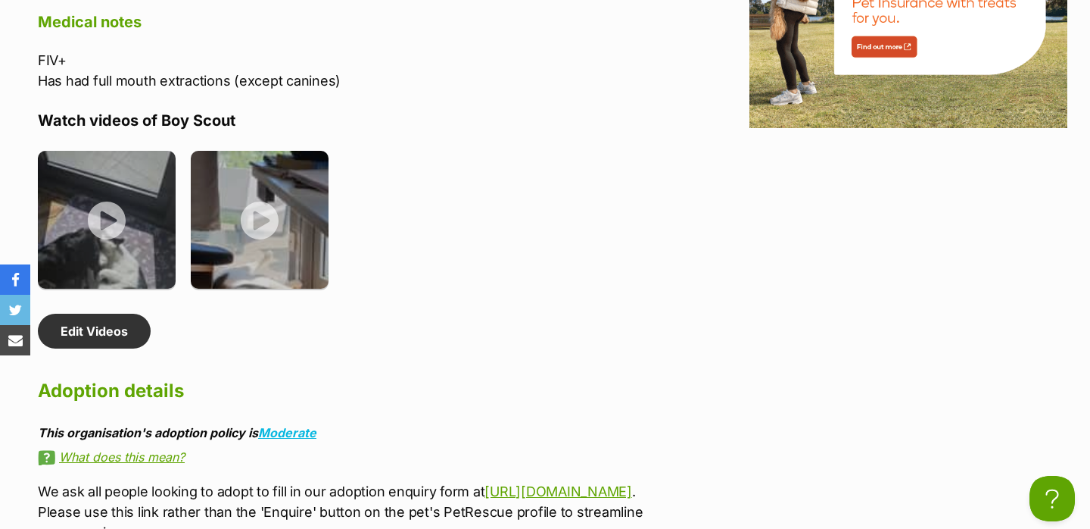
scroll to position [2449, 0]
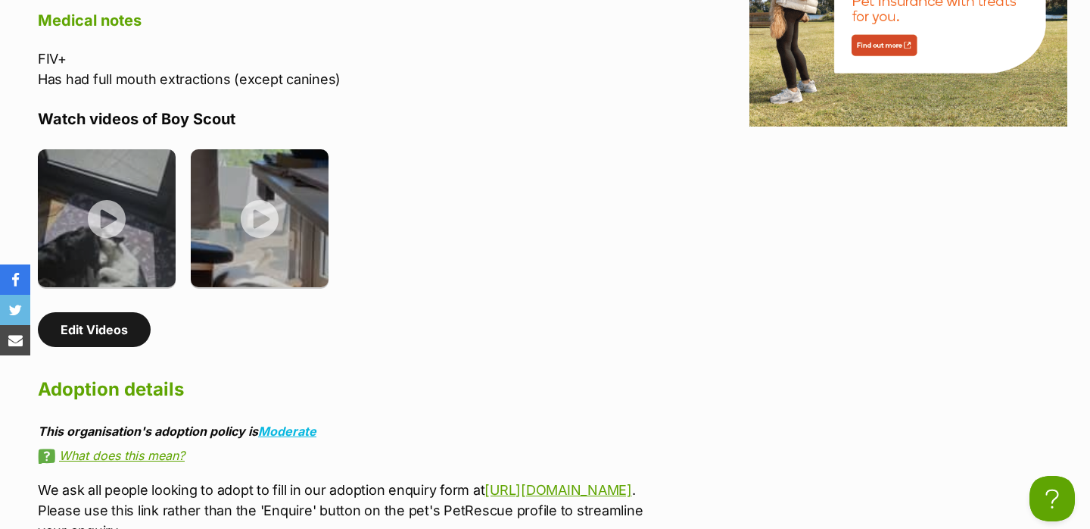
click at [134, 342] on link "Edit Videos" at bounding box center [94, 329] width 113 height 35
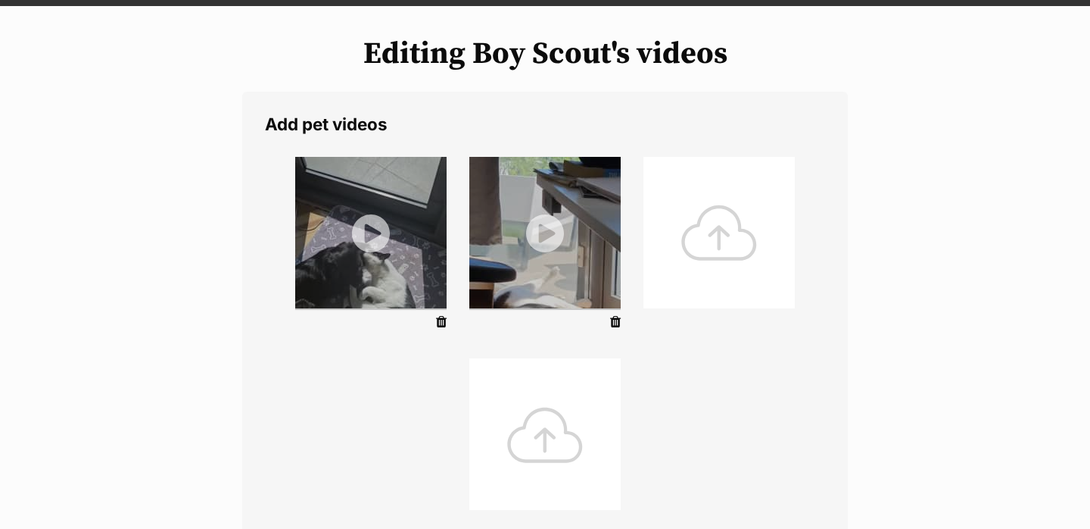
scroll to position [181, 0]
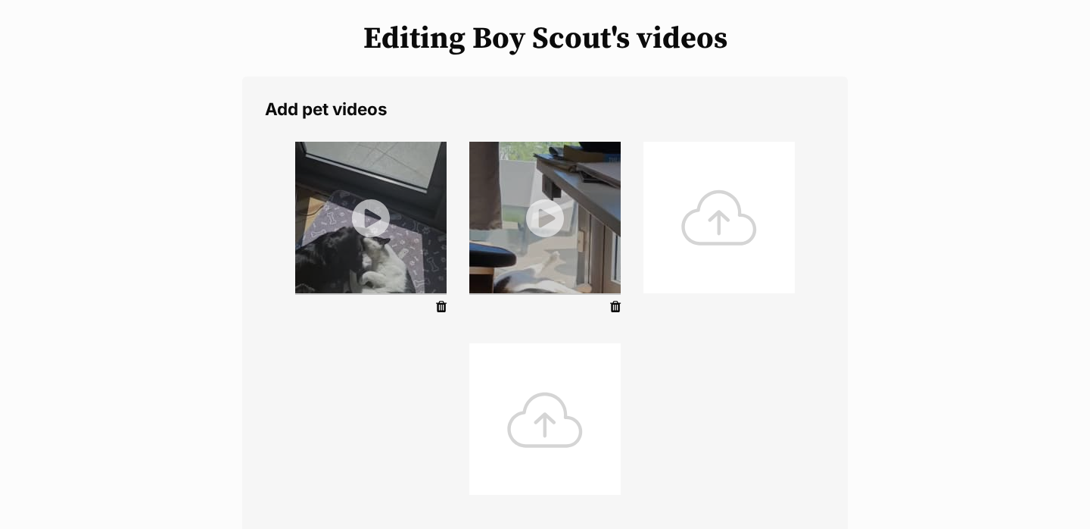
click at [533, 418] on div at bounding box center [544, 418] width 151 height 151
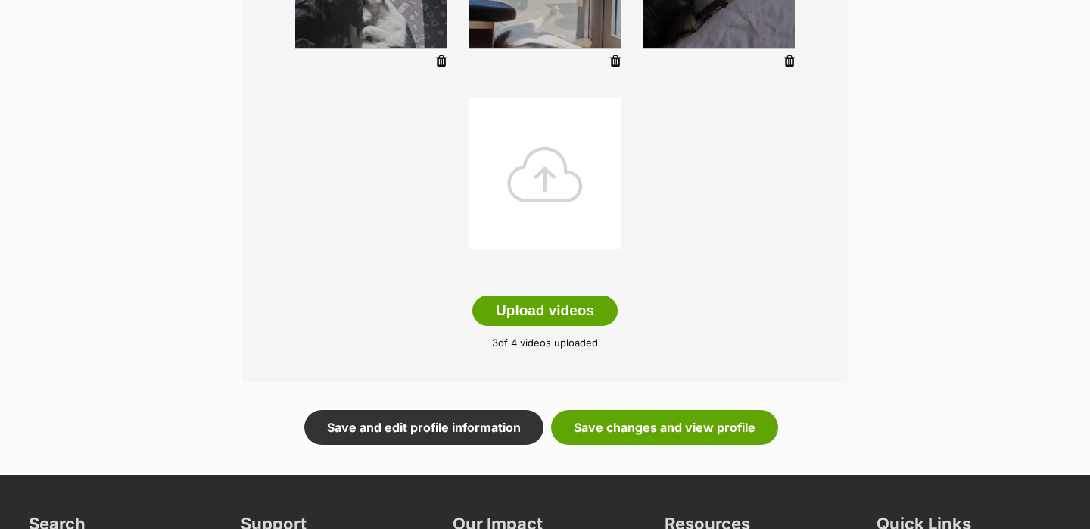
scroll to position [437, 0]
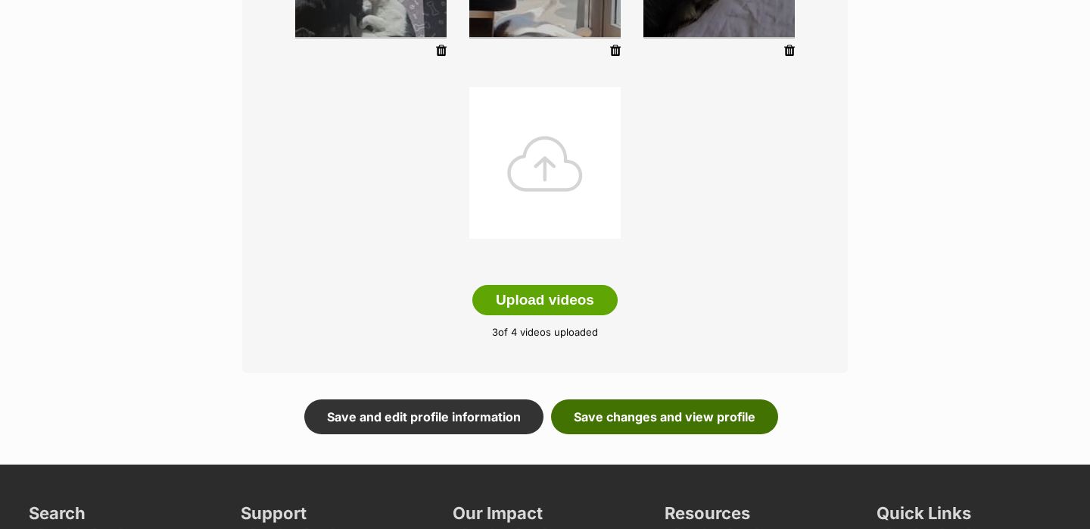
click at [694, 407] on link "Save changes and view profile" at bounding box center [664, 416] width 227 height 35
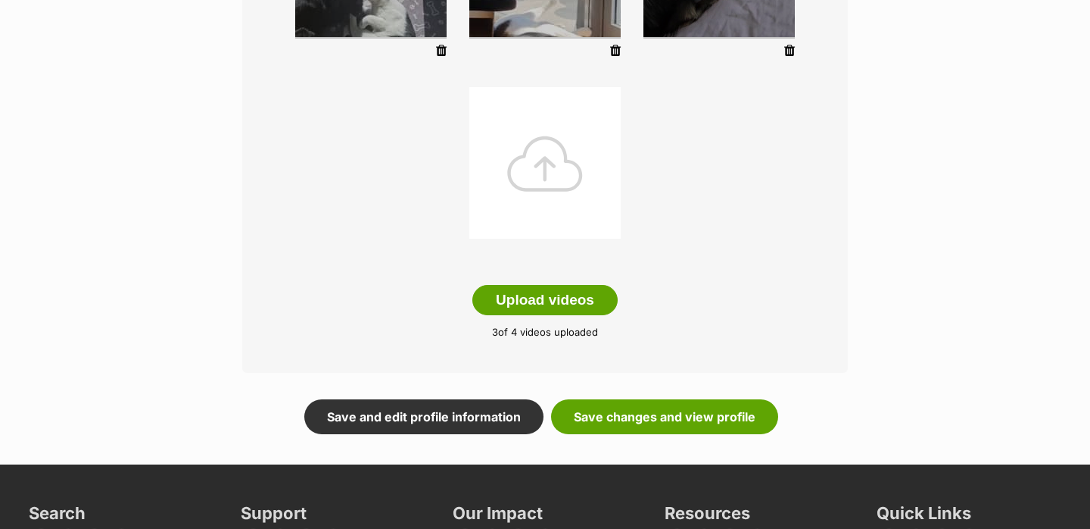
click at [641, 438] on main "Editing Boy Scout's videos Add pet videos Upload videos 3 of 4 videos uploaded …" at bounding box center [545, 99] width 1090 height 729
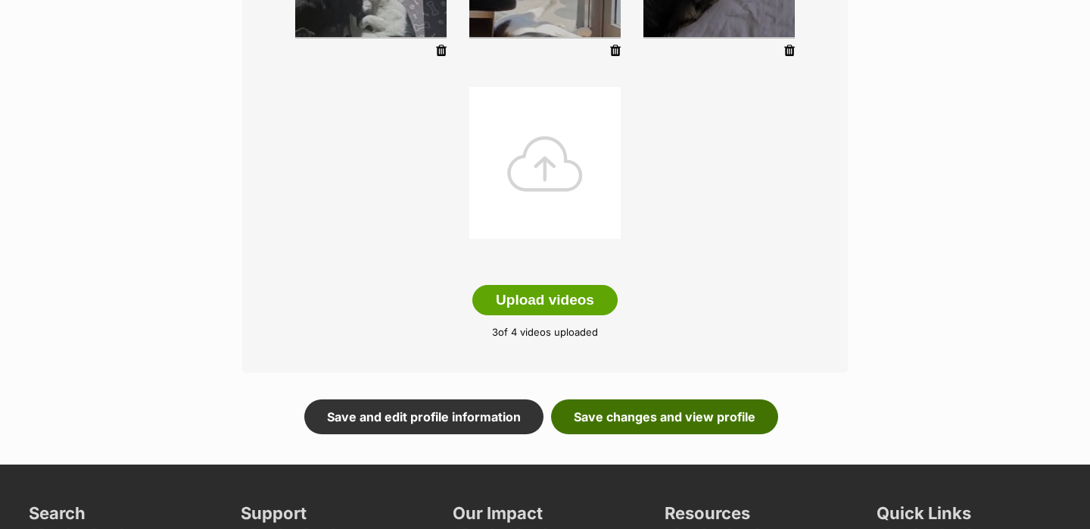
click at [639, 429] on link "Save changes and view profile" at bounding box center [664, 416] width 227 height 35
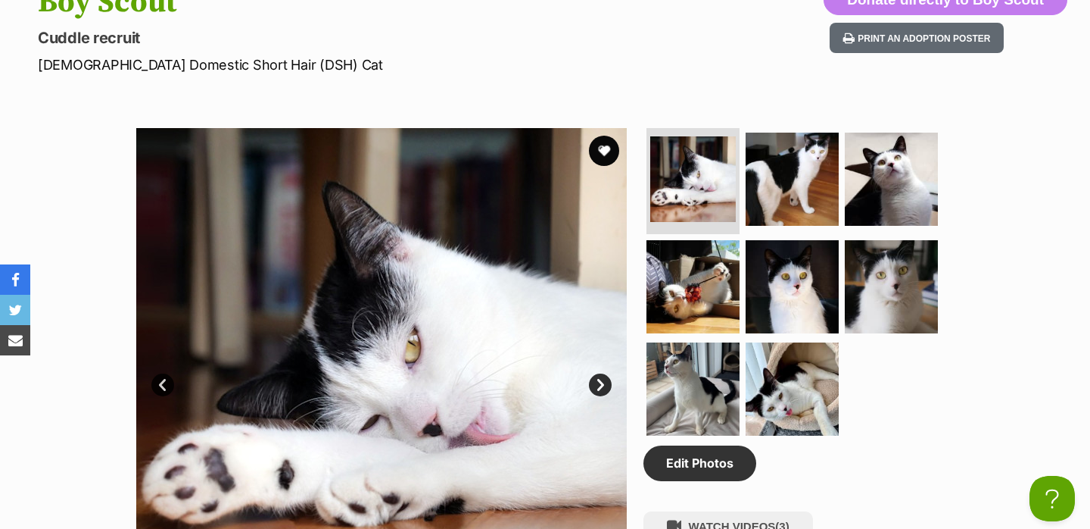
scroll to position [675, 0]
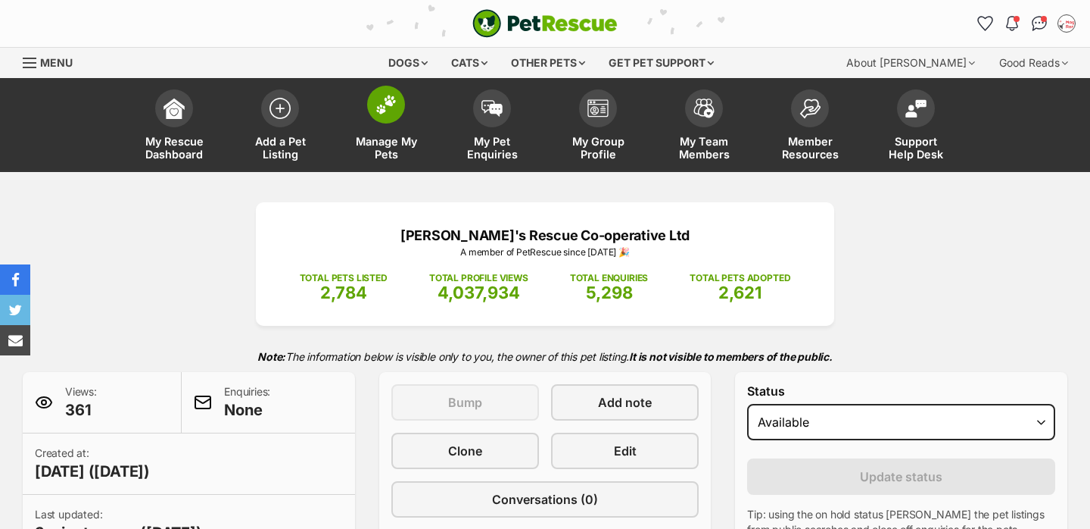
click at [397, 120] on link "Manage My Pets" at bounding box center [386, 127] width 106 height 90
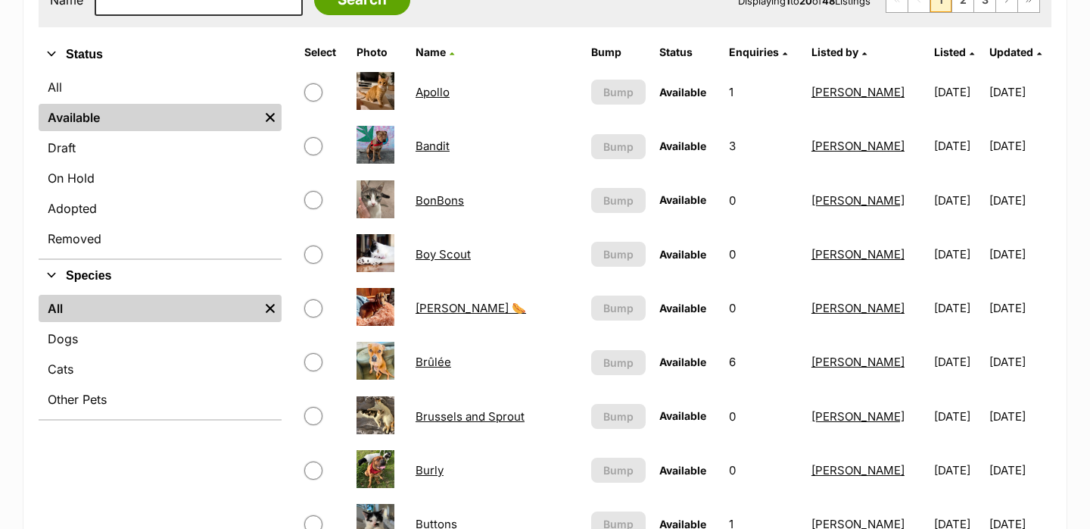
scroll to position [339, 0]
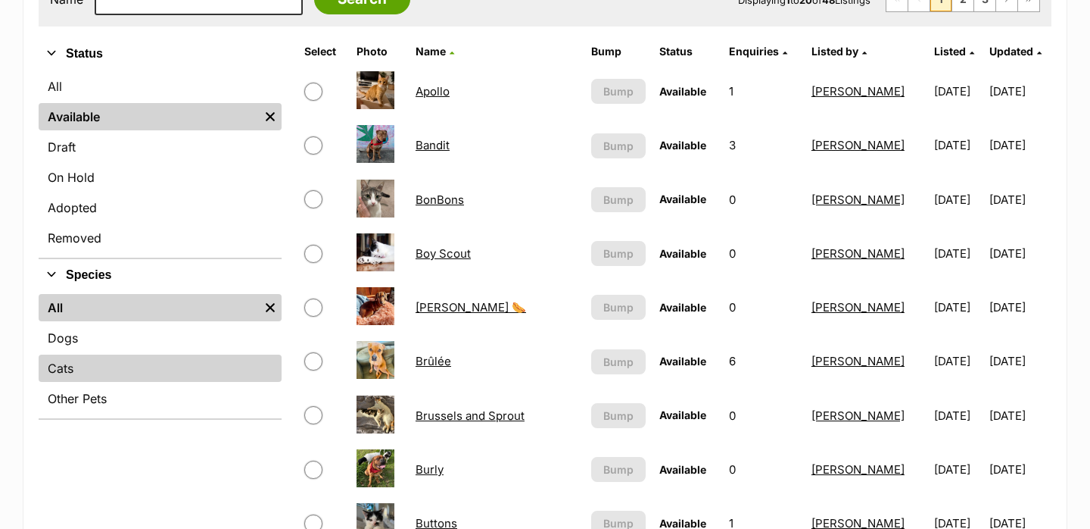
click at [127, 355] on link "Cats" at bounding box center [160, 367] width 243 height 27
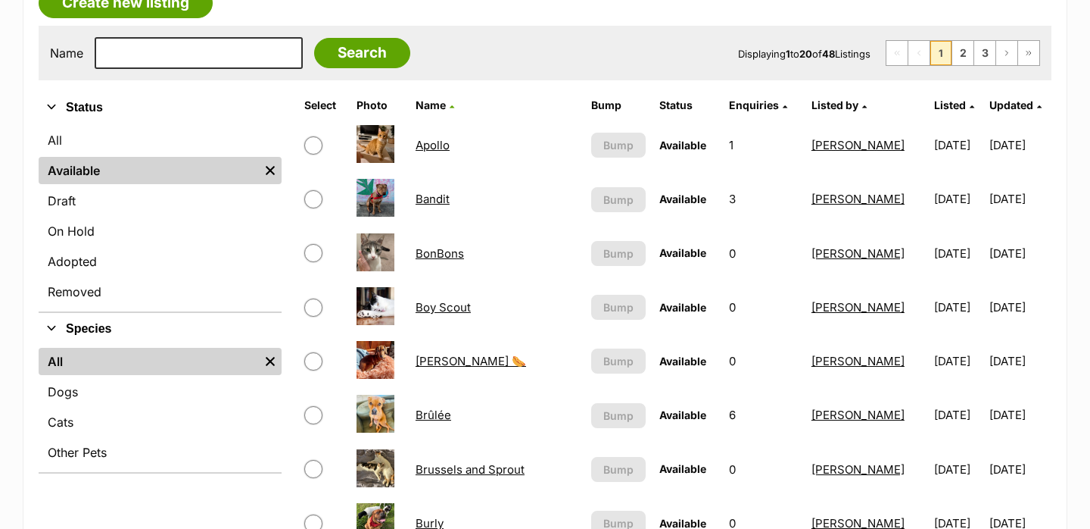
scroll to position [279, 0]
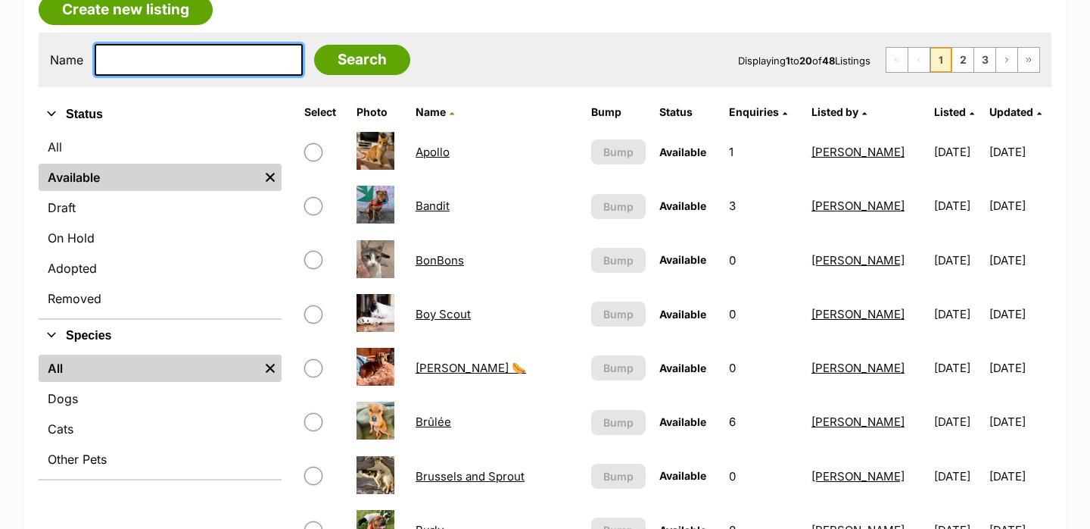
click at [164, 70] on input "text" at bounding box center [199, 60] width 208 height 32
type input "ma"
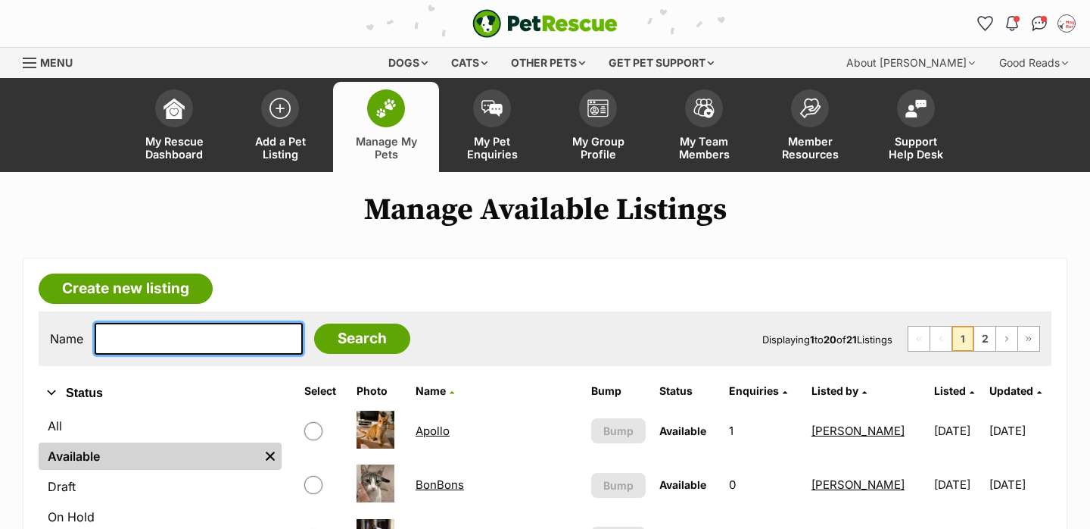
click at [119, 349] on input "text" at bounding box center [199, 339] width 208 height 32
click at [141, 338] on input "[PERSON_NAME]" at bounding box center [199, 339] width 208 height 32
paste input "Marshmallow"
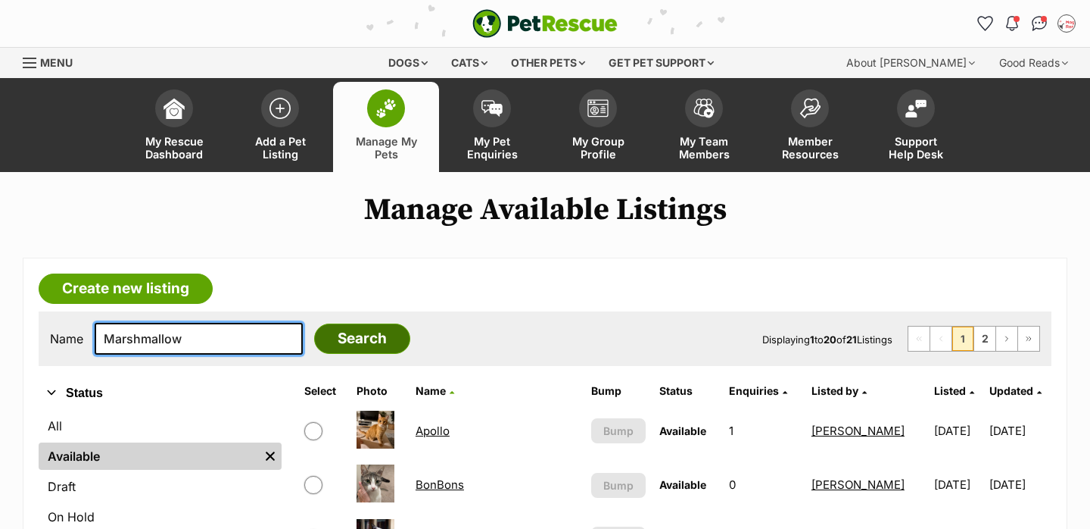
type input "Marshmallow"
click at [329, 331] on input "Search" at bounding box center [362, 338] width 96 height 30
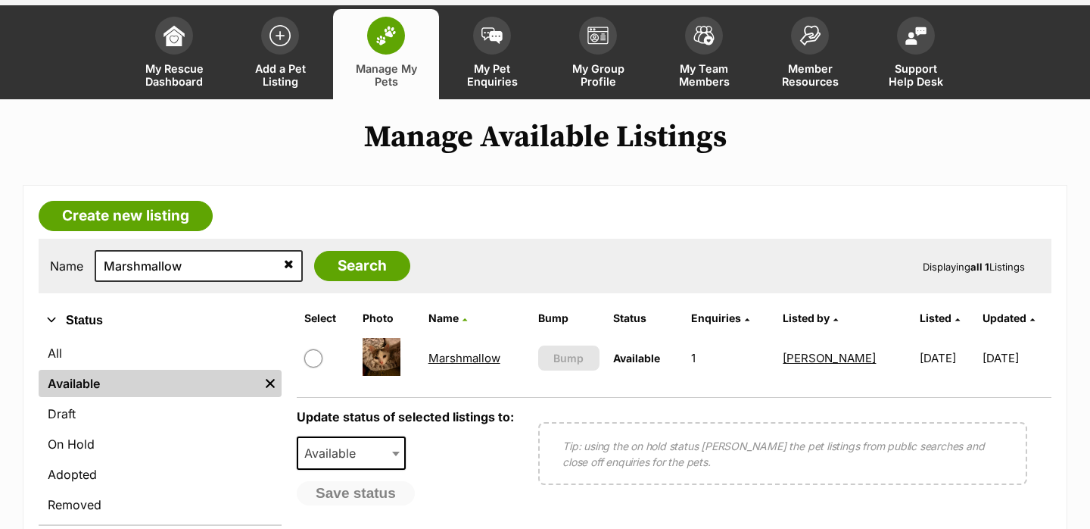
scroll to position [83, 0]
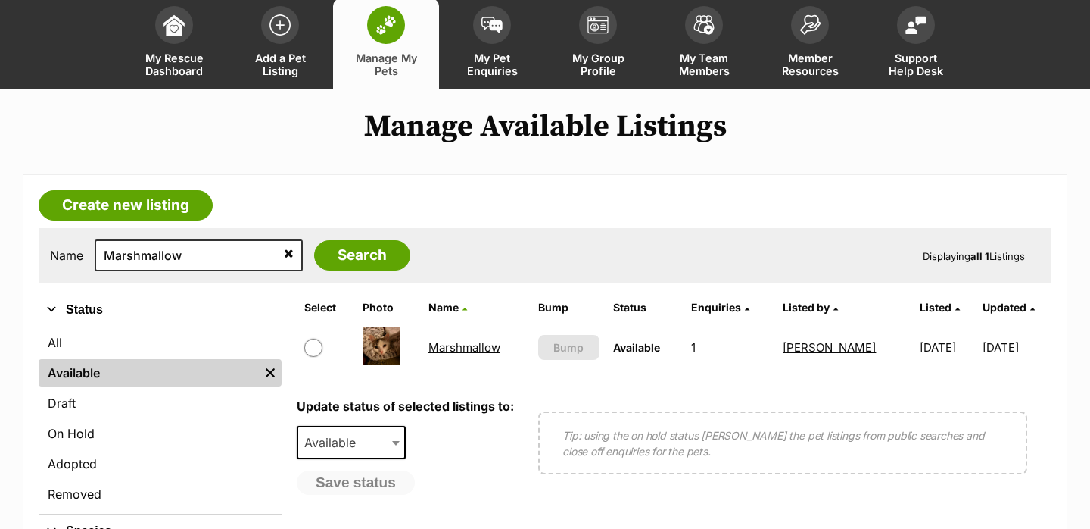
click at [448, 355] on td "Marshmallow" at bounding box center [477, 347] width 108 height 52
click at [448, 343] on link "Marshmallow" at bounding box center [465, 347] width 72 height 14
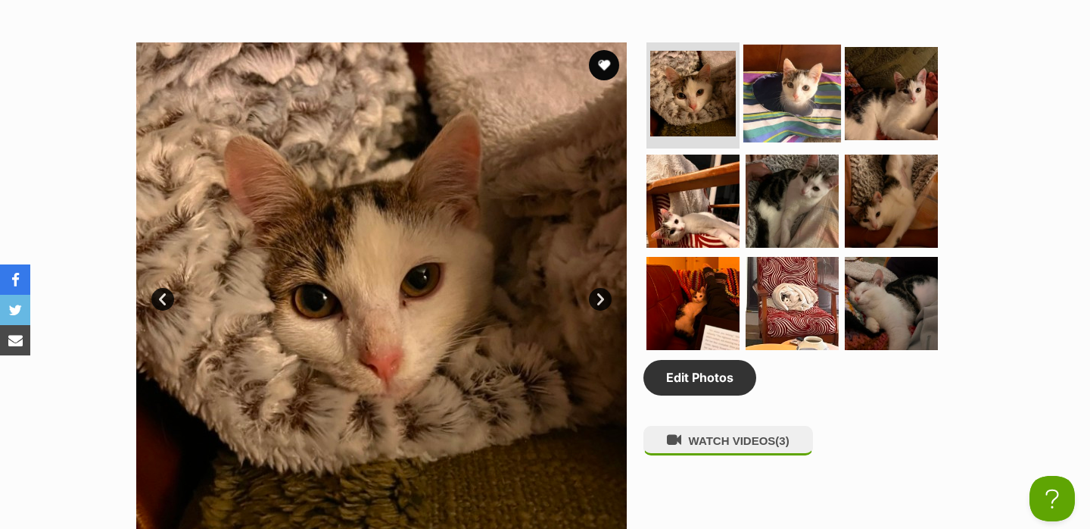
click at [772, 120] on img at bounding box center [793, 94] width 98 height 98
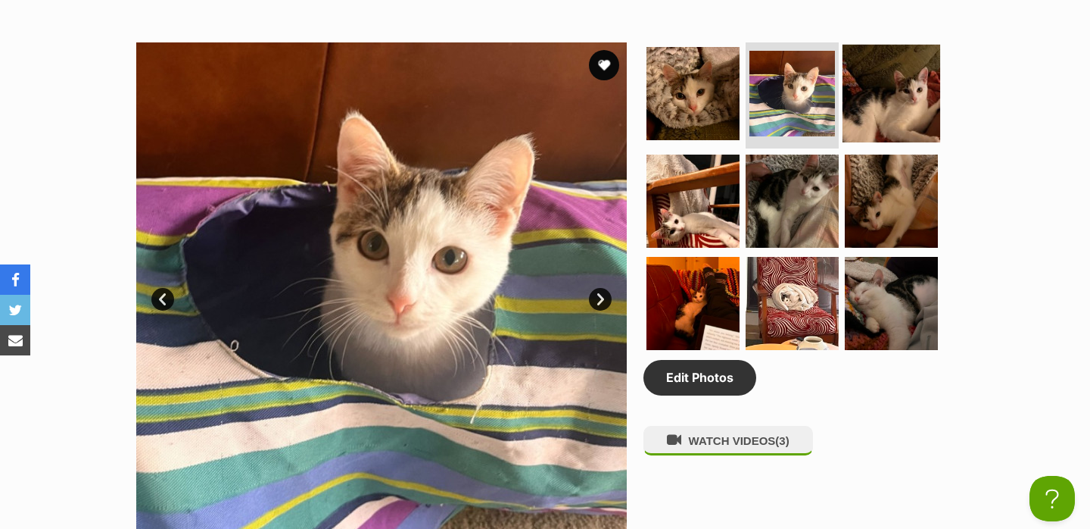
click at [884, 118] on img at bounding box center [892, 94] width 98 height 98
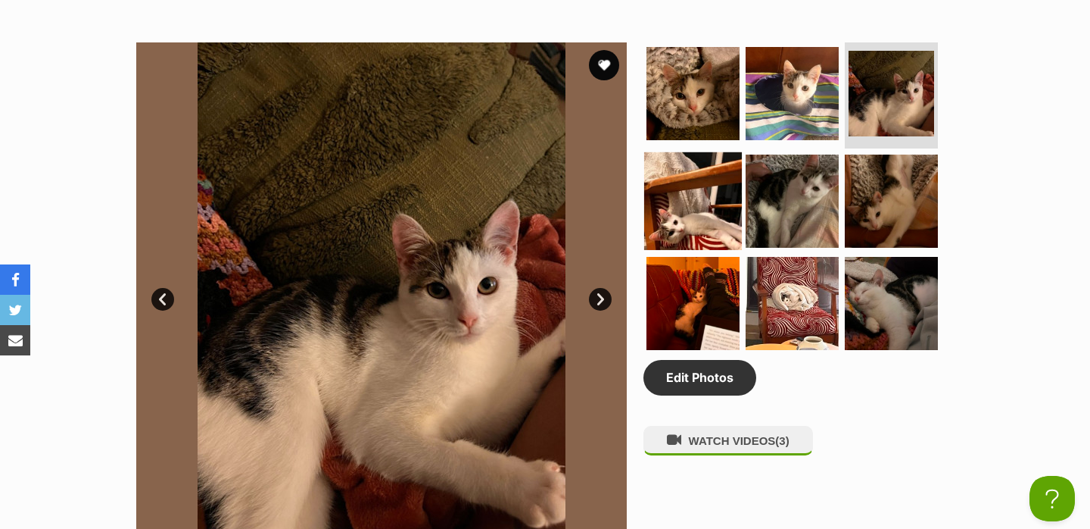
click at [712, 200] on img at bounding box center [693, 200] width 98 height 98
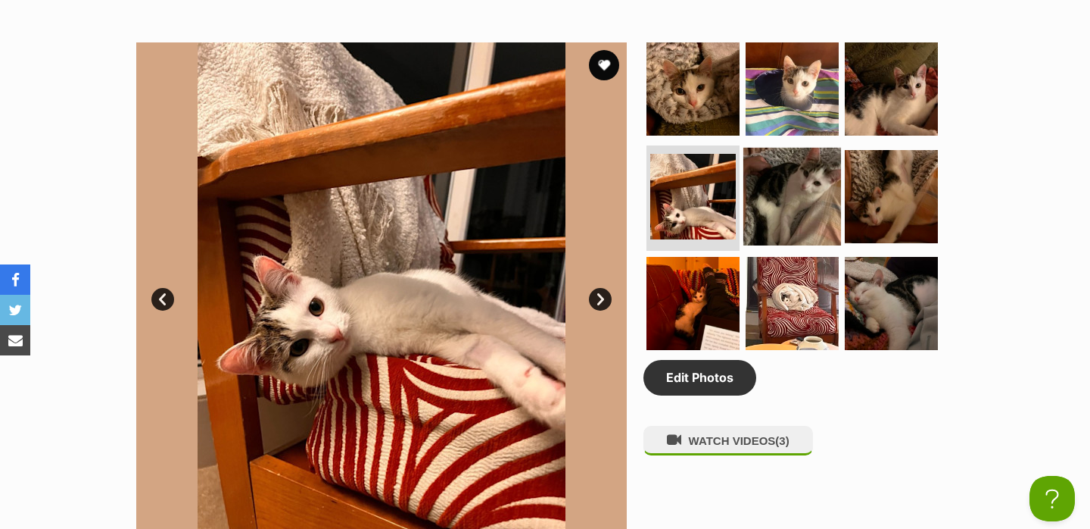
click at [780, 229] on img at bounding box center [793, 196] width 98 height 98
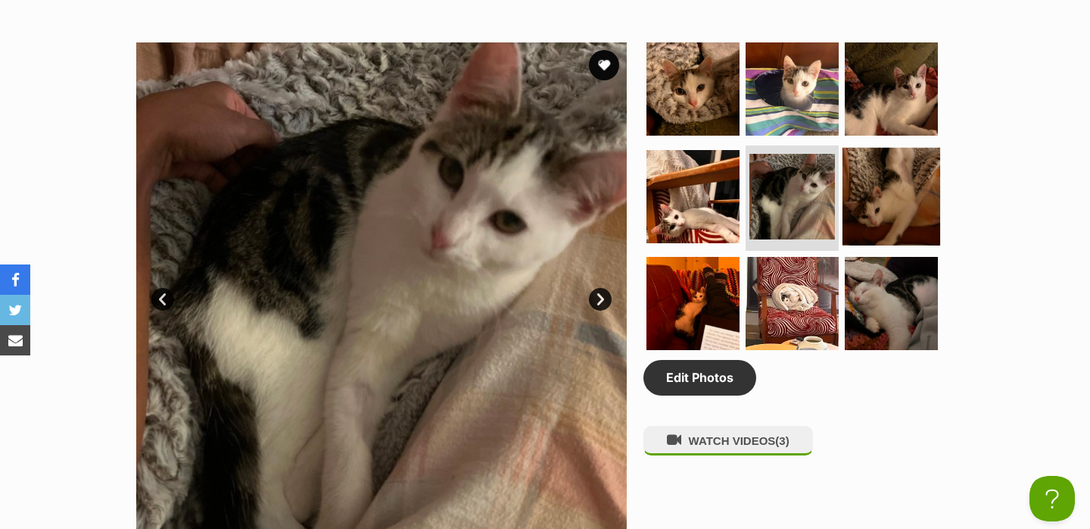
click at [875, 211] on img at bounding box center [892, 196] width 98 height 98
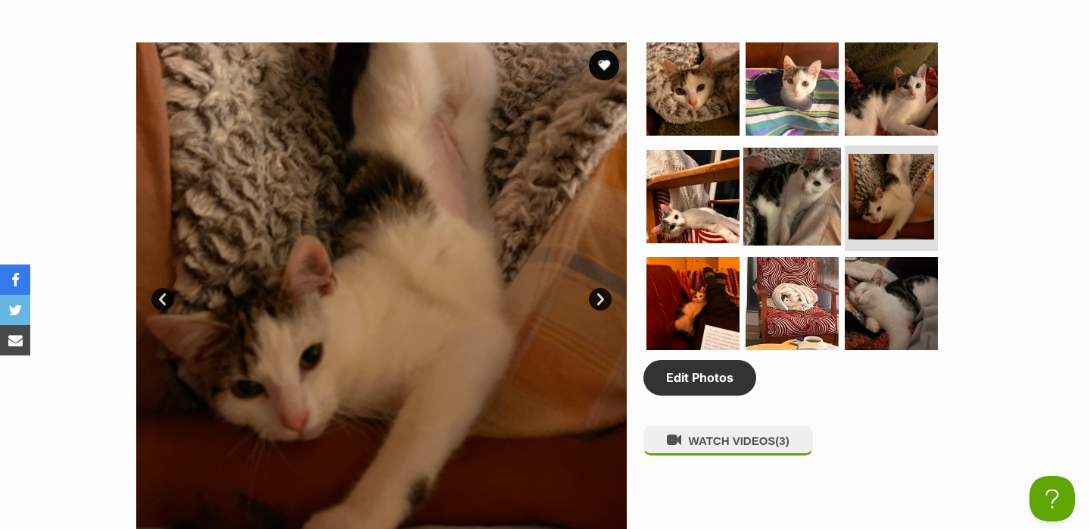
click at [795, 198] on img at bounding box center [793, 196] width 98 height 98
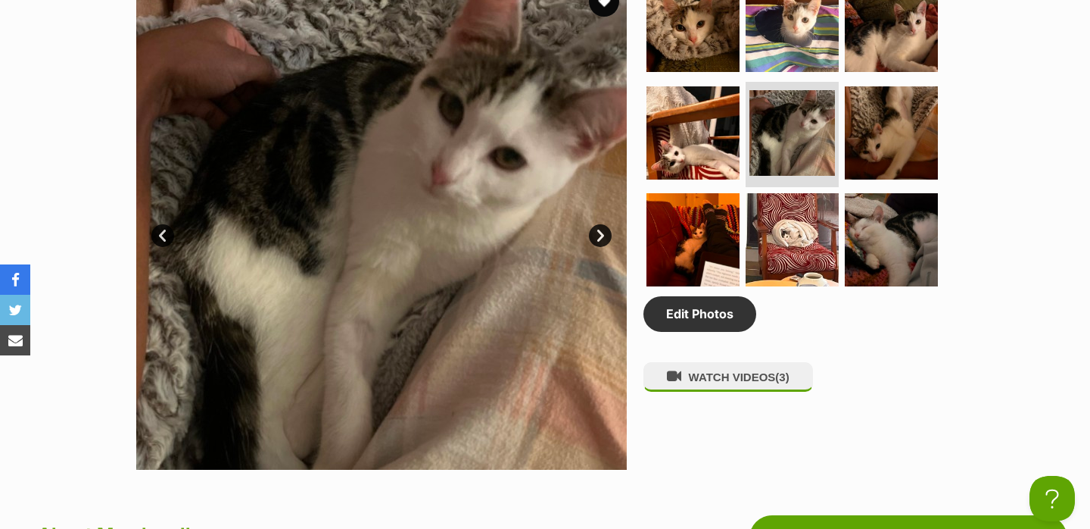
scroll to position [927, 0]
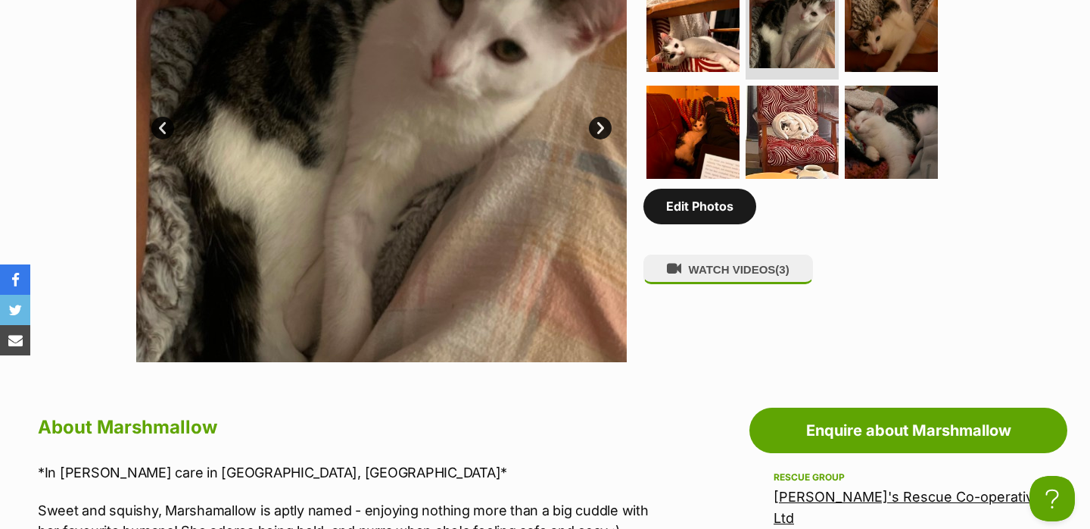
click at [685, 223] on link "Edit Photos" at bounding box center [700, 206] width 113 height 35
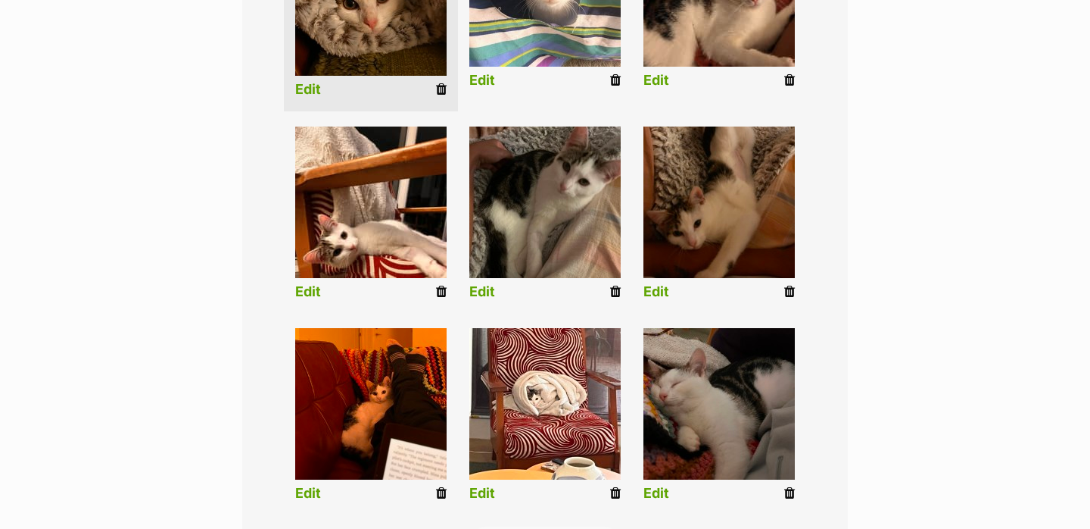
scroll to position [497, 0]
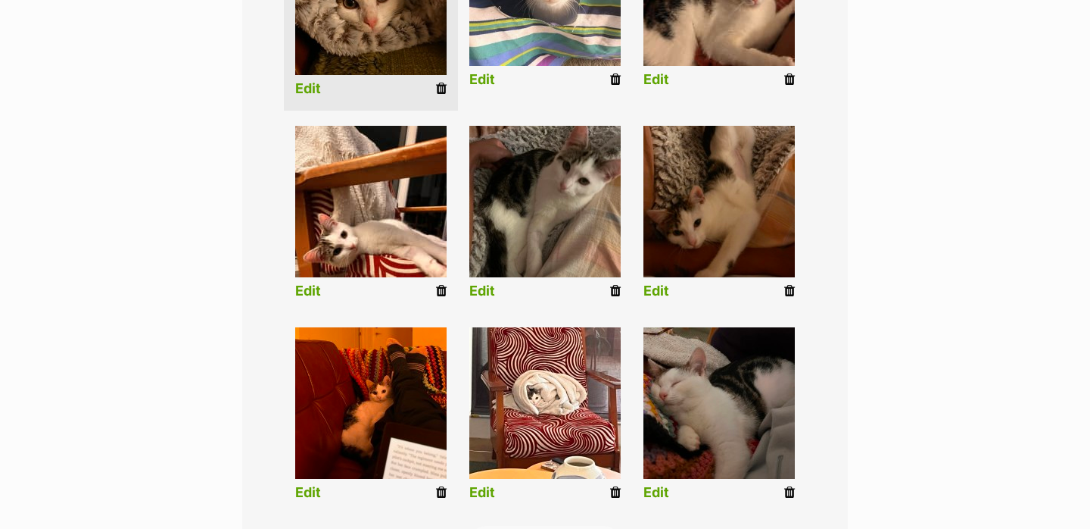
click at [616, 287] on icon at bounding box center [615, 291] width 11 height 14
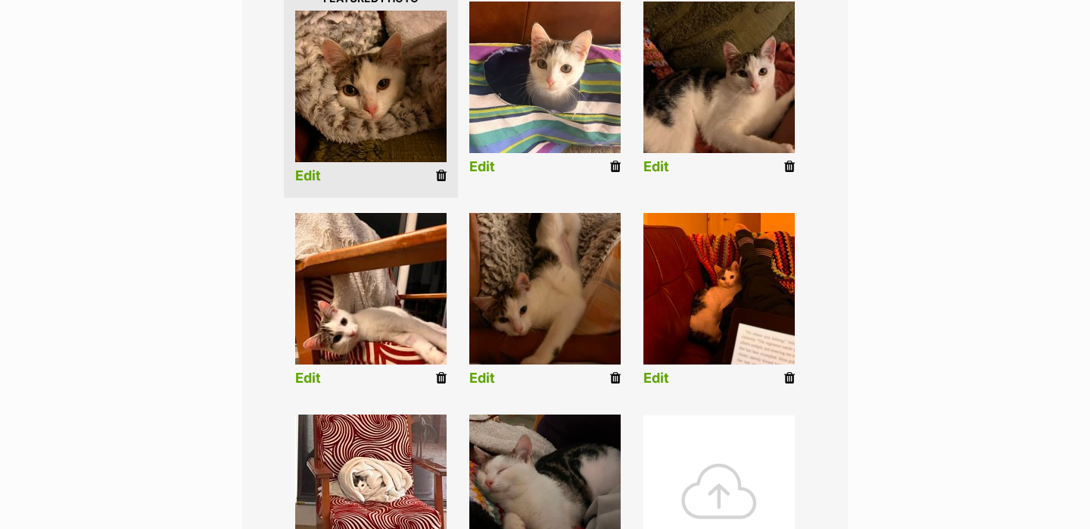
scroll to position [431, 0]
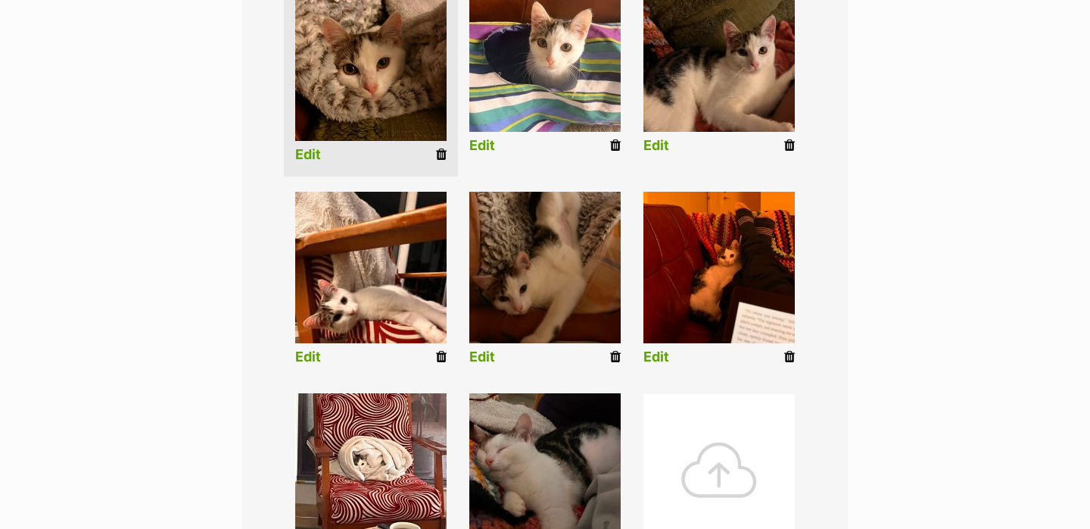
click at [692, 473] on div at bounding box center [719, 469] width 151 height 151
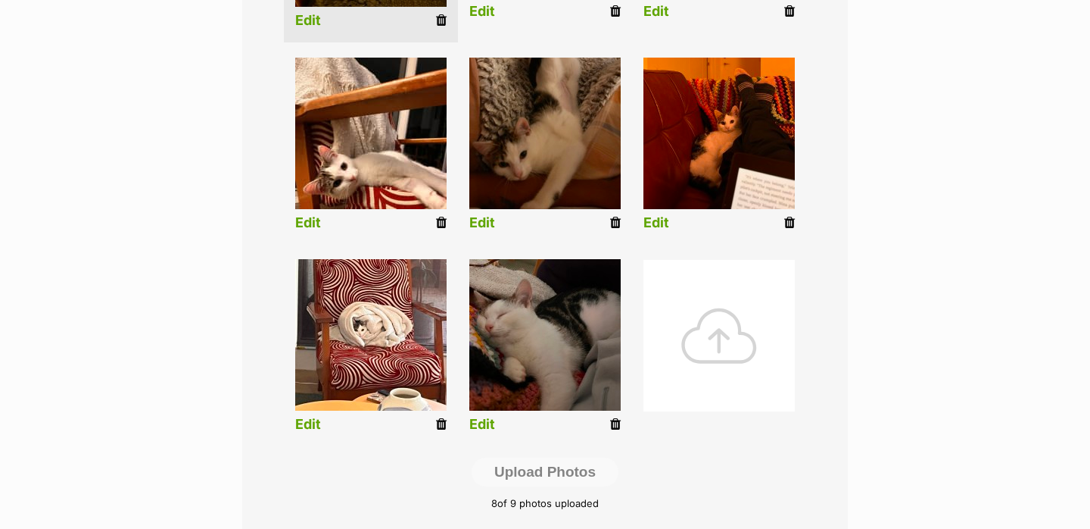
scroll to position [576, 0]
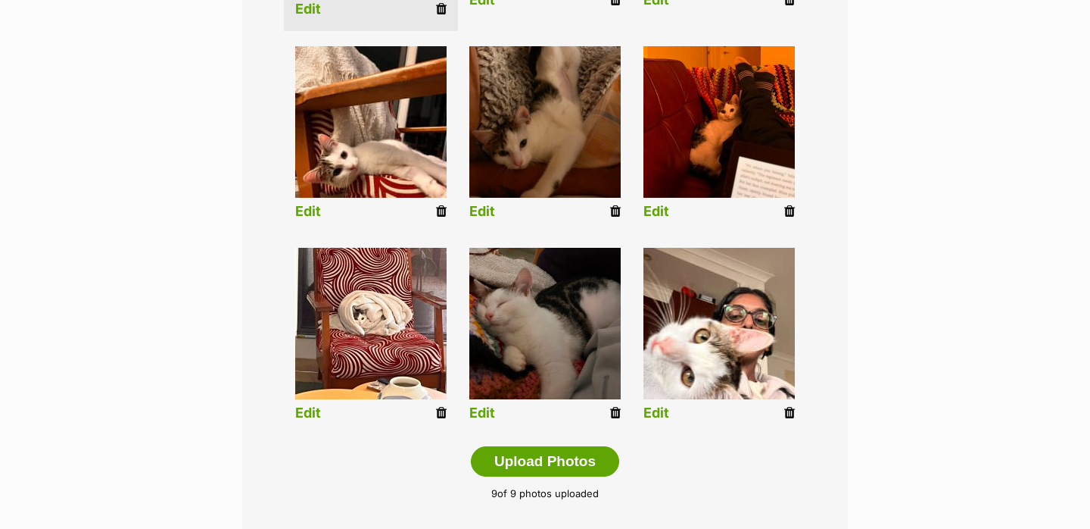
click at [657, 413] on link "Edit" at bounding box center [657, 413] width 26 height 16
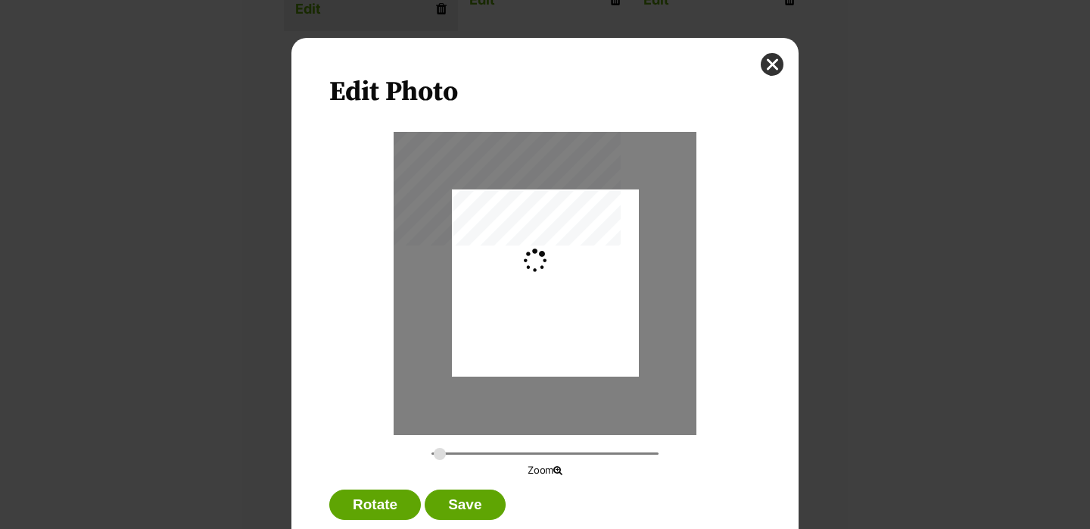
scroll to position [0, 0]
type input "0.2744"
drag, startPoint x: 602, startPoint y: 315, endPoint x: 600, endPoint y: 262, distance: 53.1
click at [600, 262] on div "Dialog Window - Close (Press escape to close)" at bounding box center [545, 252] width 187 height 249
click at [471, 494] on button "Save" at bounding box center [465, 504] width 80 height 30
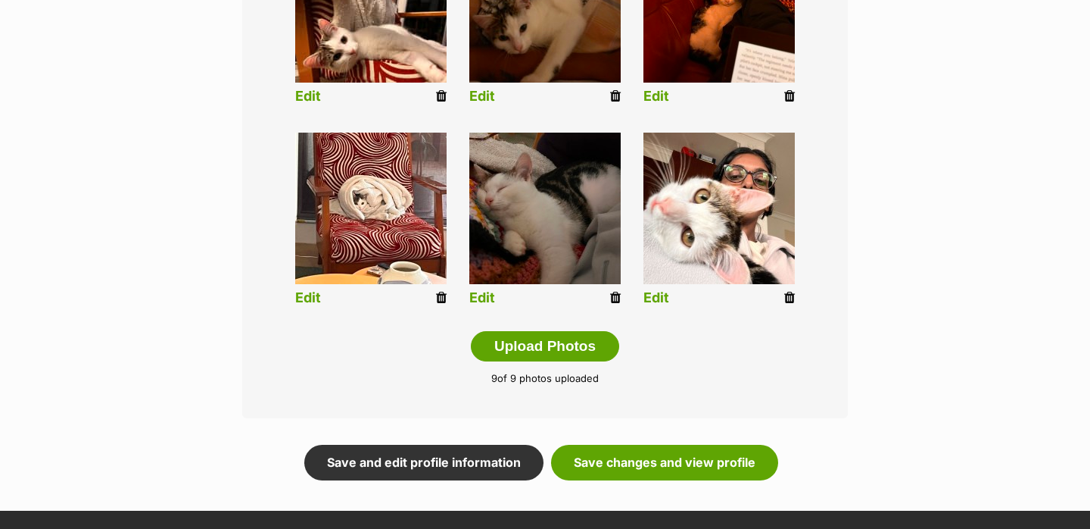
scroll to position [693, 0]
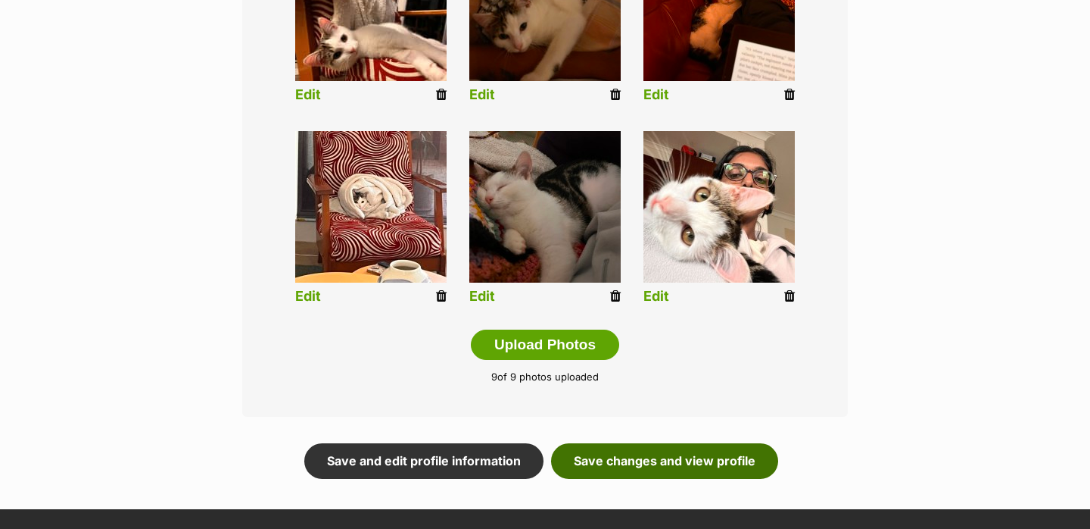
click at [636, 454] on link "Save changes and view profile" at bounding box center [664, 460] width 227 height 35
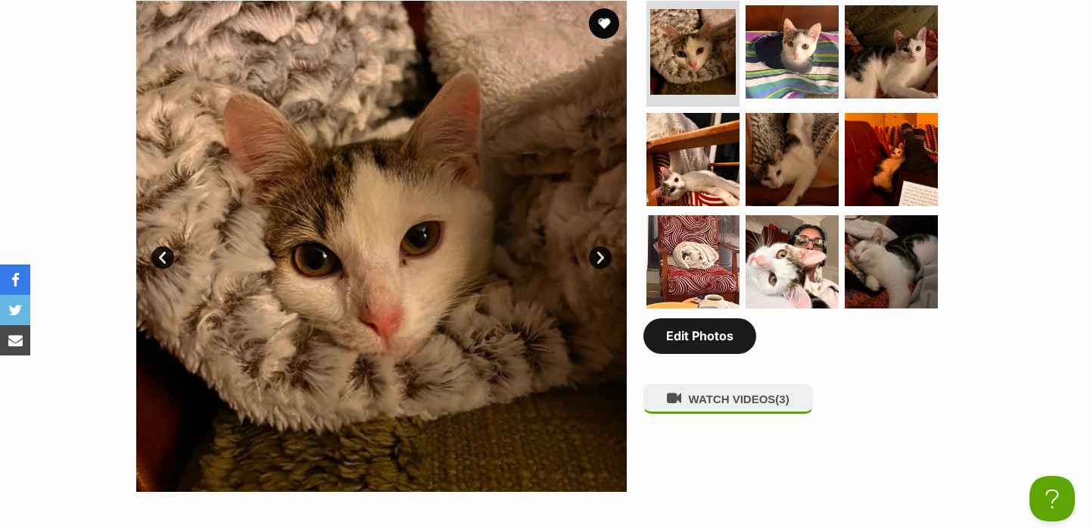
click at [714, 337] on link "Edit Photos" at bounding box center [700, 335] width 113 height 35
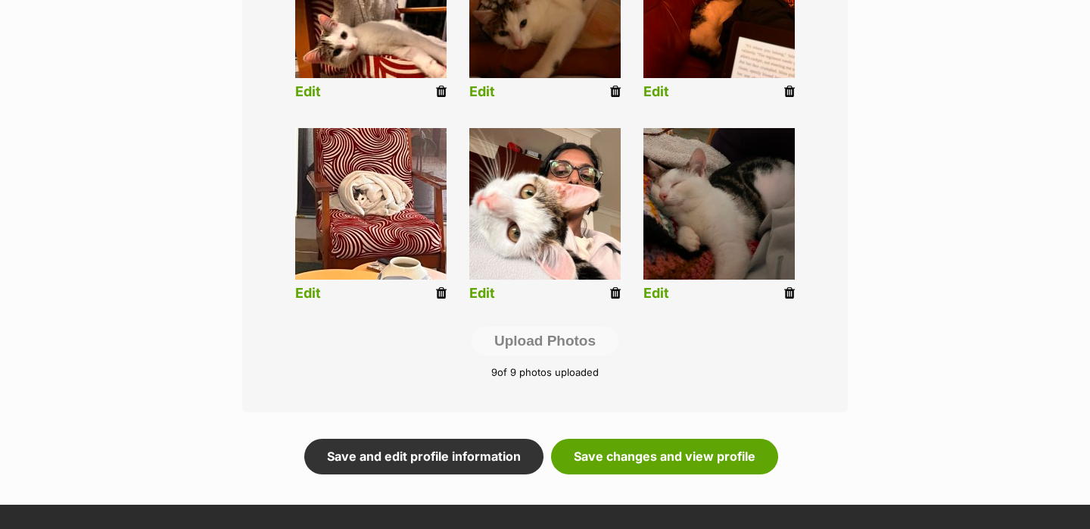
scroll to position [706, 0]
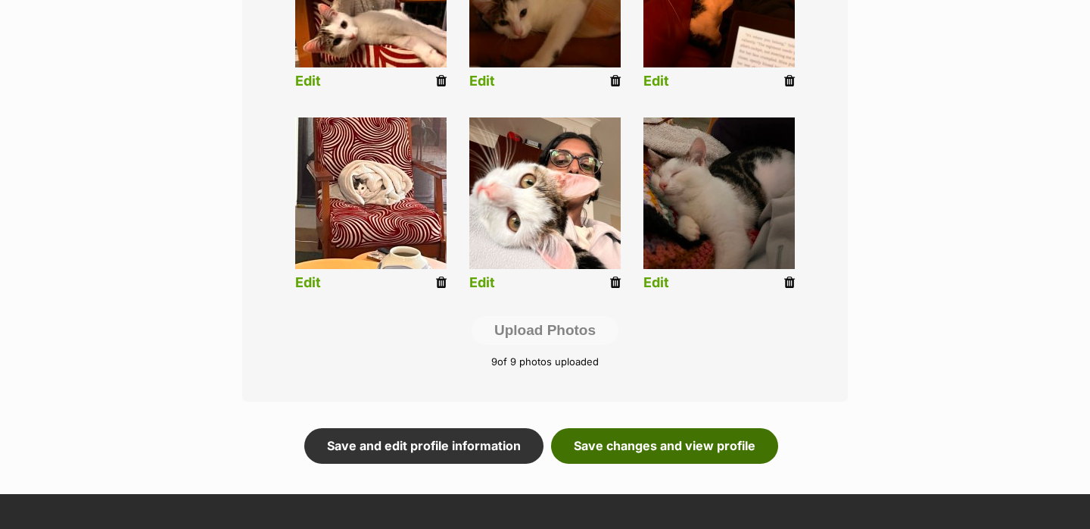
click at [619, 444] on link "Save changes and view profile" at bounding box center [664, 445] width 227 height 35
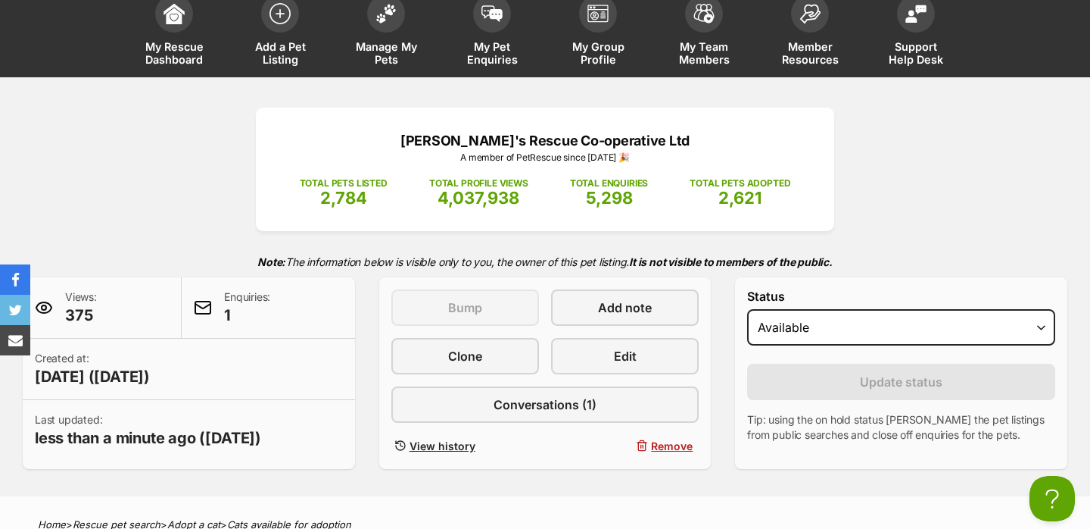
scroll to position [95, 0]
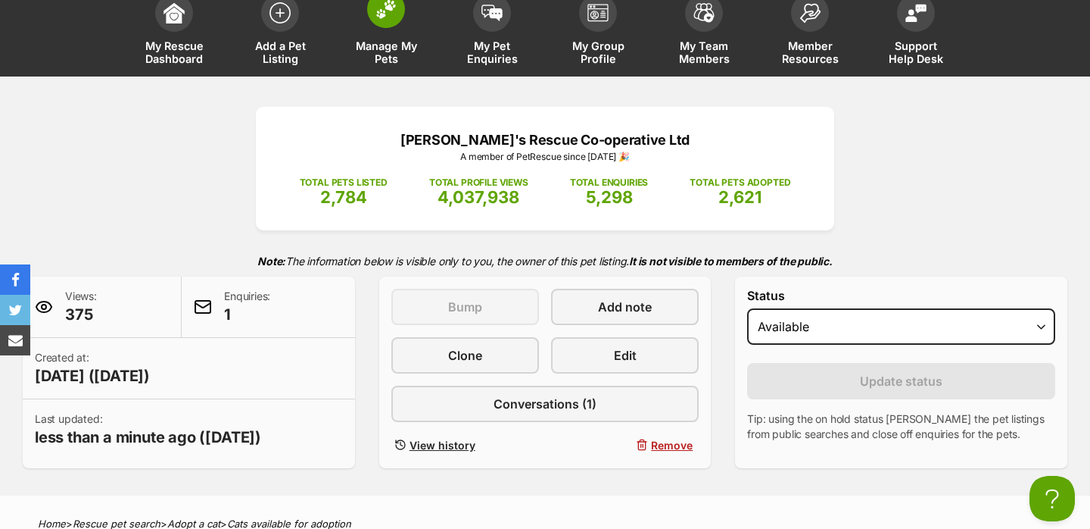
click at [398, 36] on link "Manage My Pets" at bounding box center [386, 31] width 106 height 90
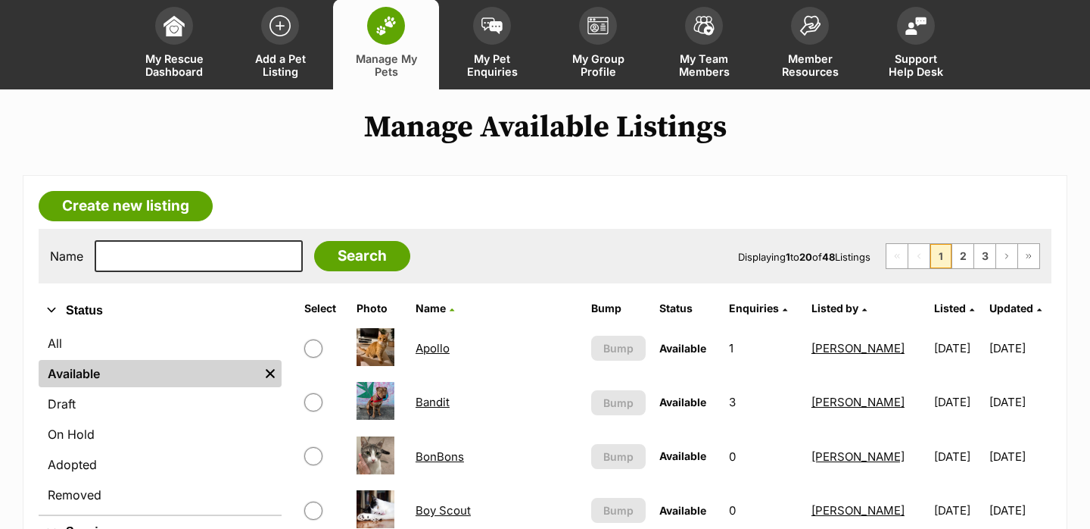
scroll to position [89, 0]
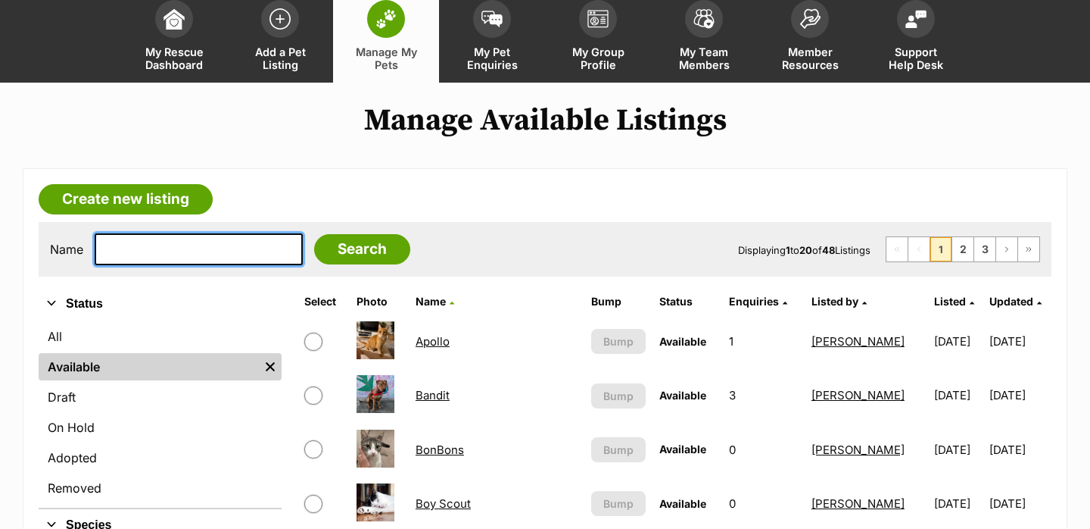
click at [151, 242] on input "text" at bounding box center [199, 249] width 208 height 32
type input "lotus"
click at [314, 234] on input "Search" at bounding box center [362, 249] width 96 height 30
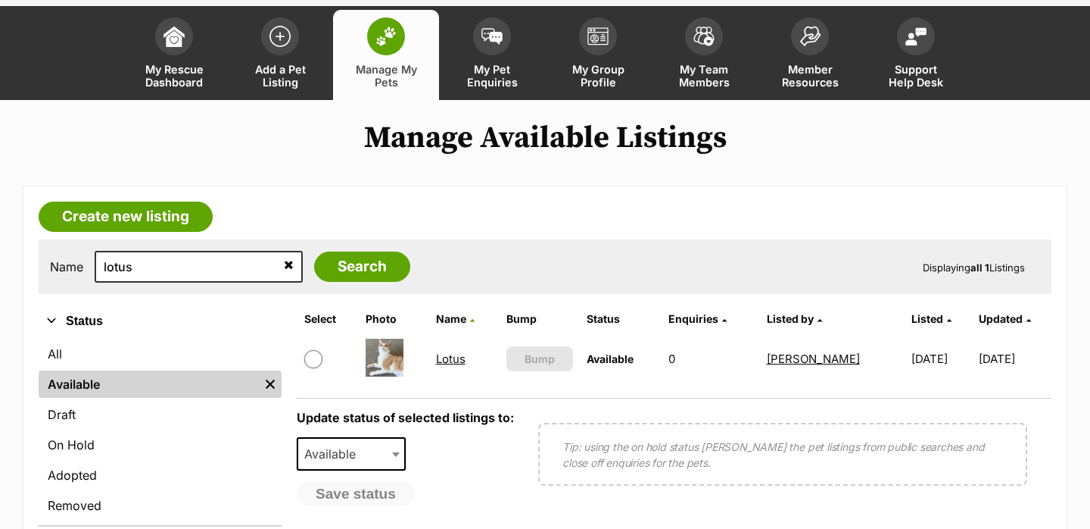
scroll to position [80, 0]
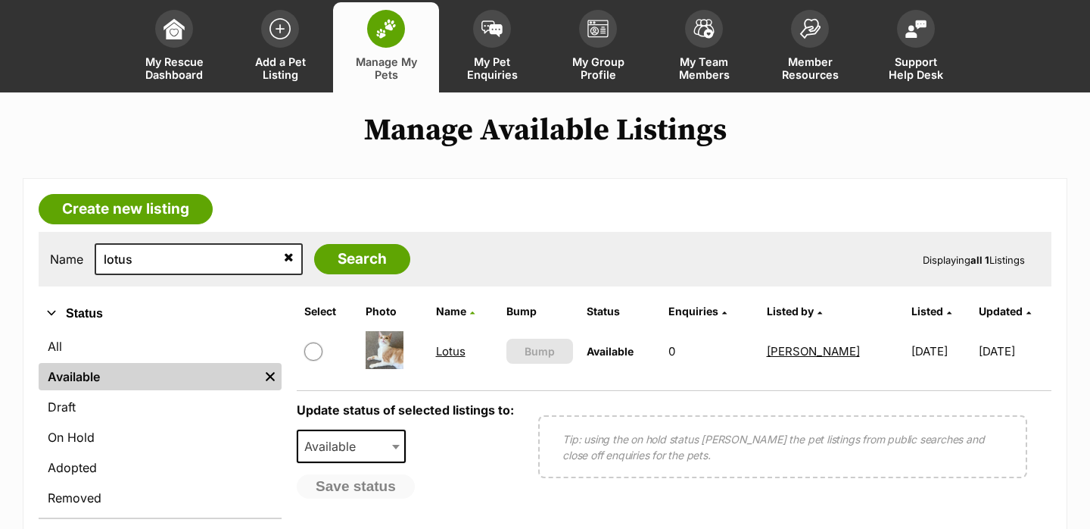
click at [441, 347] on link "Lotus" at bounding box center [451, 351] width 30 height 14
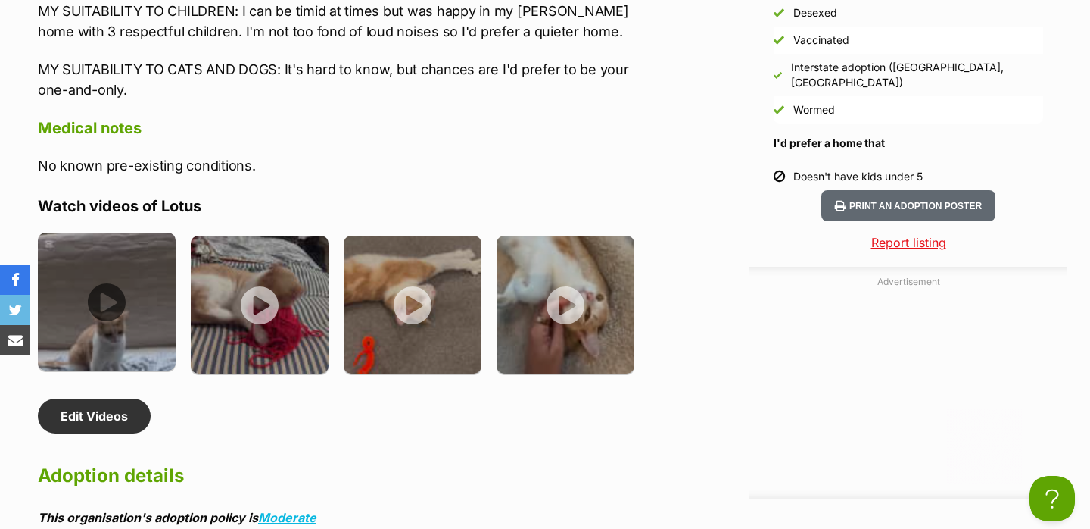
click at [134, 370] on img at bounding box center [107, 301] width 138 height 138
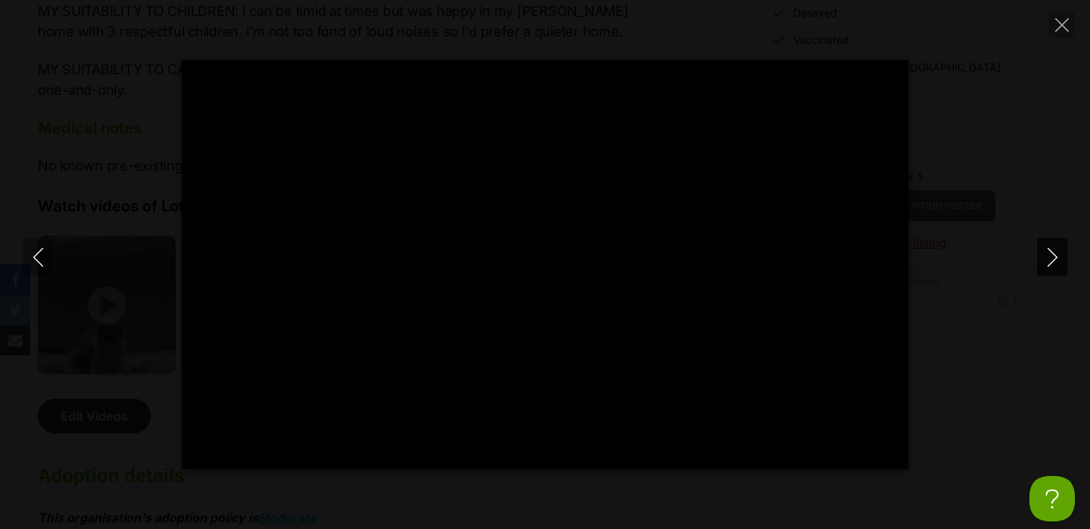
click at [1056, 251] on icon "Next" at bounding box center [1052, 257] width 19 height 19
type input "15.48"
click at [1056, 252] on icon "Next" at bounding box center [1052, 257] width 19 height 19
type input "3.48"
click at [1056, 252] on icon "Next" at bounding box center [1052, 257] width 19 height 19
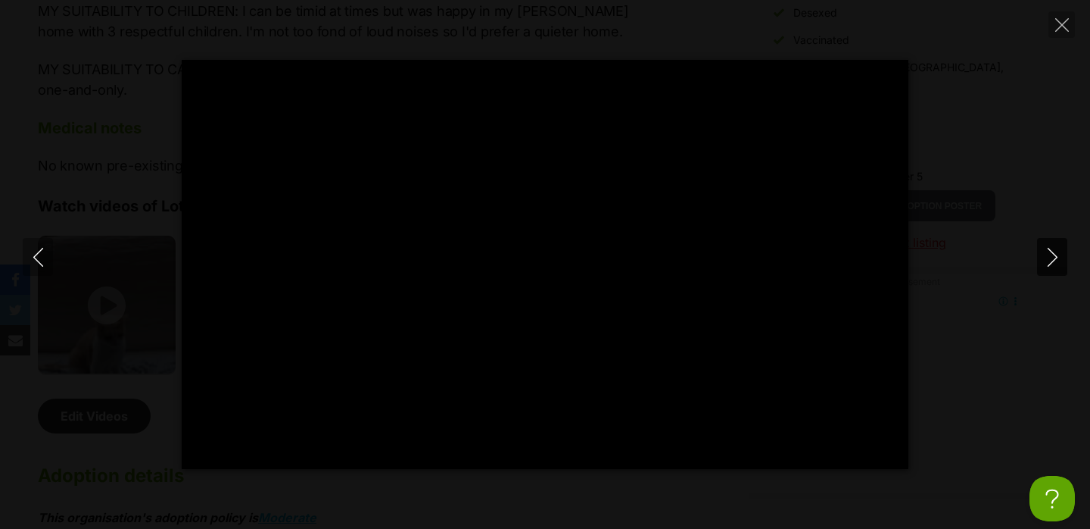
type input "32.58"
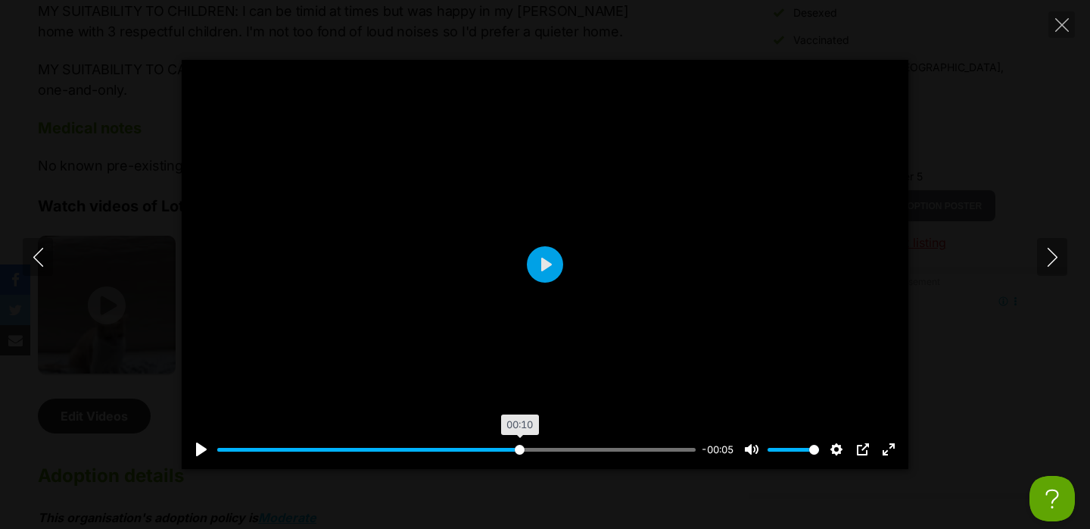
click at [519, 448] on input "Seek" at bounding box center [456, 449] width 479 height 14
click at [593, 444] on input "Seek" at bounding box center [456, 449] width 479 height 14
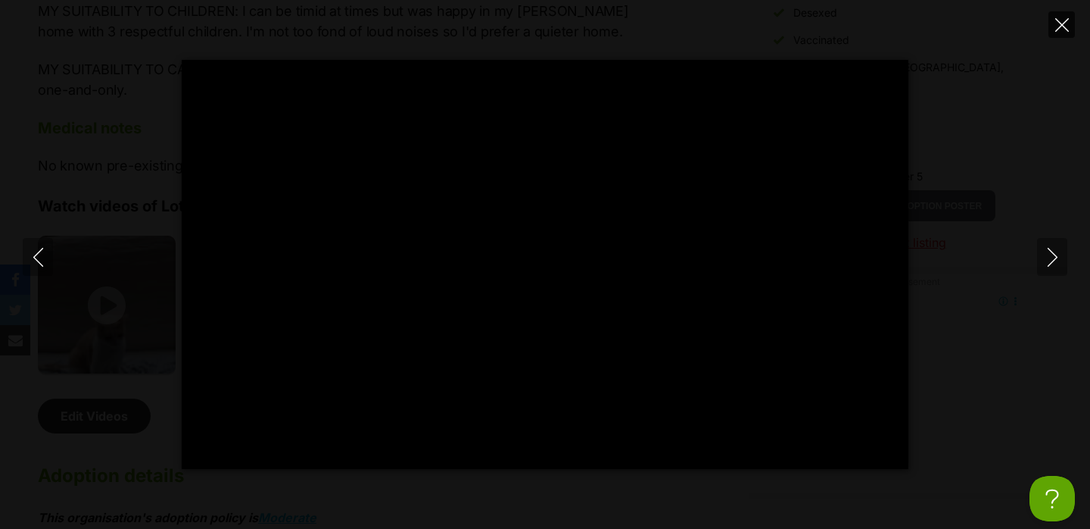
click at [1060, 20] on icon "Close" at bounding box center [1063, 25] width 14 height 14
type input "91.19"
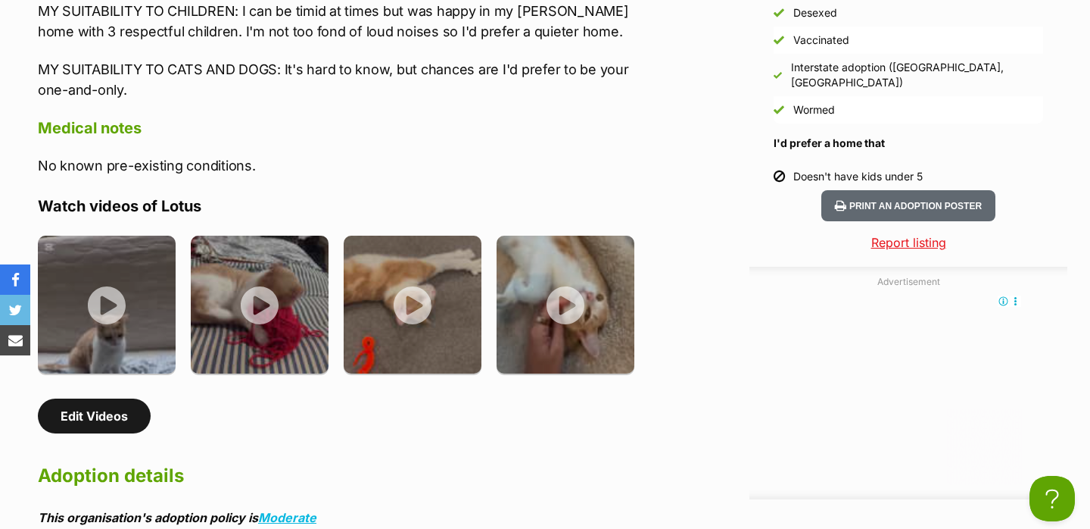
click at [113, 433] on link "Edit Videos" at bounding box center [94, 415] width 113 height 35
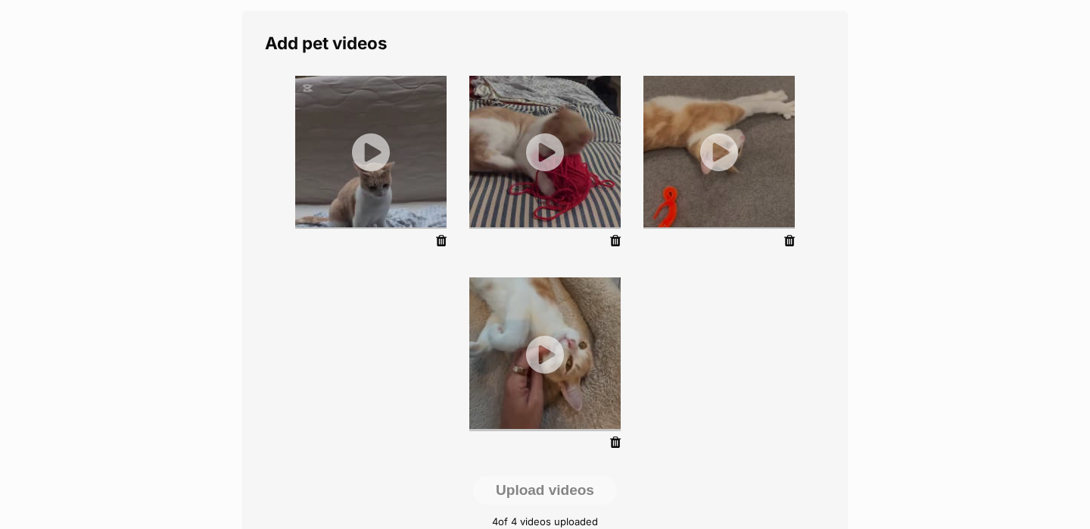
scroll to position [252, 0]
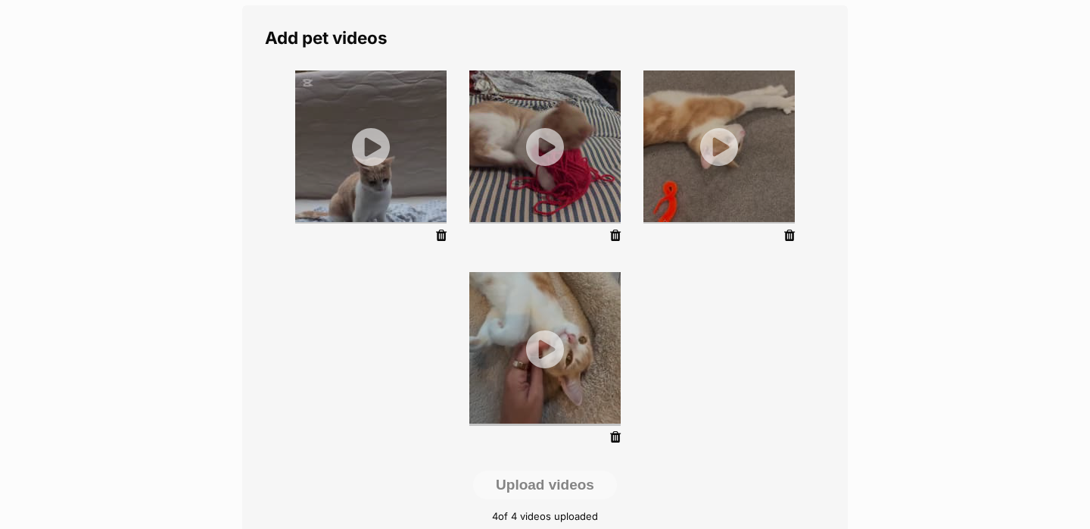
click at [609, 435] on li at bounding box center [545, 361] width 174 height 195
click at [616, 437] on icon at bounding box center [615, 437] width 11 height 14
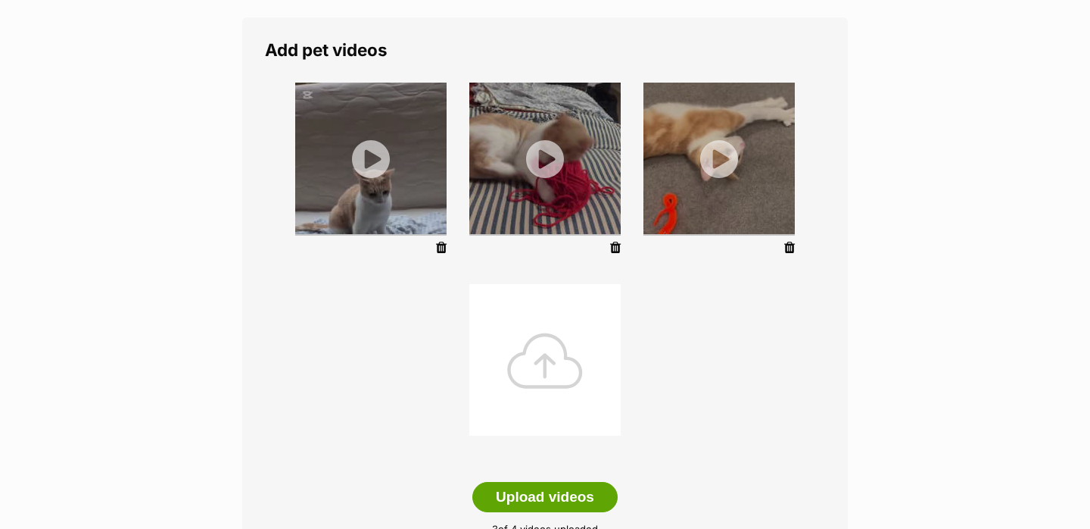
scroll to position [260, 0]
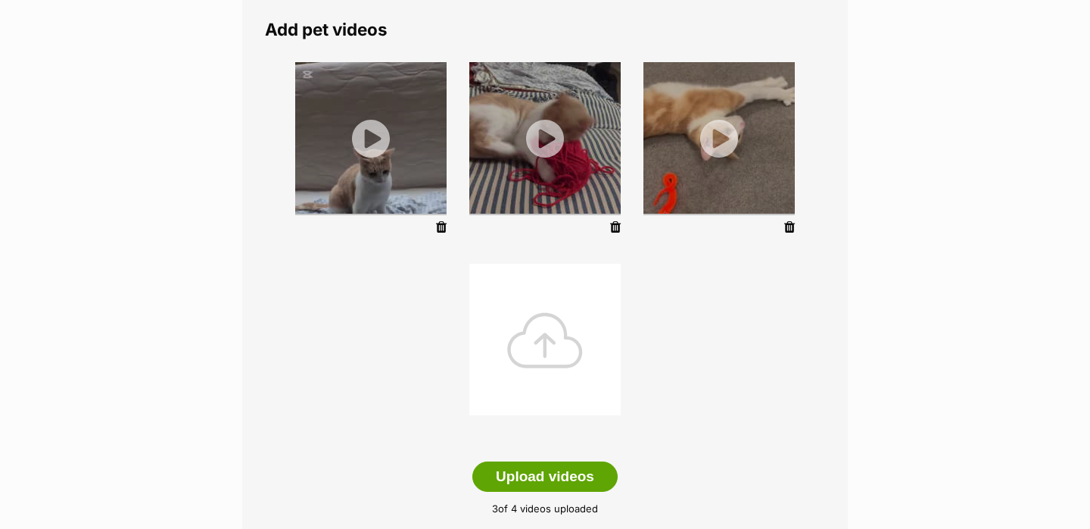
click at [534, 366] on div at bounding box center [544, 339] width 151 height 151
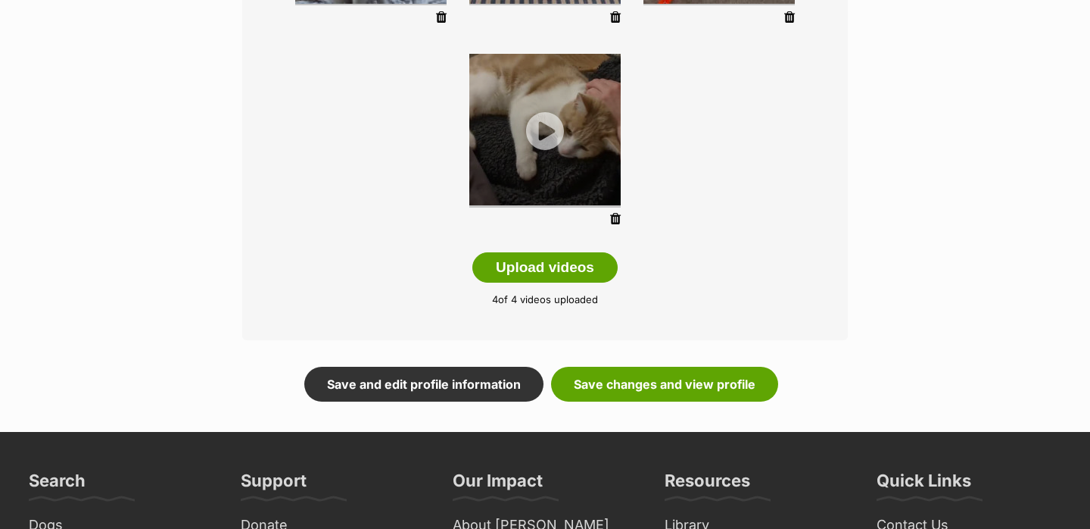
scroll to position [488, 0]
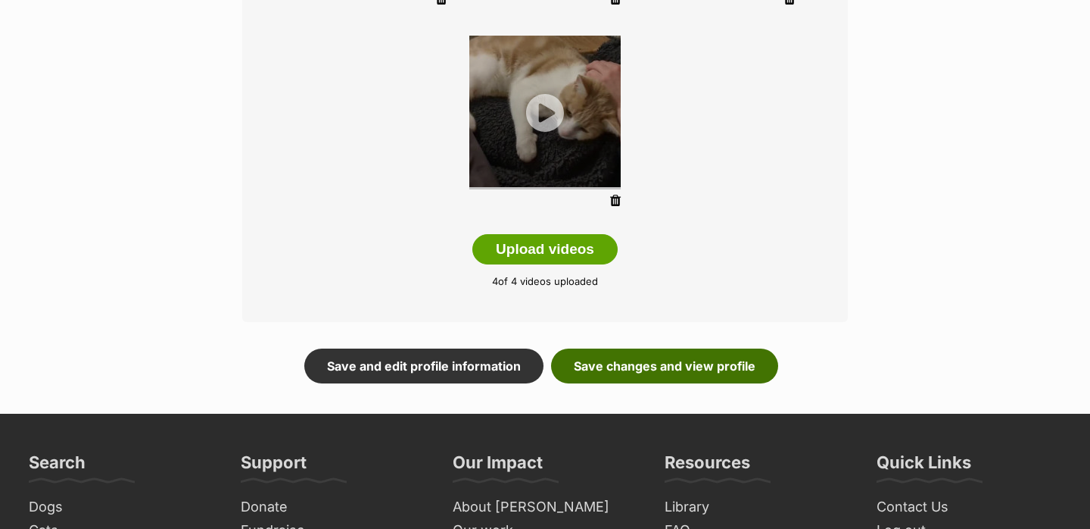
click at [664, 373] on link "Save changes and view profile" at bounding box center [664, 365] width 227 height 35
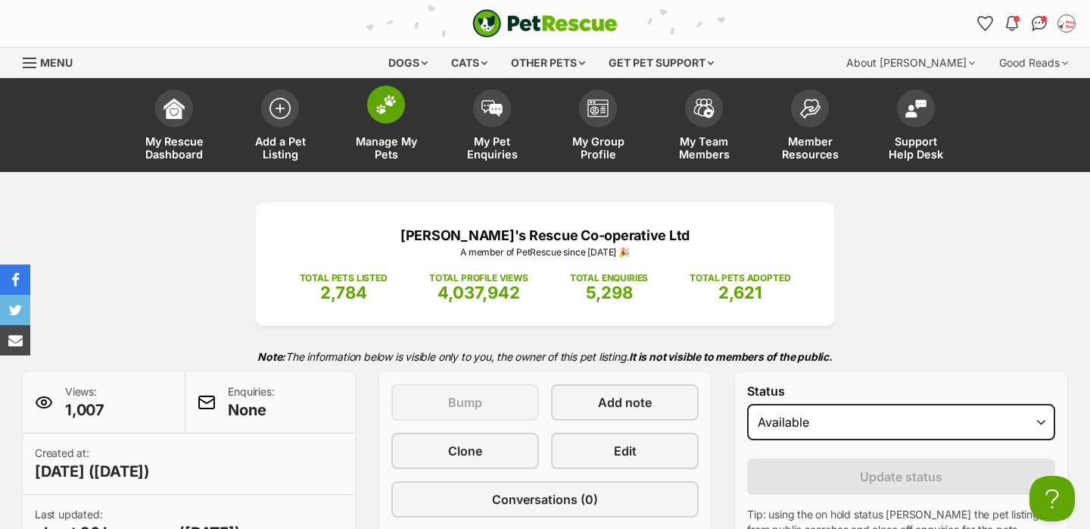
click at [379, 127] on link "Manage My Pets" at bounding box center [386, 127] width 106 height 90
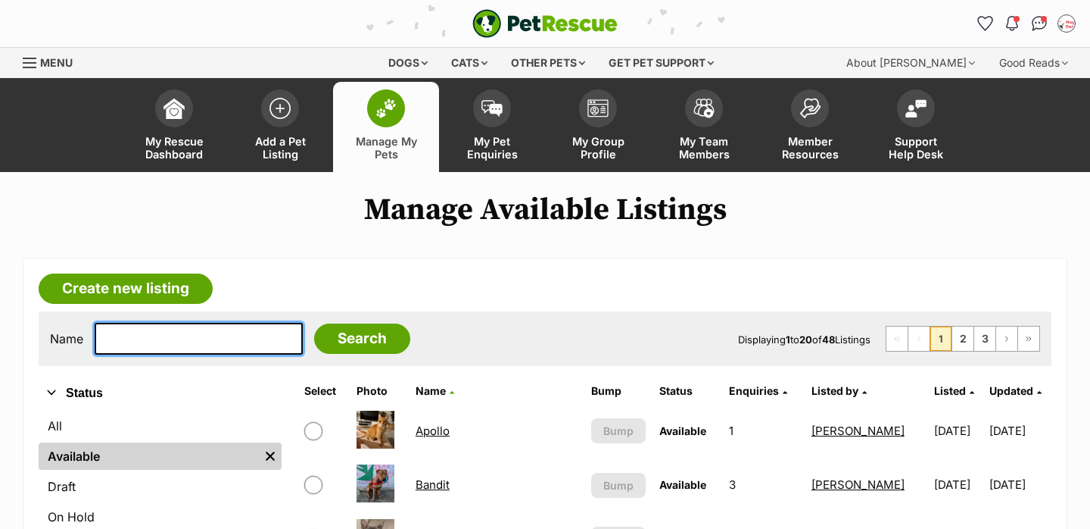
click at [182, 326] on input "text" at bounding box center [199, 339] width 208 height 32
paste input "Dairy’s"
type input "Dairy"
click at [314, 323] on input "Search" at bounding box center [362, 338] width 96 height 30
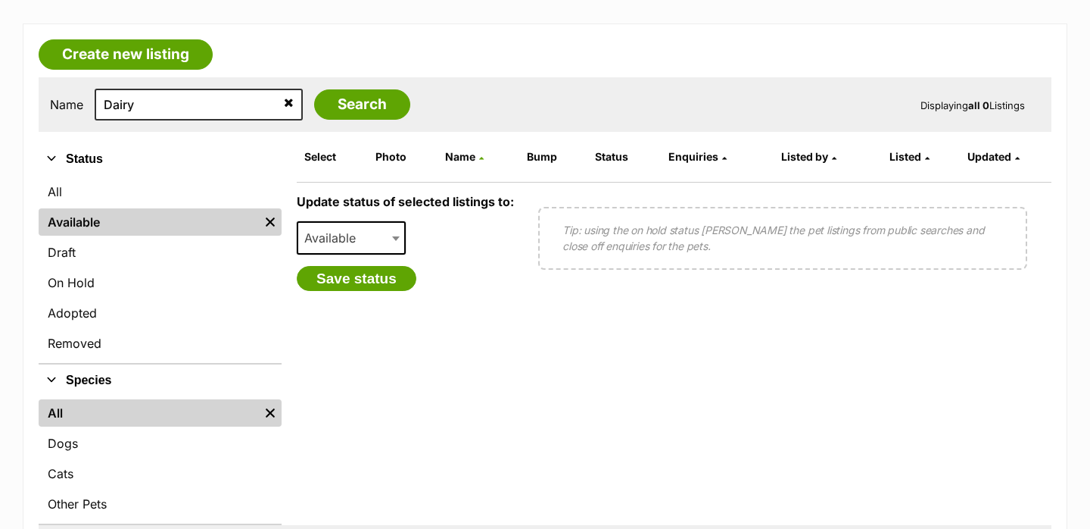
scroll to position [235, 0]
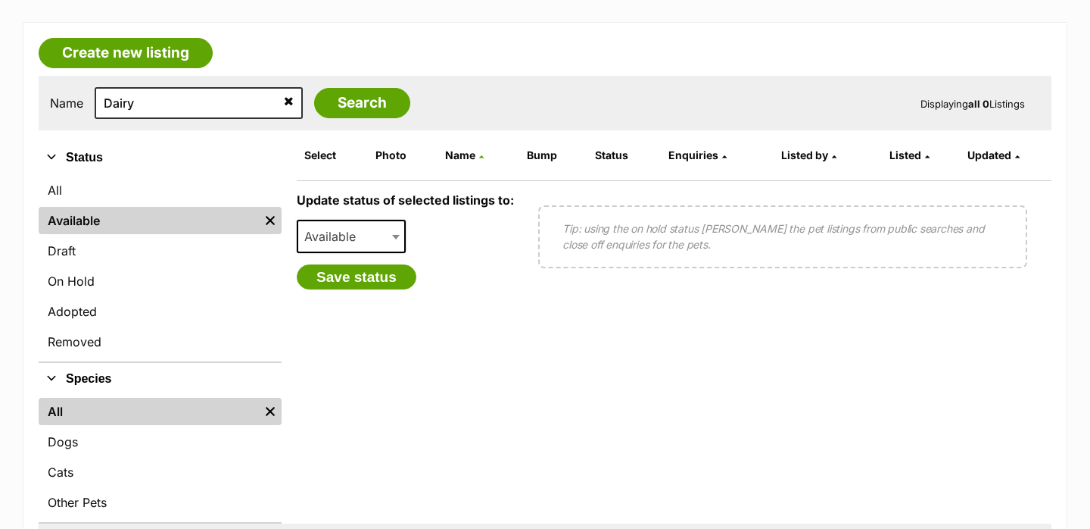
click at [284, 104] on icon at bounding box center [289, 101] width 10 height 12
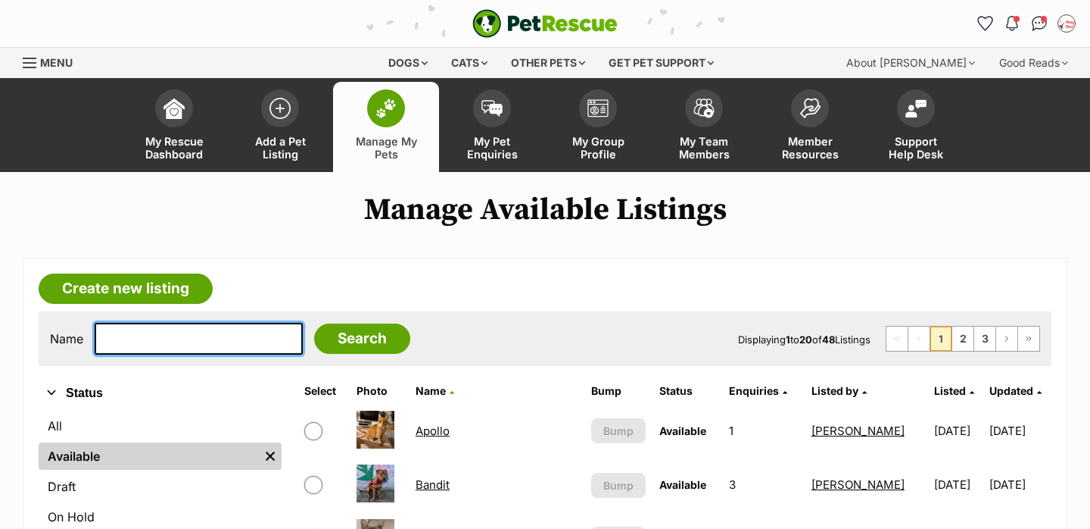
click at [171, 345] on input "text" at bounding box center [199, 339] width 208 height 32
paste input "Olive"
type input "Olive"
click at [314, 323] on input "Search" at bounding box center [362, 338] width 96 height 30
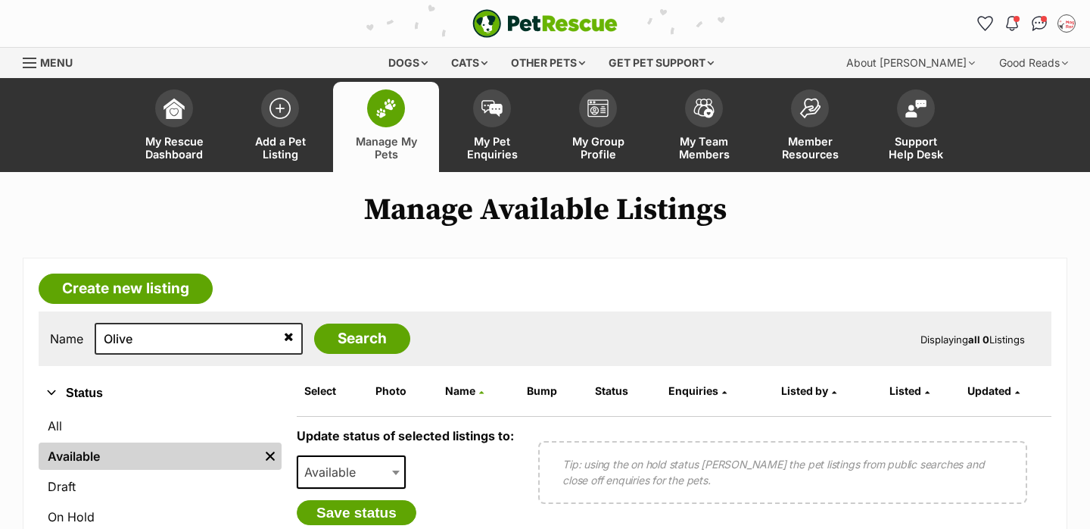
scroll to position [134, 0]
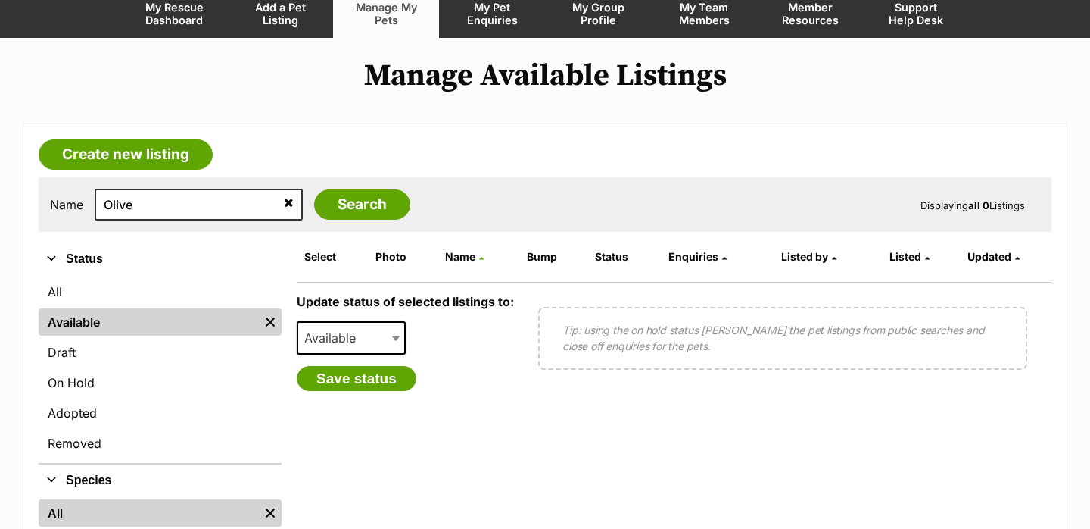
click at [284, 200] on icon at bounding box center [289, 202] width 10 height 12
click at [326, 215] on input "Search" at bounding box center [362, 204] width 96 height 30
